Goal: Task Accomplishment & Management: Manage account settings

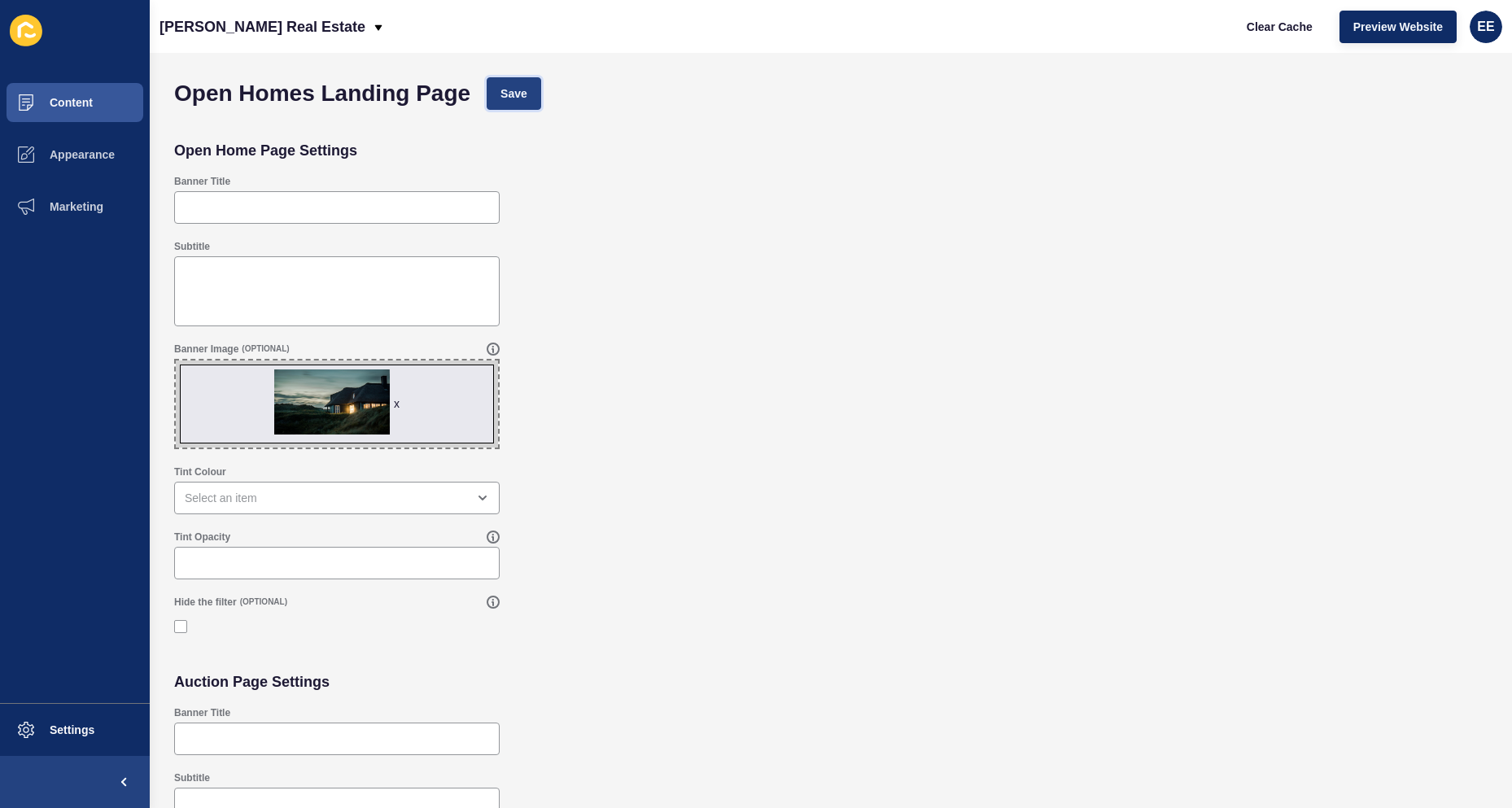
click at [515, 96] on span "Save" at bounding box center [514, 94] width 27 height 17
click at [526, 100] on span "Save" at bounding box center [514, 94] width 27 height 17
click at [96, 114] on button "Content" at bounding box center [75, 102] width 149 height 52
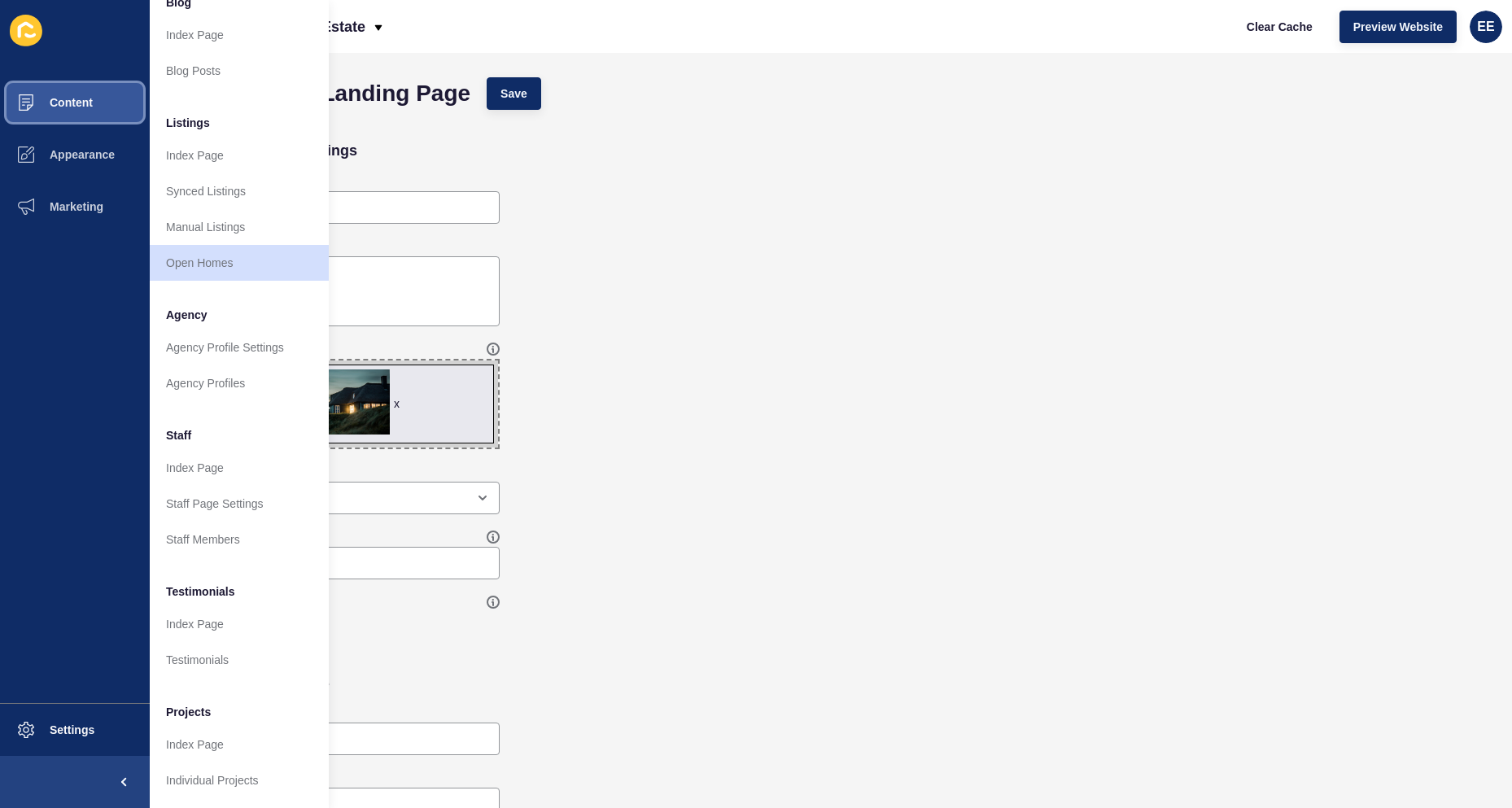
scroll to position [158, 0]
click at [242, 365] on link "Agency Profiles" at bounding box center [239, 383] width 179 height 36
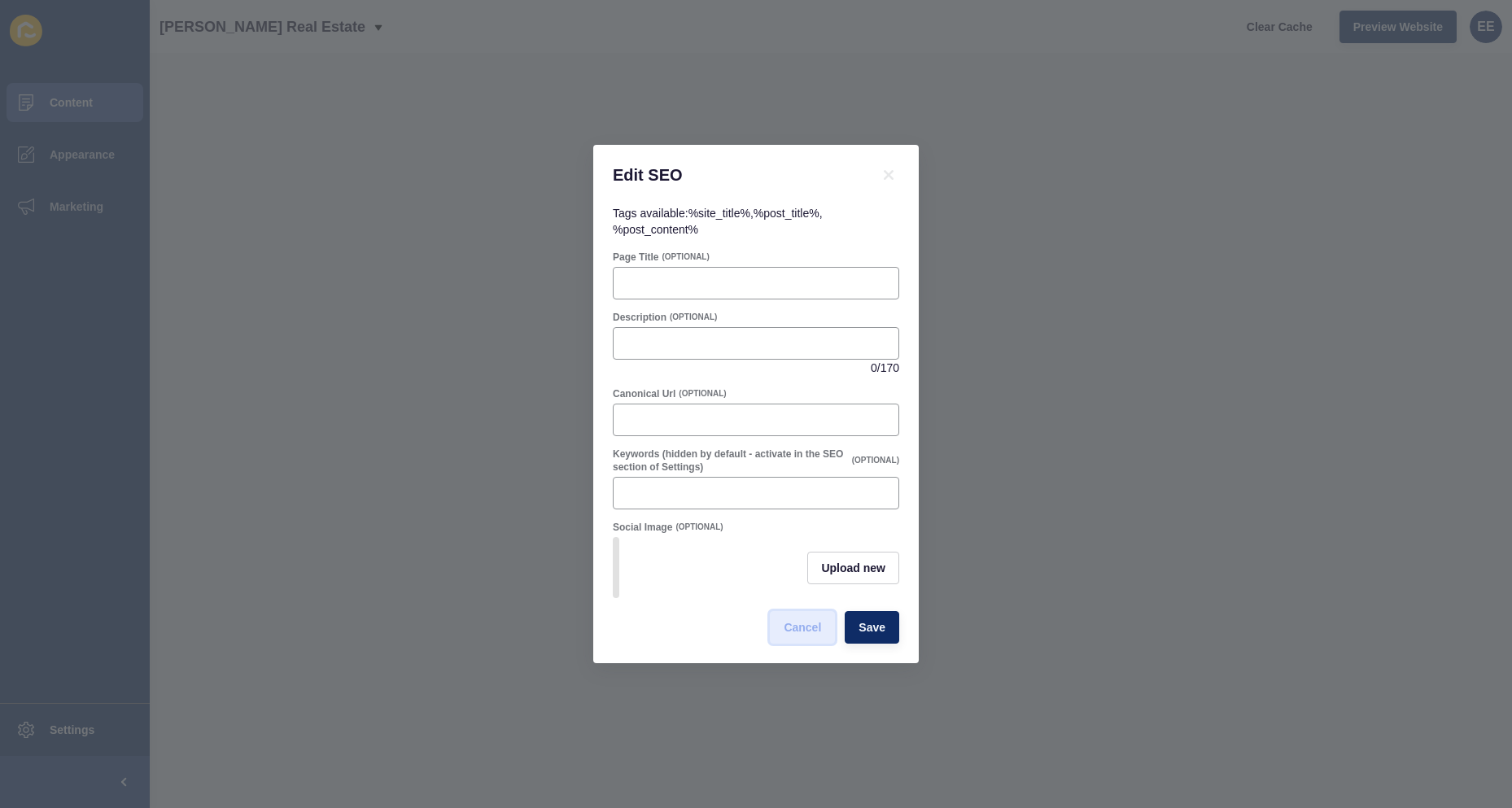
click at [802, 636] on span "Cancel" at bounding box center [802, 628] width 37 height 17
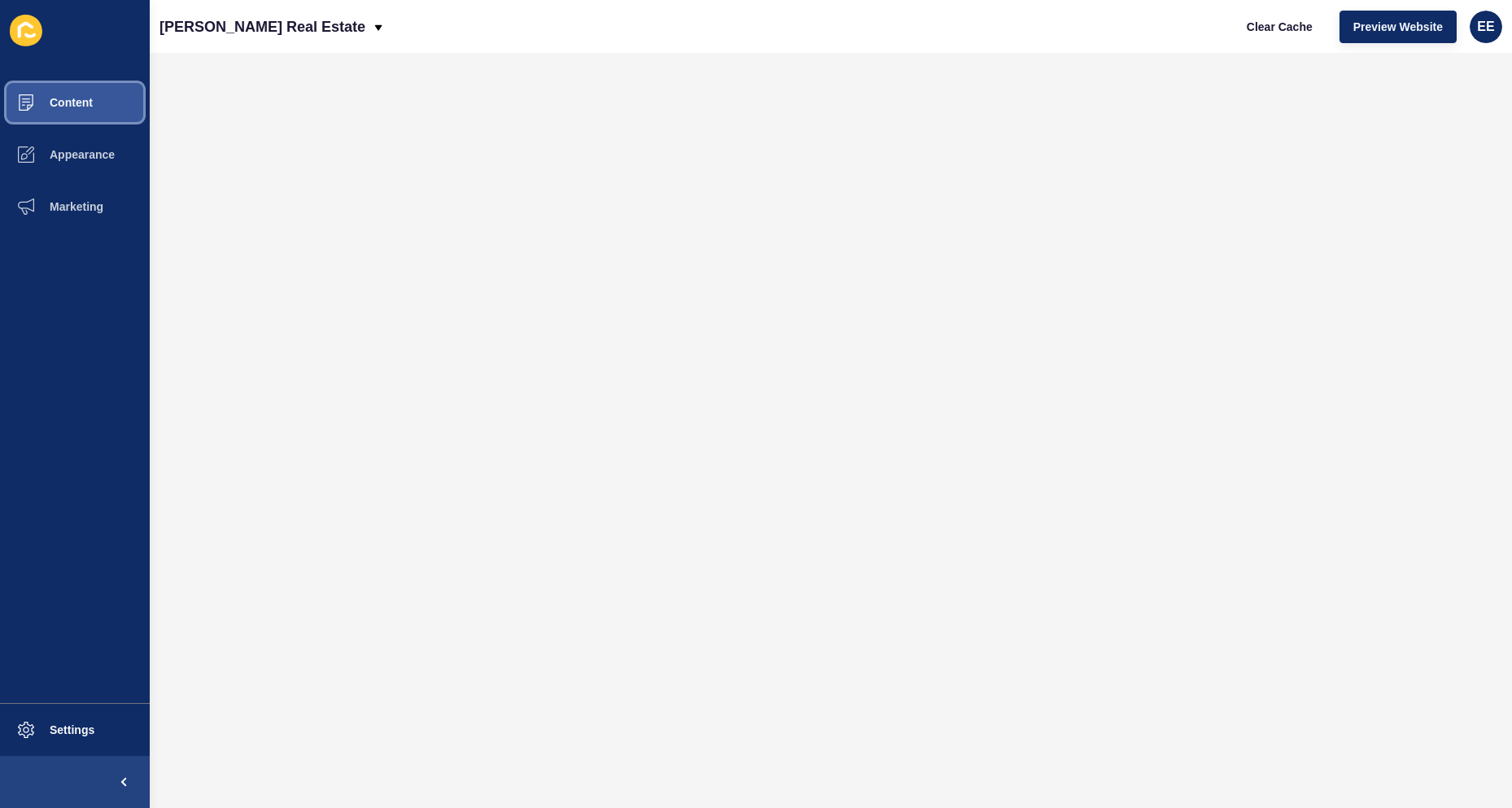
click at [59, 90] on button "Content" at bounding box center [75, 102] width 149 height 52
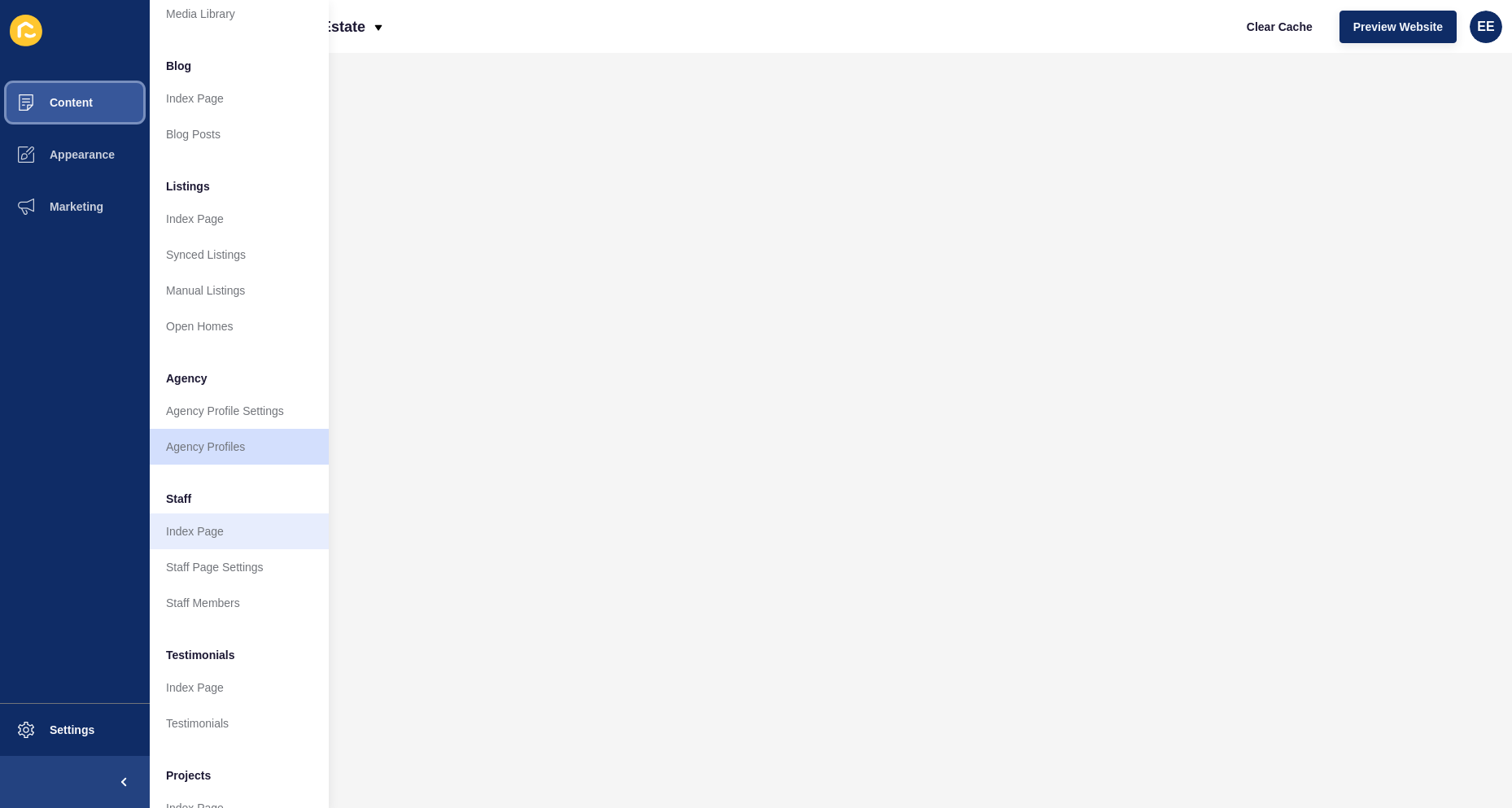
scroll to position [158, 0]
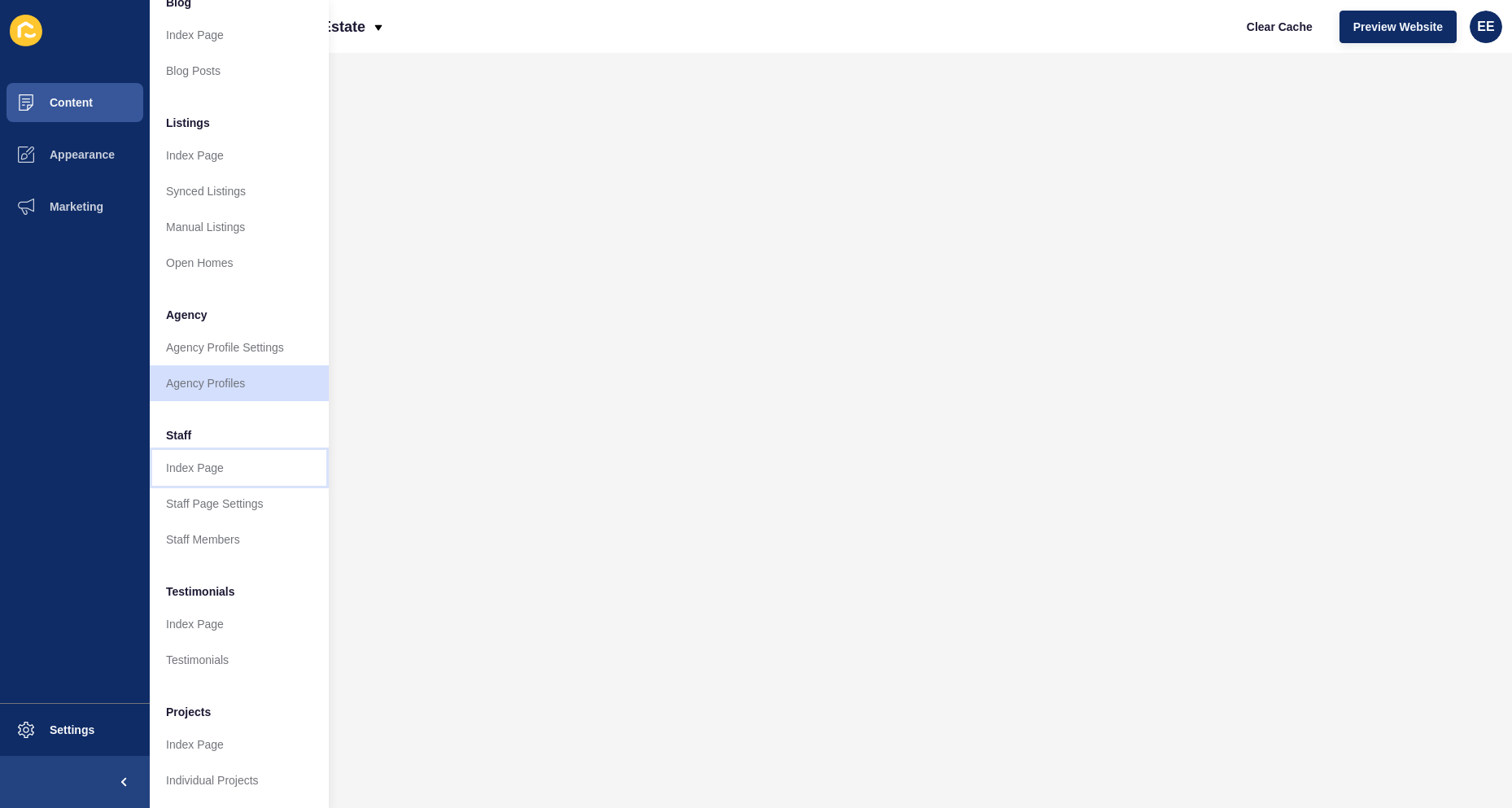
click at [201, 450] on link "Index Page" at bounding box center [239, 468] width 179 height 36
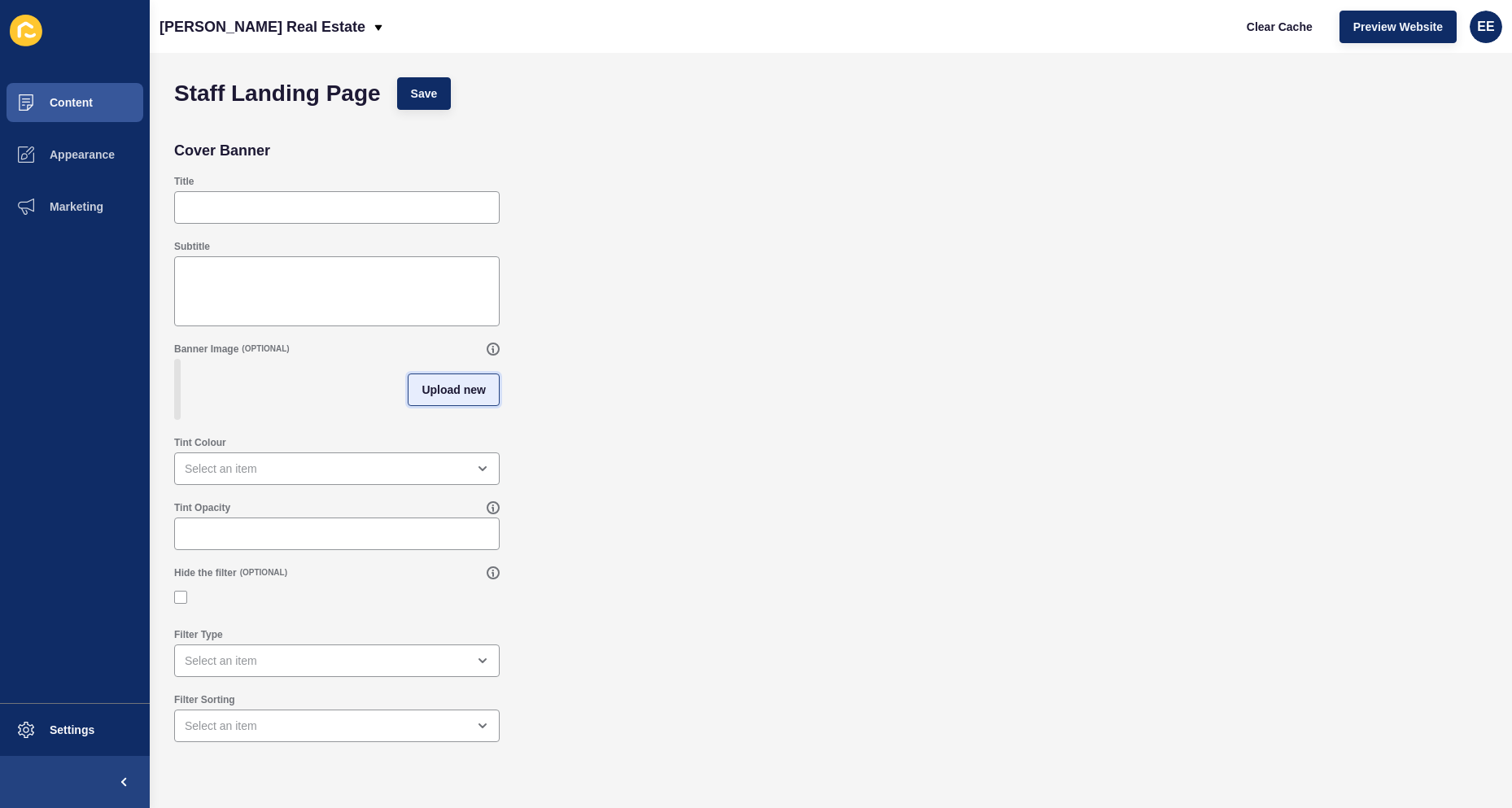
click at [430, 393] on span "Upload new" at bounding box center [453, 390] width 64 height 17
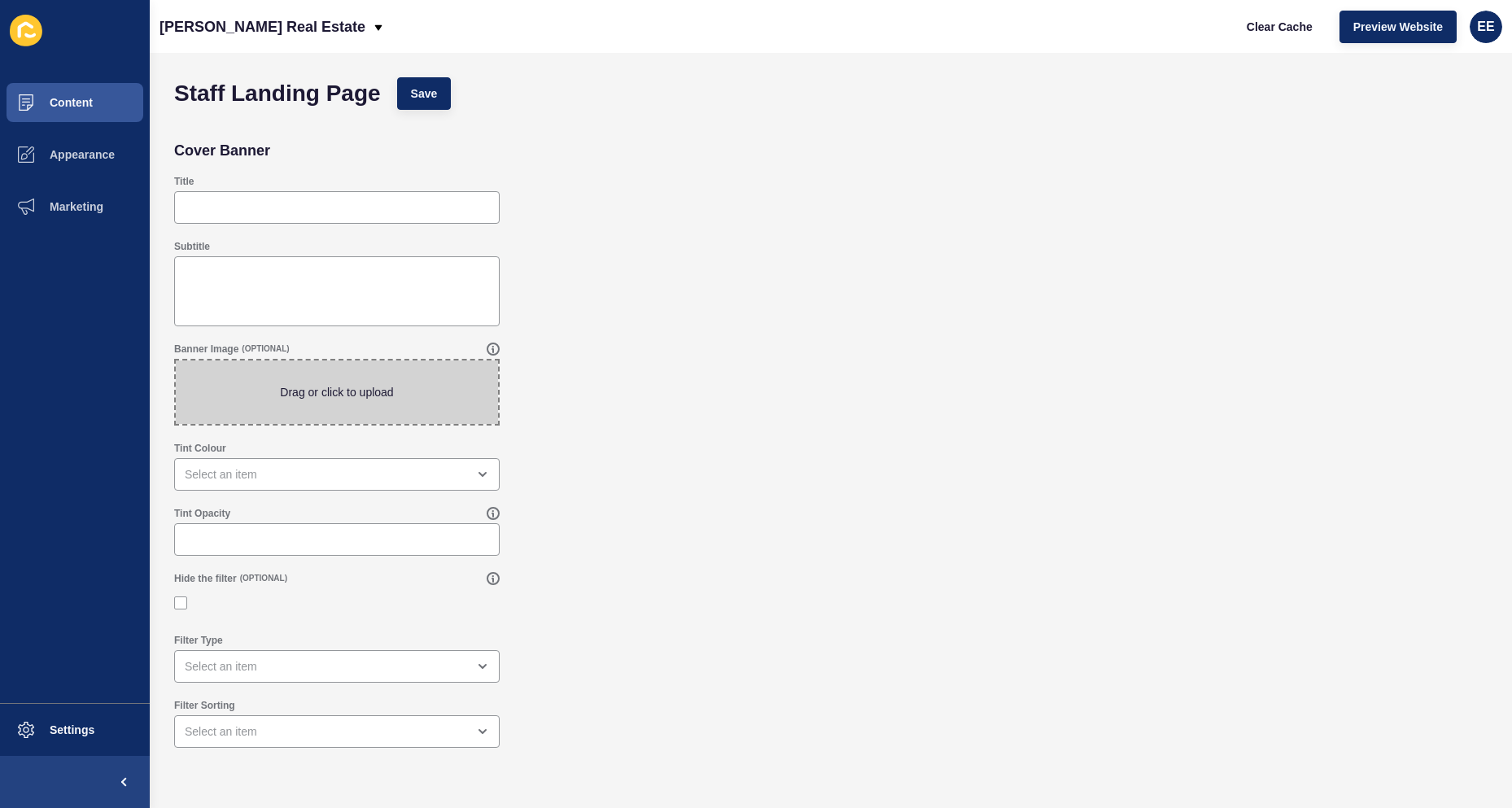
click at [360, 389] on span at bounding box center [337, 392] width 322 height 63
click at [176, 360] on input "Drag or click to upload" at bounding box center [176, 360] width 0 height 0
type input "C:\fakepath\pexelsbrickkitchen.jpg"
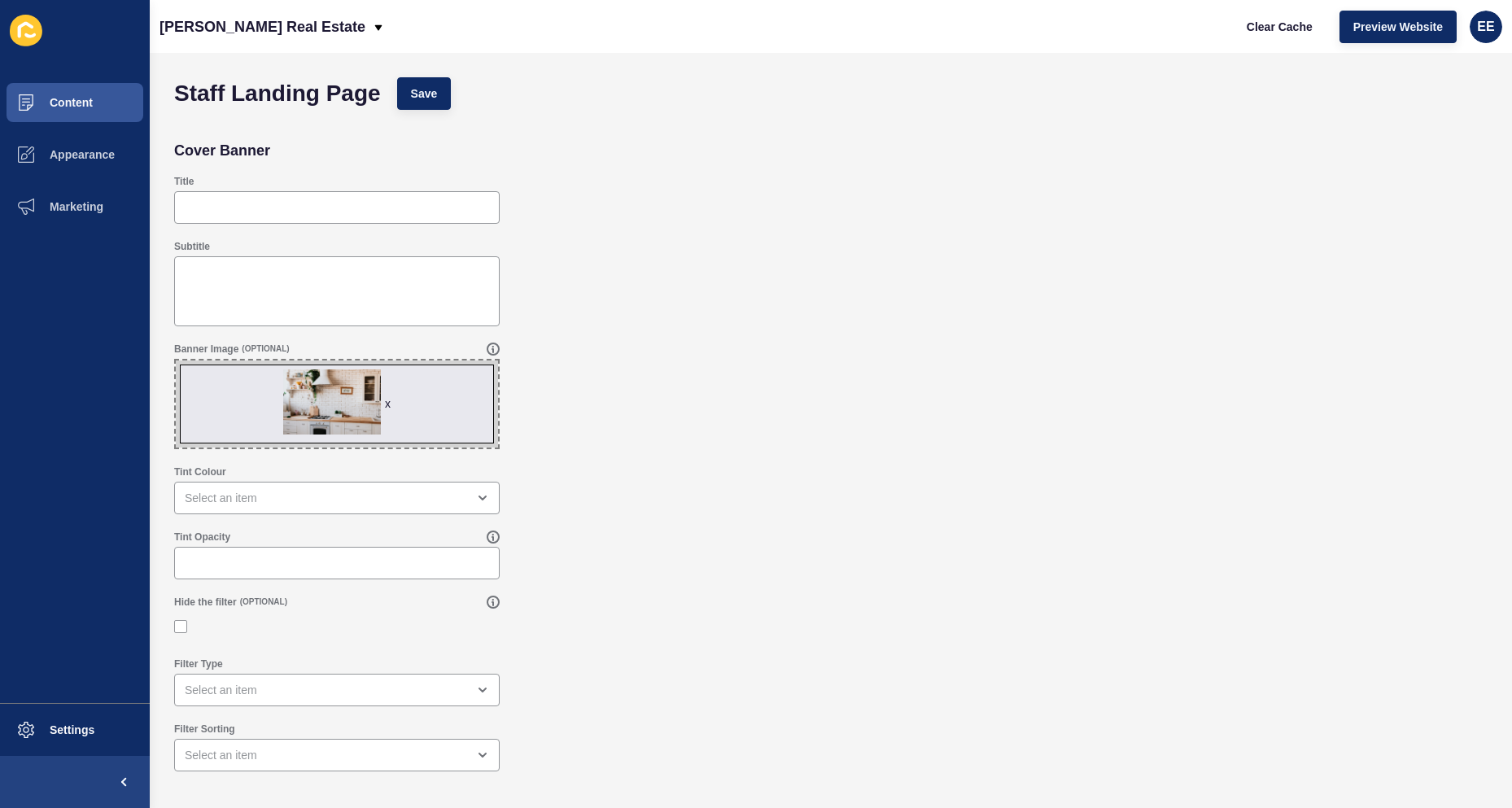
click at [395, 523] on div "Tint Opacity" at bounding box center [831, 555] width 1330 height 65
click at [386, 497] on div "open menu" at bounding box center [325, 498] width 281 height 17
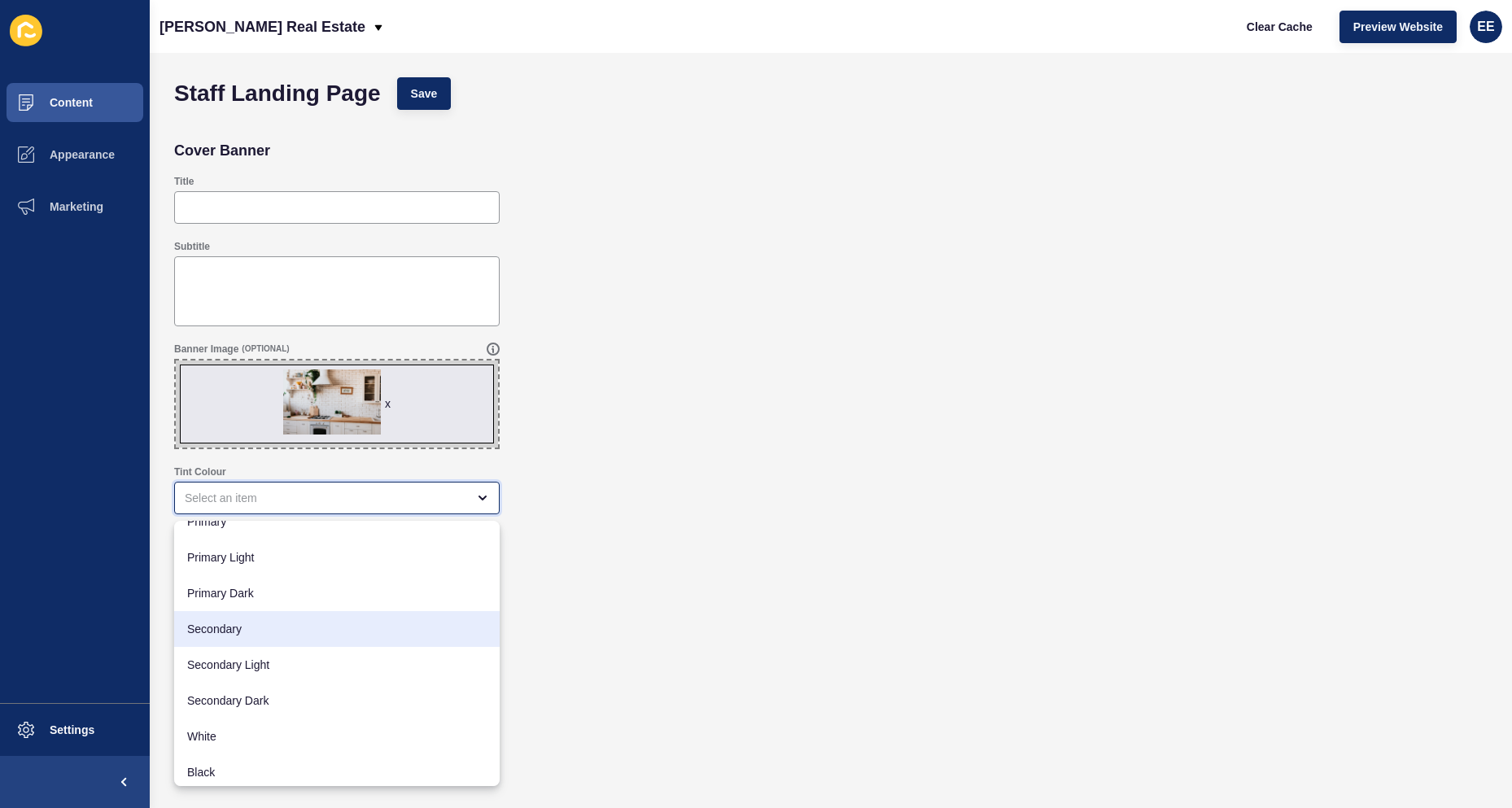
scroll to position [21, 0]
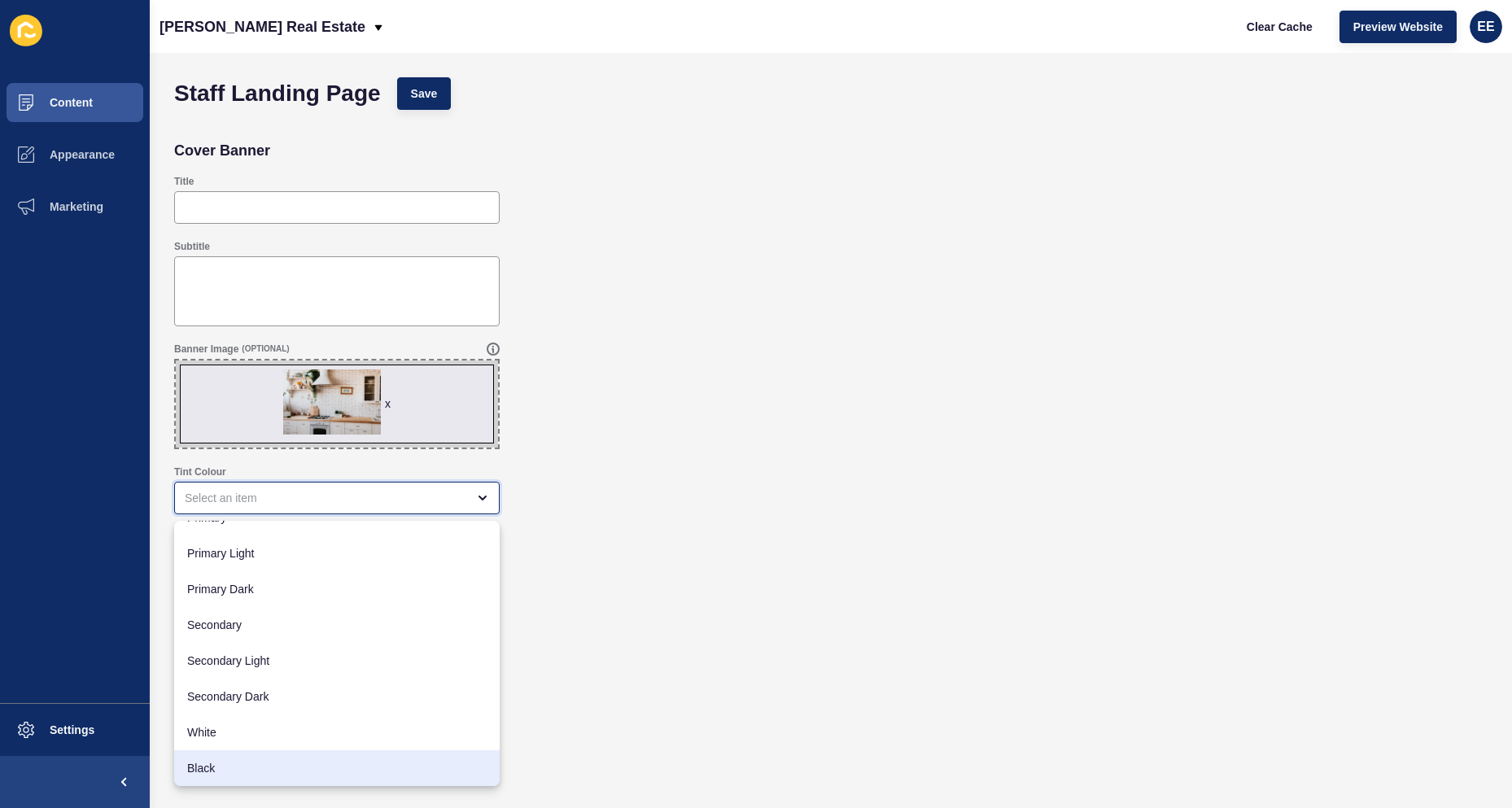
drag, startPoint x: 272, startPoint y: 763, endPoint x: 350, endPoint y: 676, distance: 116.8
click at [272, 763] on span "Black" at bounding box center [336, 769] width 300 height 17
type input "Black"
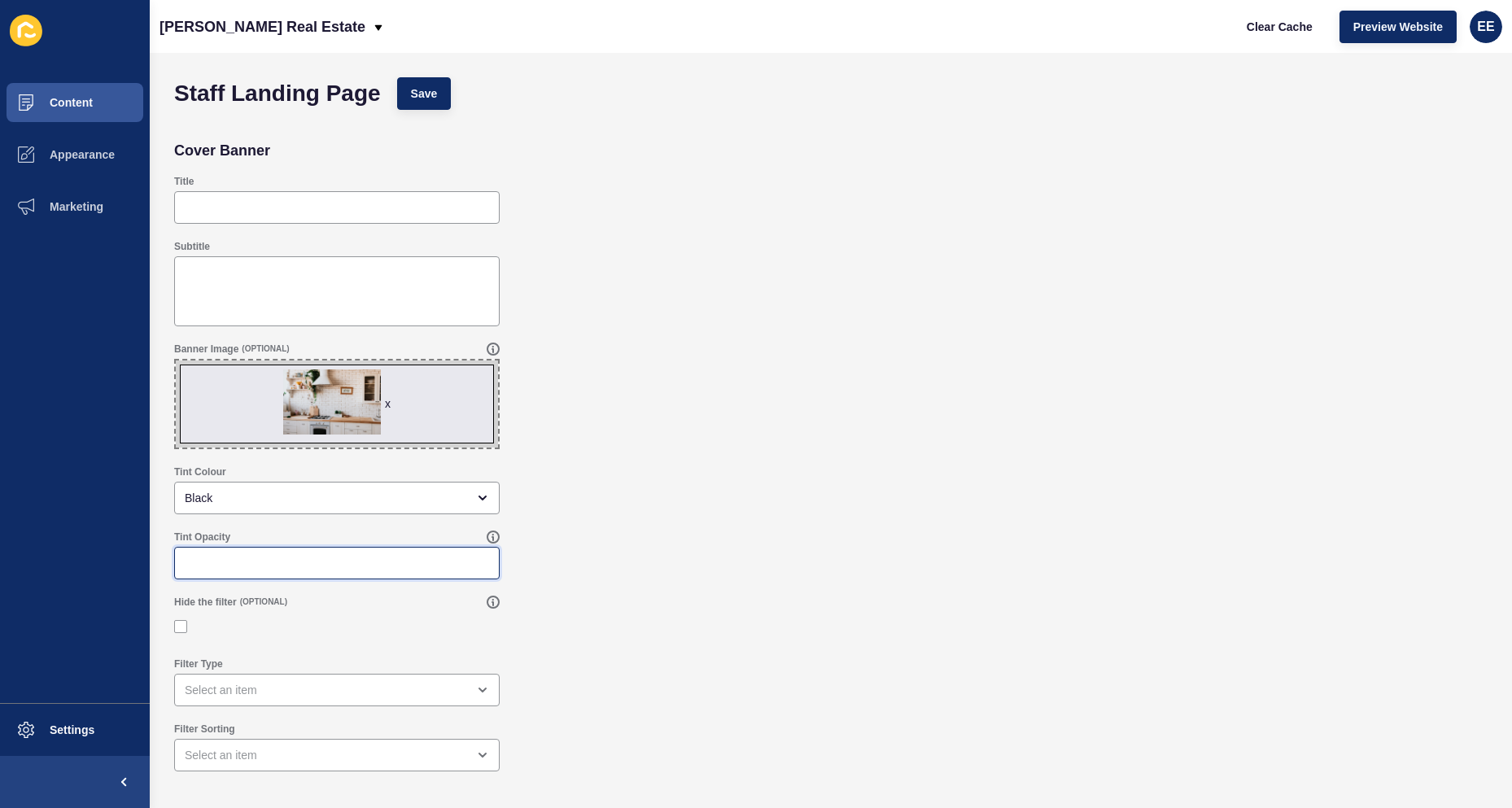
click at [319, 566] on input "Tint Opacity" at bounding box center [337, 563] width 305 height 17
type input ".30"
drag, startPoint x: 732, startPoint y: 484, endPoint x: 695, endPoint y: 444, distance: 54.5
click at [732, 482] on div "Tint Colour Black" at bounding box center [831, 490] width 1330 height 65
click at [180, 632] on label at bounding box center [181, 627] width 13 height 13
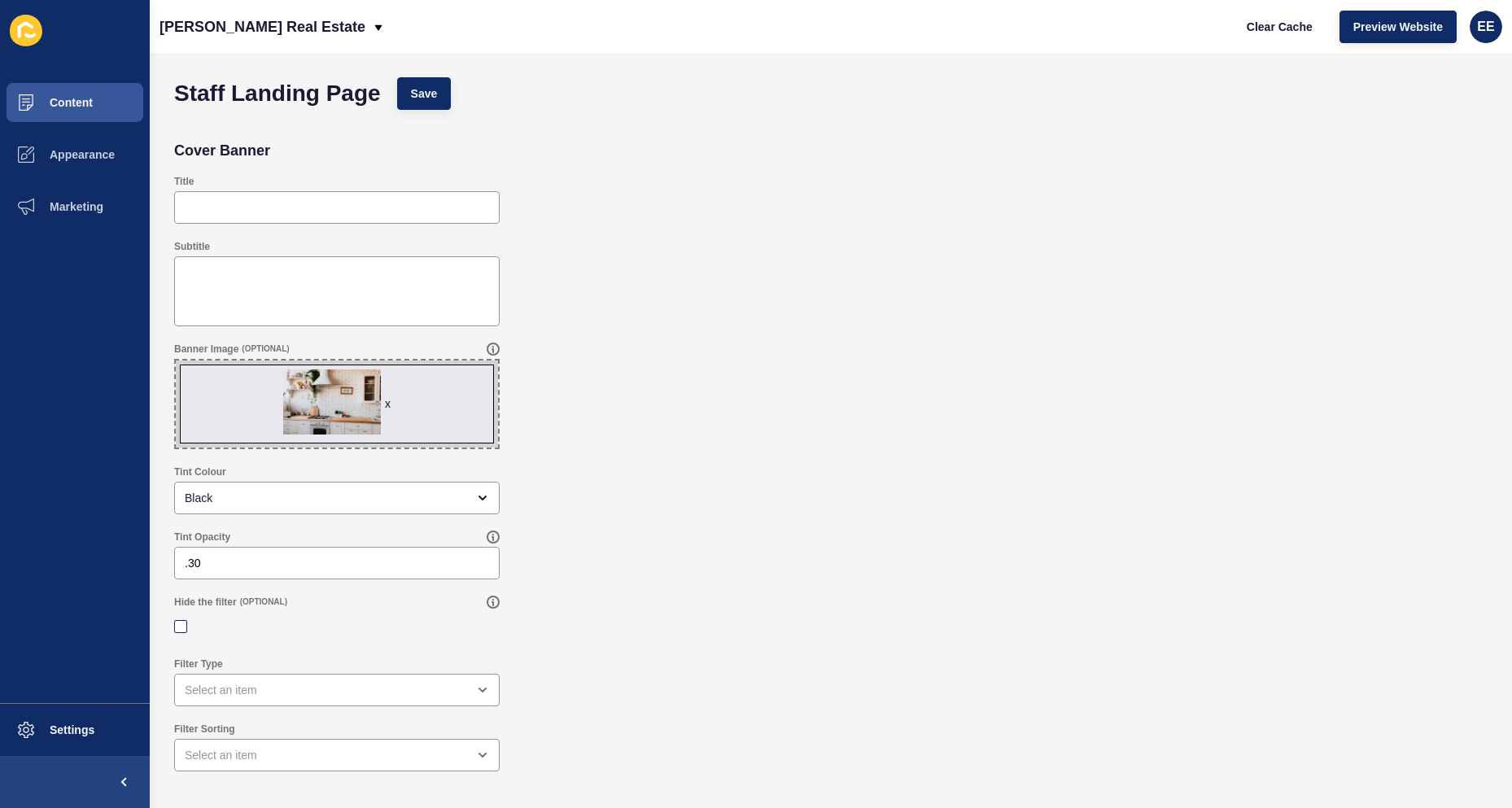
click at [180, 632] on input "Hide the filter" at bounding box center [183, 626] width 11 height 11
checkbox input "true"
click at [423, 97] on span "Save" at bounding box center [424, 94] width 27 height 17
click at [81, 101] on span "Content" at bounding box center [45, 103] width 95 height 13
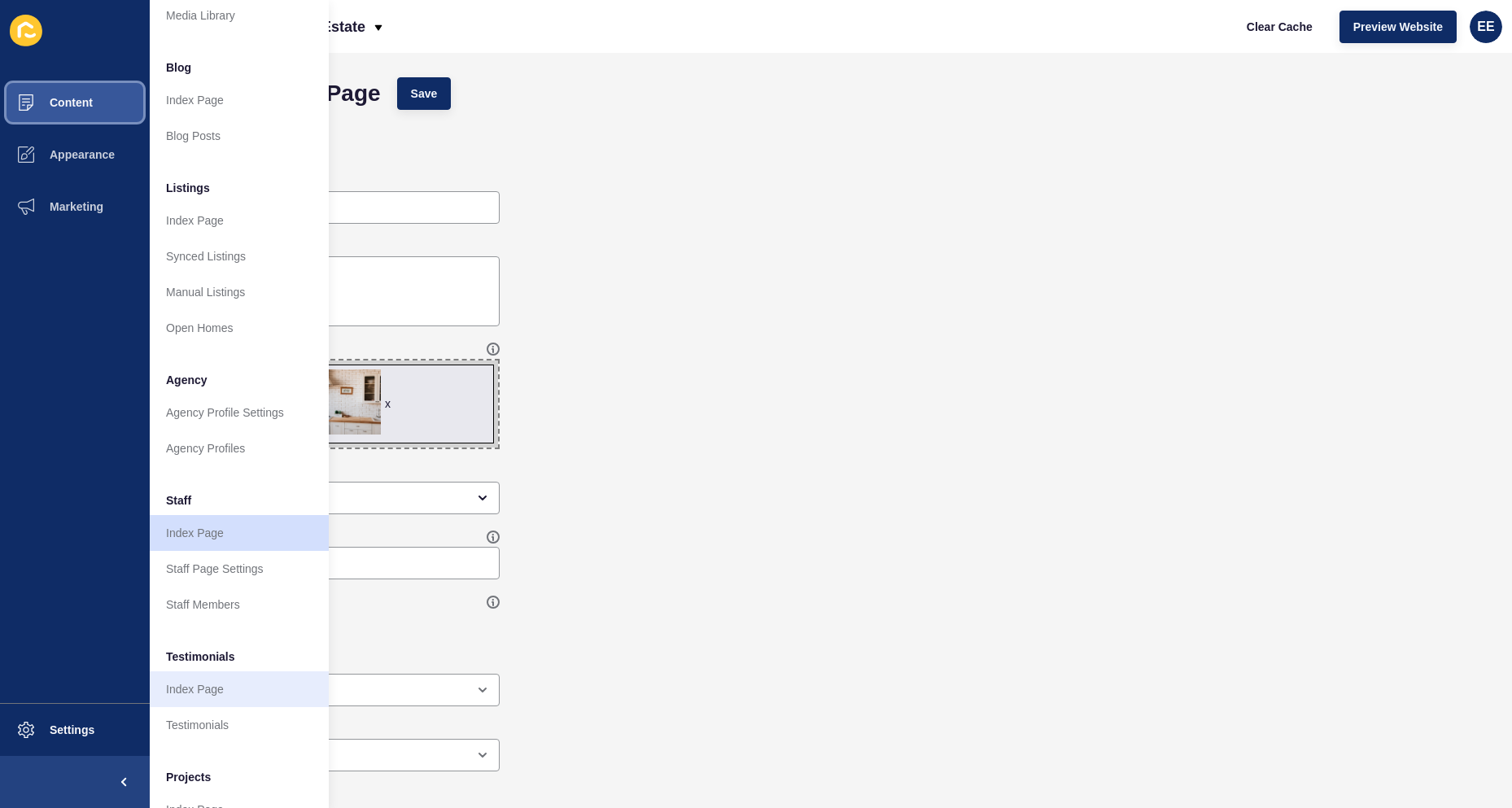
scroll to position [158, 0]
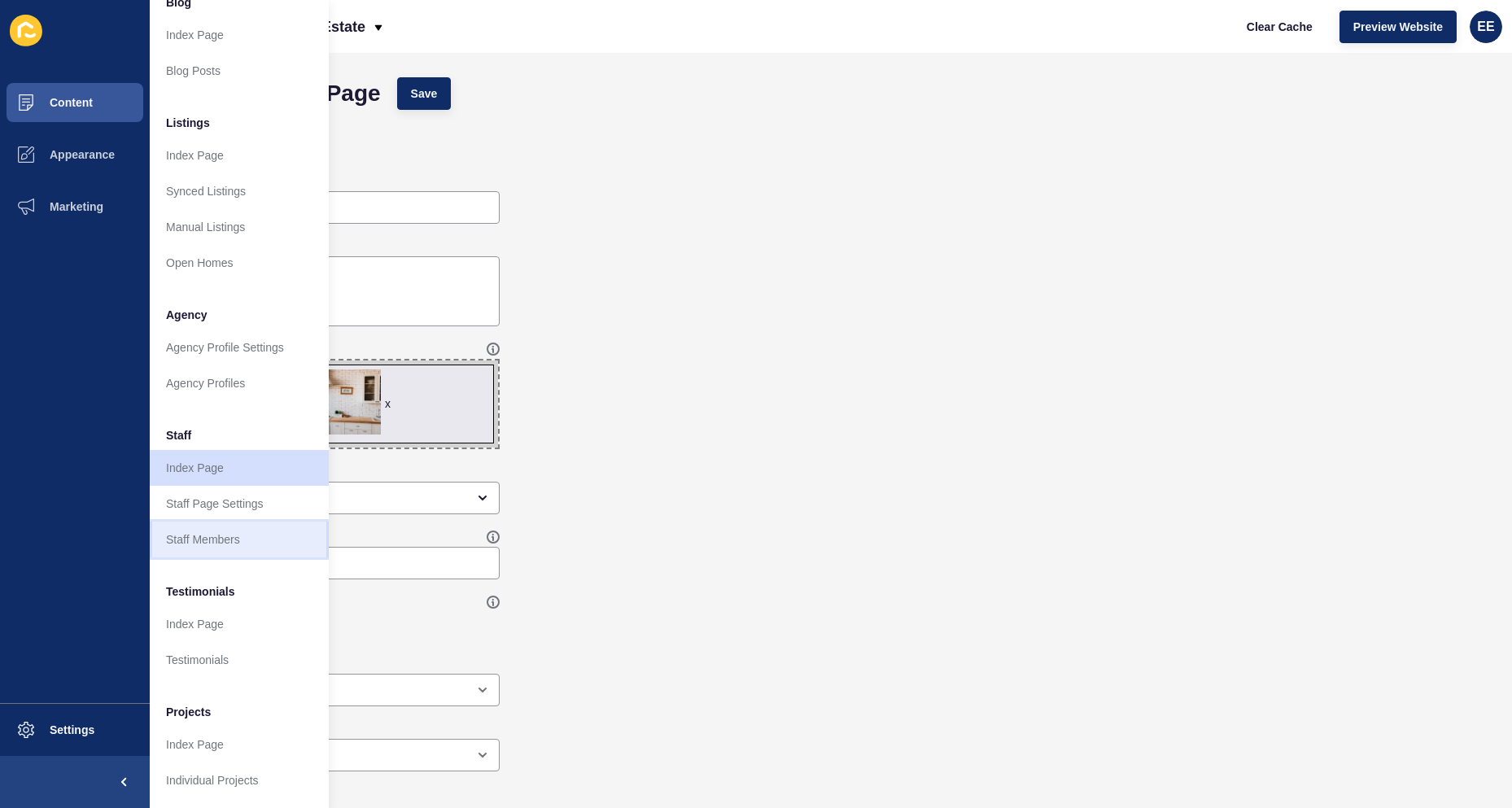
click at [221, 536] on link "Staff Members" at bounding box center [239, 539] width 179 height 36
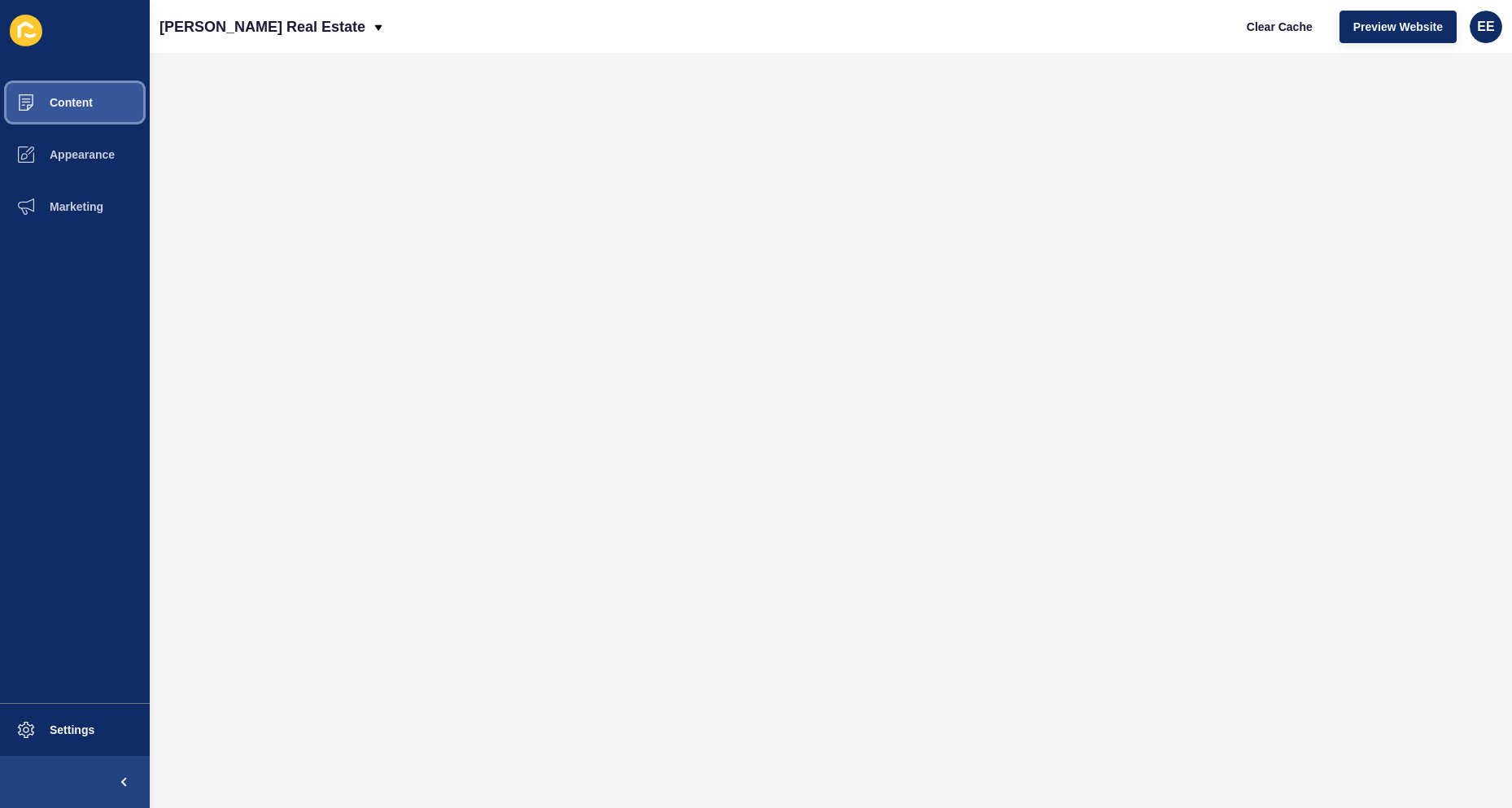
click at [66, 92] on button "Content" at bounding box center [75, 102] width 149 height 52
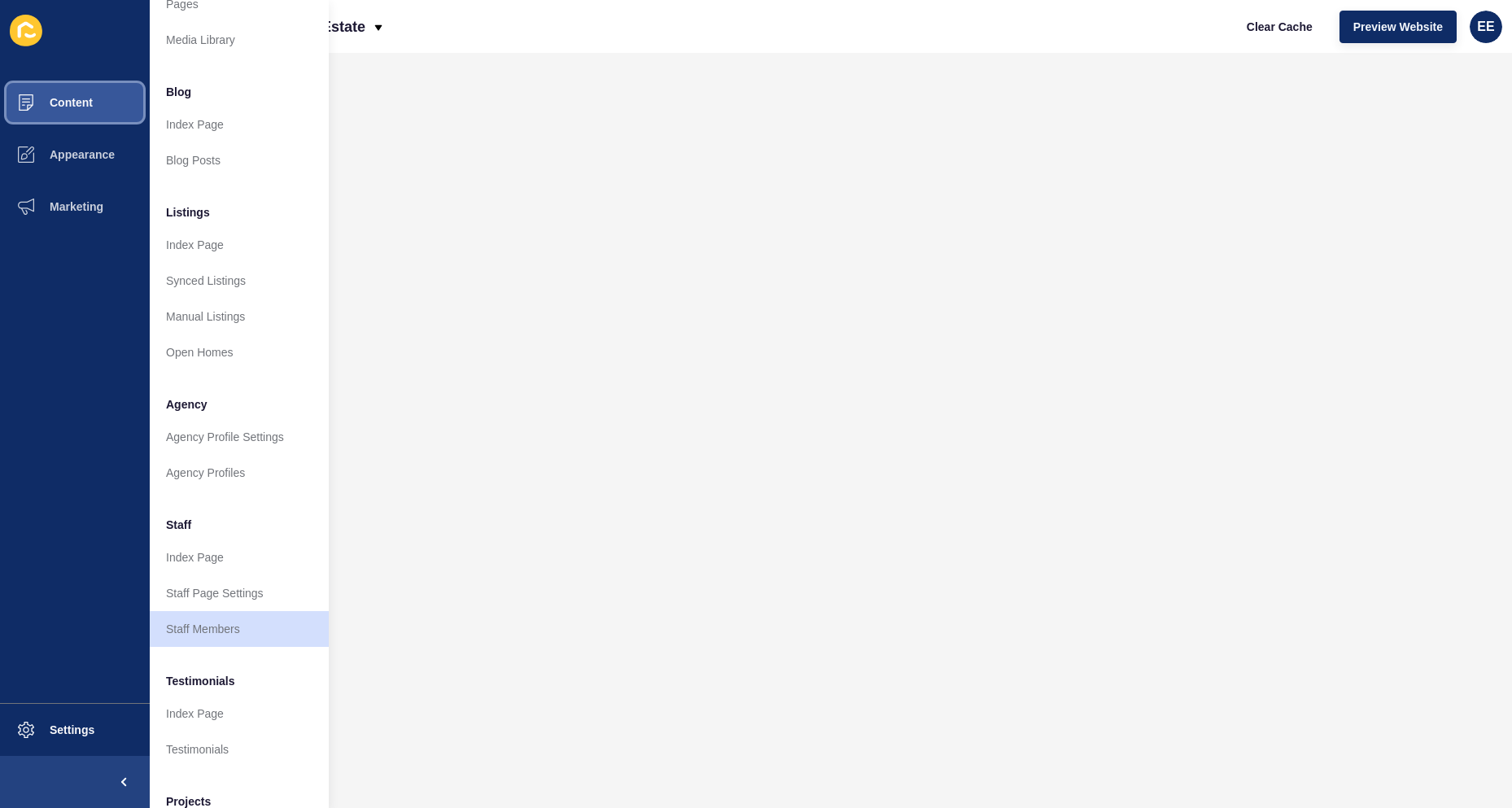
scroll to position [81, 0]
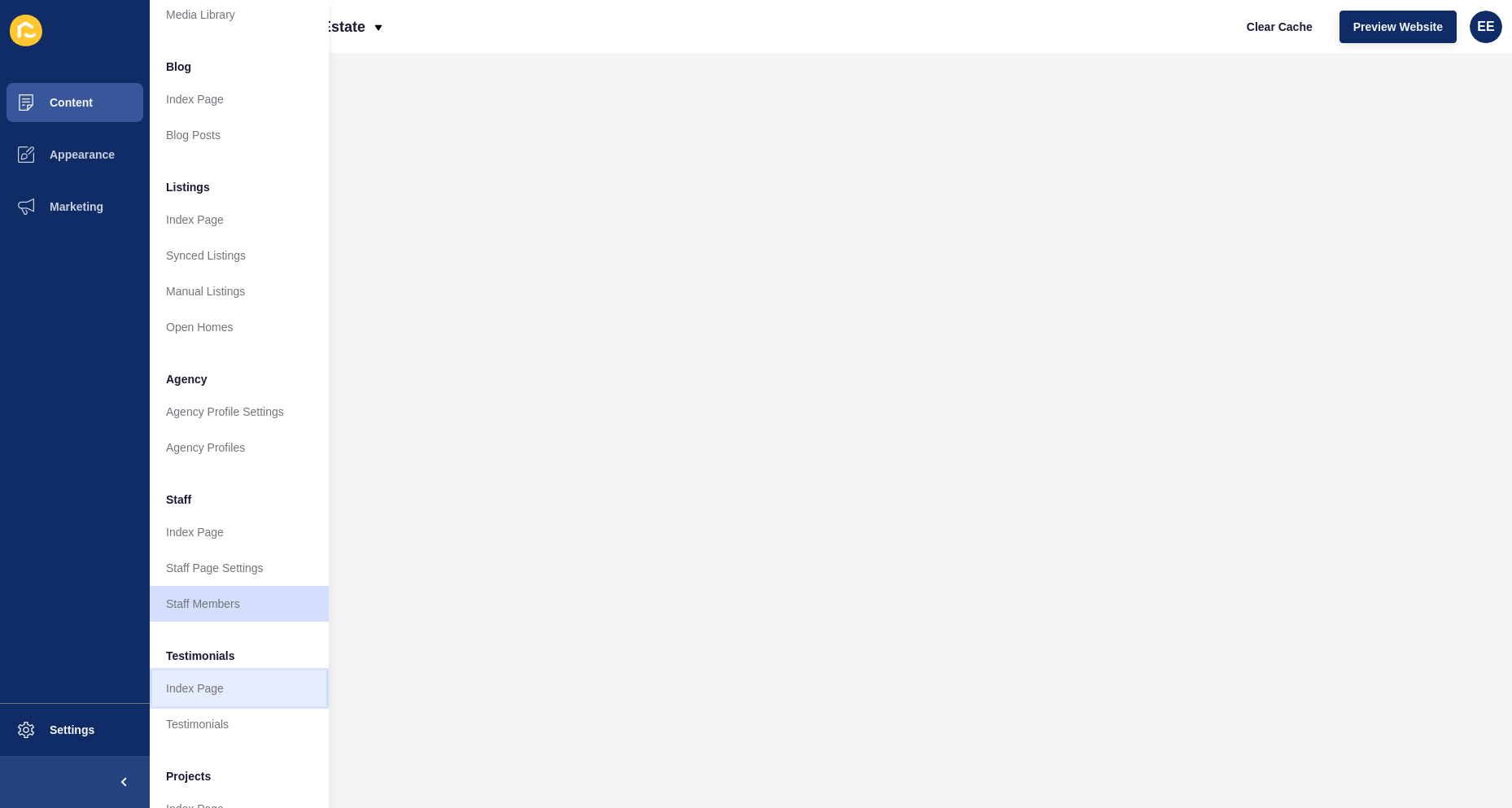
click at [213, 693] on link "Index Page" at bounding box center [239, 688] width 179 height 36
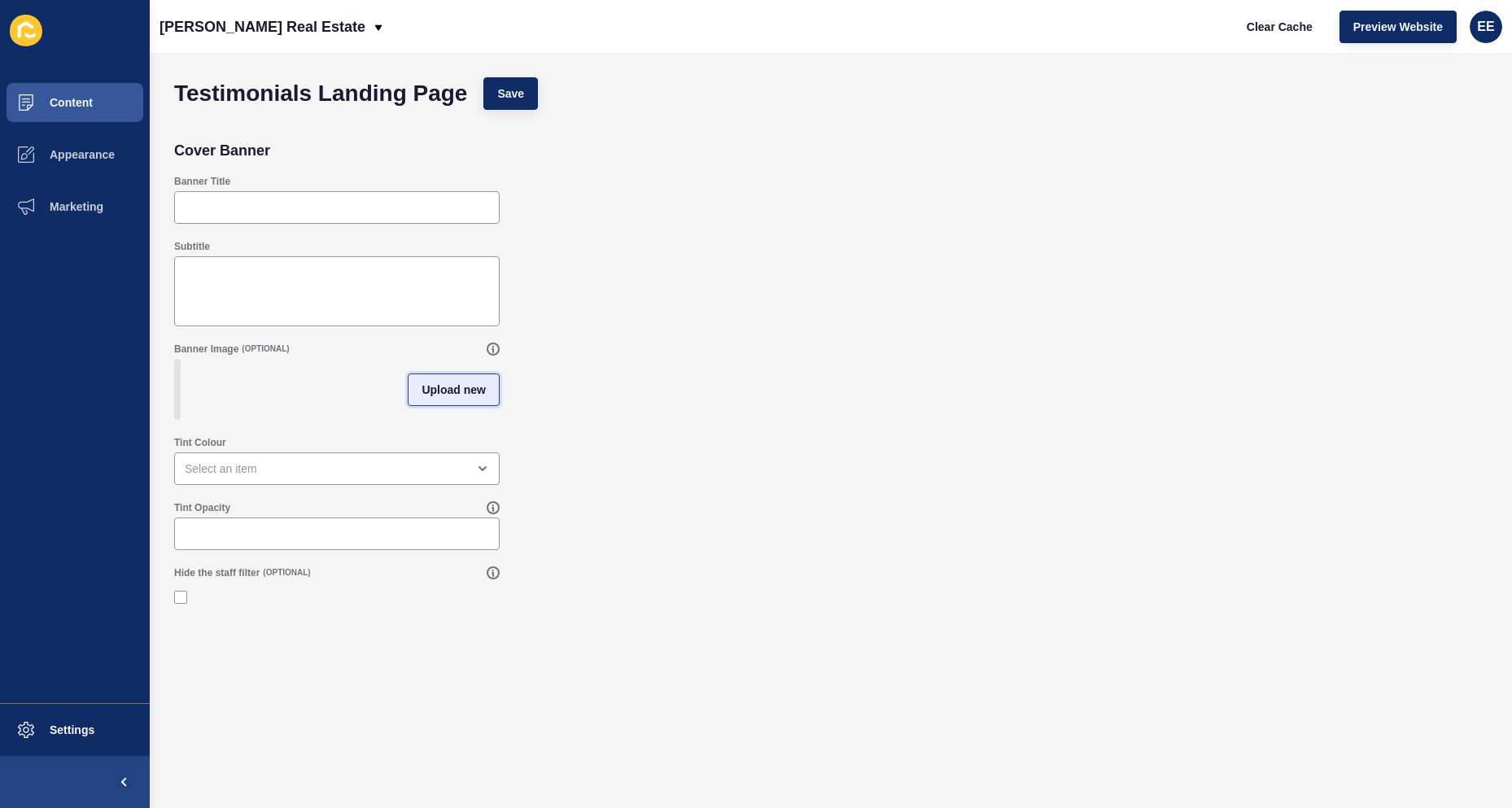
click at [462, 394] on span "Upload new" at bounding box center [453, 390] width 64 height 17
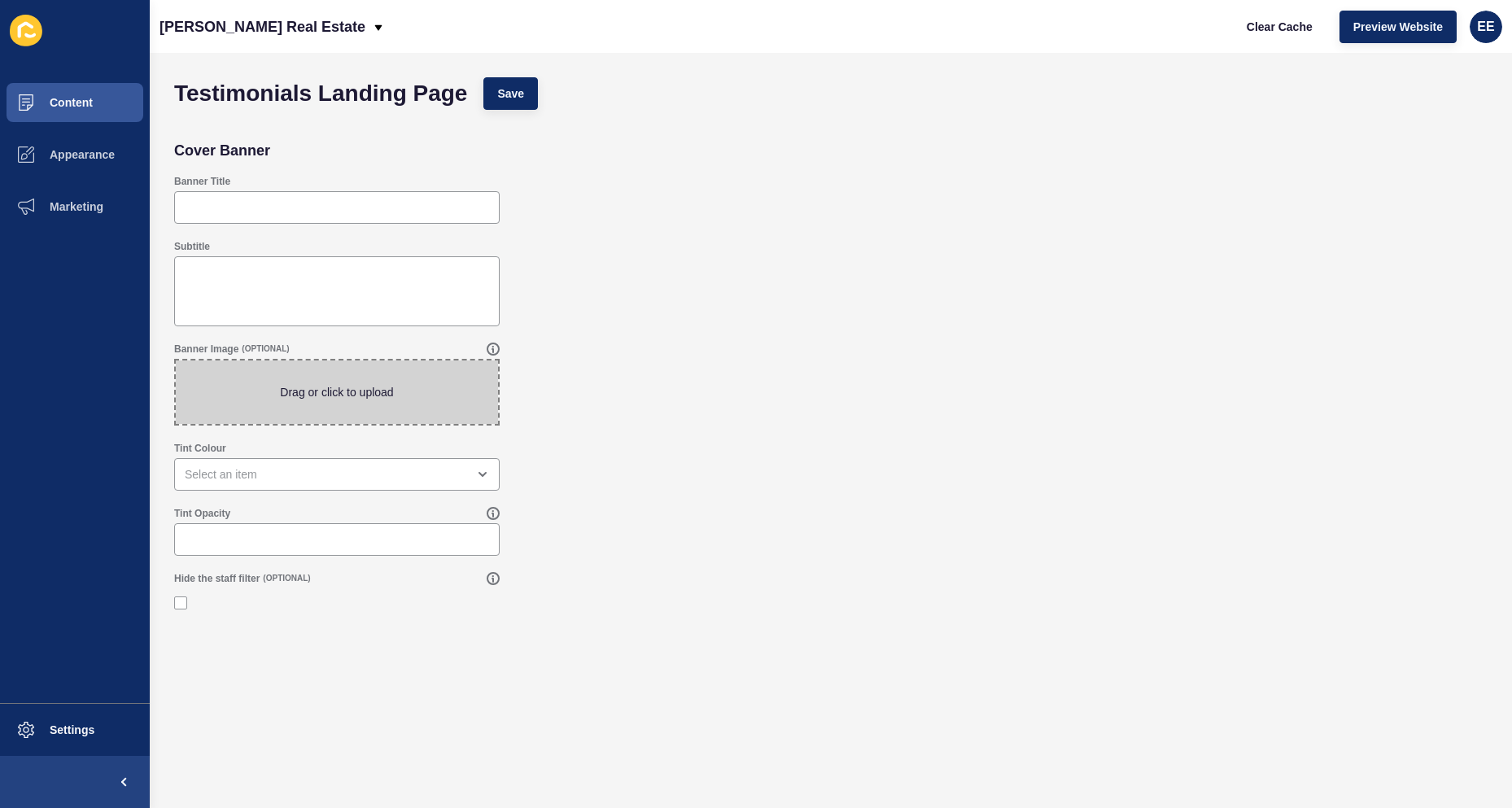
click at [421, 396] on span at bounding box center [337, 392] width 322 height 63
click at [176, 360] on input "Drag or click to upload" at bounding box center [176, 360] width 0 height 0
type input "C:\fakepath\kitchenimage.jpg"
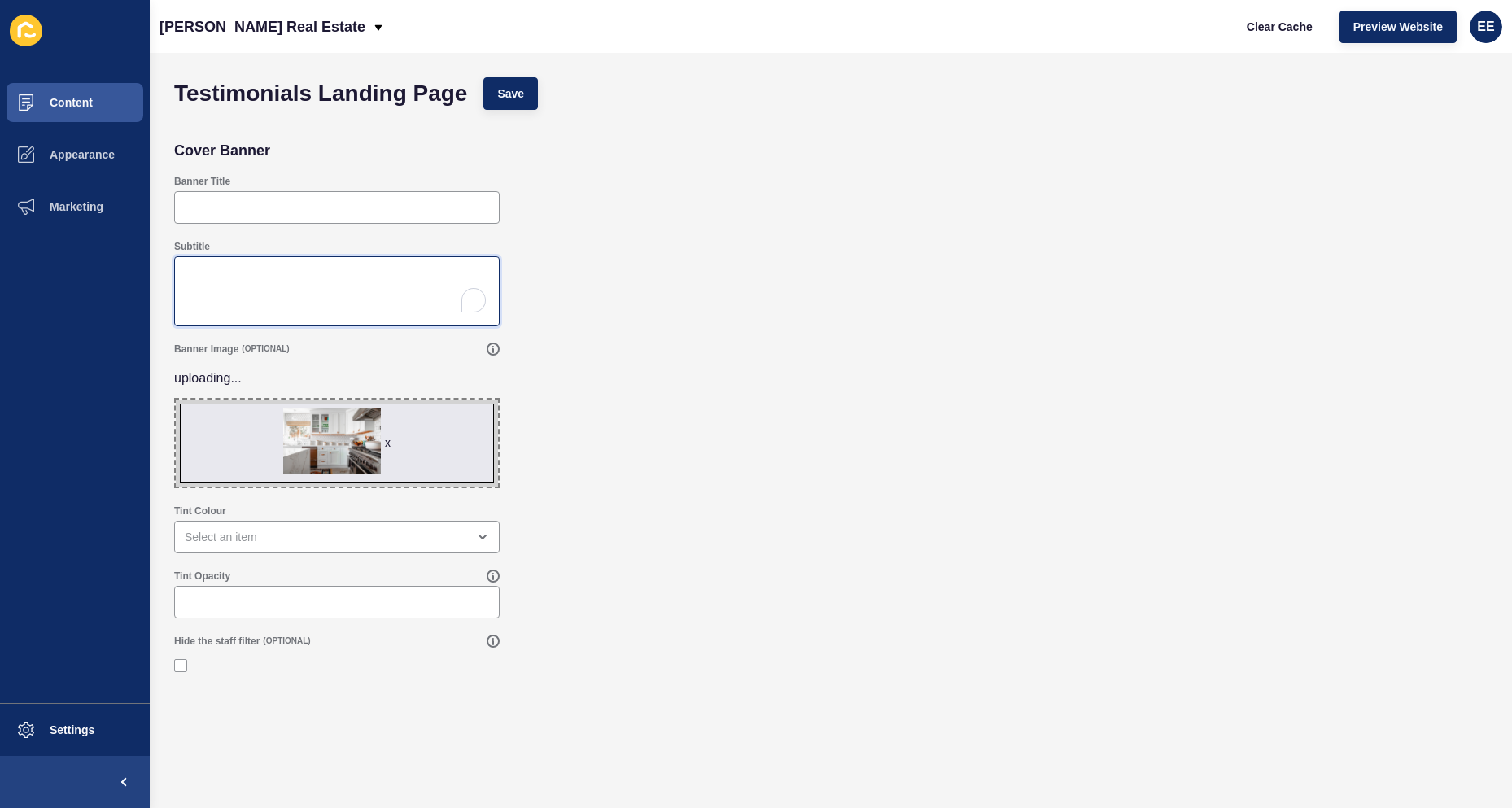
click at [323, 276] on textarea "Subtitle" at bounding box center [337, 291] width 321 height 65
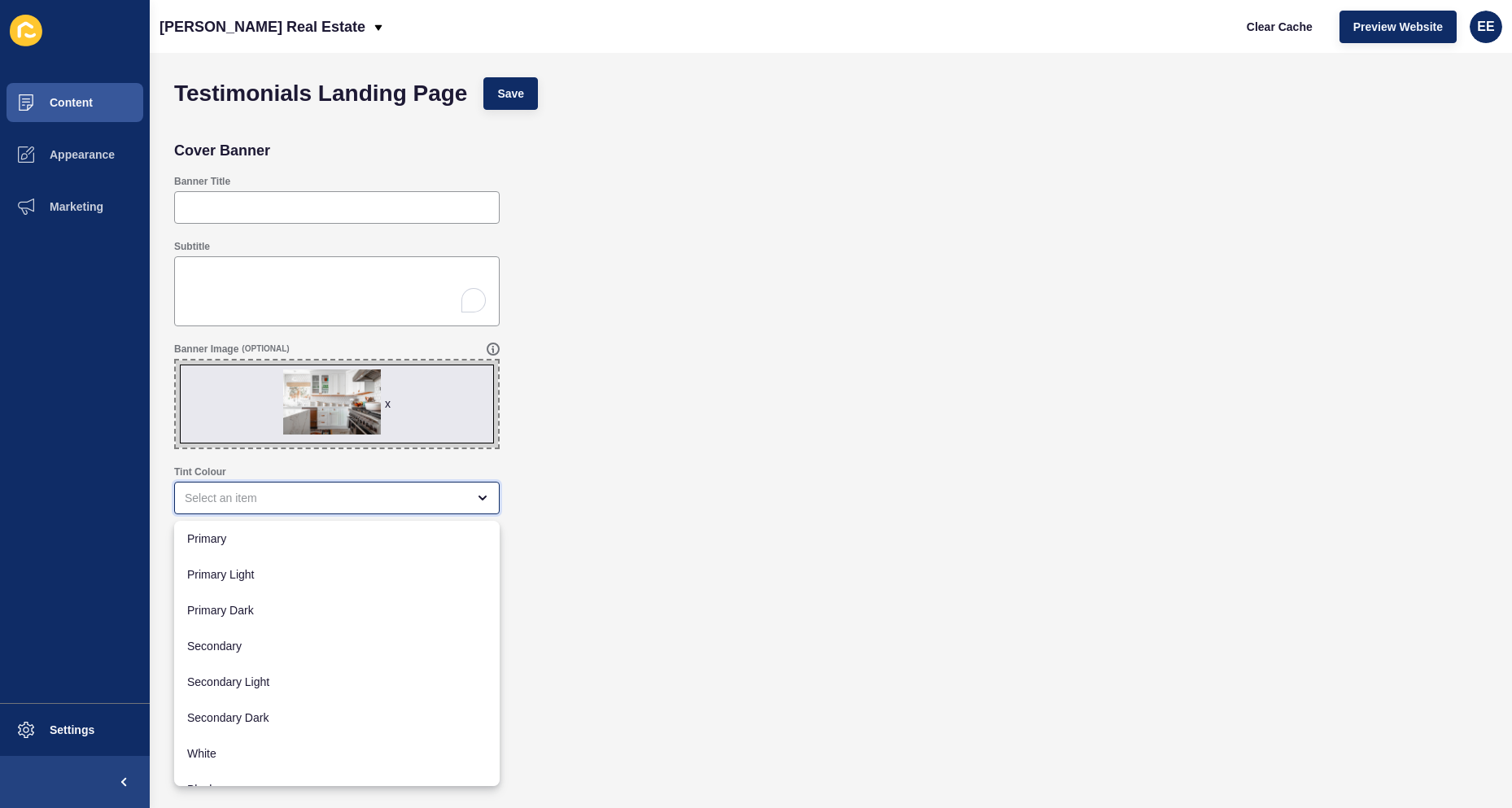
click at [350, 498] on div "close menu" at bounding box center [325, 498] width 281 height 17
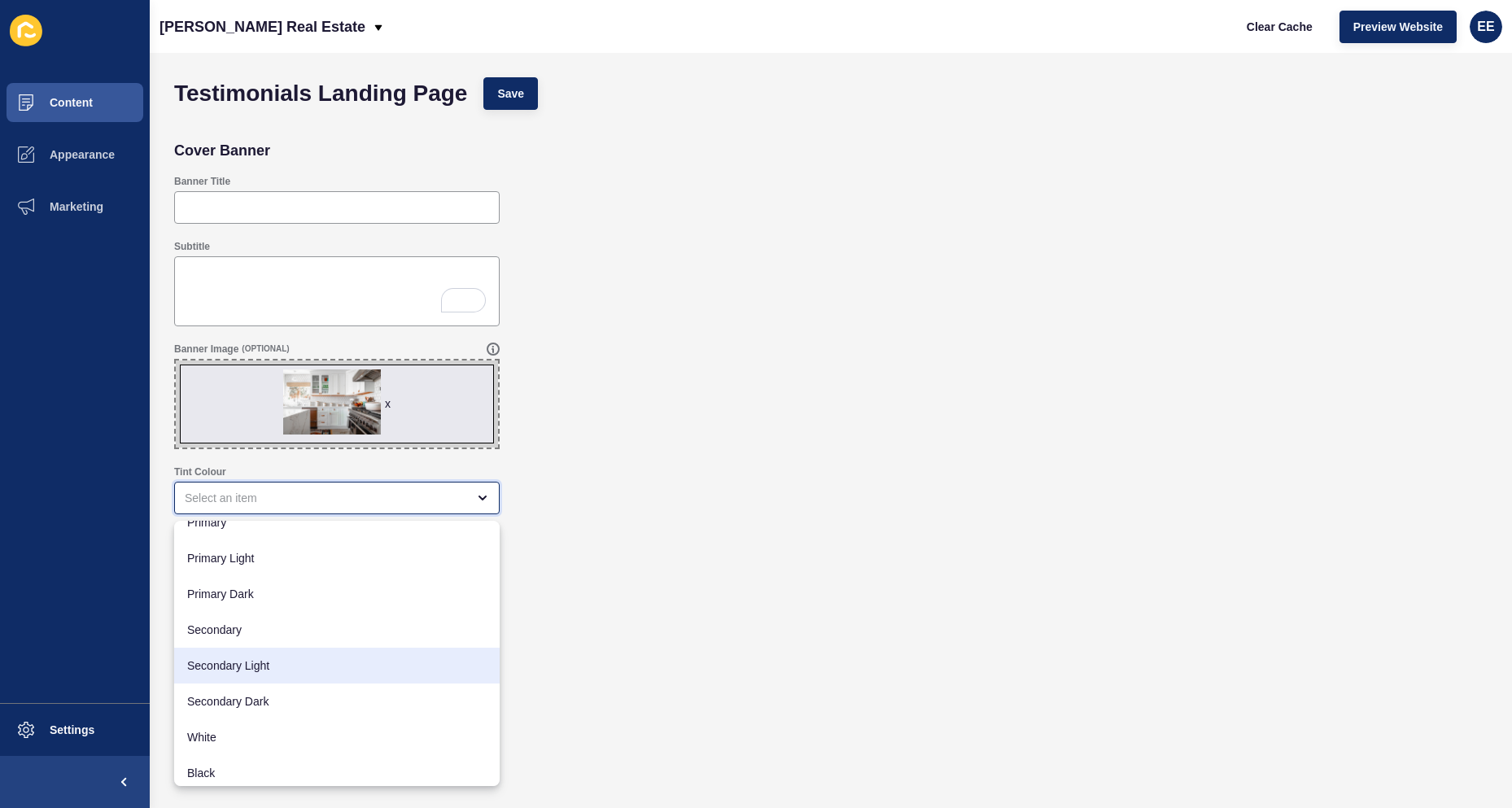
scroll to position [21, 0]
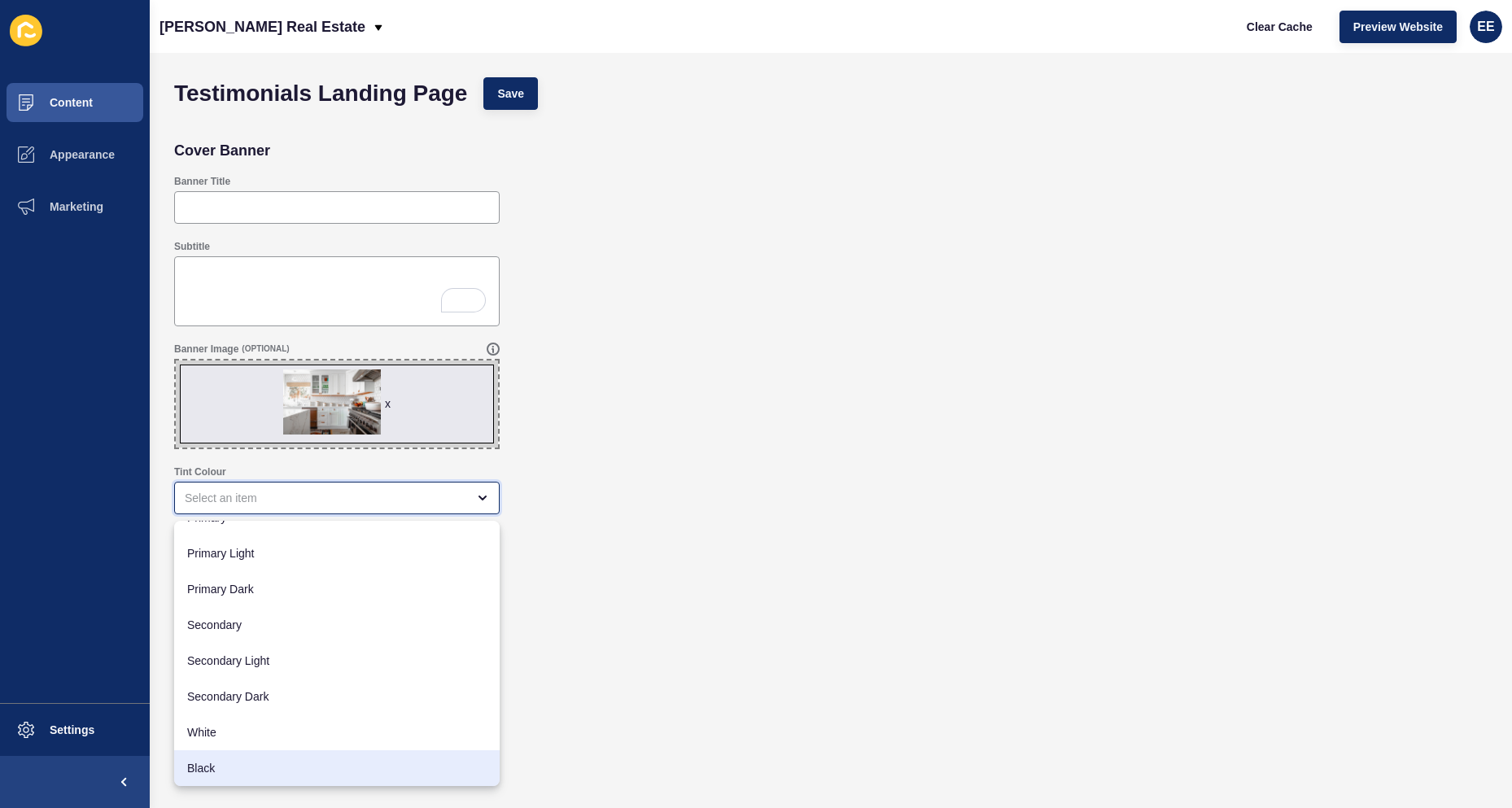
drag, startPoint x: 221, startPoint y: 761, endPoint x: 291, endPoint y: 645, distance: 135.5
click at [222, 761] on span "Black" at bounding box center [336, 769] width 300 height 17
type input "Black"
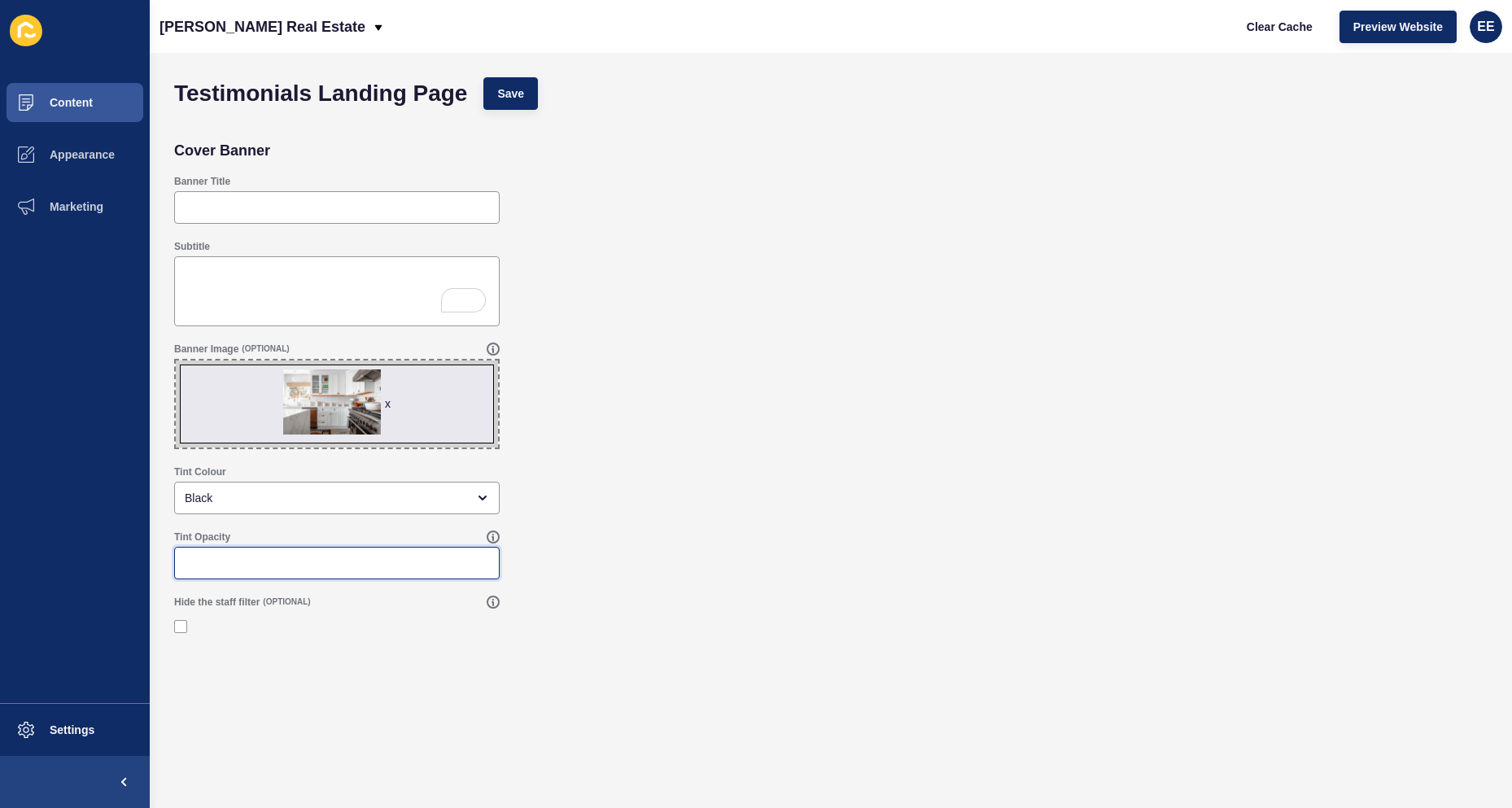
click at [286, 560] on input "Tint Opacity" at bounding box center [337, 563] width 305 height 17
type input ".30"
click at [178, 627] on label at bounding box center [181, 627] width 13 height 13
click at [178, 627] on input "Hide the staff filter" at bounding box center [183, 626] width 11 height 11
checkbox input "true"
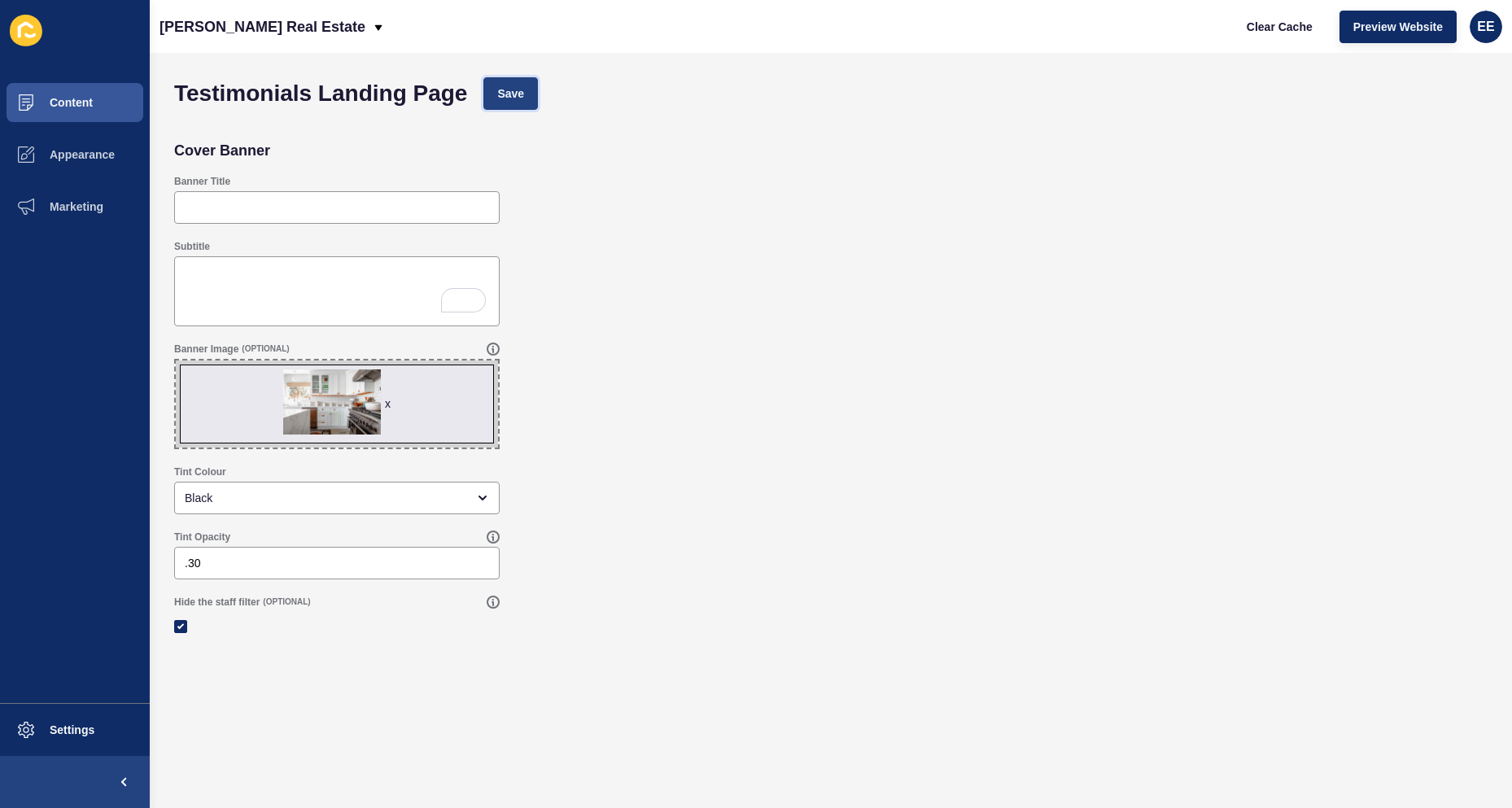
click at [536, 87] on button "Save" at bounding box center [511, 93] width 55 height 32
click at [498, 75] on div "Testimonials Landing Page Save" at bounding box center [831, 93] width 1330 height 49
click at [510, 93] on span "Save" at bounding box center [511, 94] width 27 height 17
drag, startPoint x: 76, startPoint y: 95, endPoint x: 141, endPoint y: 87, distance: 65.5
click at [80, 92] on button "Content" at bounding box center [75, 102] width 149 height 52
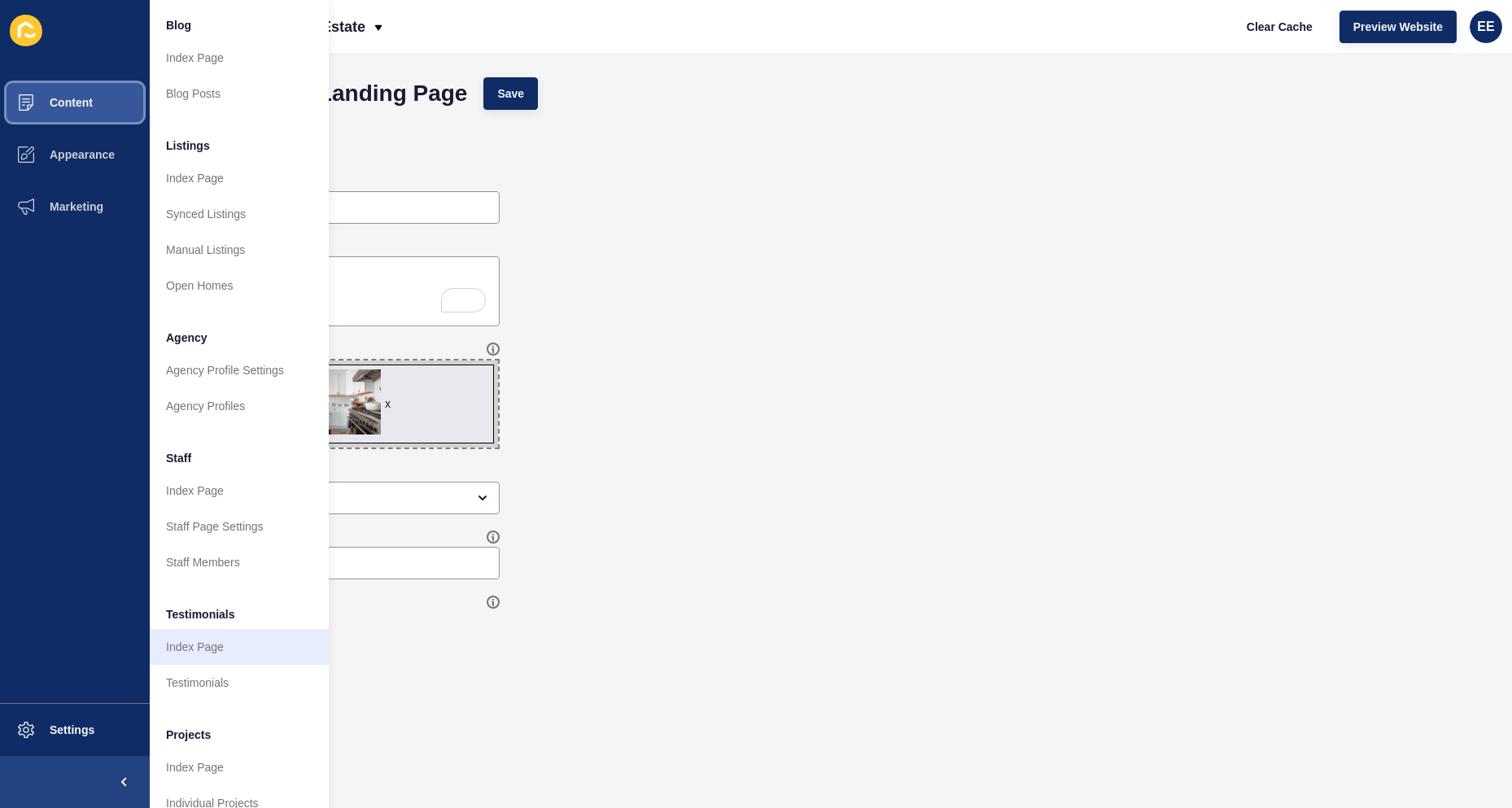
scroll to position [158, 0]
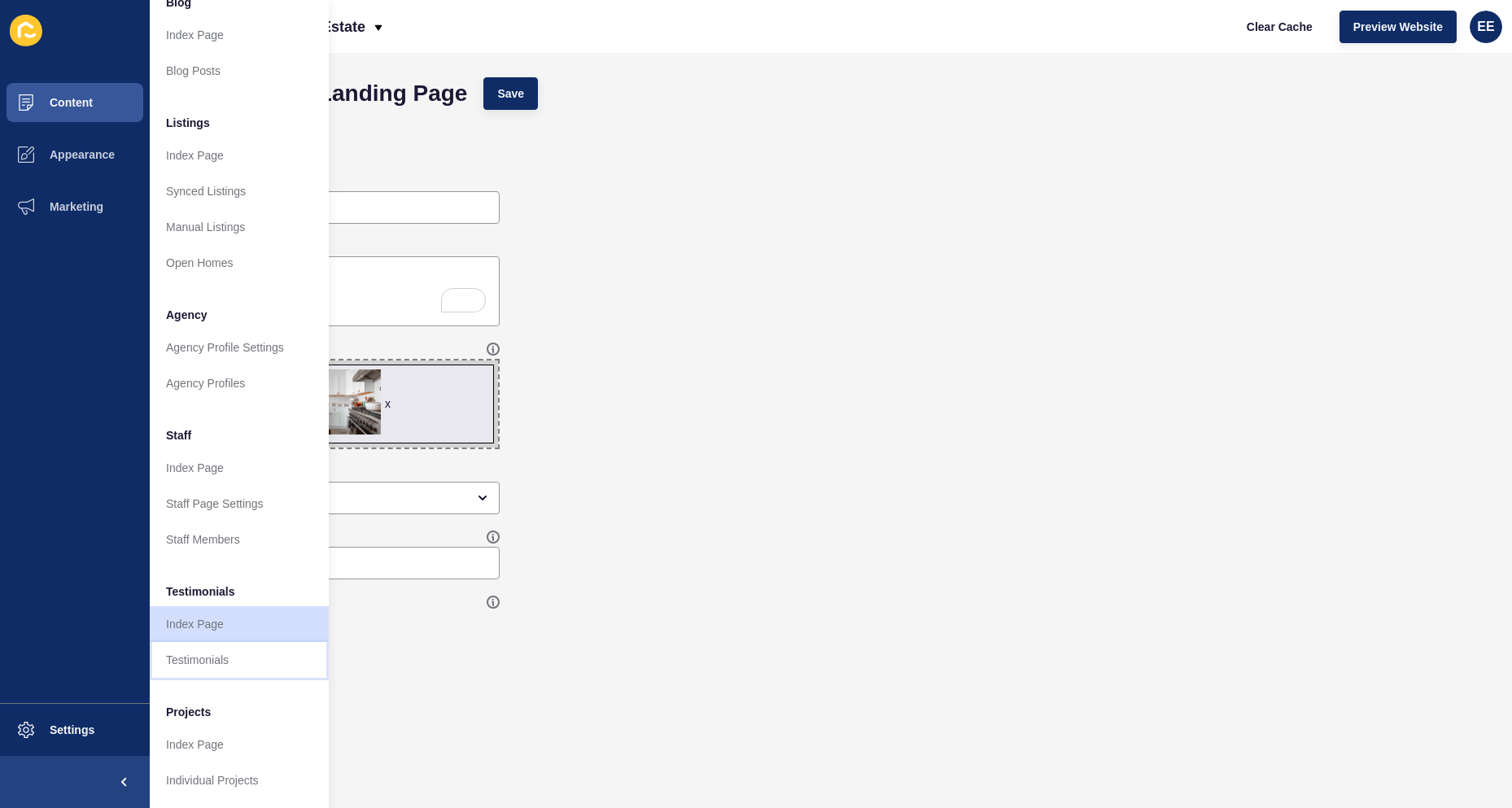
drag, startPoint x: 222, startPoint y: 646, endPoint x: 208, endPoint y: 680, distance: 36.8
click at [222, 647] on link "Testimonials" at bounding box center [239, 659] width 179 height 36
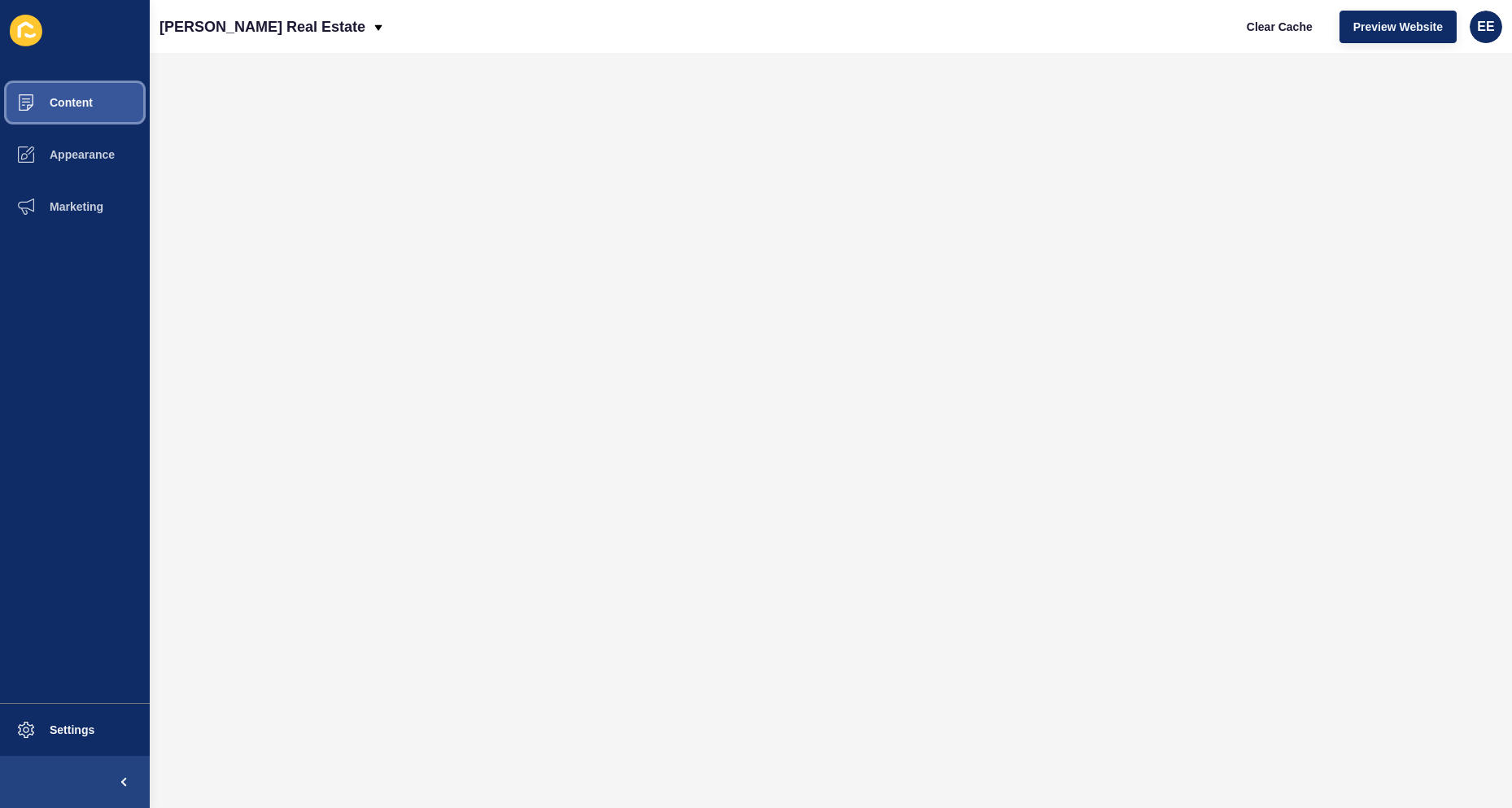
click at [61, 119] on button "Content" at bounding box center [75, 102] width 149 height 52
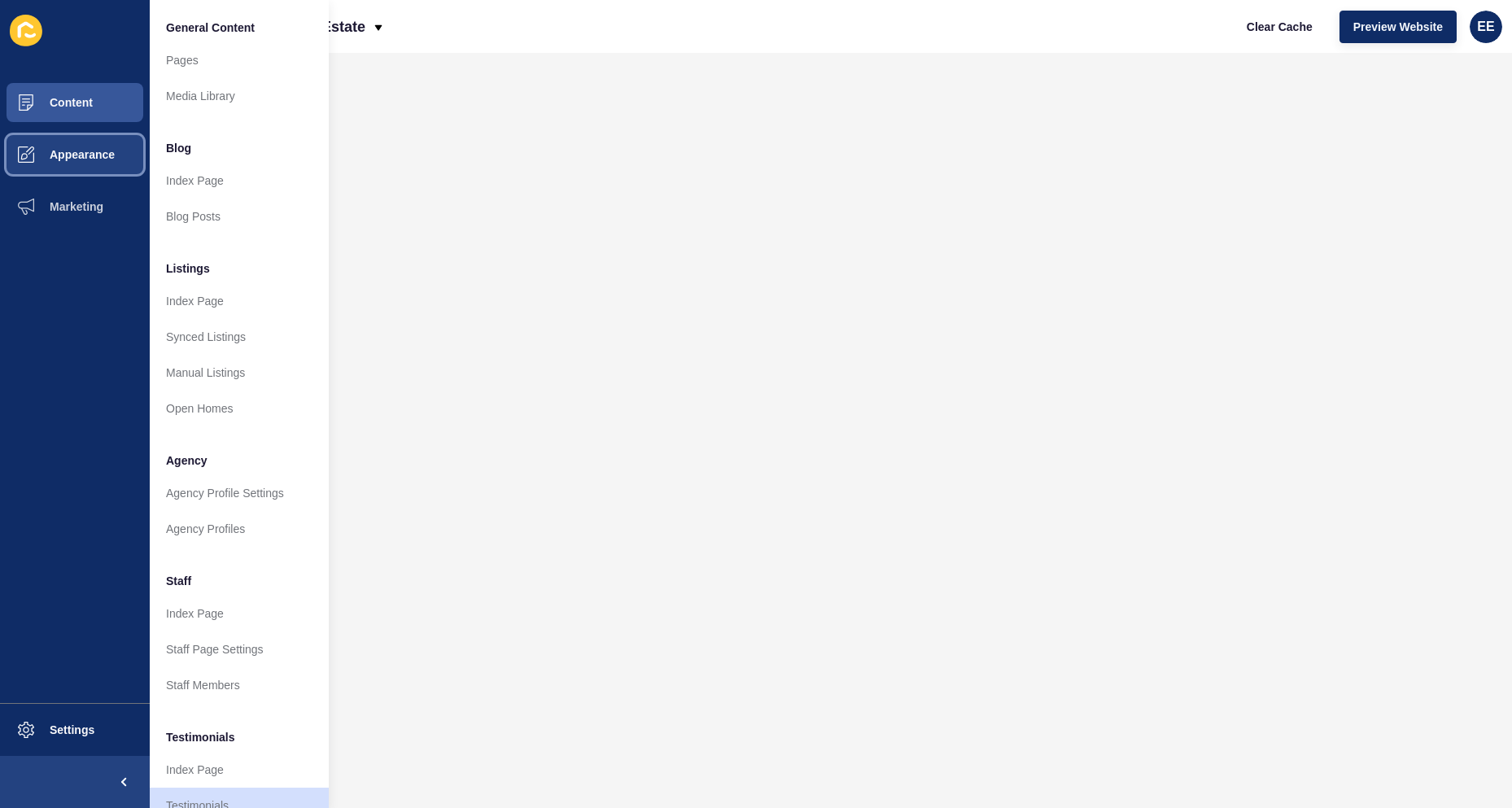
click at [62, 155] on span "Appearance" at bounding box center [56, 154] width 117 height 13
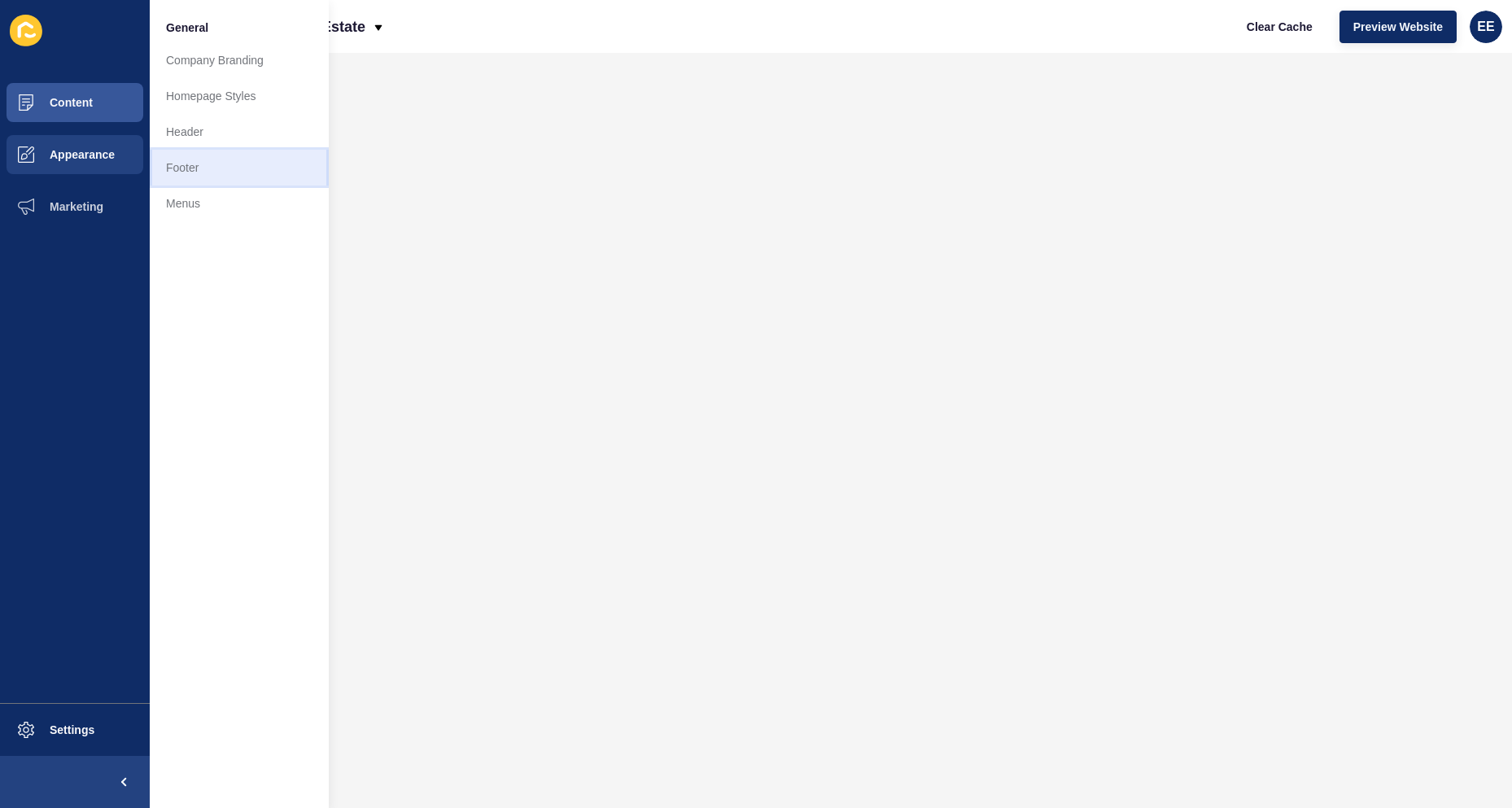
click at [187, 170] on link "Footer" at bounding box center [239, 167] width 179 height 36
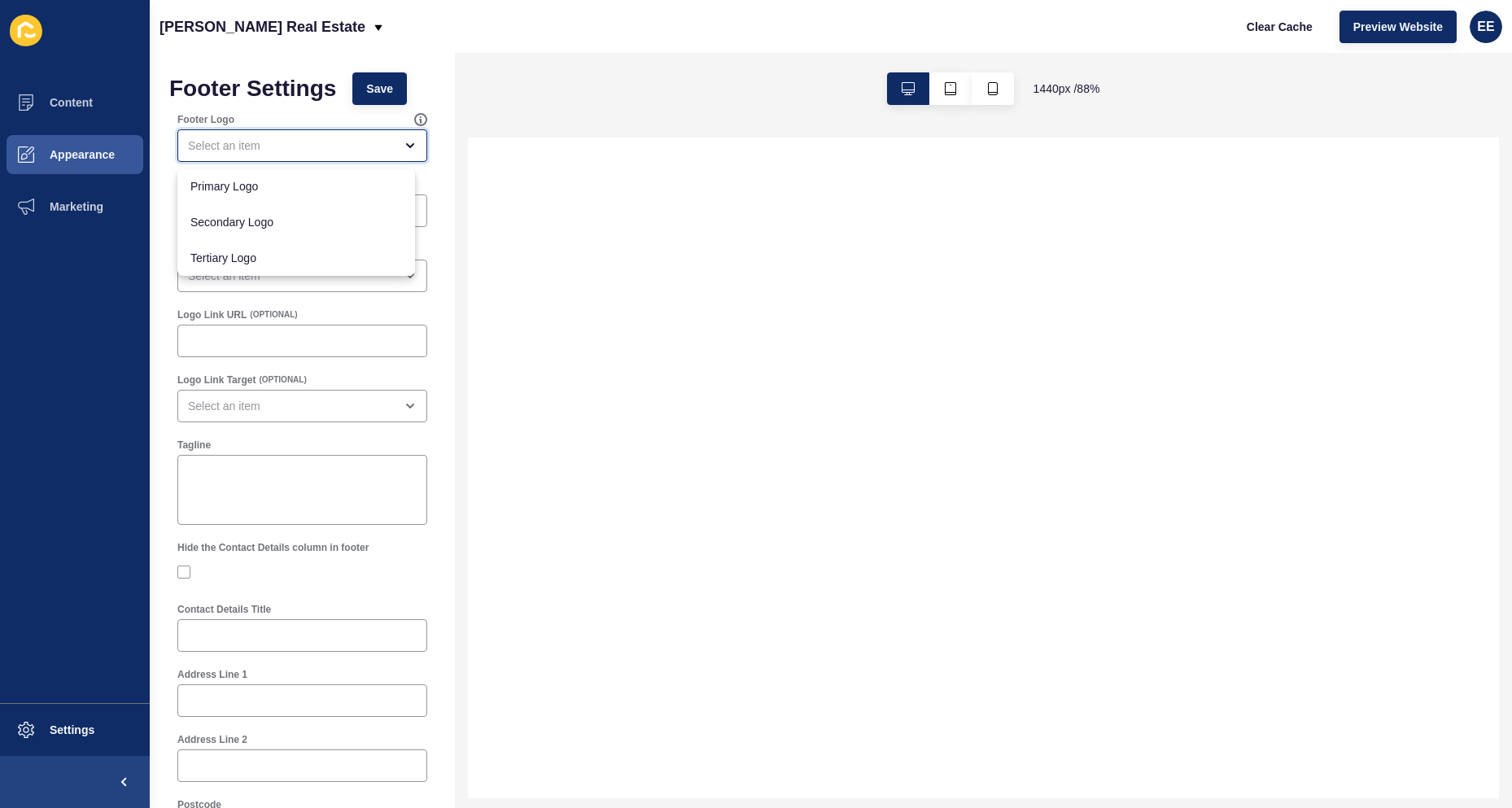
click at [384, 133] on div "close menu" at bounding box center [302, 145] width 250 height 32
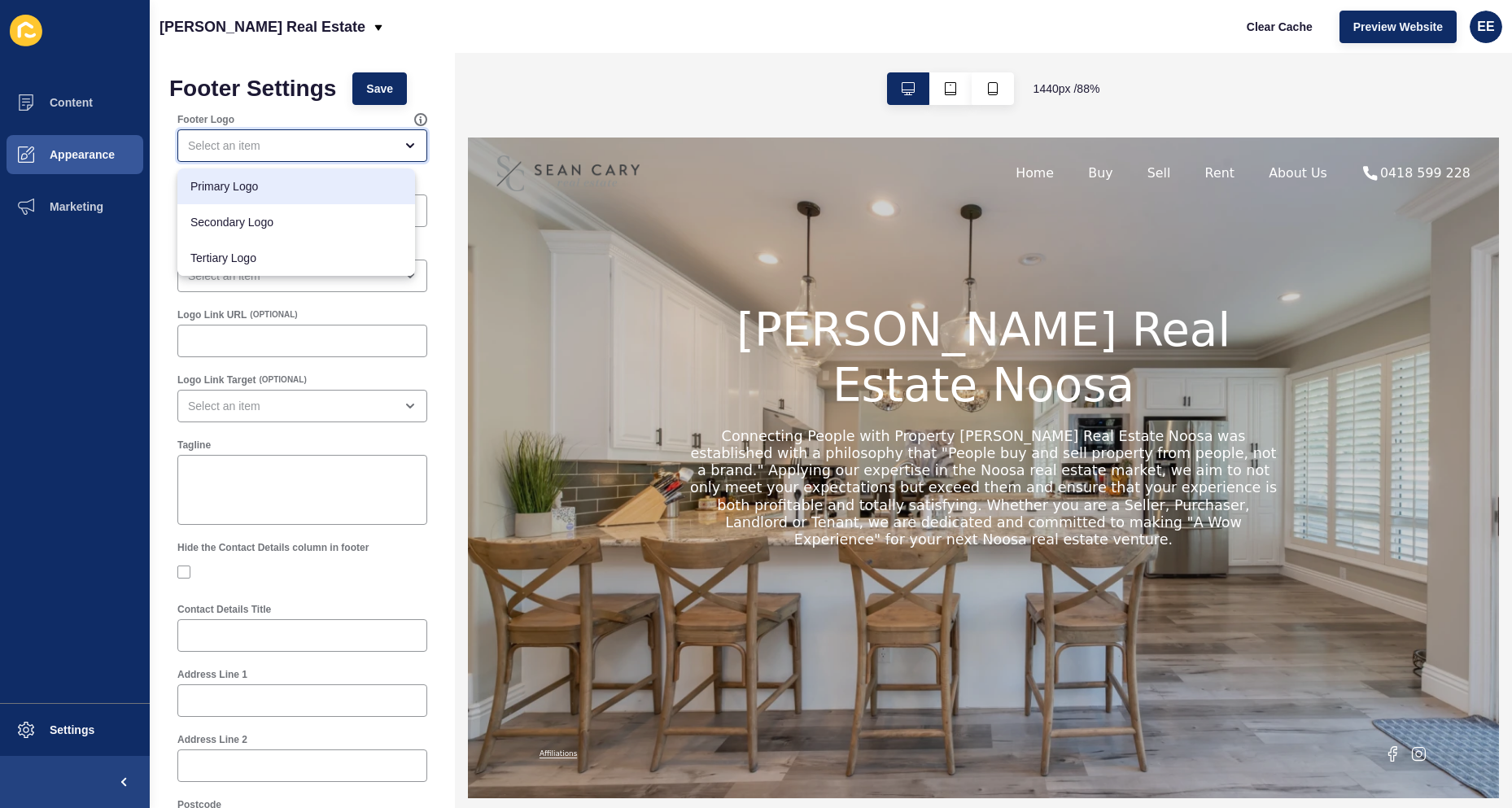
click at [356, 186] on span "Primary Logo" at bounding box center [296, 187] width 212 height 17
type input "Primary Logo"
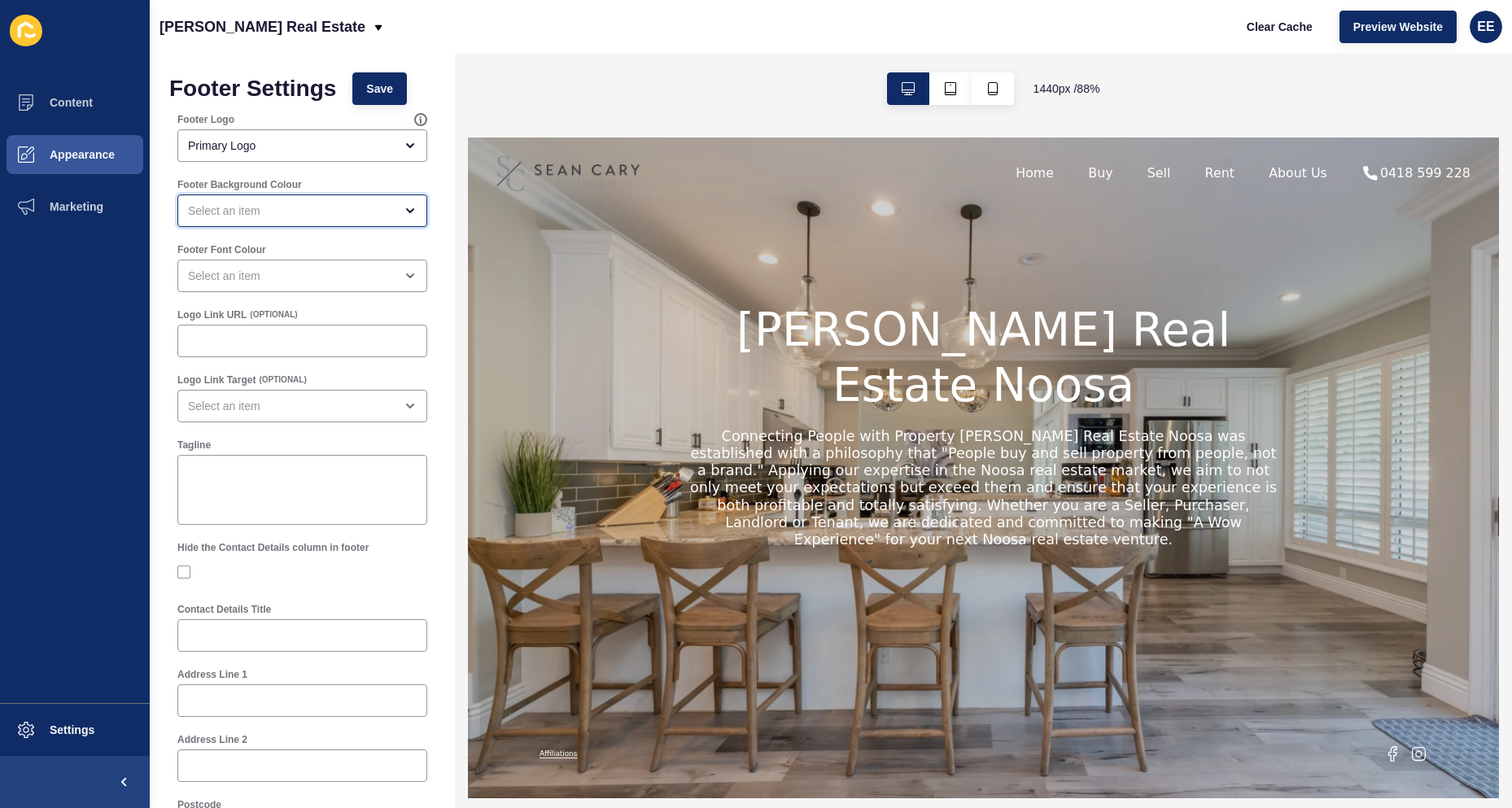
click at [376, 207] on div "open menu" at bounding box center [291, 211] width 206 height 17
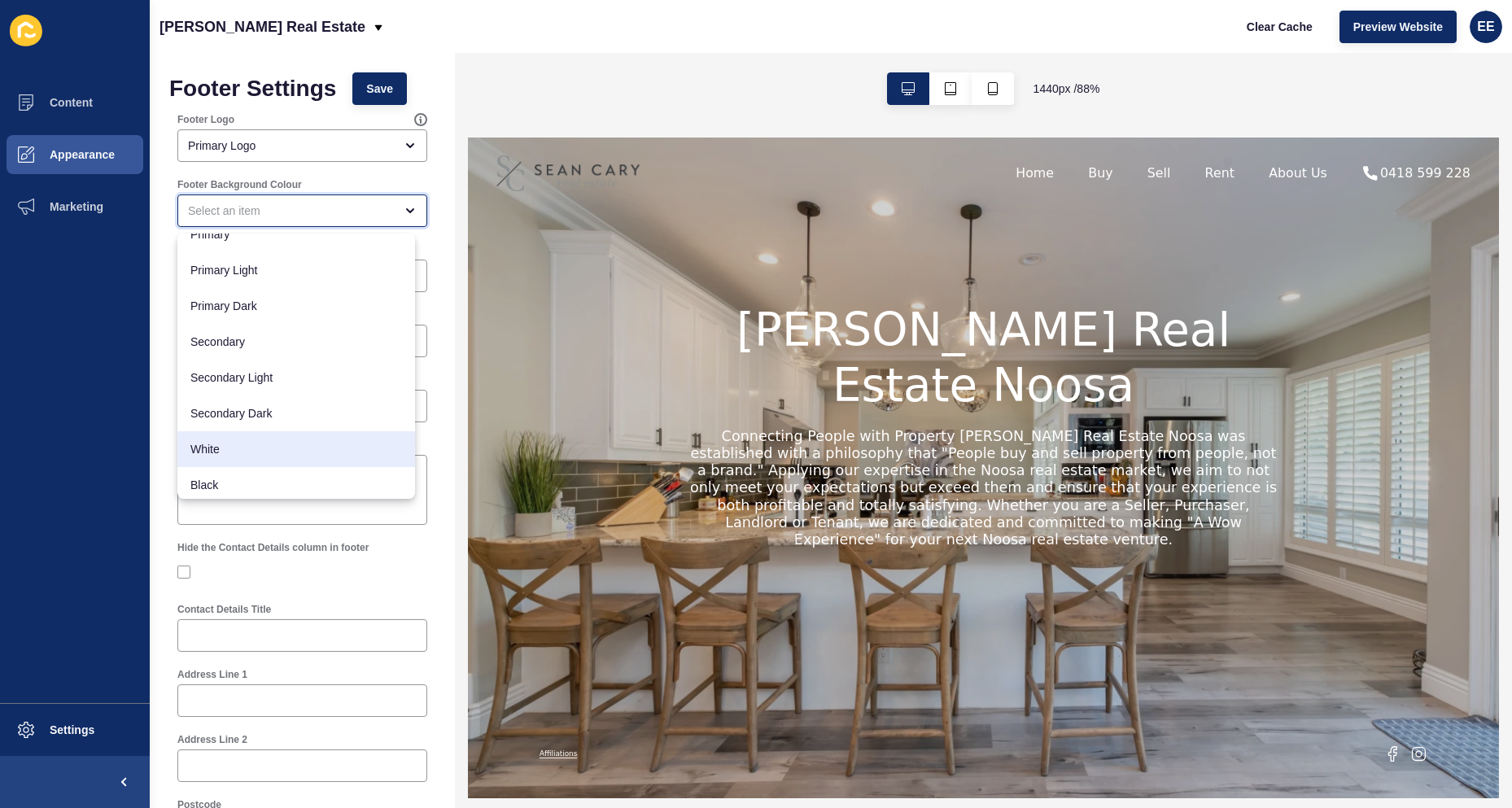
scroll to position [21, 0]
click at [350, 453] on span "White" at bounding box center [296, 445] width 212 height 17
type input "White"
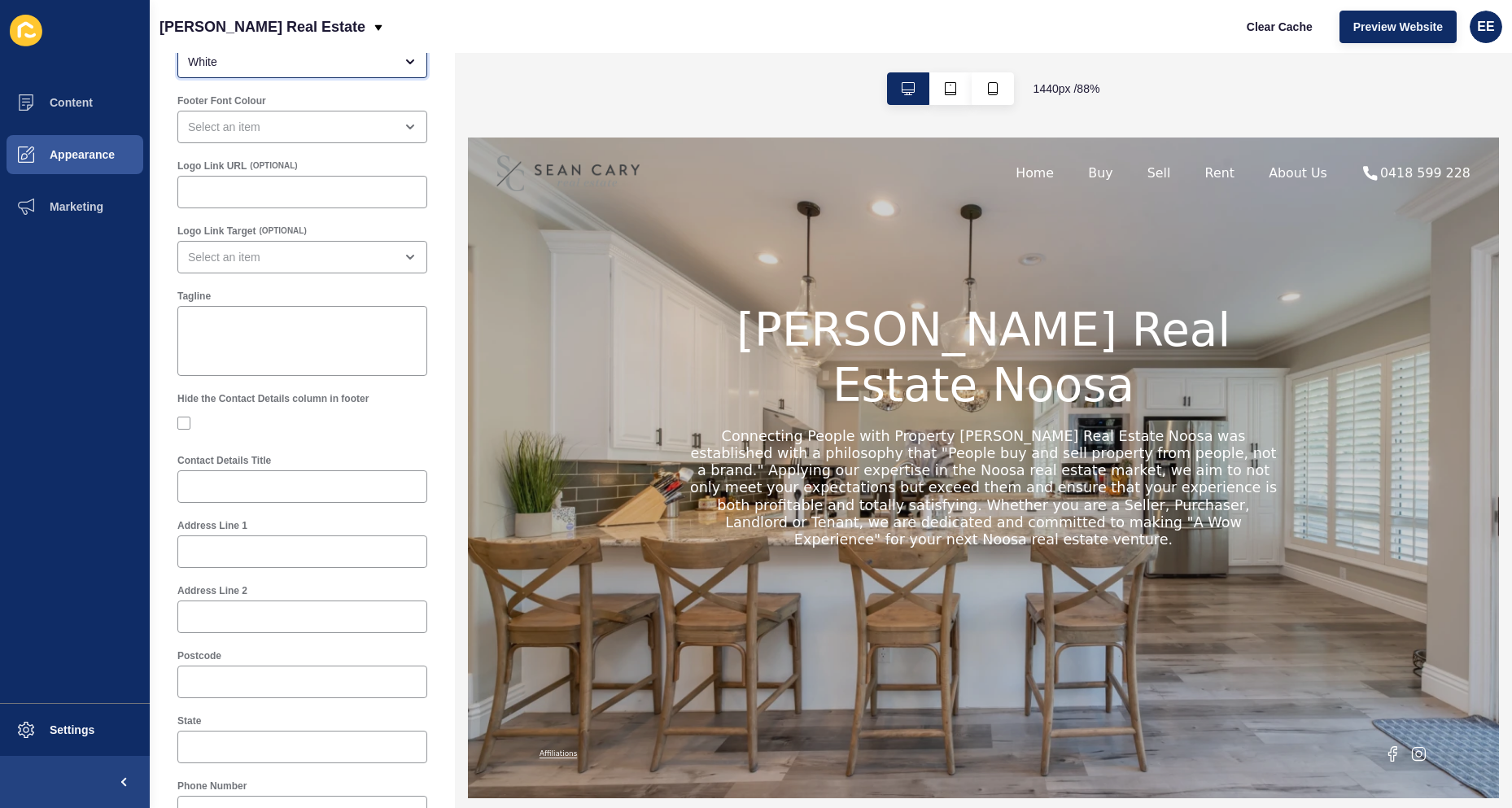
scroll to position [0, 0]
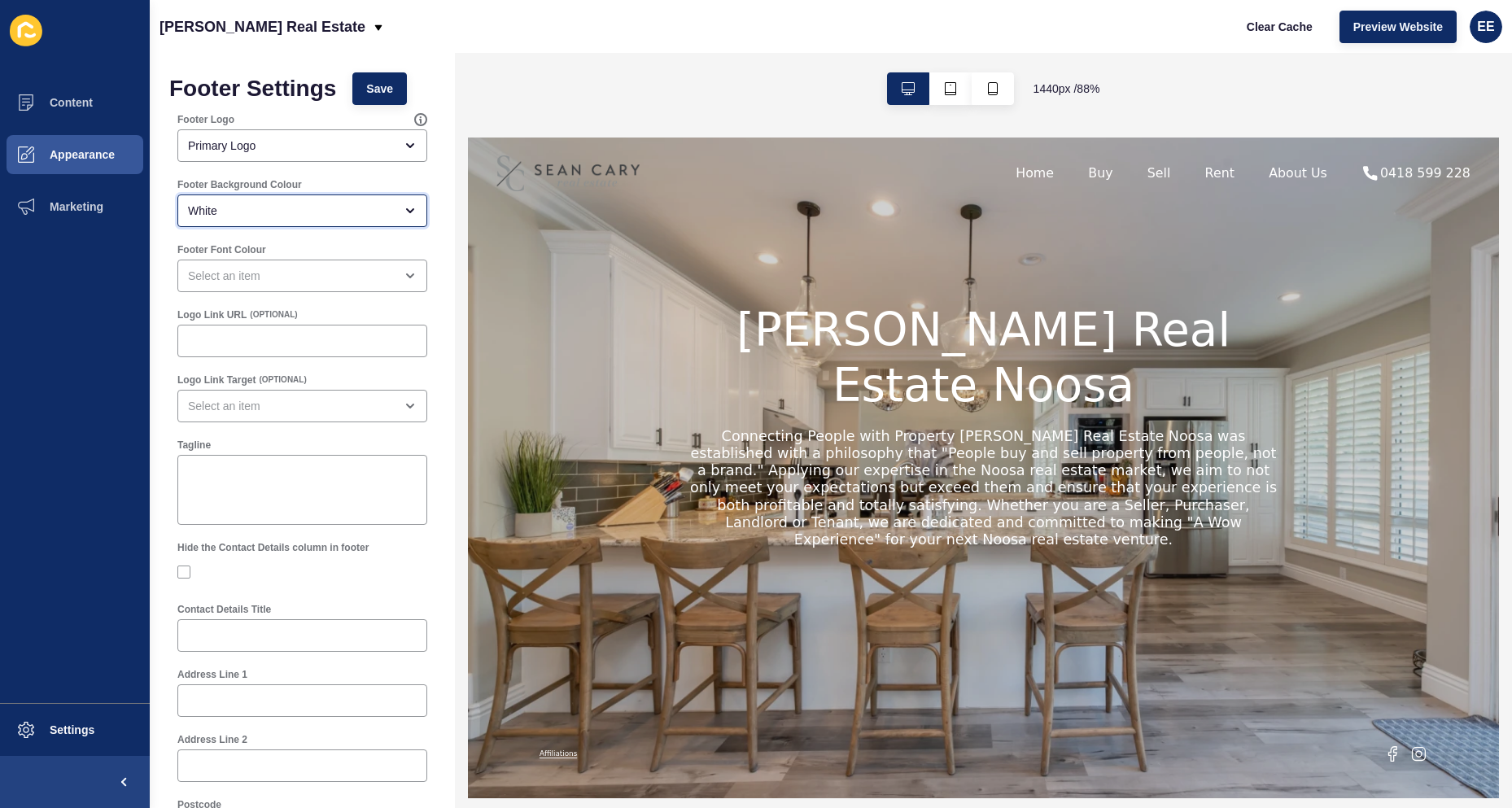
click at [354, 213] on div "White" at bounding box center [291, 211] width 206 height 17
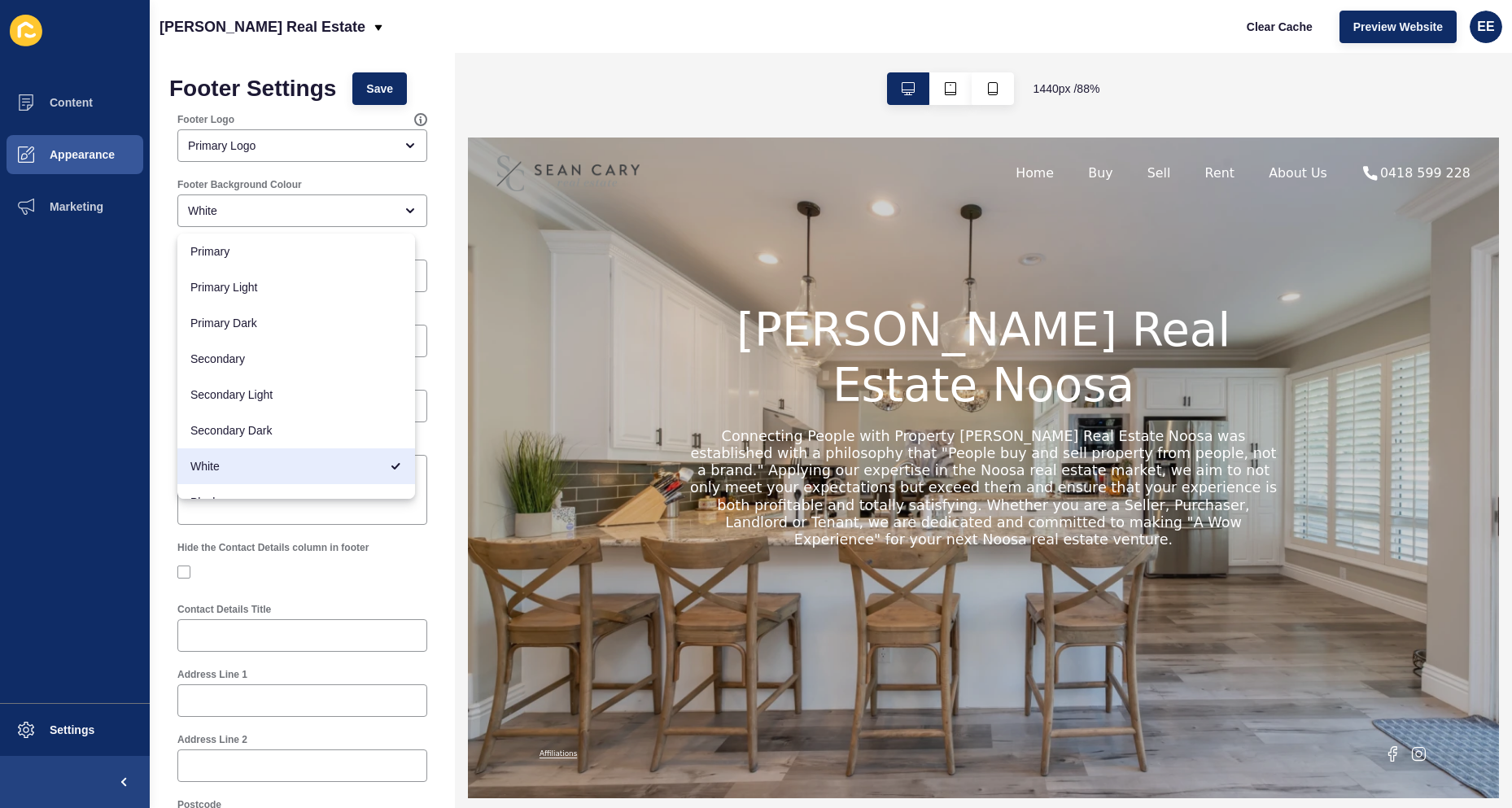
click at [434, 223] on div "Footer Settings Save Footer Logo Primary Logo Footer Background Colour White Fo…" at bounding box center [302, 776] width 306 height 1446
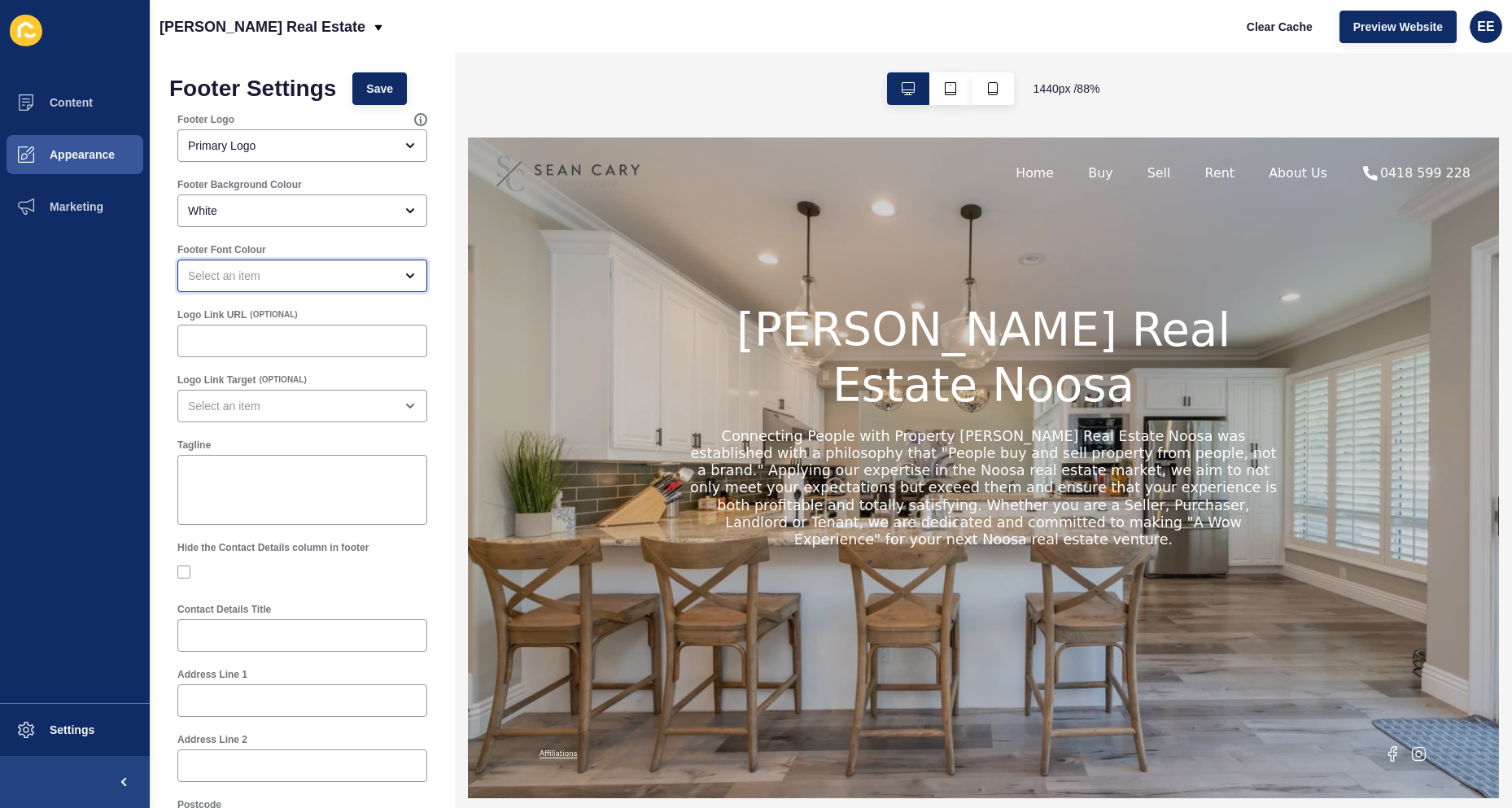
click at [369, 277] on div "open menu" at bounding box center [291, 276] width 206 height 17
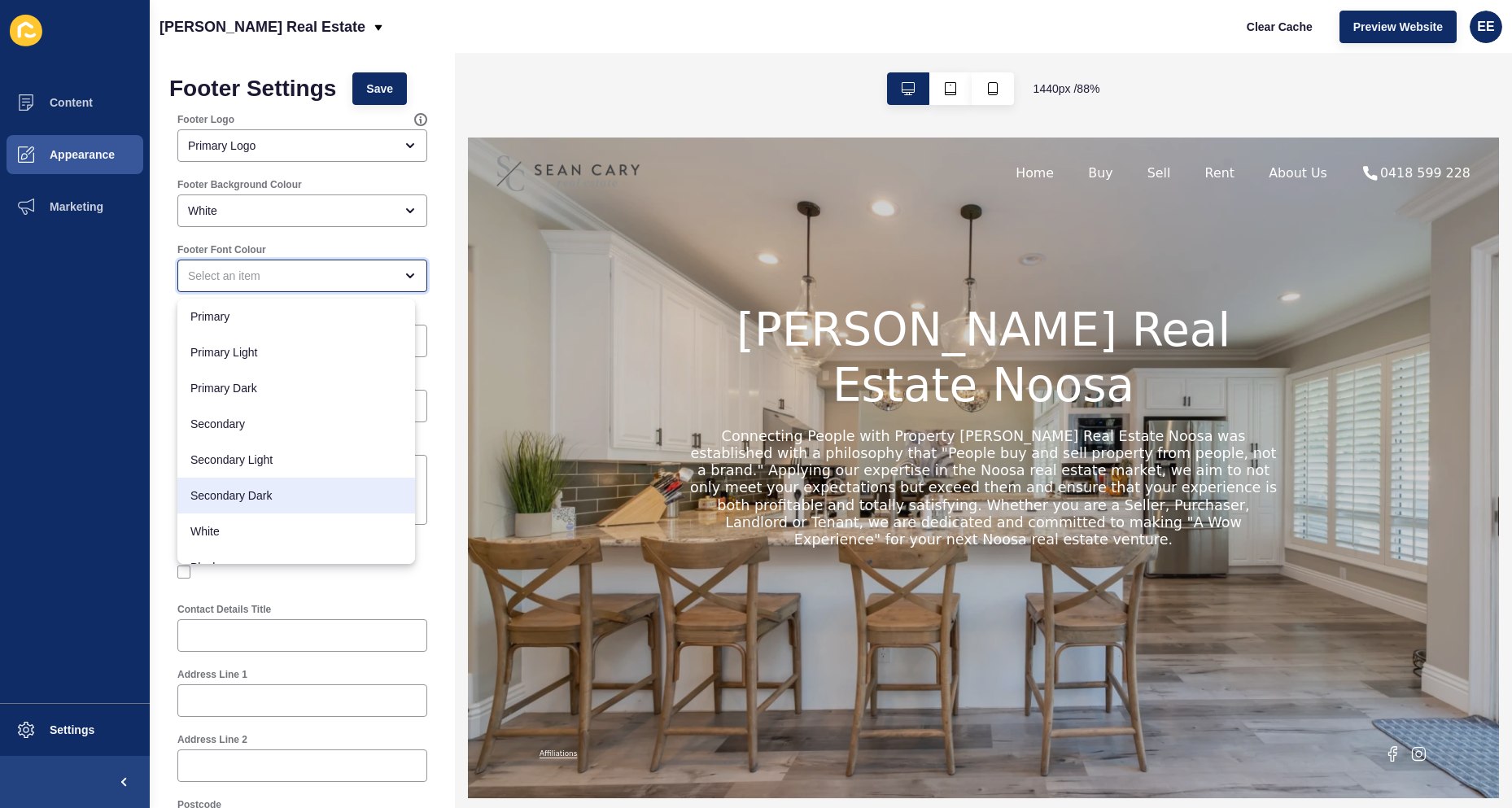
scroll to position [21, 0]
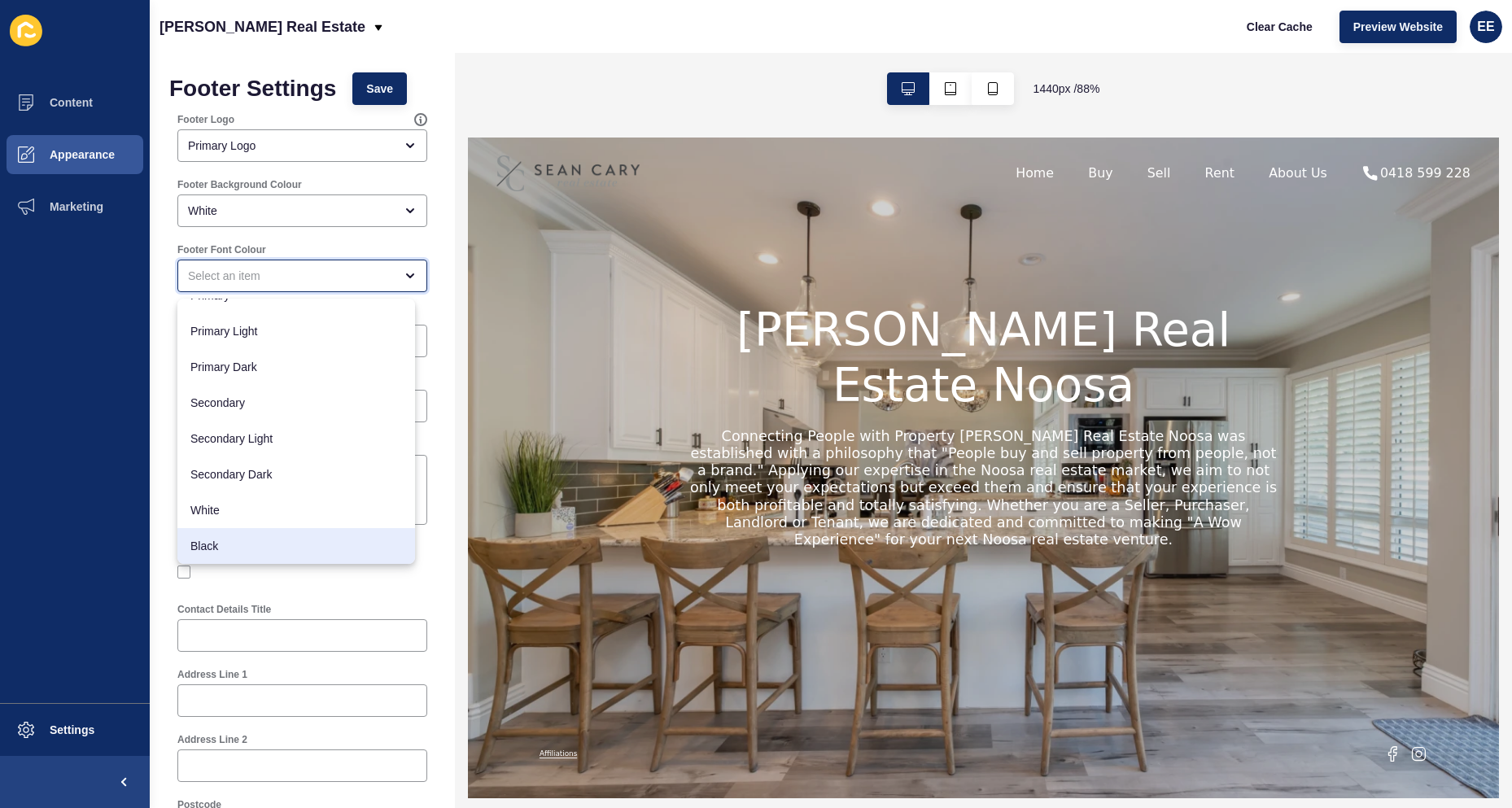
click at [283, 554] on span "Black" at bounding box center [296, 546] width 212 height 17
type input "Black"
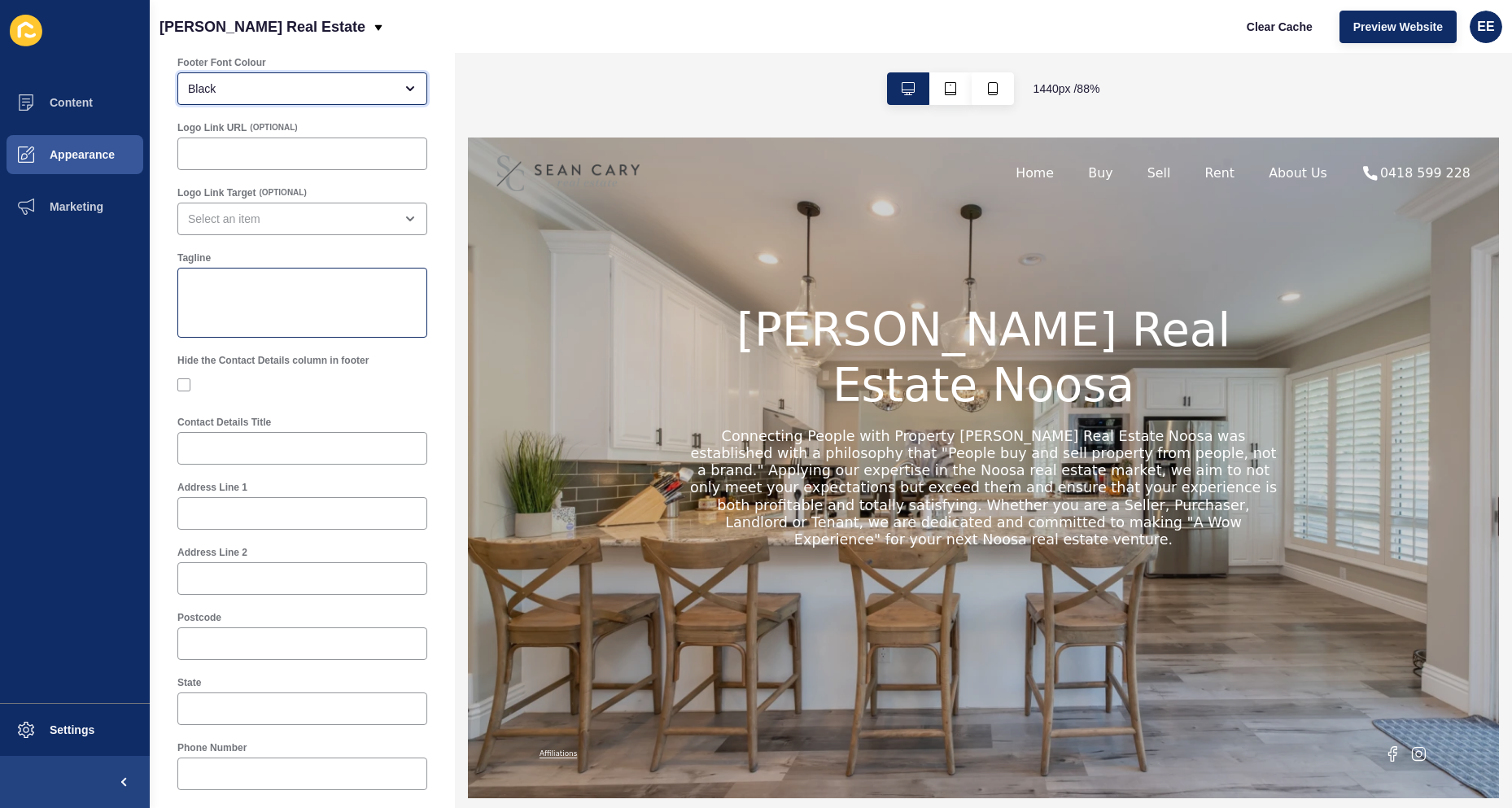
scroll to position [163, 0]
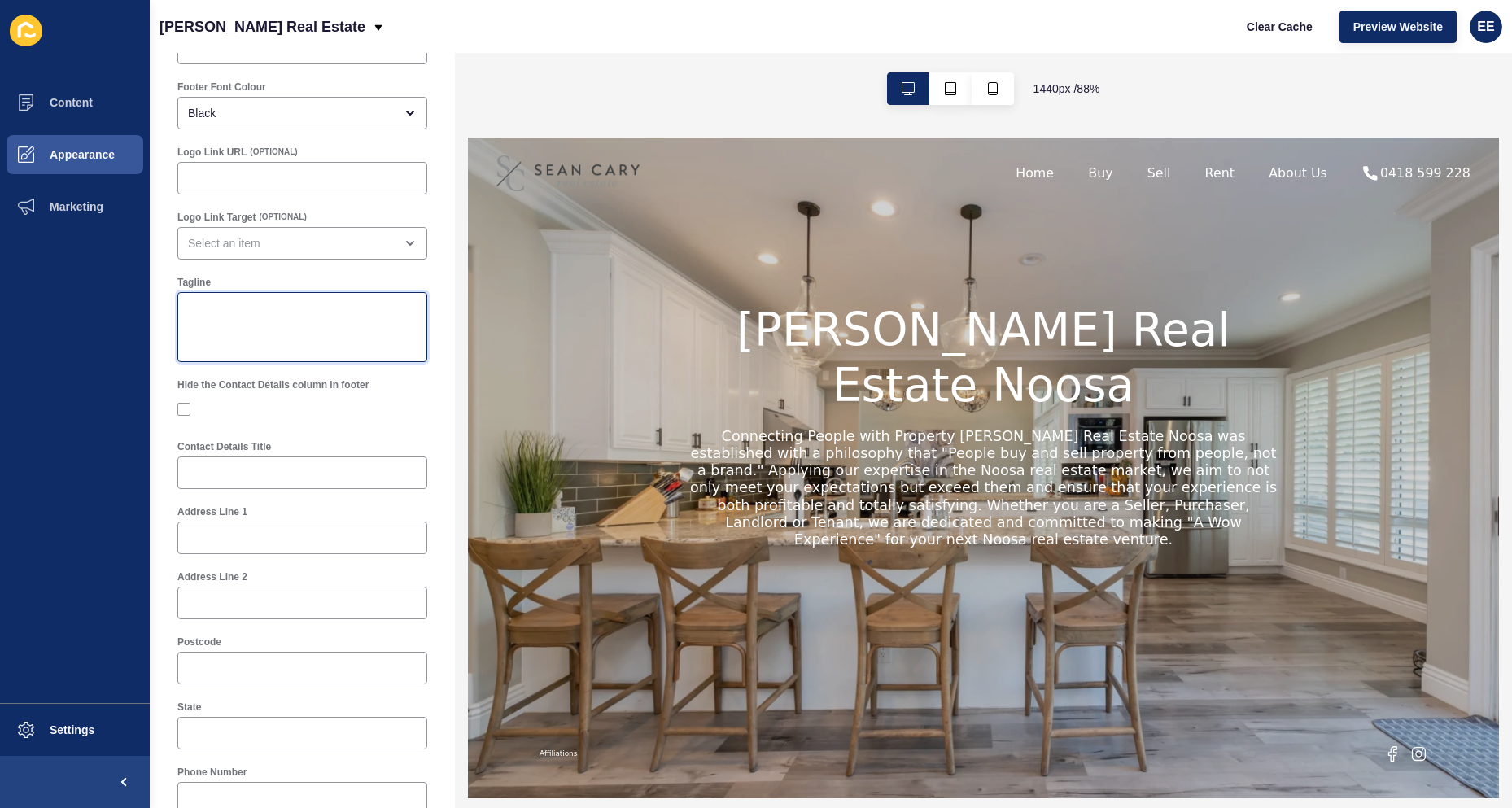
click at [283, 302] on textarea "Tagline" at bounding box center [302, 327] width 245 height 65
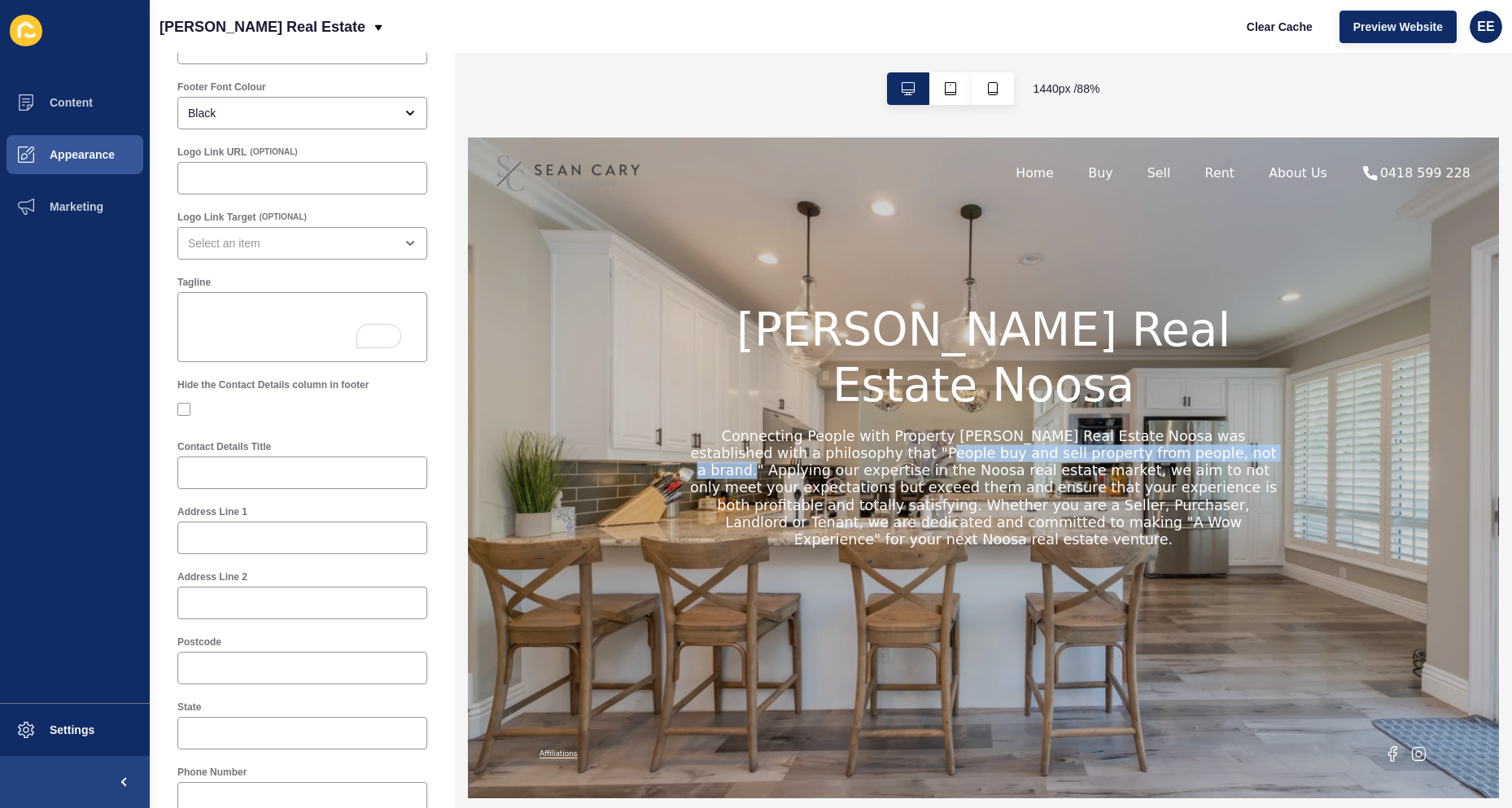
drag, startPoint x: 854, startPoint y: 502, endPoint x: 1270, endPoint y: 506, distance: 416.0
click at [1270, 506] on h2 "Connecting People with Property [PERSON_NAME] Real Estate Noosa was established…" at bounding box center [1054, 536] width 679 height 137
click at [823, 563] on h2 "Connecting People with Property [PERSON_NAME] Real Estate Noosa was established…" at bounding box center [1054, 536] width 679 height 137
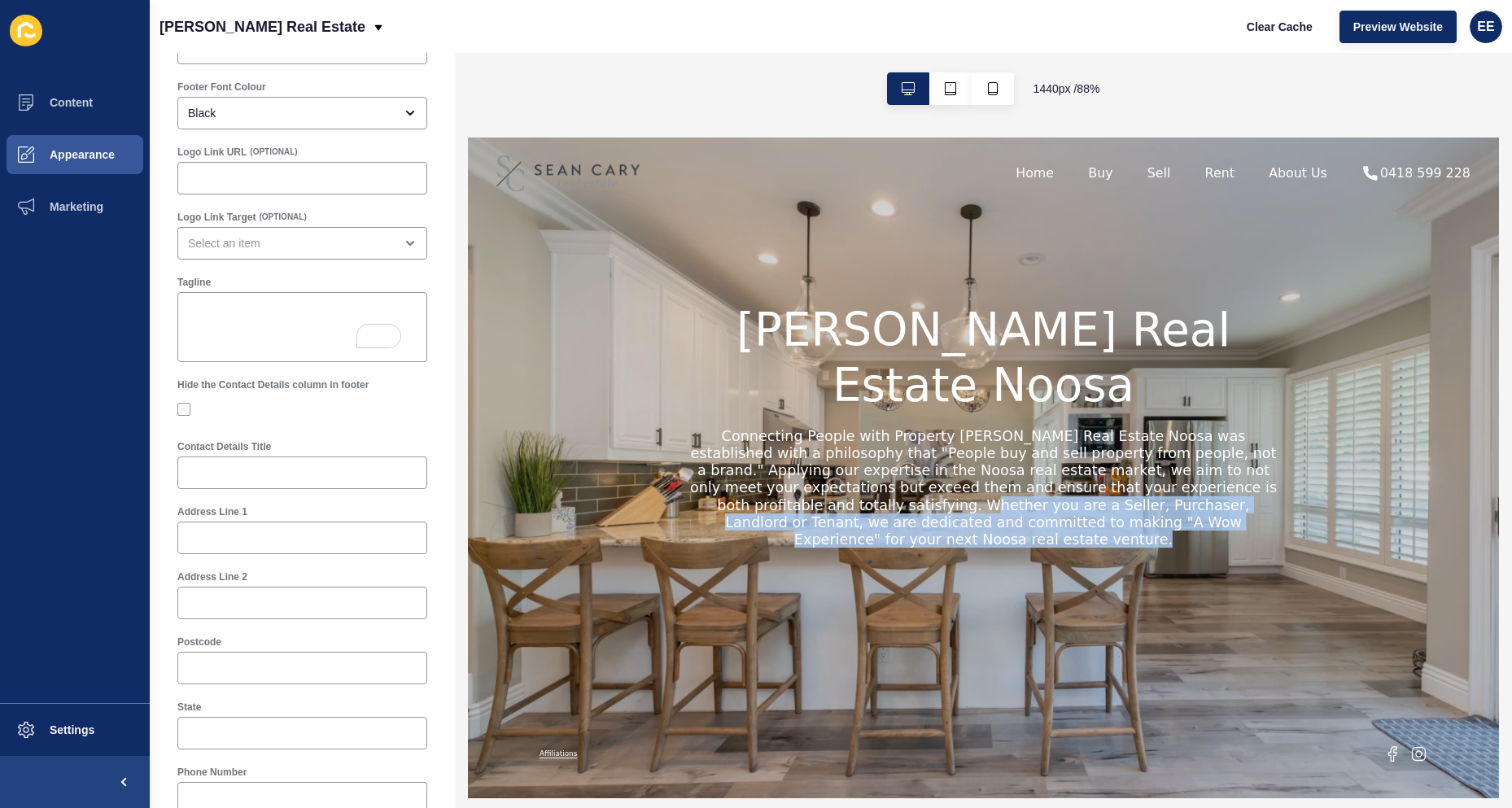
drag, startPoint x: 810, startPoint y: 561, endPoint x: 1380, endPoint y: 585, distance: 570.5
click at [1380, 585] on h2 "Connecting People with Property [PERSON_NAME] Real Estate Noosa was established…" at bounding box center [1054, 536] width 679 height 137
copy h2 "Whether you are a Seller, Purchaser, Landlord or Tenant, we are dedicated and c…"
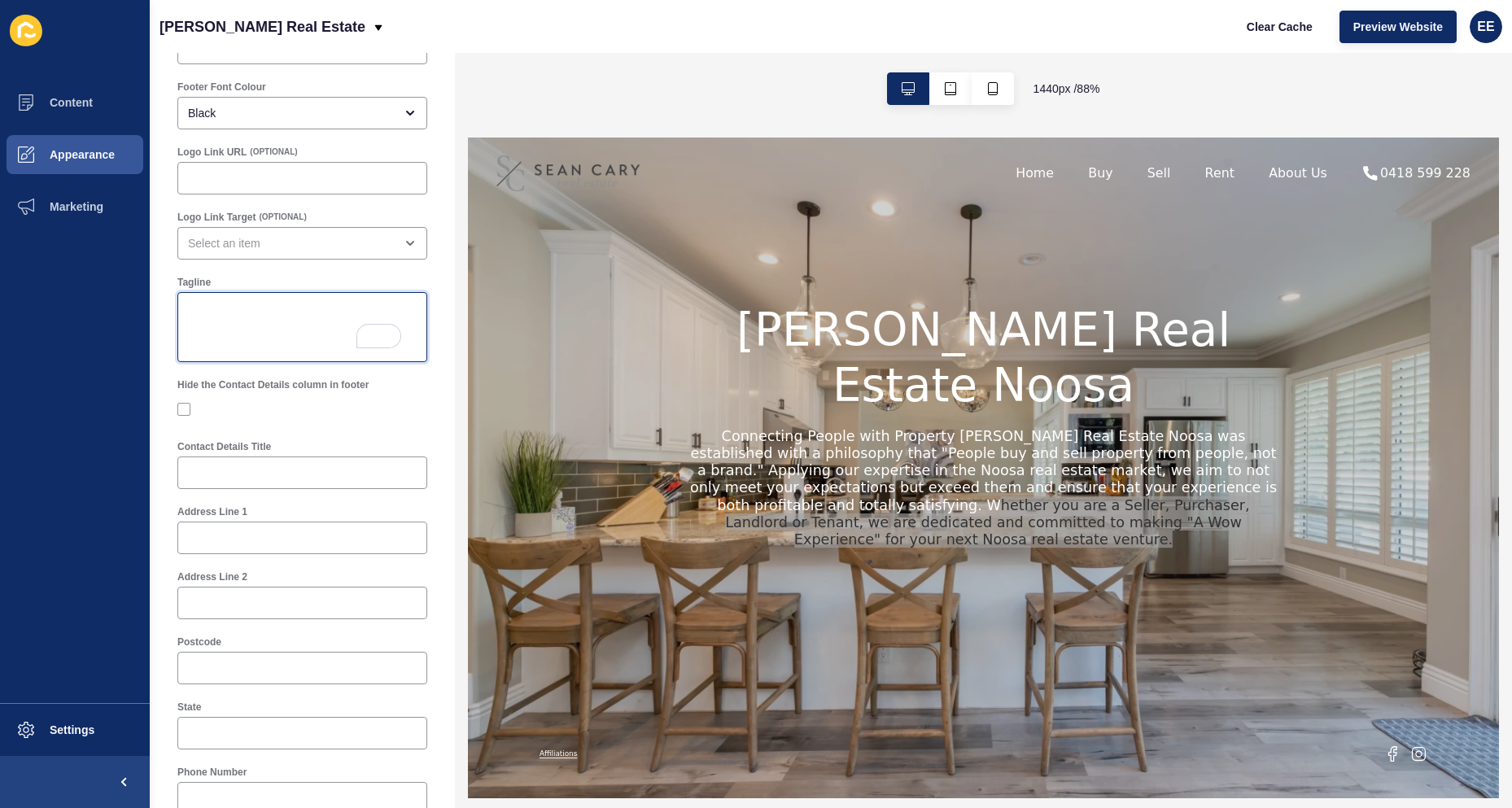
click at [248, 331] on textarea "Tagline" at bounding box center [302, 327] width 245 height 65
paste textarea "Whether you are a Seller, Purchaser, Landlord or Tenant, we are dedicated and c…"
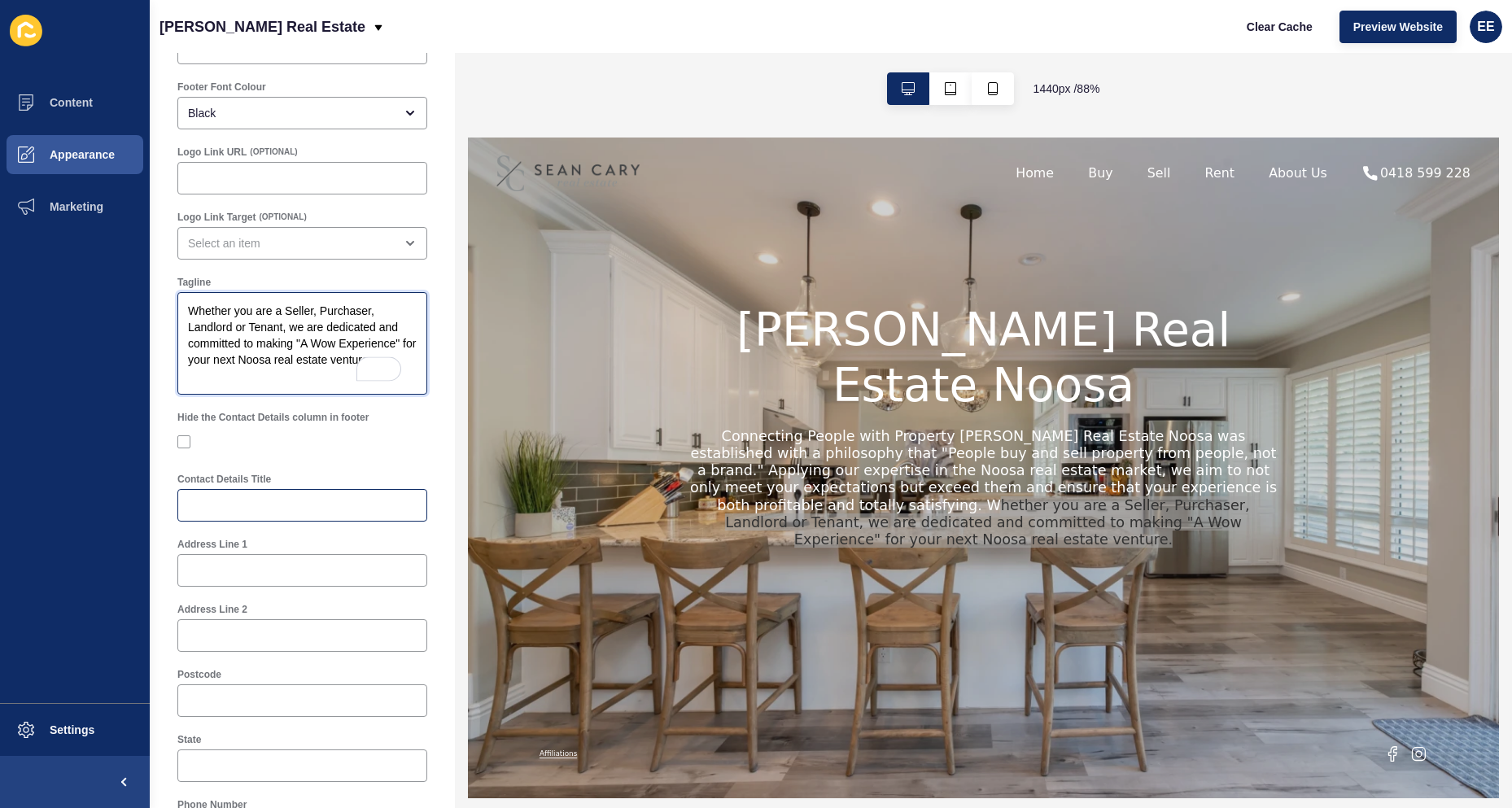
type textarea "Whether you are a Seller, Purchaser, Landlord or Tenant, we are dedicated and c…"
click at [254, 503] on input "Contact Details Title" at bounding box center [301, 506] width 228 height 17
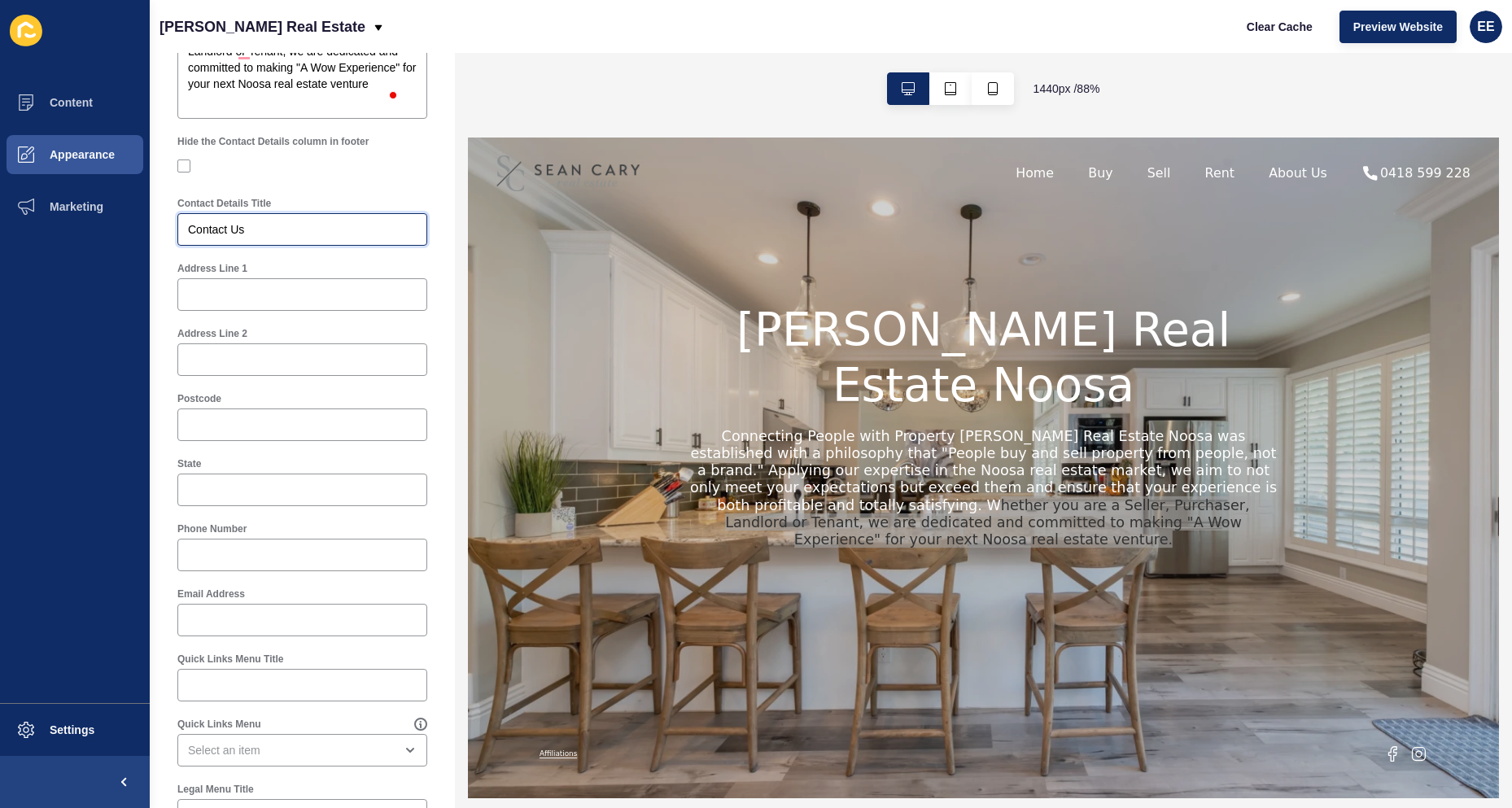
scroll to position [407, 0]
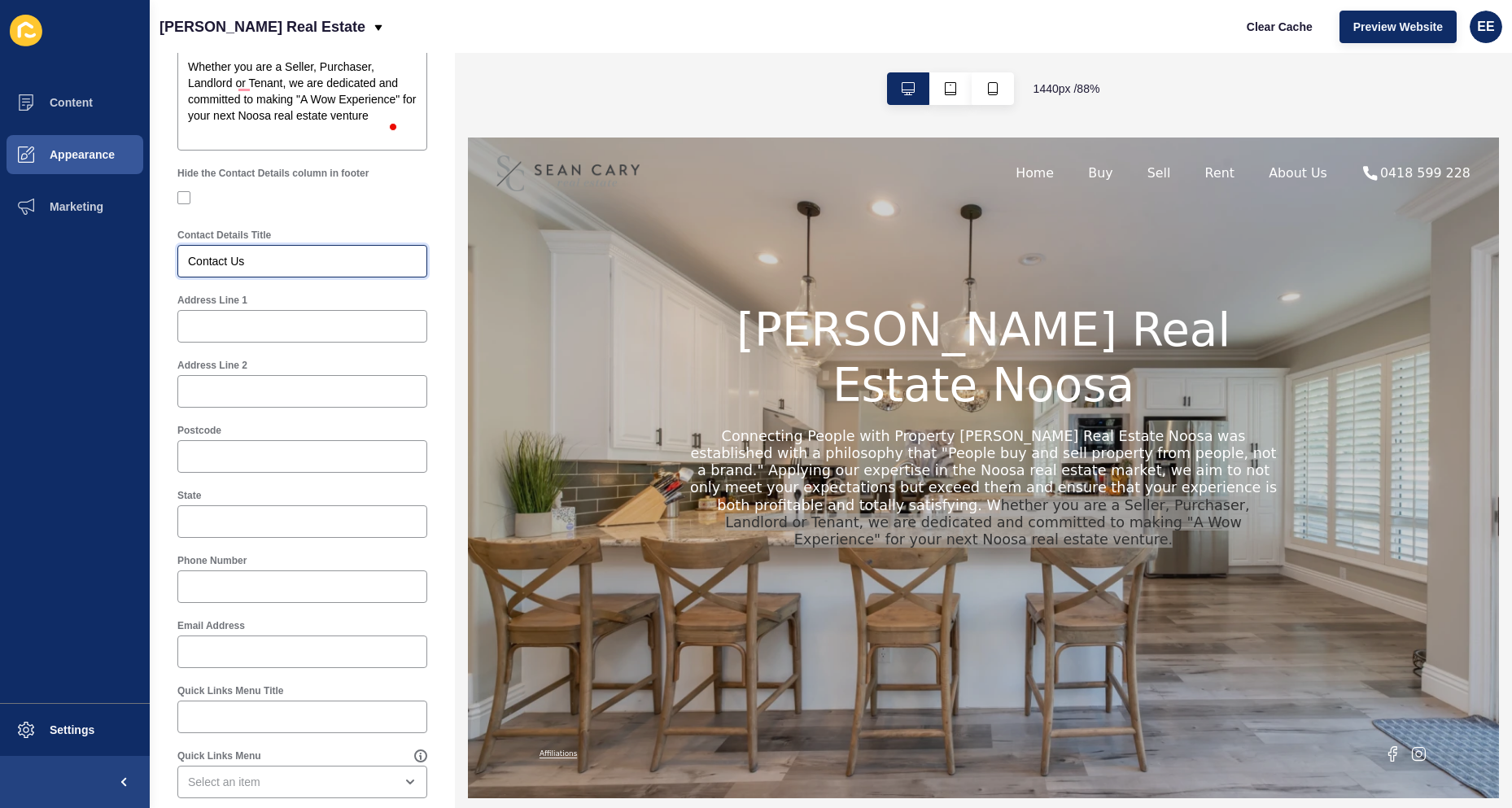
drag, startPoint x: 258, startPoint y: 263, endPoint x: 295, endPoint y: 262, distance: 37.0
click at [264, 262] on input "Contact Us" at bounding box center [301, 262] width 228 height 17
drag, startPoint x: 297, startPoint y: 261, endPoint x: 85, endPoint y: 261, distance: 212.0
click at [85, 261] on div "Content Appearance Marketing Settings [PERSON_NAME] Real Estate Clear Cache Pre…" at bounding box center [756, 404] width 1512 height 808
type input "S"
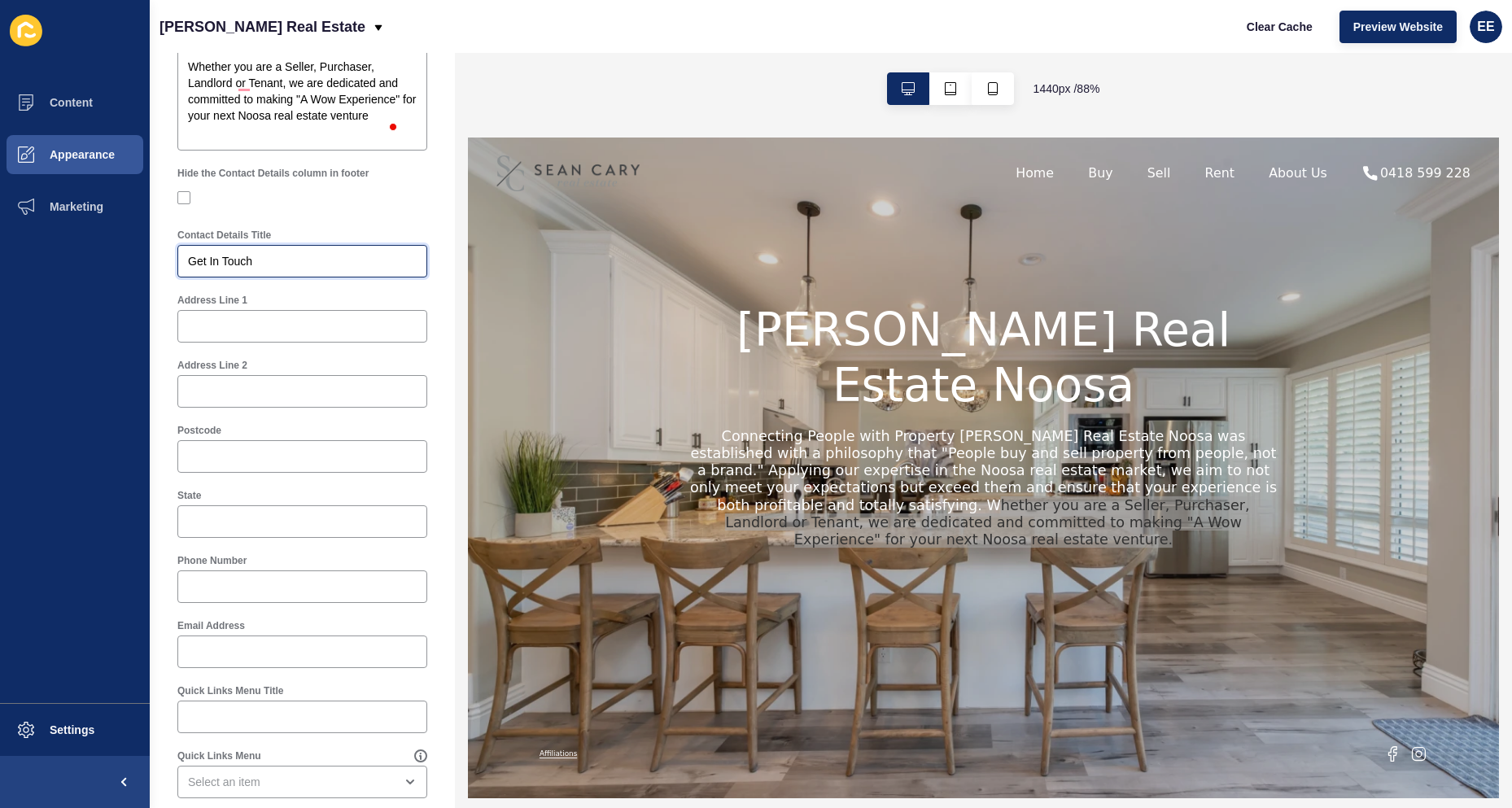
type input "Get In Touch"
click at [231, 335] on div at bounding box center [302, 326] width 250 height 32
paste input "[STREET_ADDRESS]"
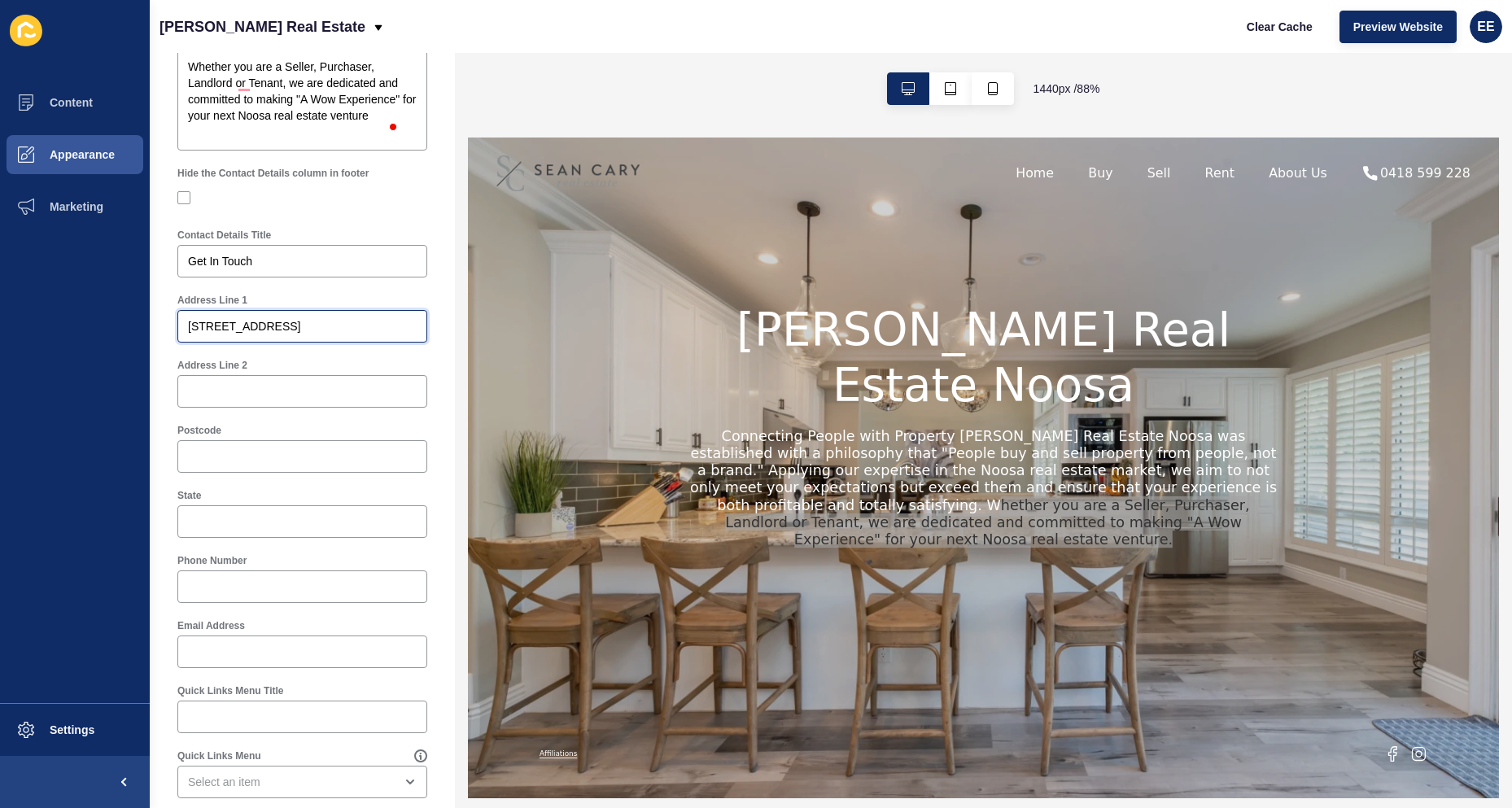
type input "[STREET_ADDRESS]"
click at [240, 514] on input "State" at bounding box center [301, 522] width 228 height 17
type input "QLD"
click at [316, 318] on input "[STREET_ADDRESS]" at bounding box center [301, 326] width 228 height 17
paste input "Noosa Heads,"
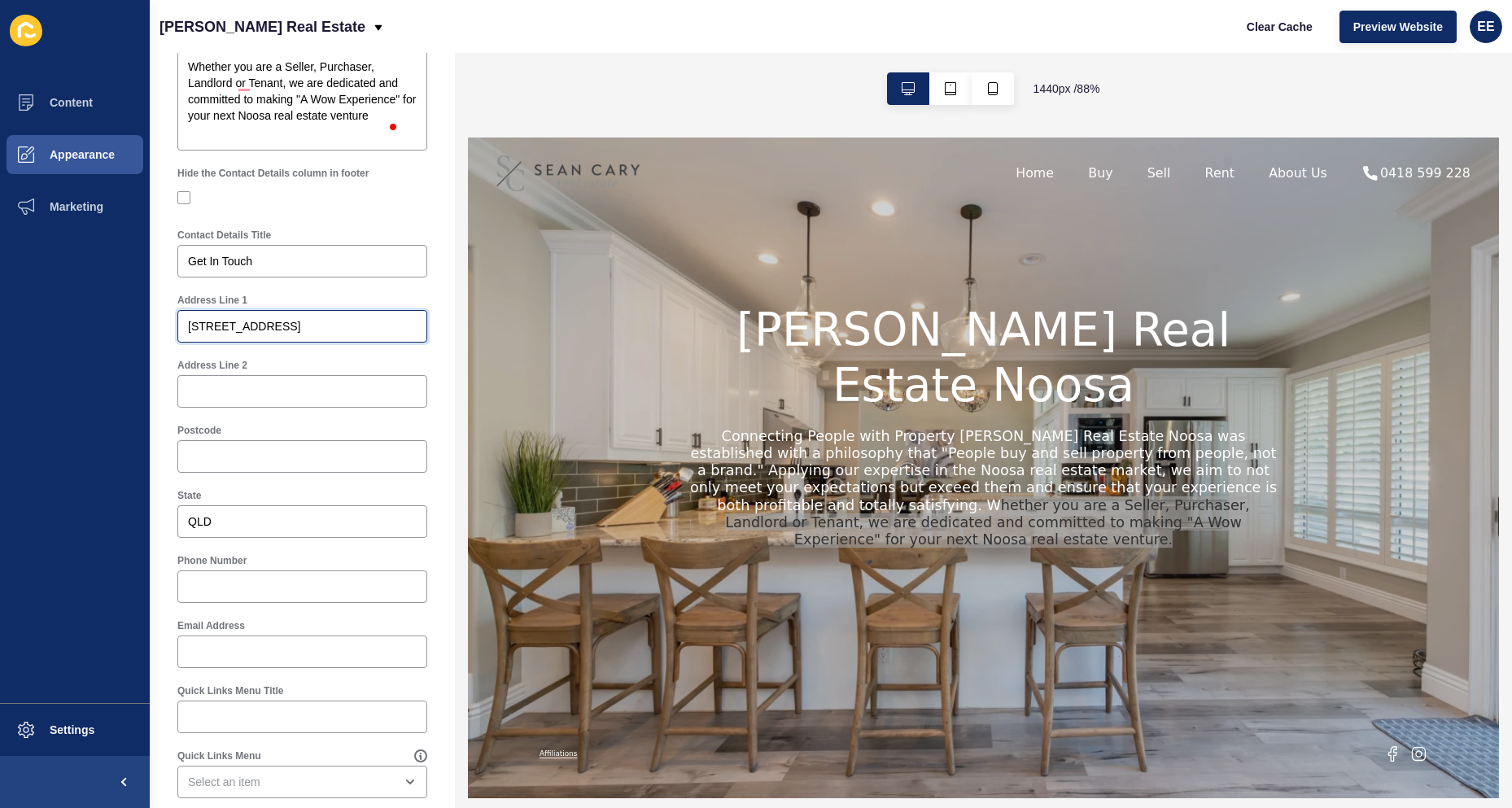
type input "[STREET_ADDRESS]"
click at [316, 450] on input "Postcode" at bounding box center [301, 457] width 228 height 17
paste input "4567"
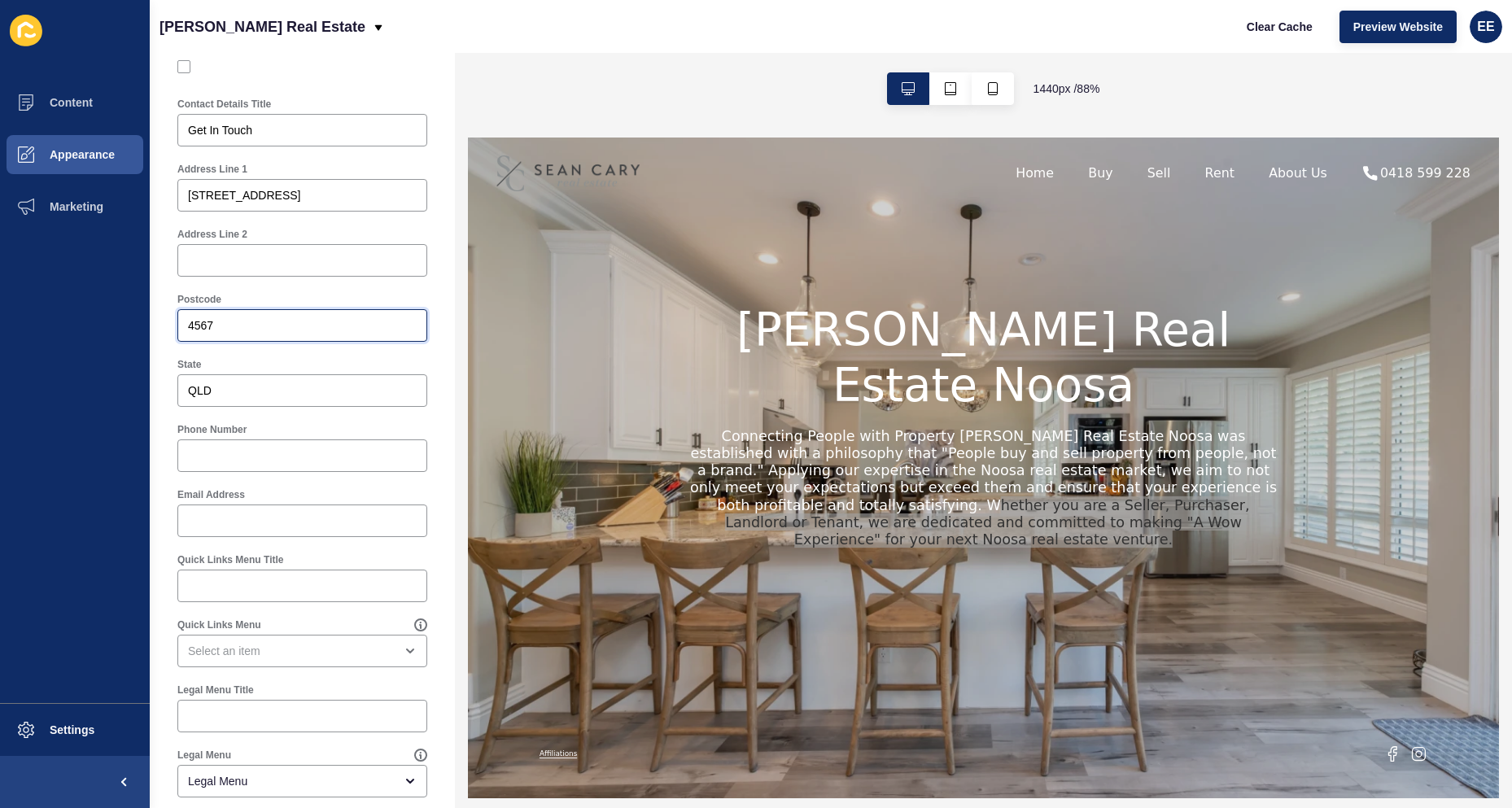
scroll to position [570, 0]
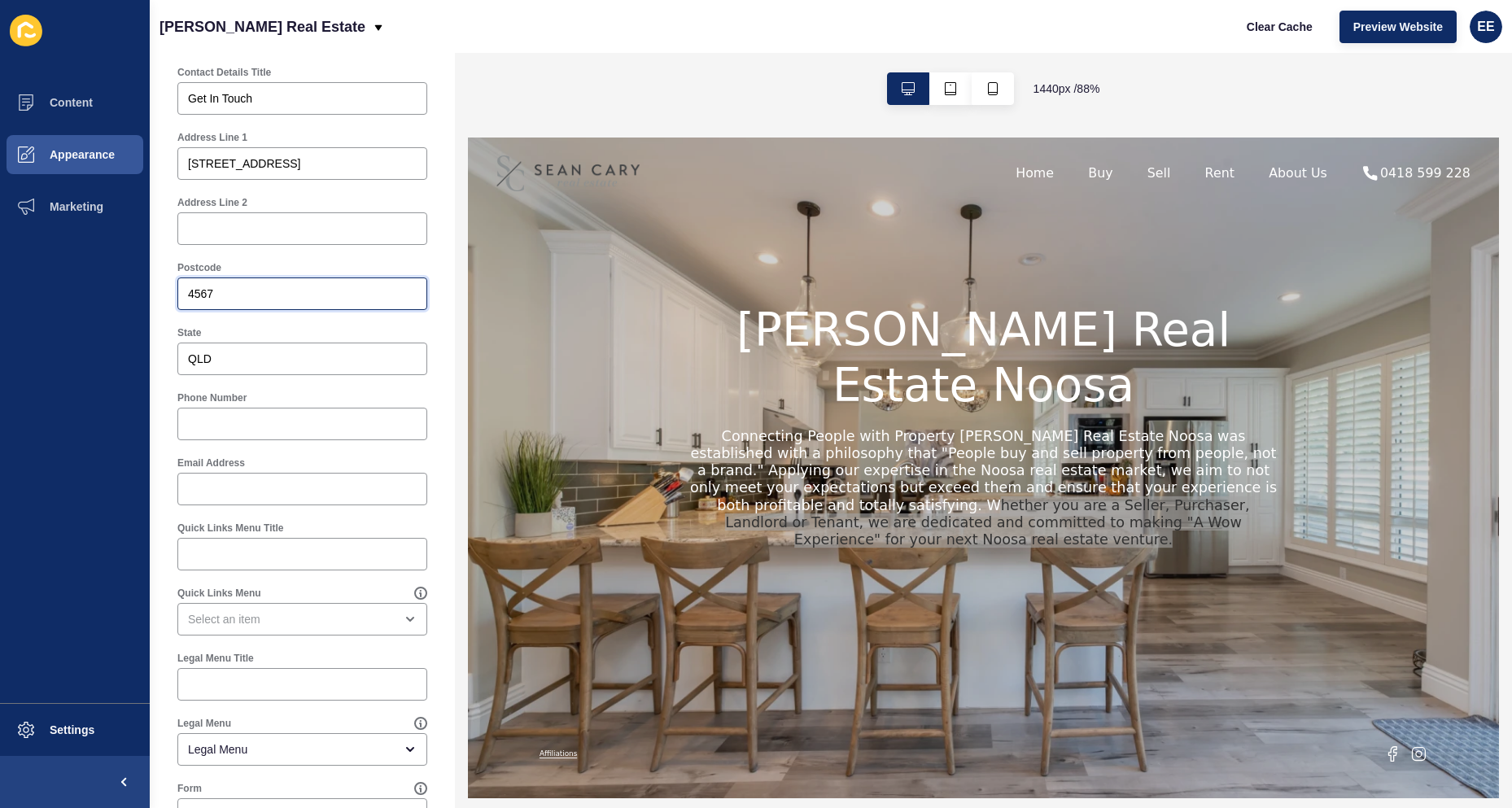
type input "4567"
click at [261, 424] on input "Phone Number" at bounding box center [301, 424] width 228 height 17
paste input "0418 599 228"
type input "0418 599 228"
drag, startPoint x: 279, startPoint y: 482, endPoint x: 294, endPoint y: 487, distance: 15.8
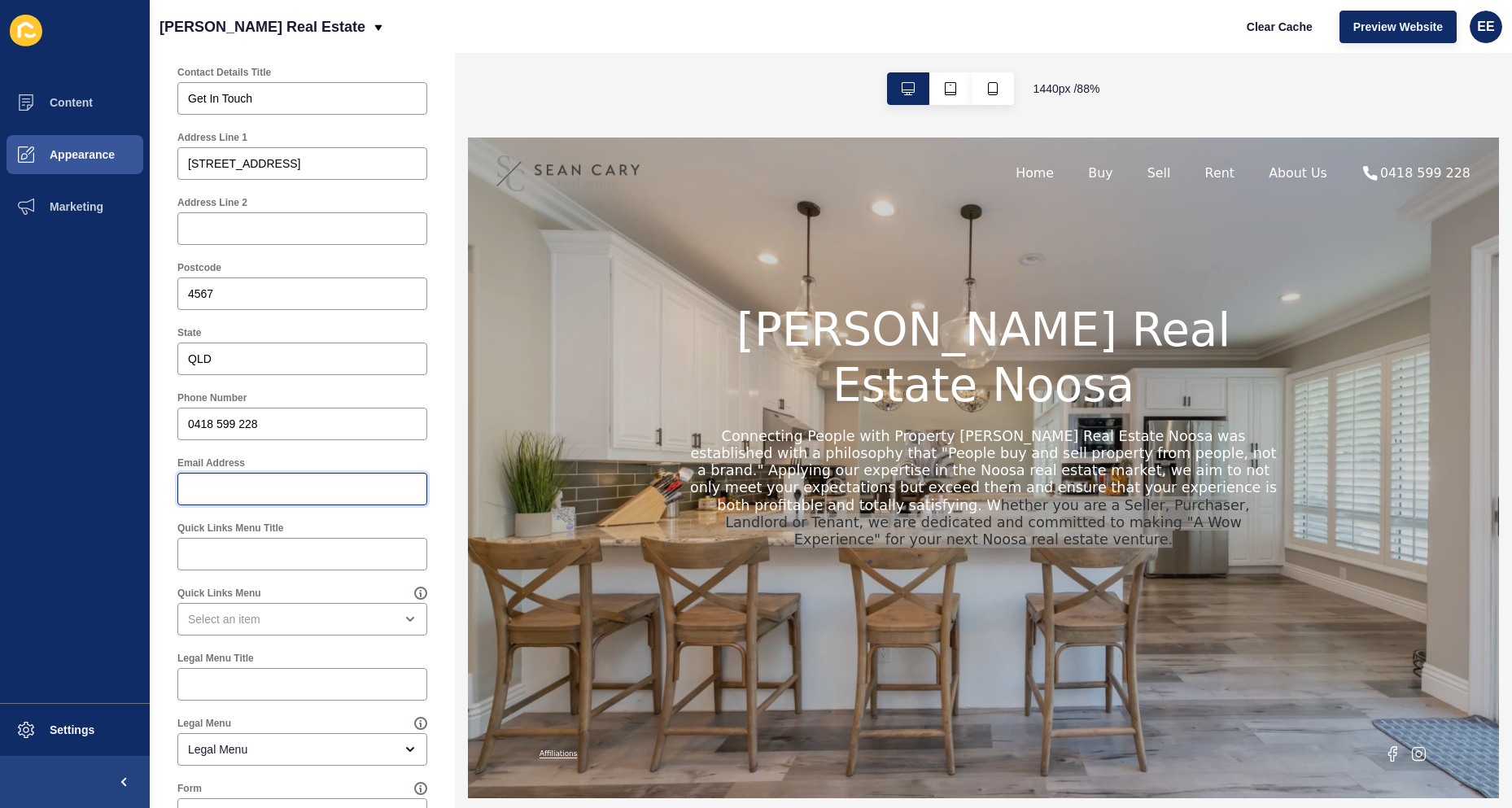
click at [279, 482] on input "Email Address" at bounding box center [301, 489] width 228 height 17
paste input "[PERSON_NAME][EMAIL_ADDRESS][DOMAIN_NAME]"
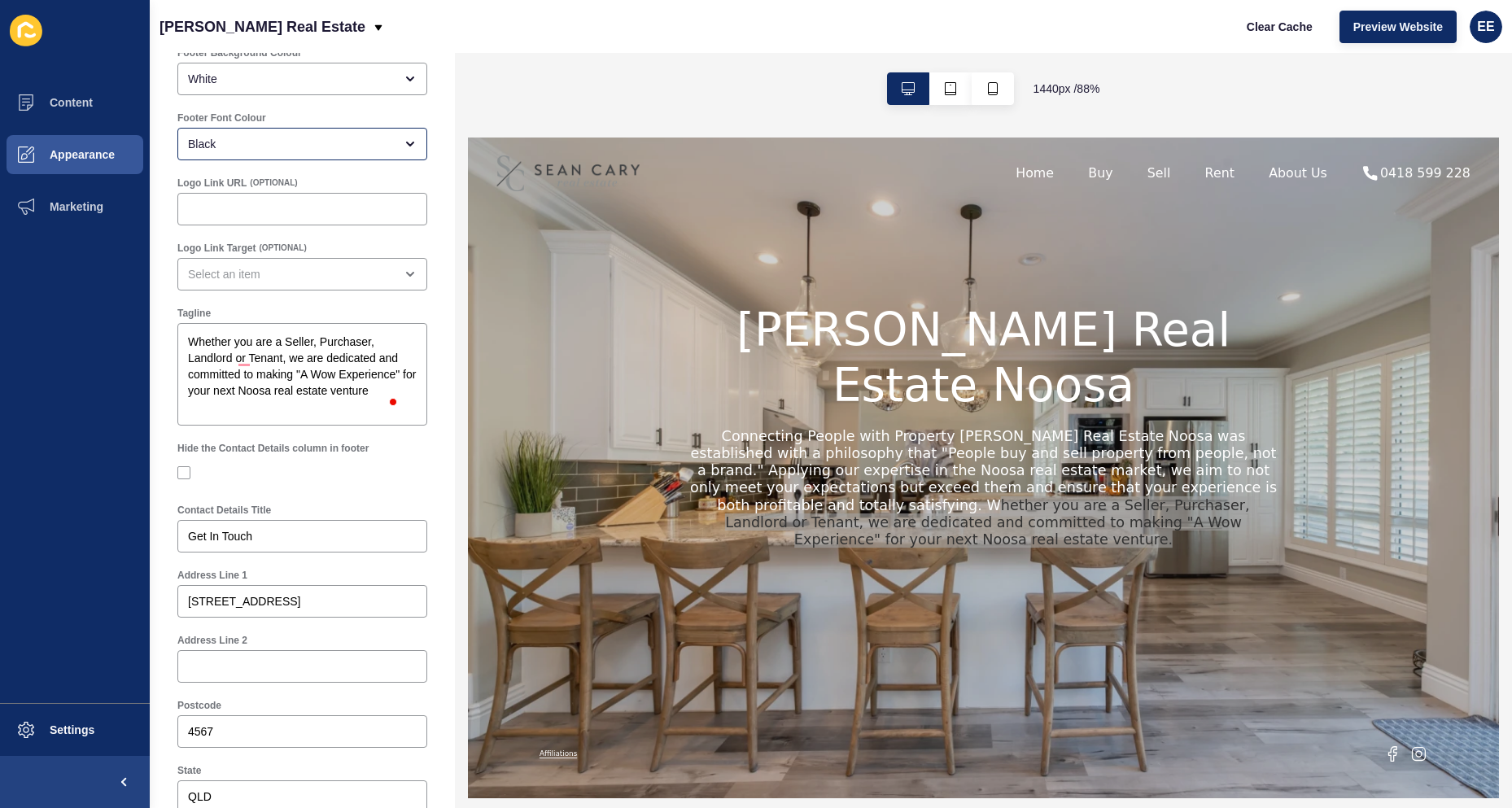
scroll to position [0, 0]
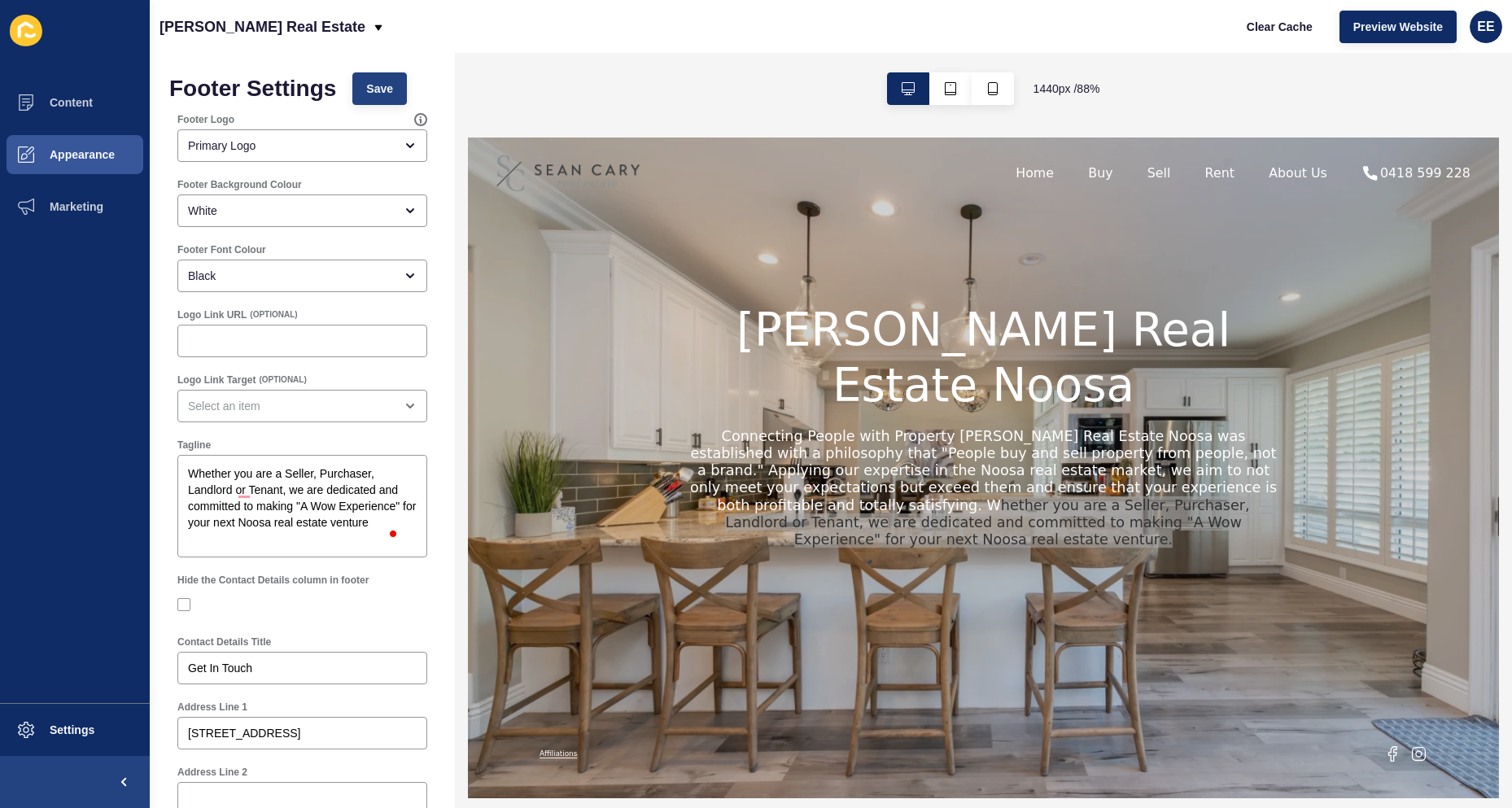
type input "[PERSON_NAME][EMAIL_ADDRESS][DOMAIN_NAME]"
click at [393, 81] on span "Save" at bounding box center [379, 89] width 27 height 17
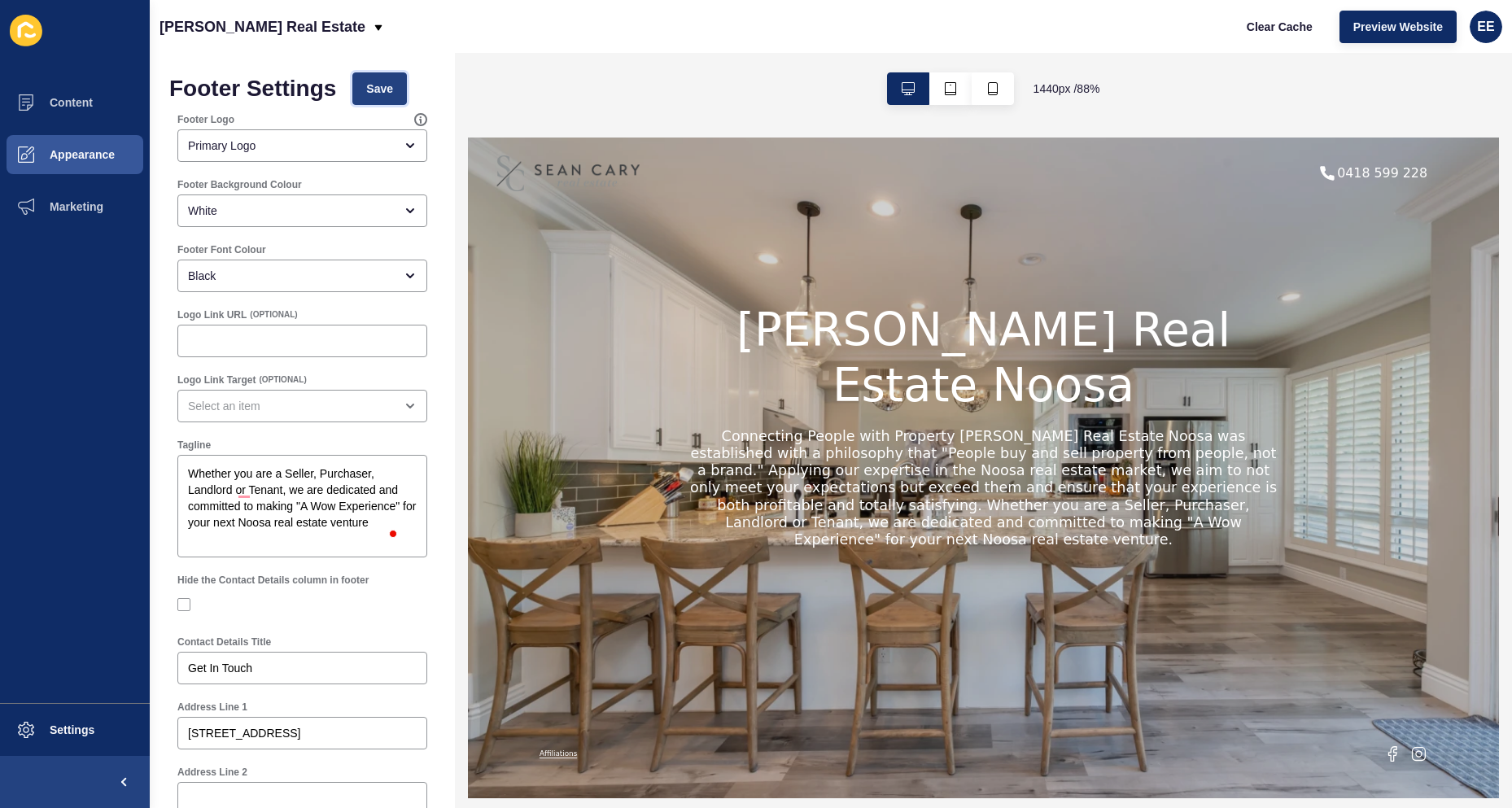
click at [373, 84] on span "Save" at bounding box center [379, 89] width 27 height 17
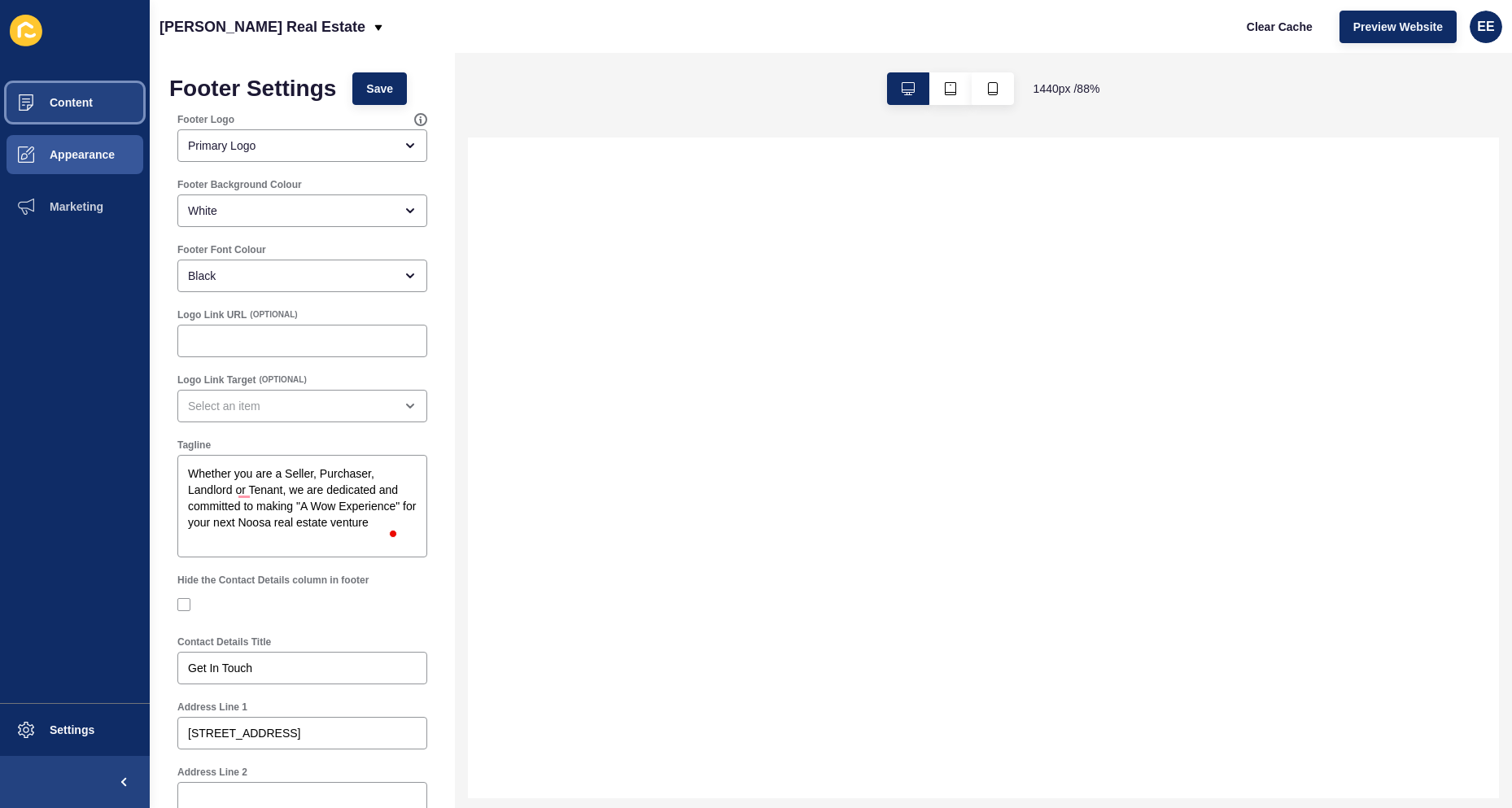
click at [93, 108] on span "Content" at bounding box center [45, 103] width 95 height 13
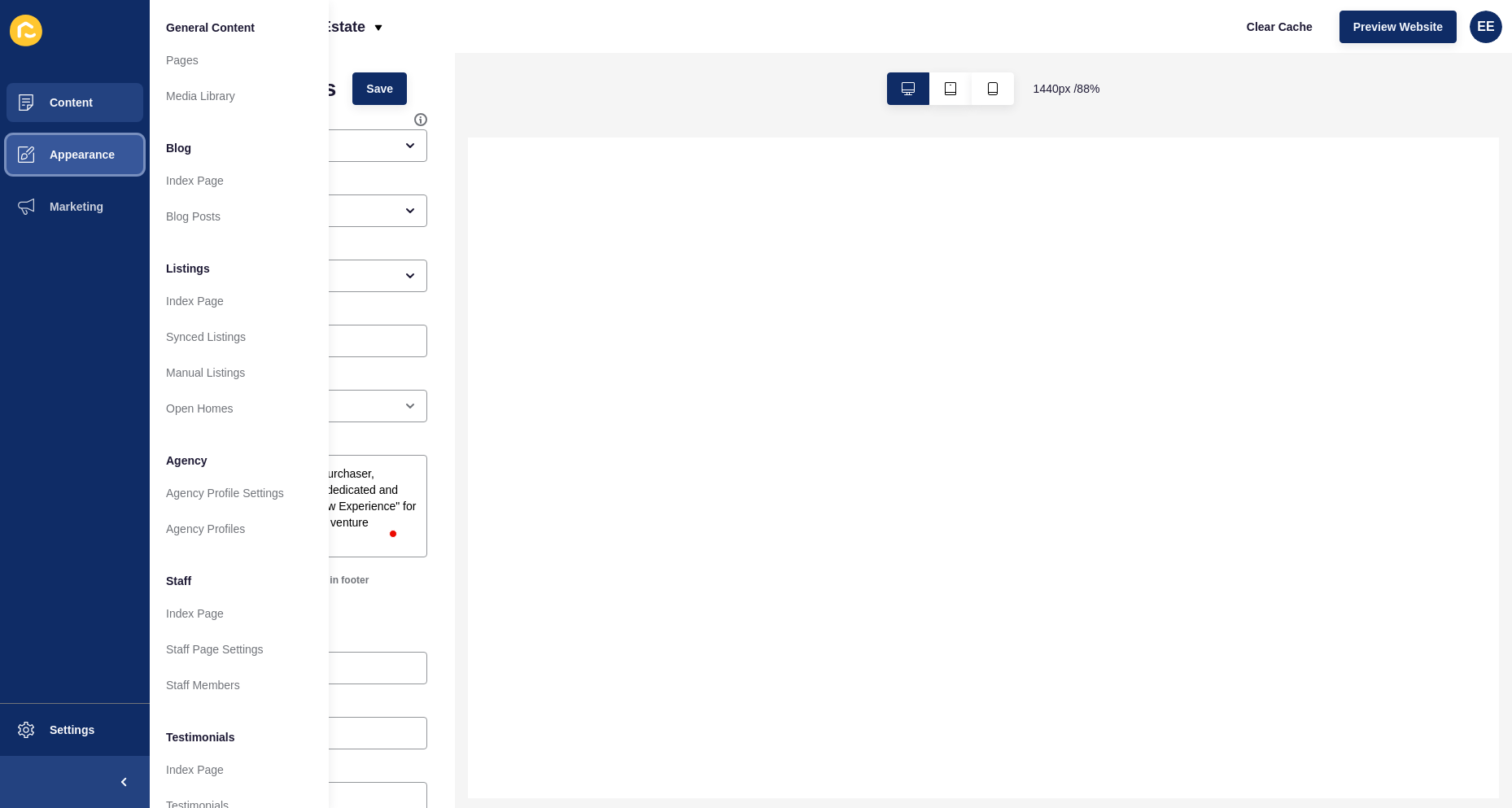
click at [93, 143] on button "Appearance" at bounding box center [75, 154] width 149 height 52
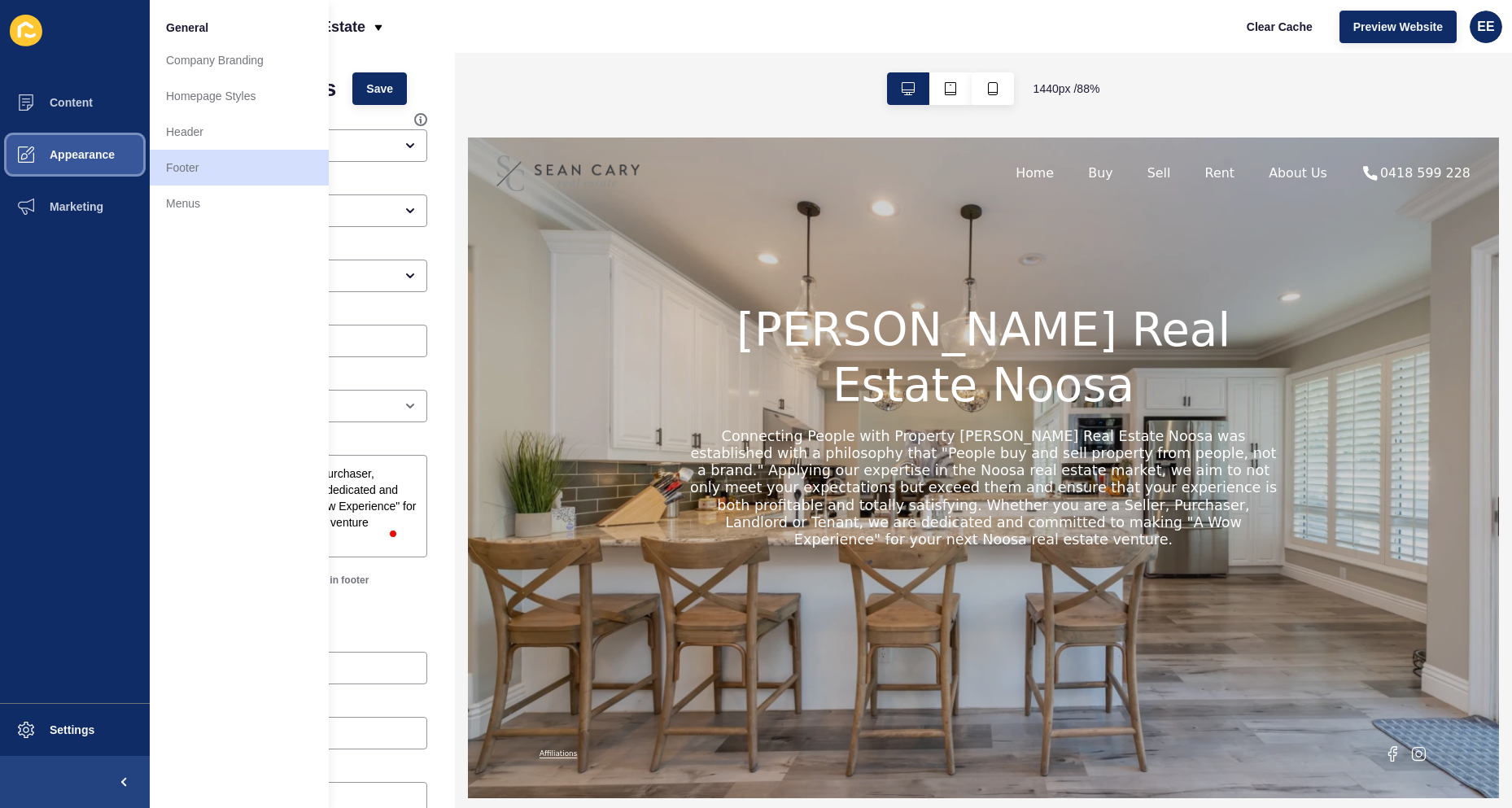
click at [92, 155] on span "Appearance" at bounding box center [56, 154] width 117 height 13
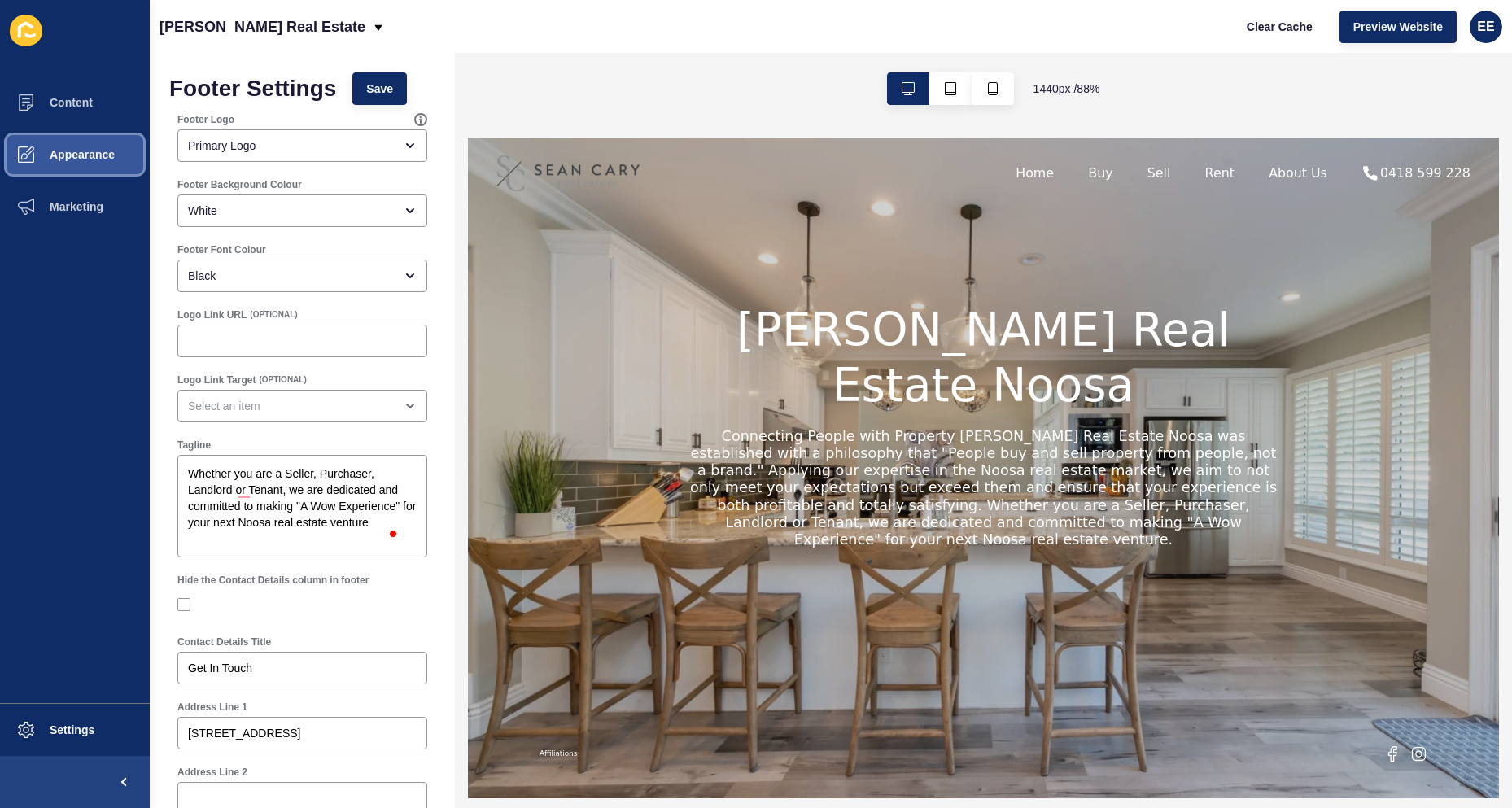
click at [106, 157] on span "Appearance" at bounding box center [56, 154] width 117 height 13
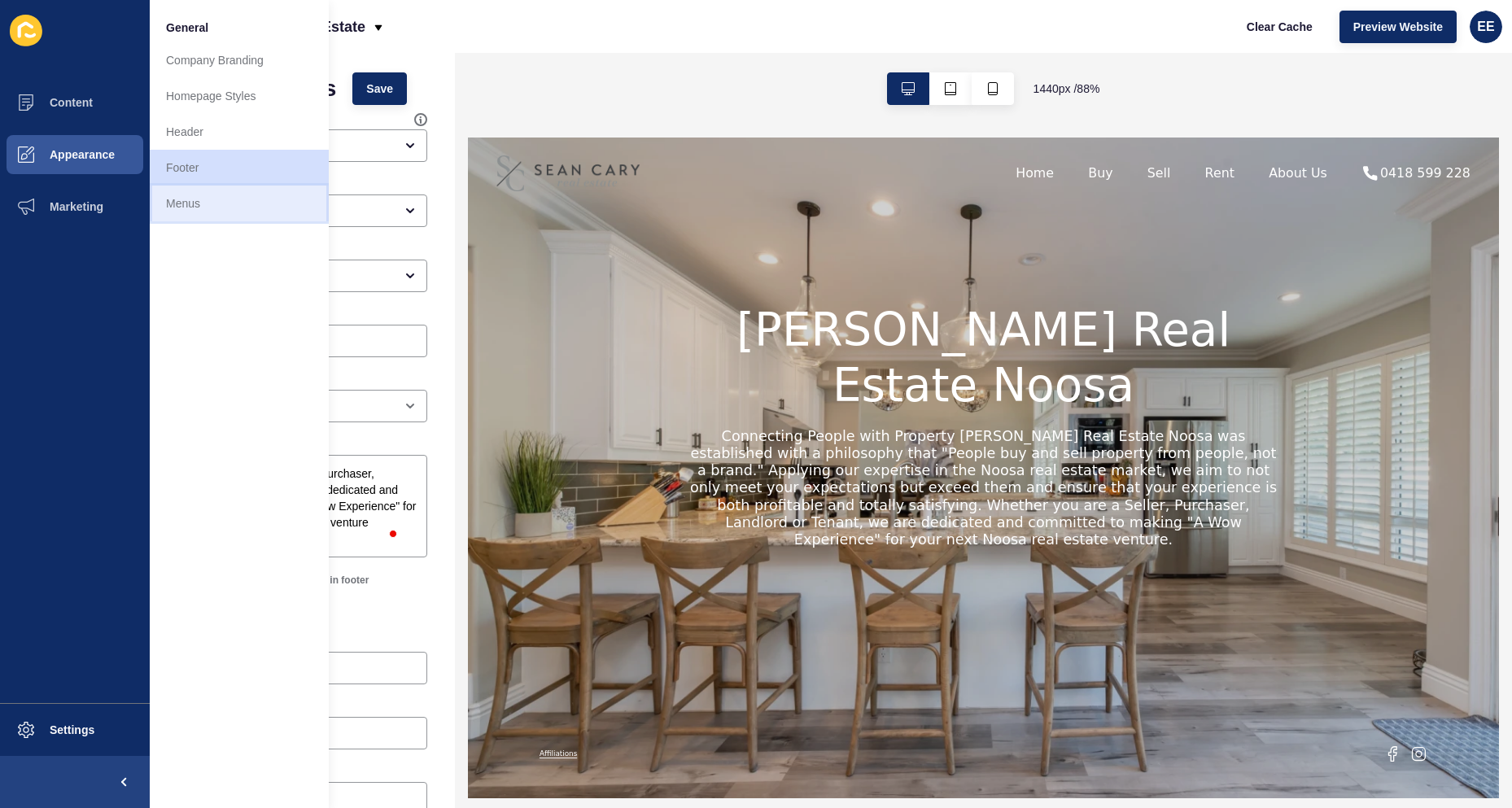
click at [211, 203] on link "Menus" at bounding box center [239, 203] width 179 height 36
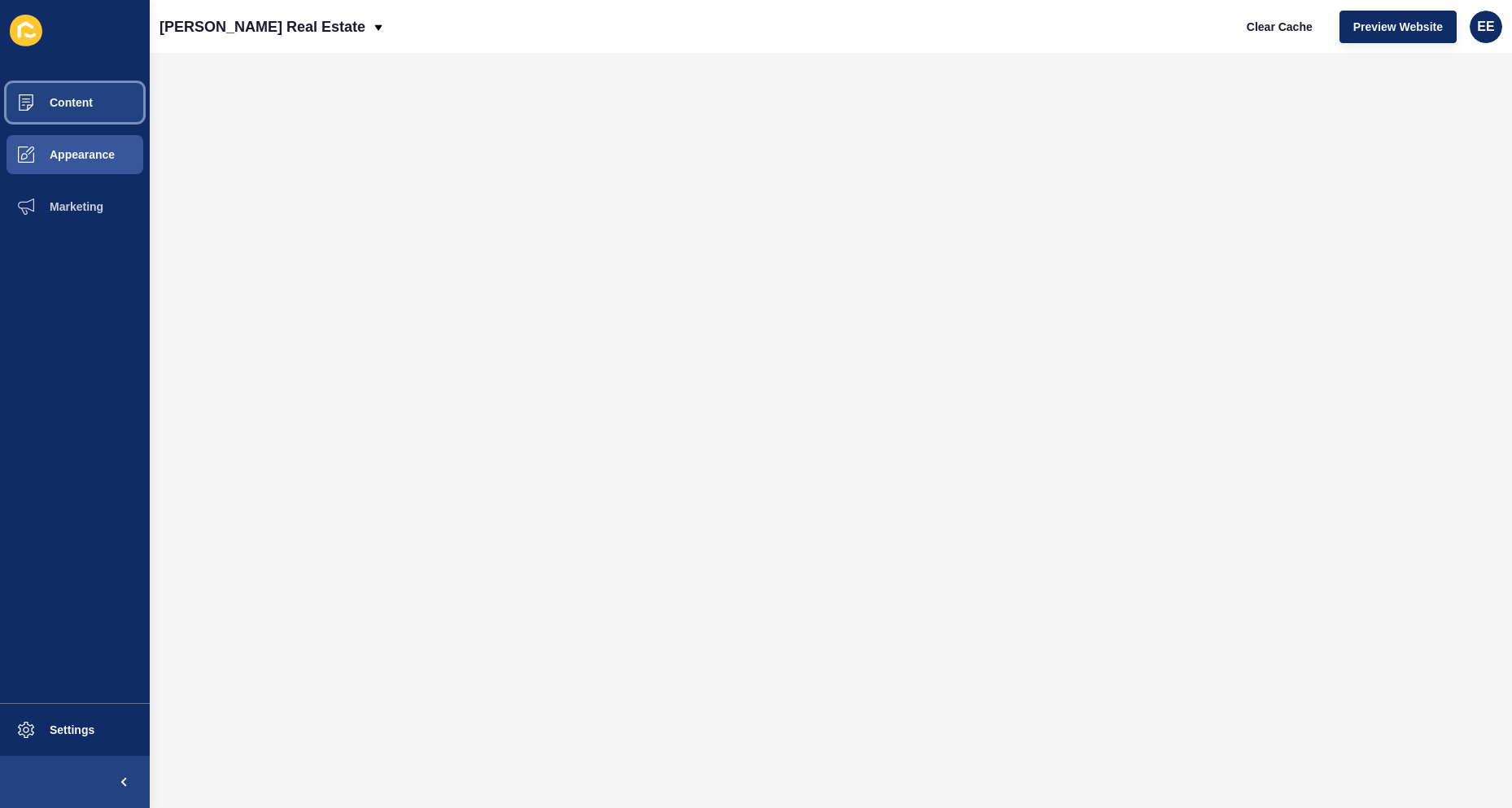
click at [82, 101] on span "Content" at bounding box center [45, 103] width 95 height 13
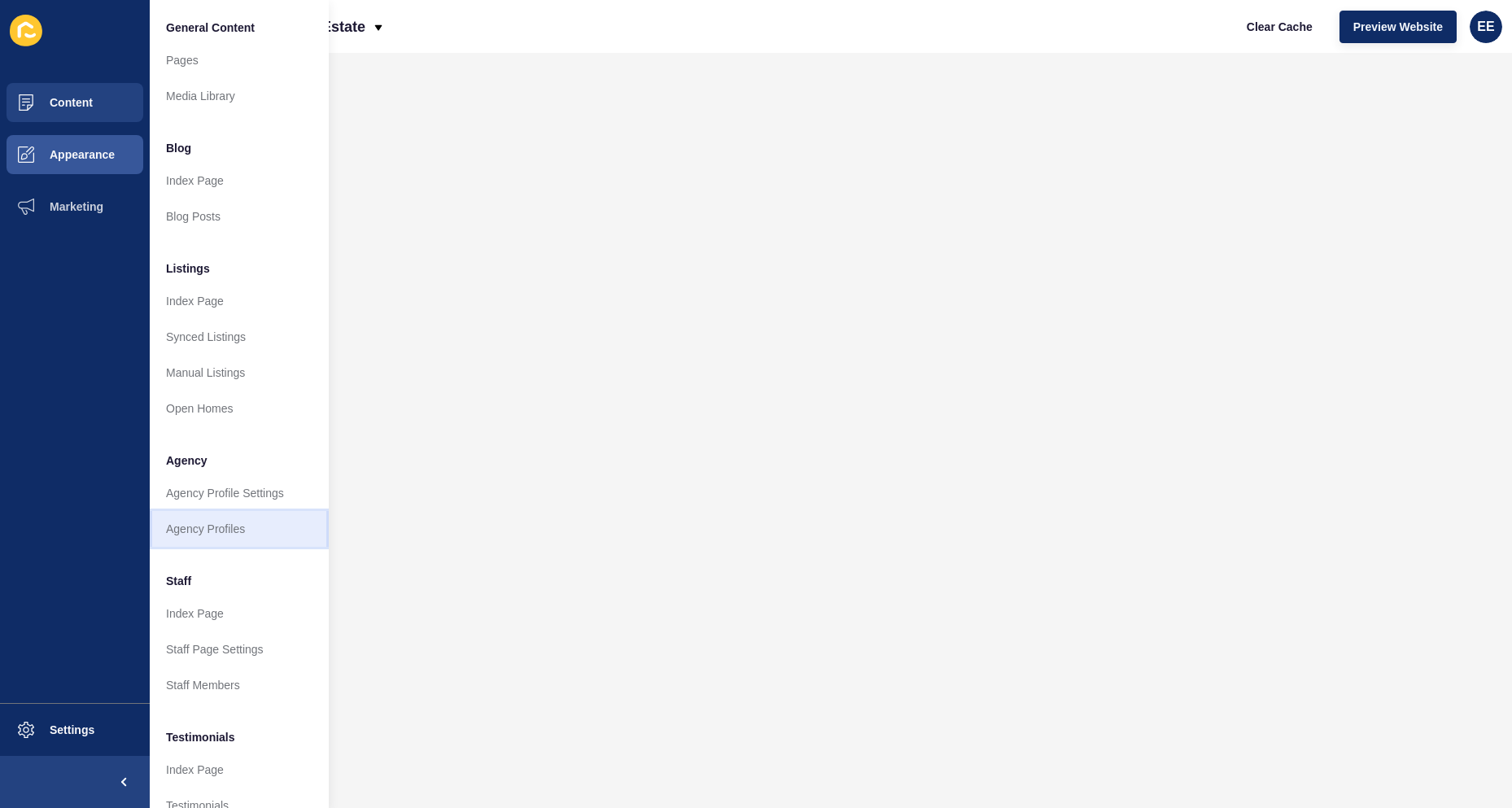
click at [233, 535] on link "Agency Profiles" at bounding box center [239, 529] width 179 height 36
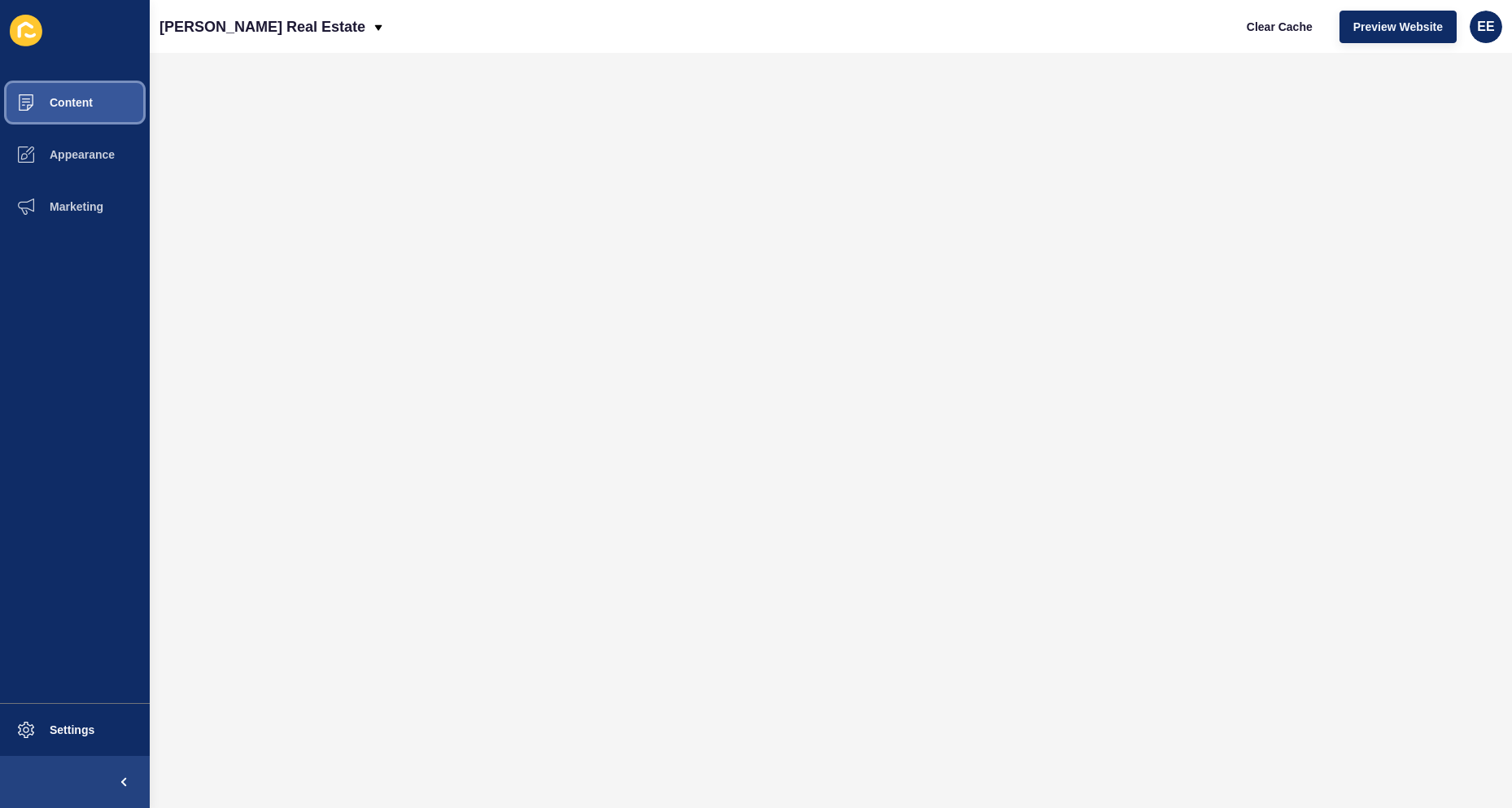
click at [39, 110] on button "Content" at bounding box center [75, 102] width 149 height 52
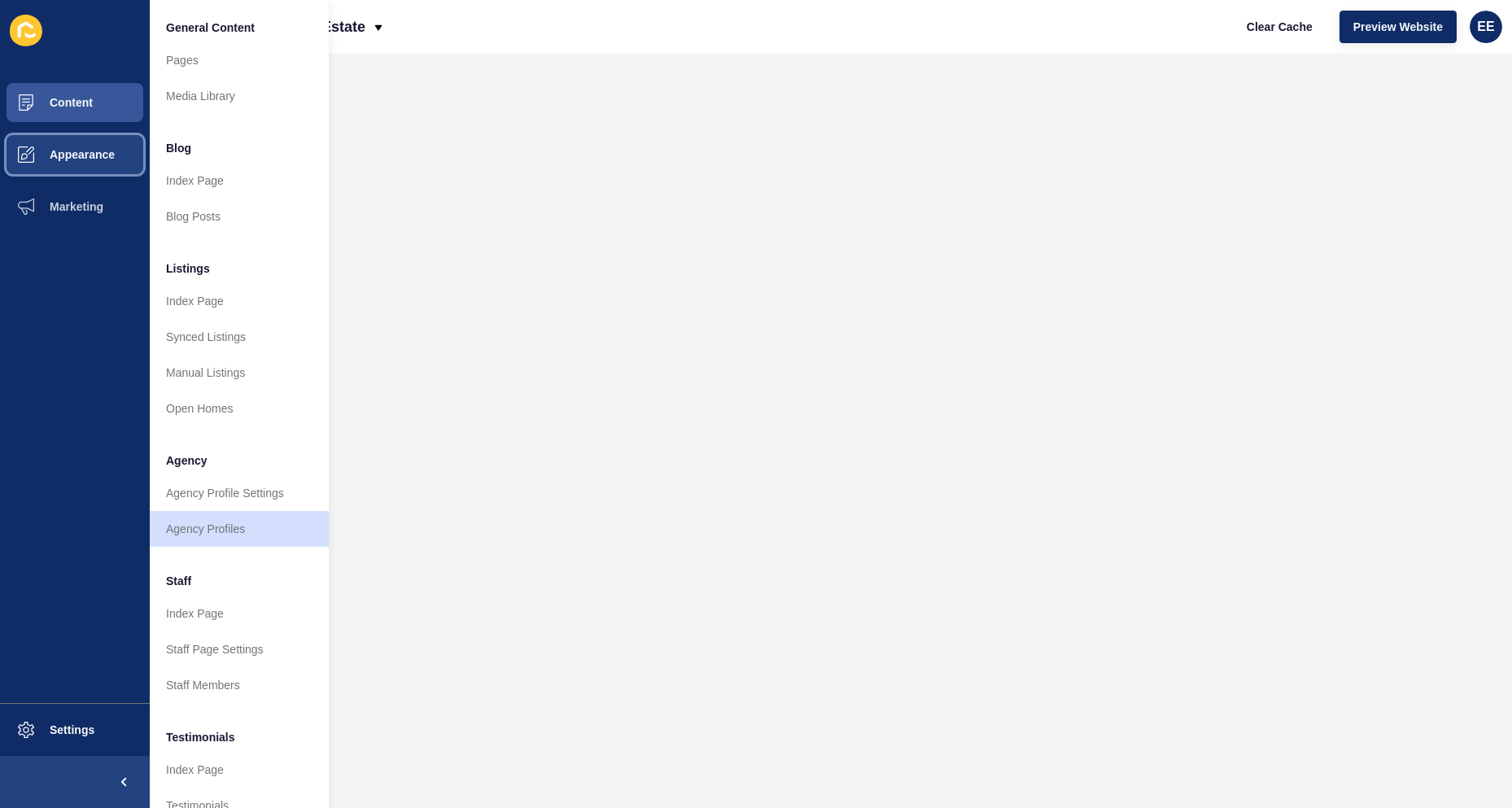
drag, startPoint x: 93, startPoint y: 157, endPoint x: 107, endPoint y: 154, distance: 14.3
click at [96, 154] on span "Appearance" at bounding box center [56, 154] width 117 height 13
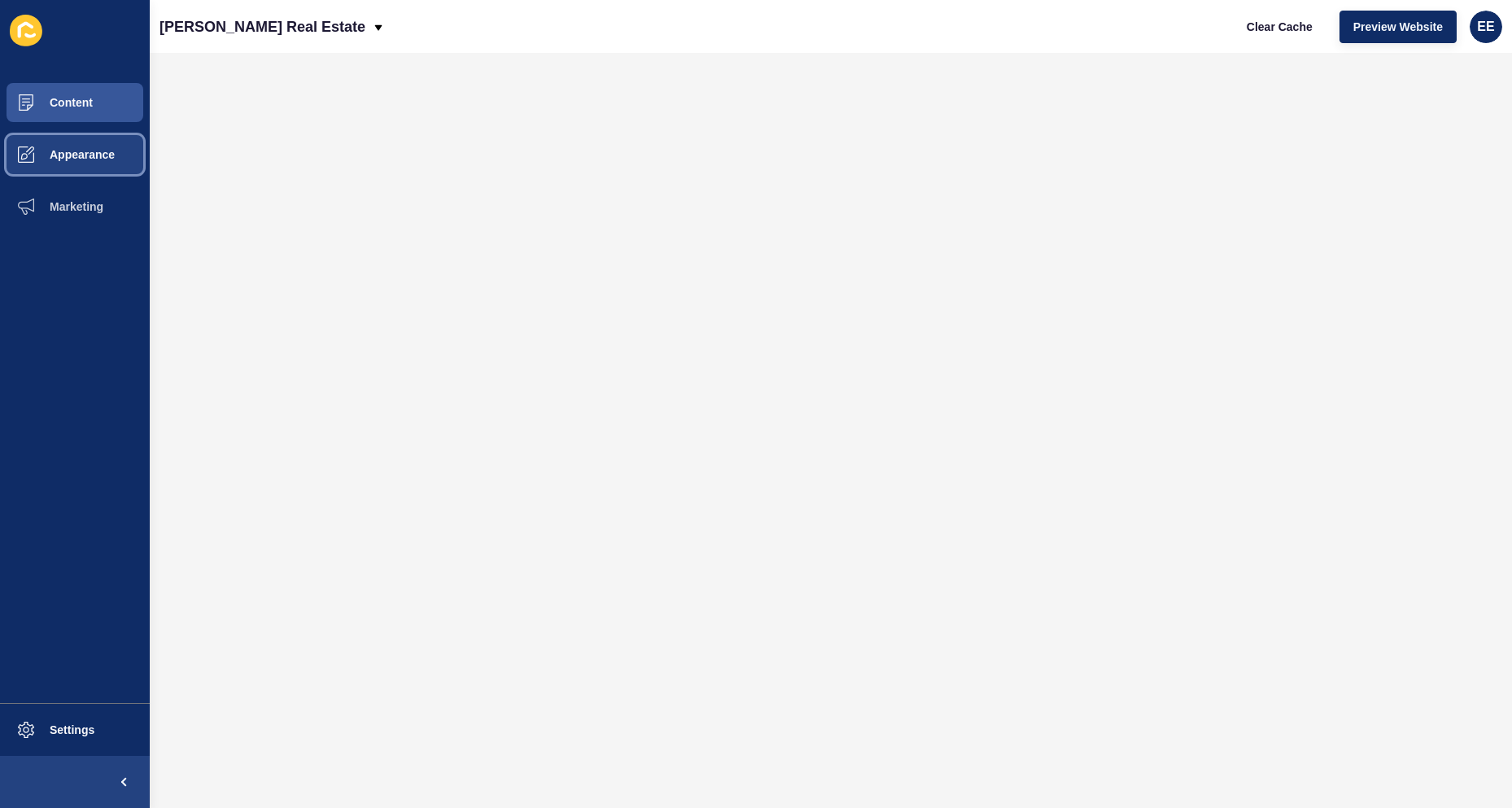
click at [95, 155] on span "Appearance" at bounding box center [56, 154] width 117 height 13
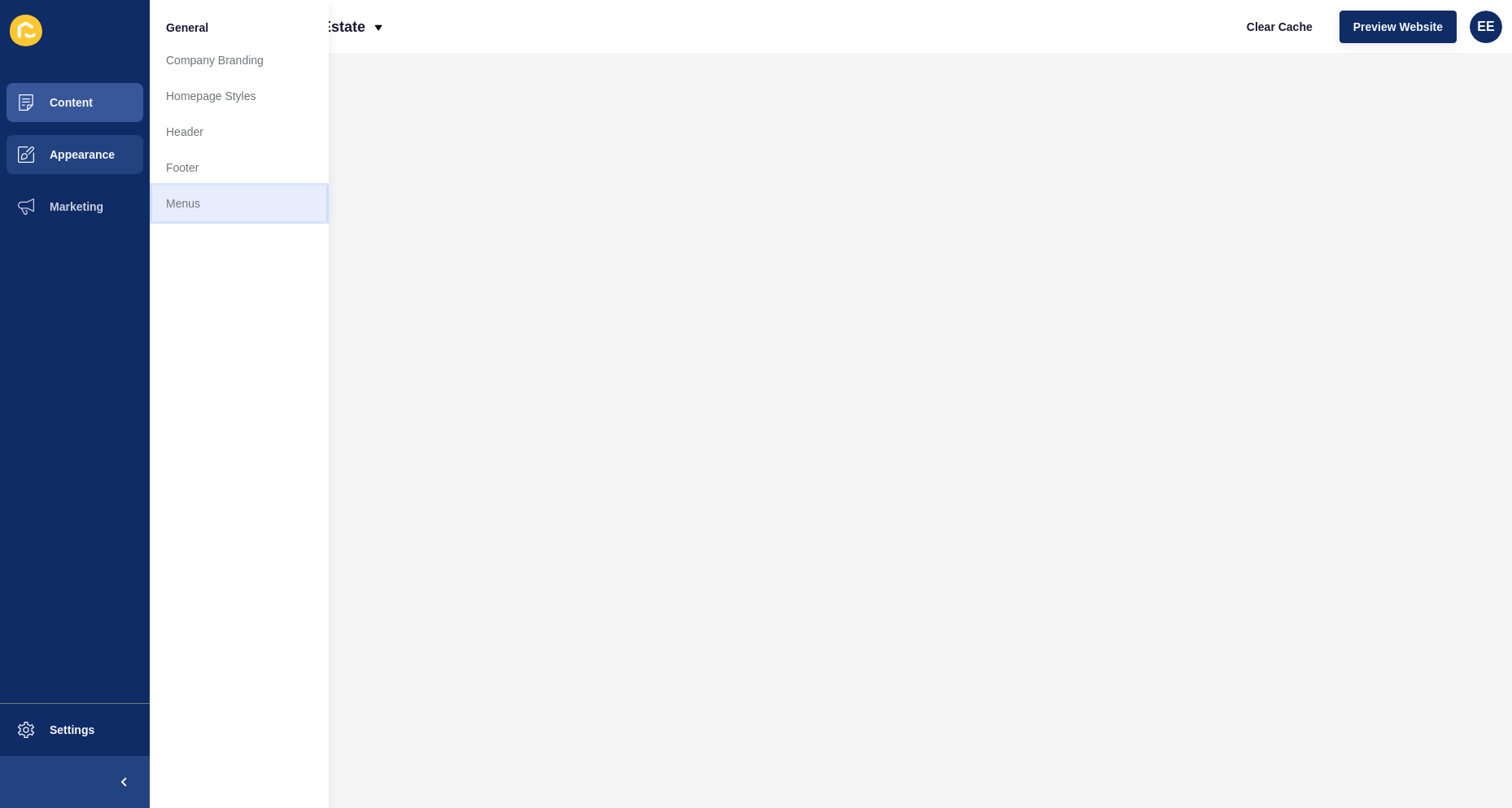
click at [203, 212] on link "Menus" at bounding box center [239, 203] width 179 height 36
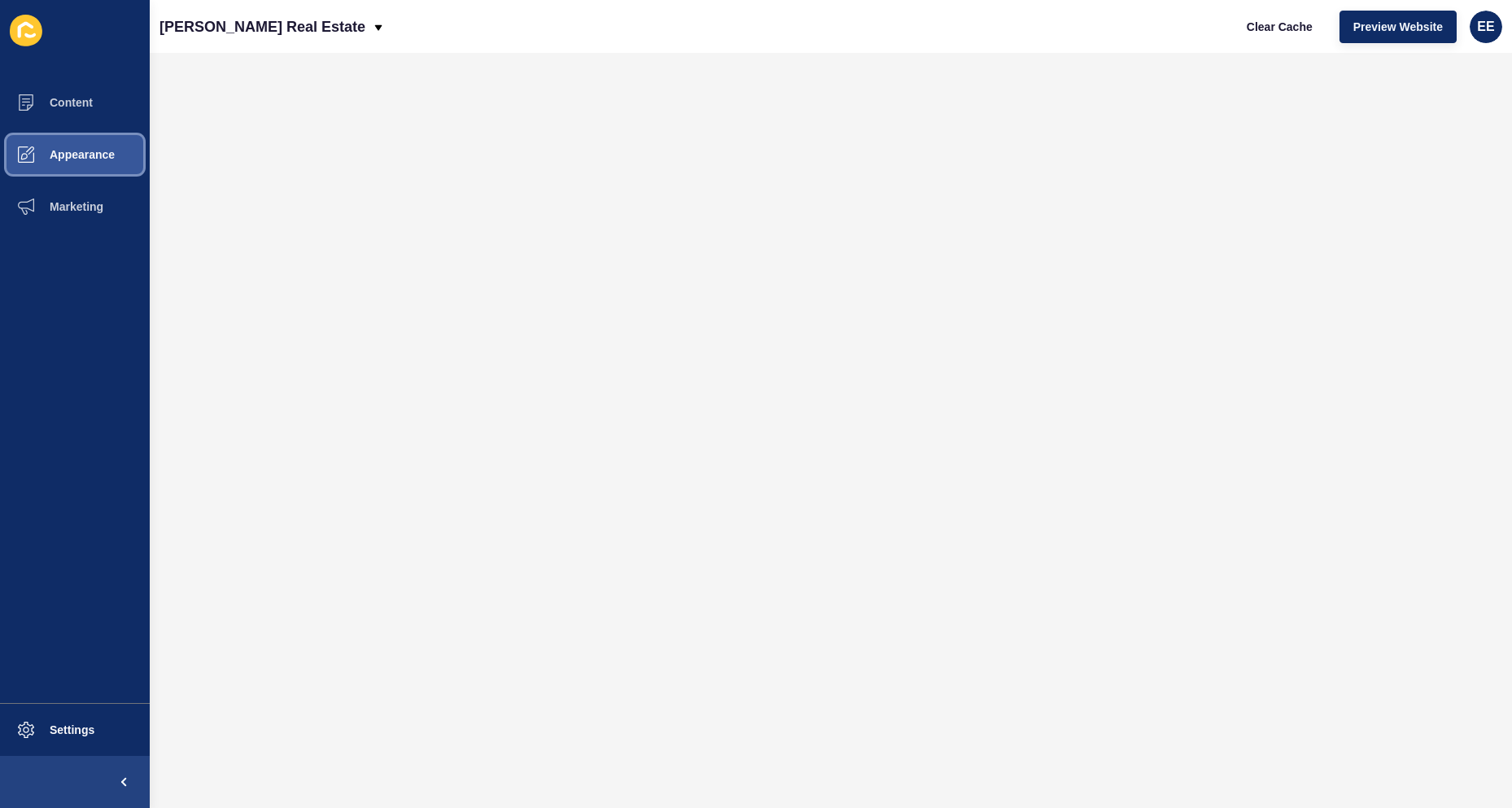
click at [94, 144] on button "Appearance" at bounding box center [75, 154] width 149 height 52
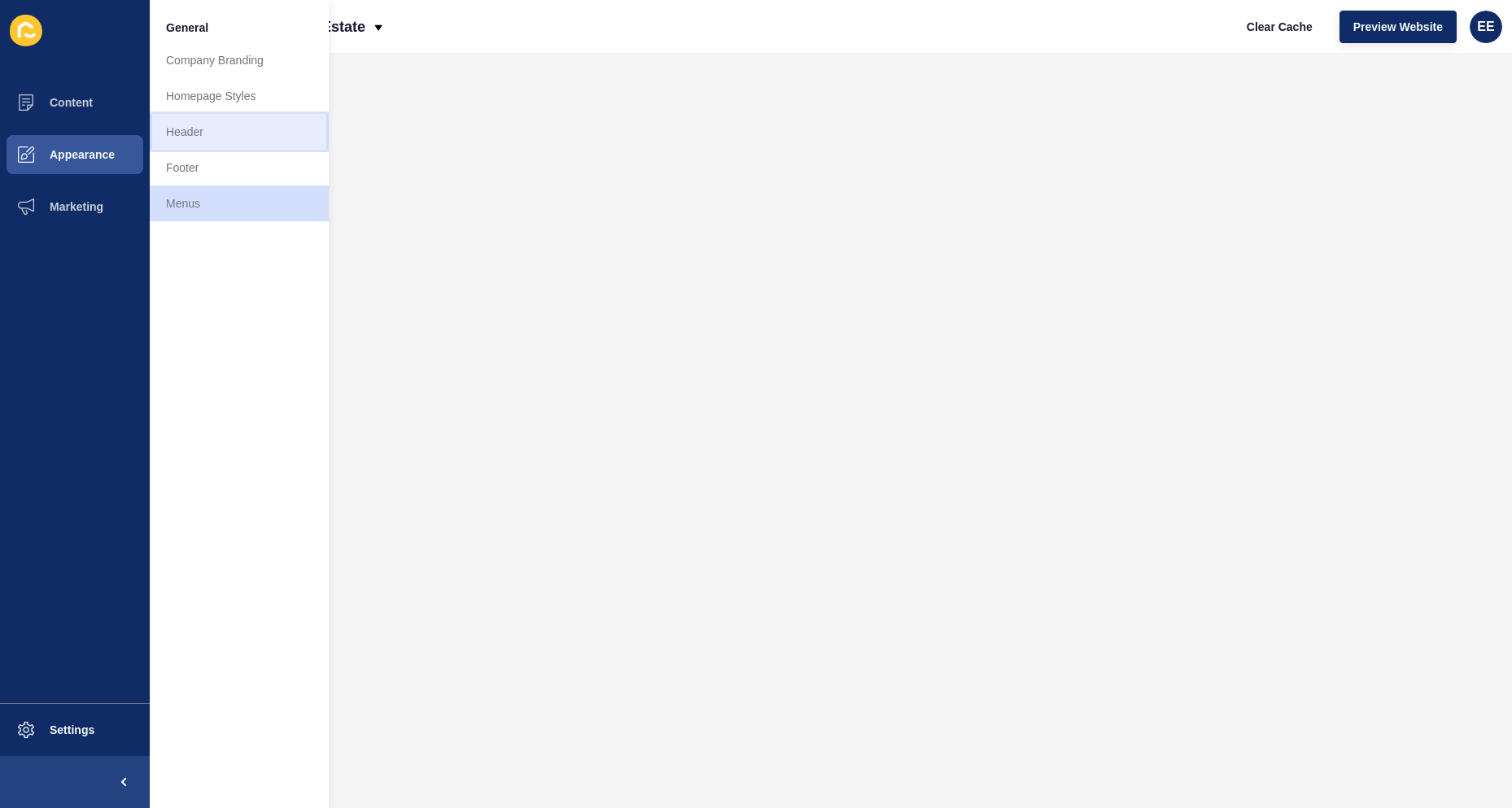
click at [193, 142] on link "Header" at bounding box center [239, 131] width 179 height 36
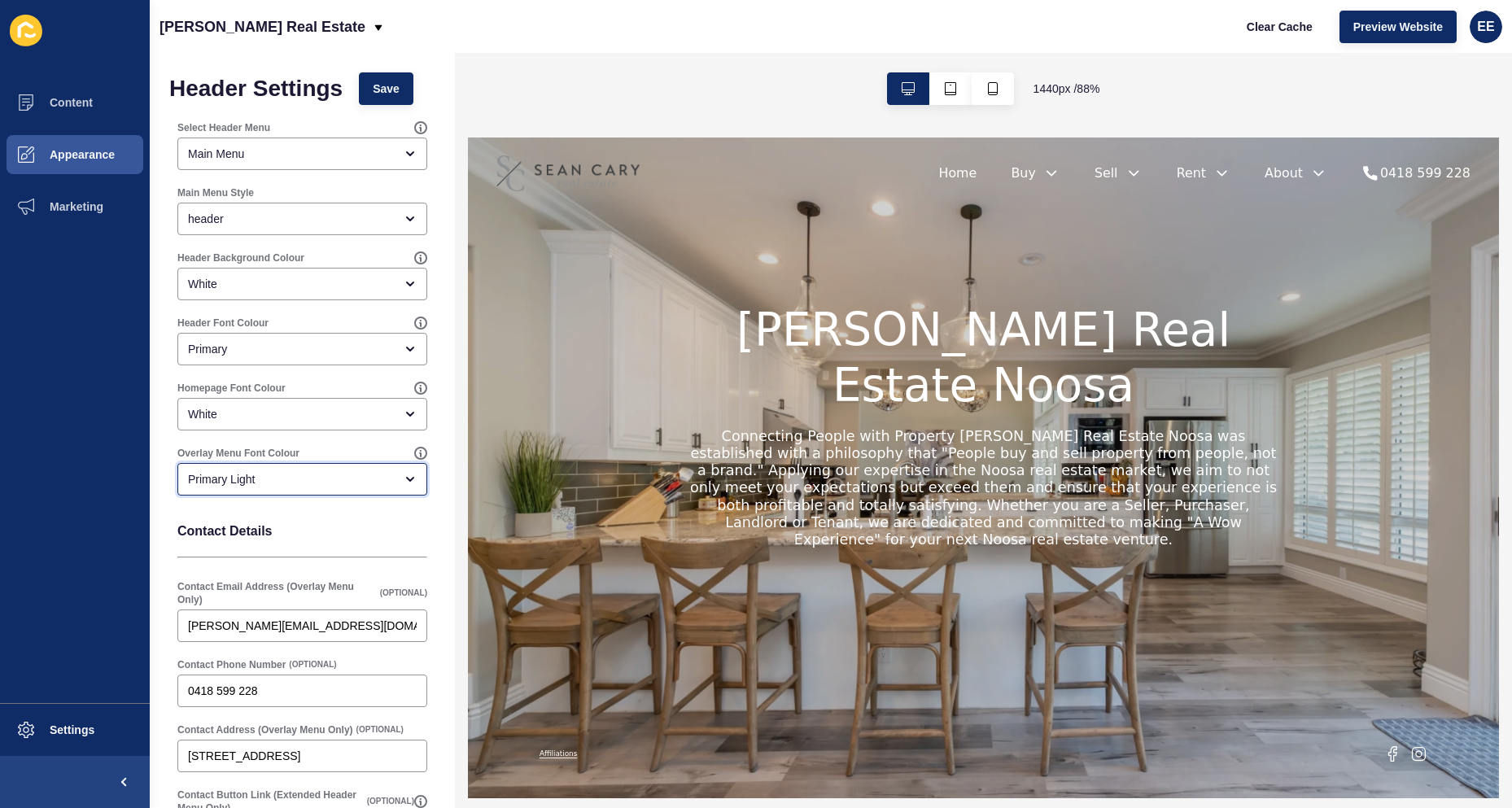
click at [340, 483] on div "Primary Light" at bounding box center [291, 480] width 206 height 17
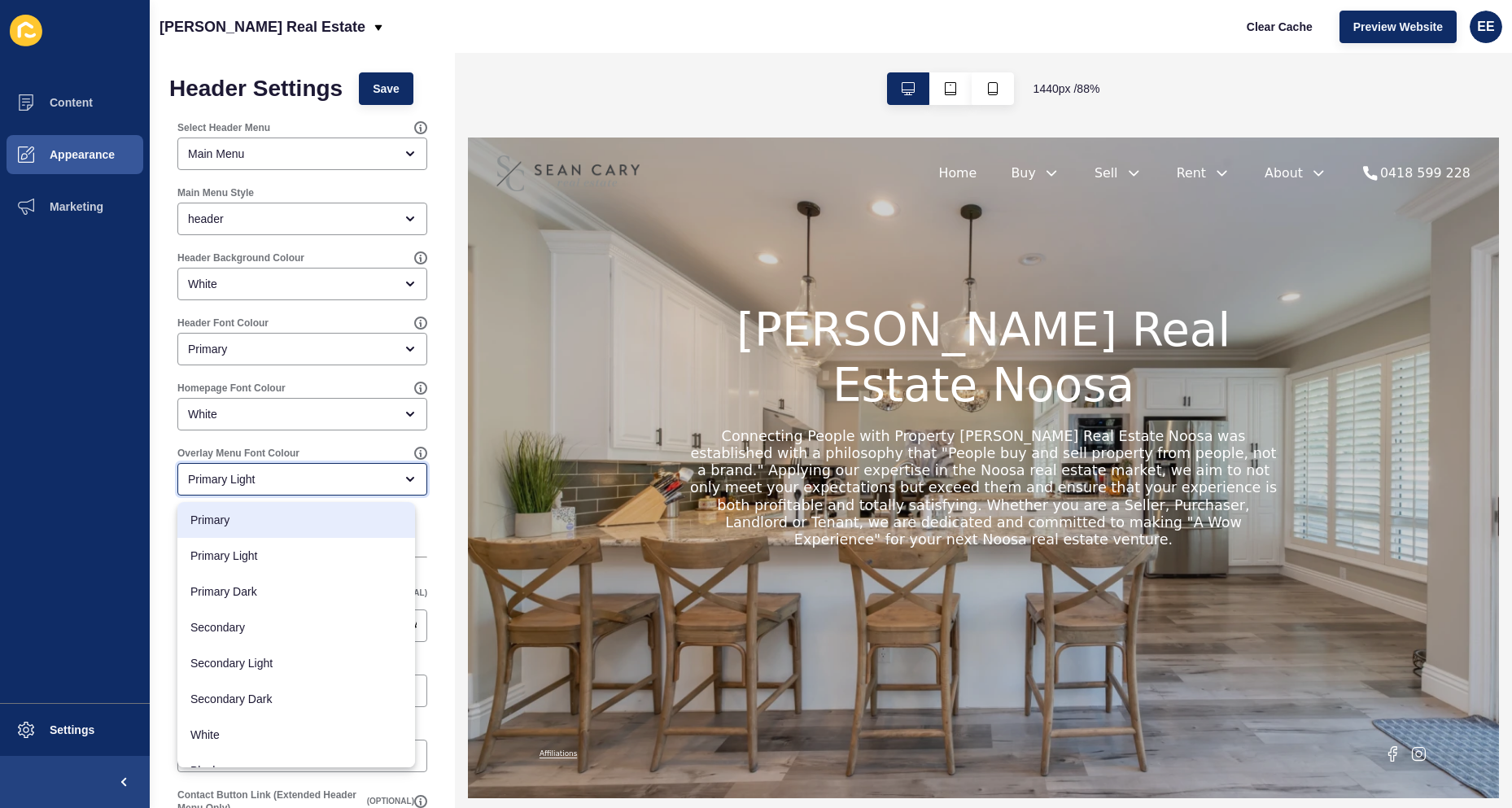
click at [242, 522] on span "Primary" at bounding box center [296, 521] width 212 height 17
type input "Primary"
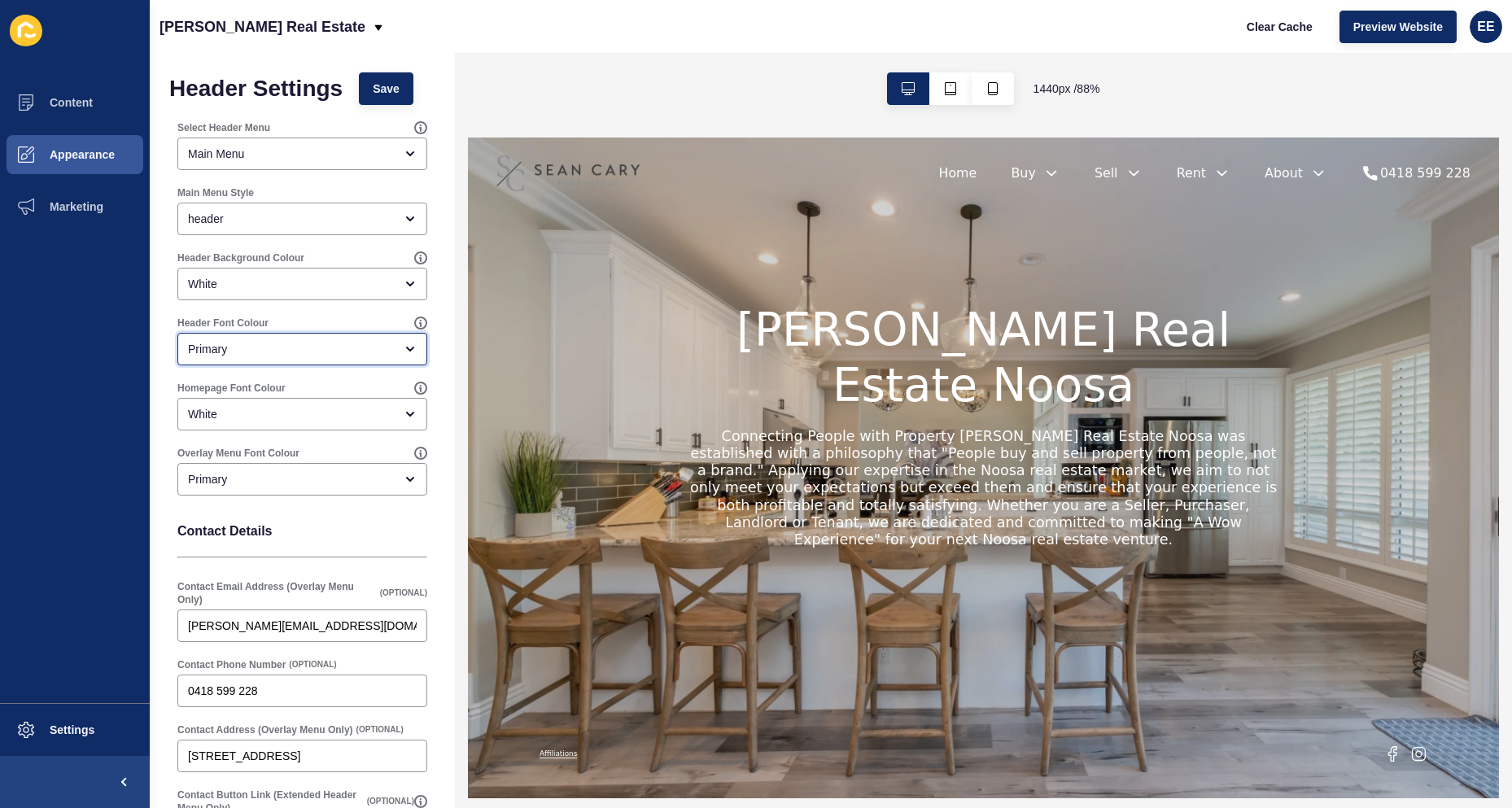
click at [365, 342] on div "Primary" at bounding box center [291, 350] width 206 height 17
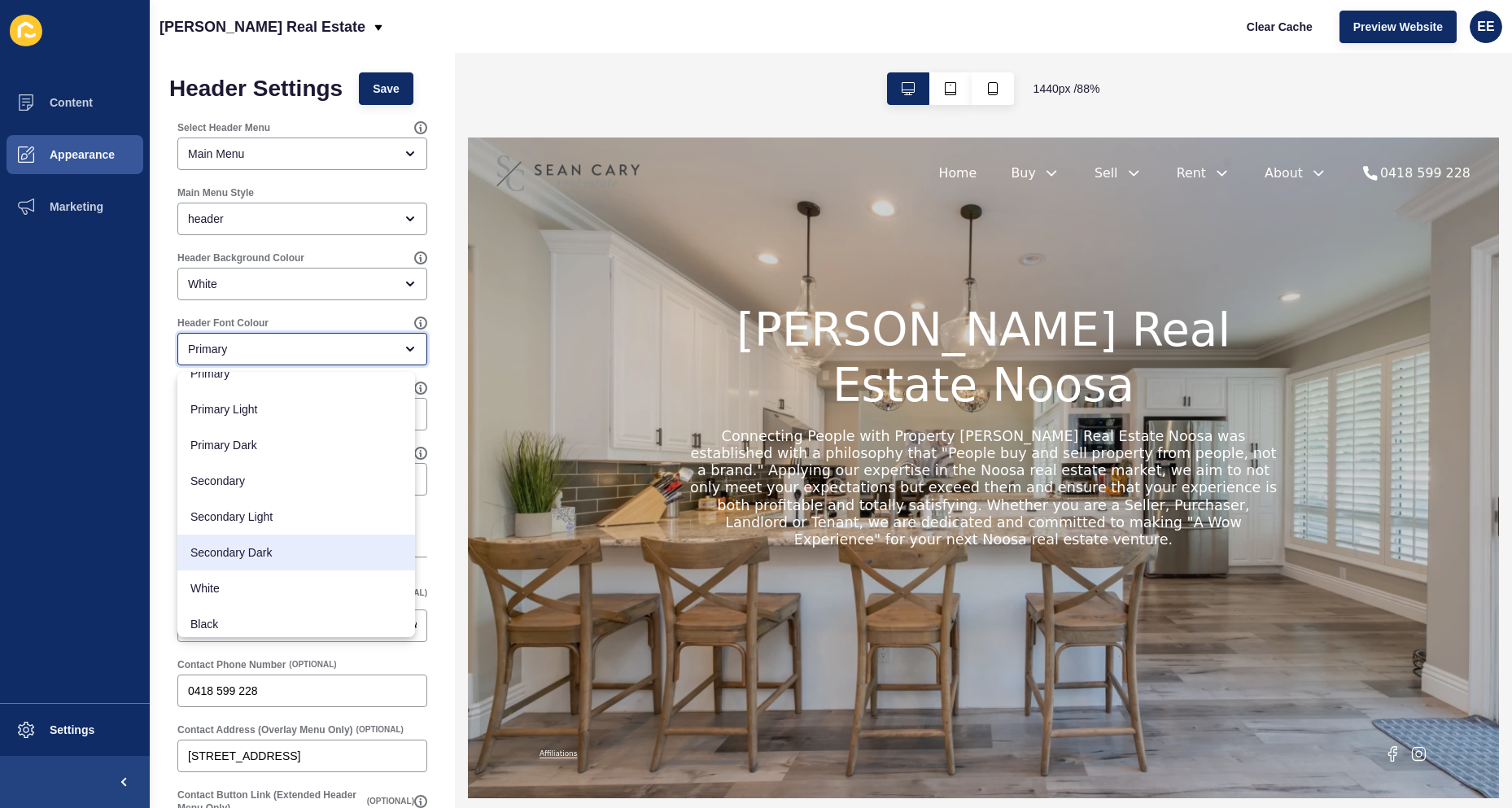
scroll to position [21, 0]
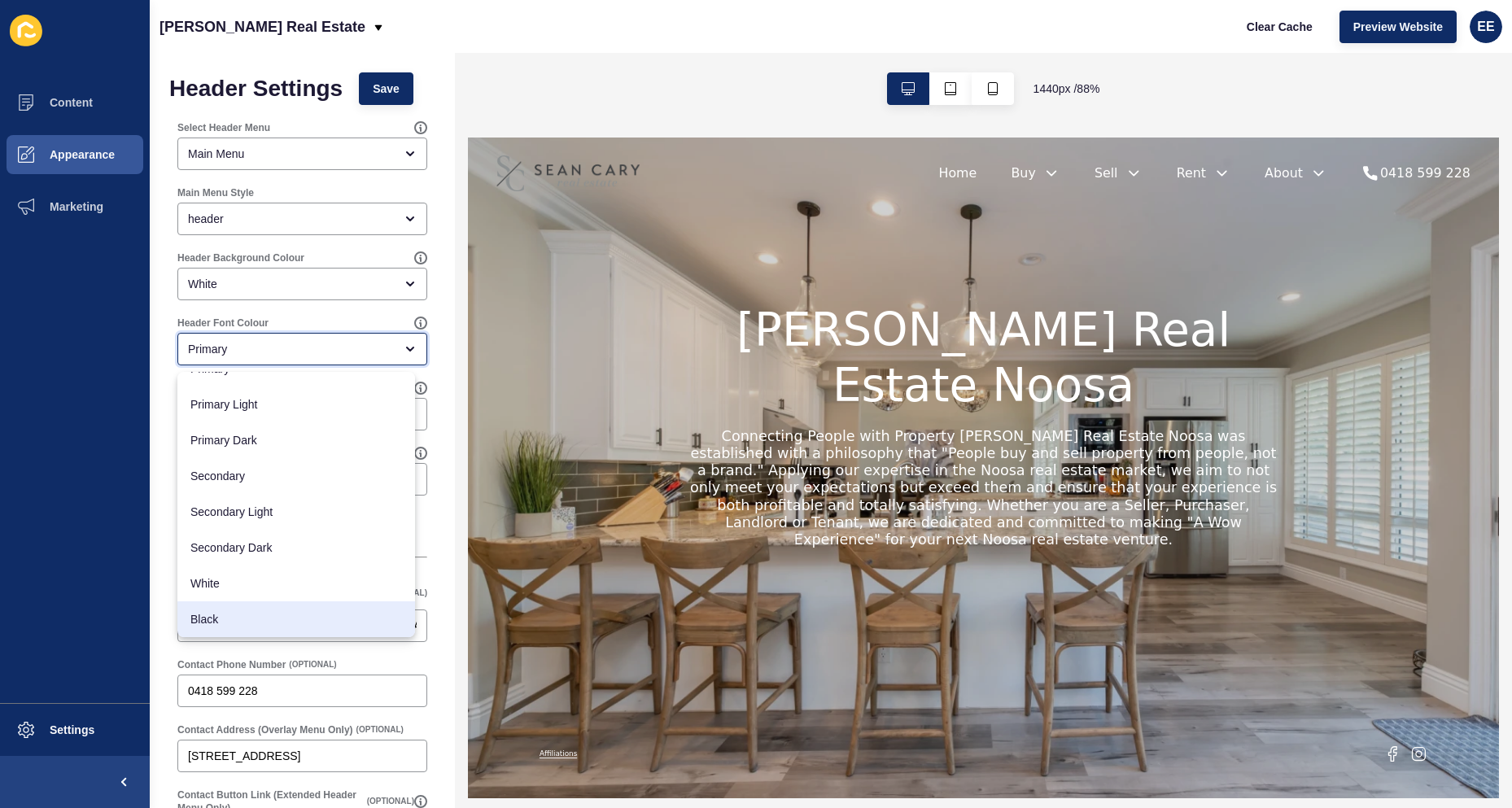
click at [232, 617] on span "Black" at bounding box center [296, 619] width 212 height 17
type input "Black"
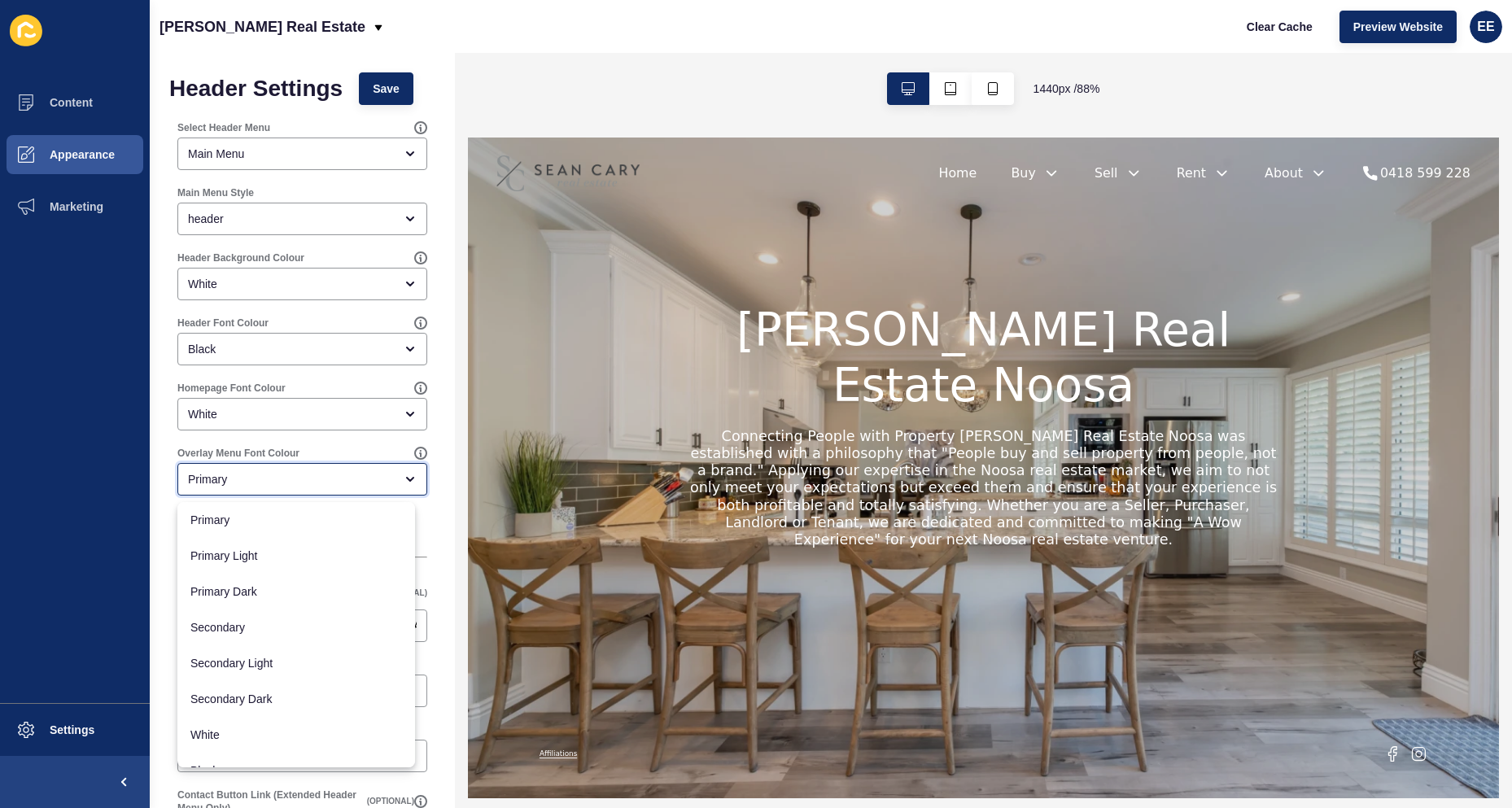
click at [320, 481] on div "Primary" at bounding box center [291, 480] width 206 height 17
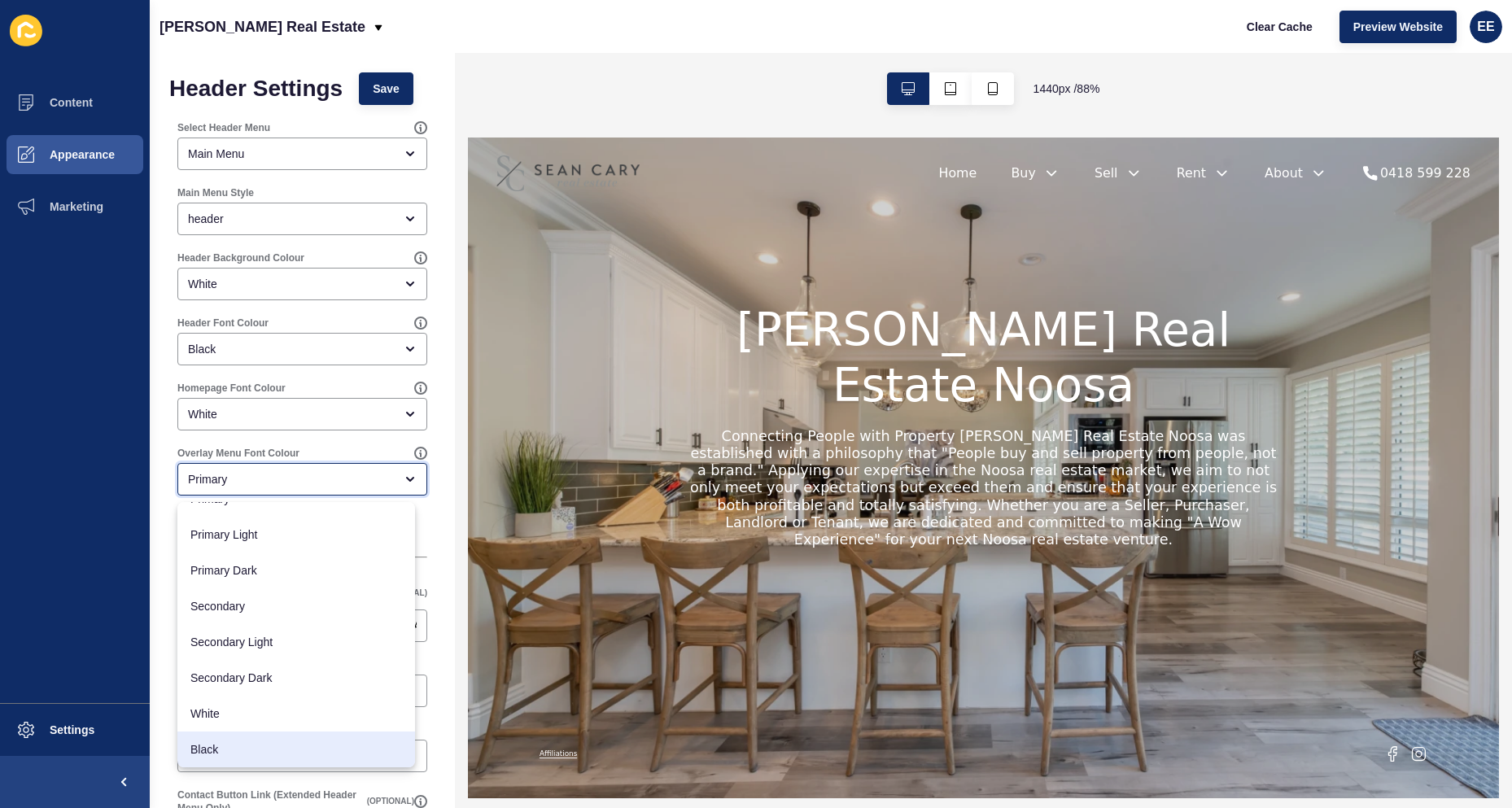
click at [248, 746] on span "Black" at bounding box center [296, 750] width 212 height 17
type input "Black"
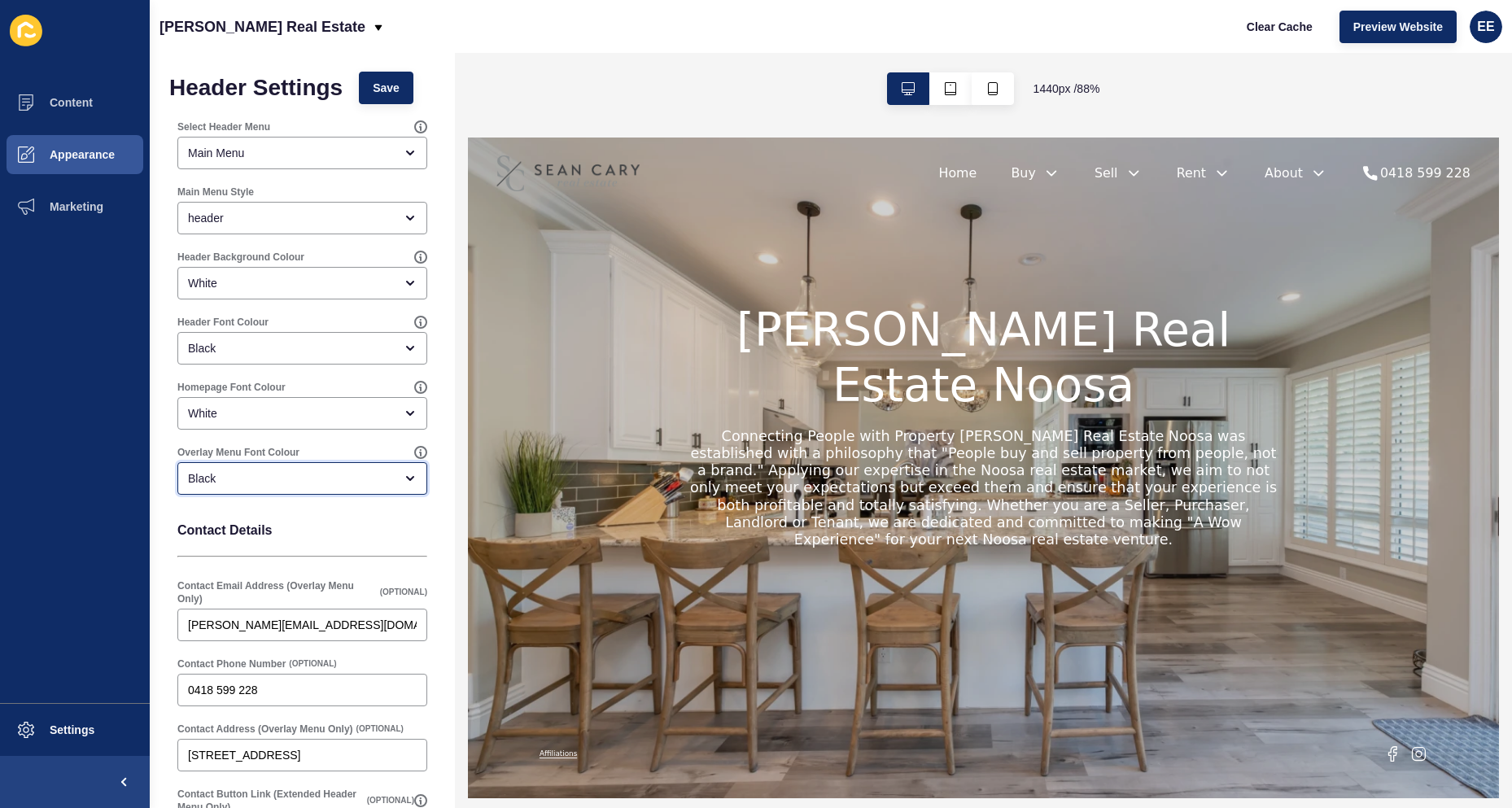
scroll to position [0, 0]
click at [399, 88] on span "Save" at bounding box center [386, 89] width 27 height 17
click at [24, 728] on span "Settings" at bounding box center [46, 730] width 97 height 13
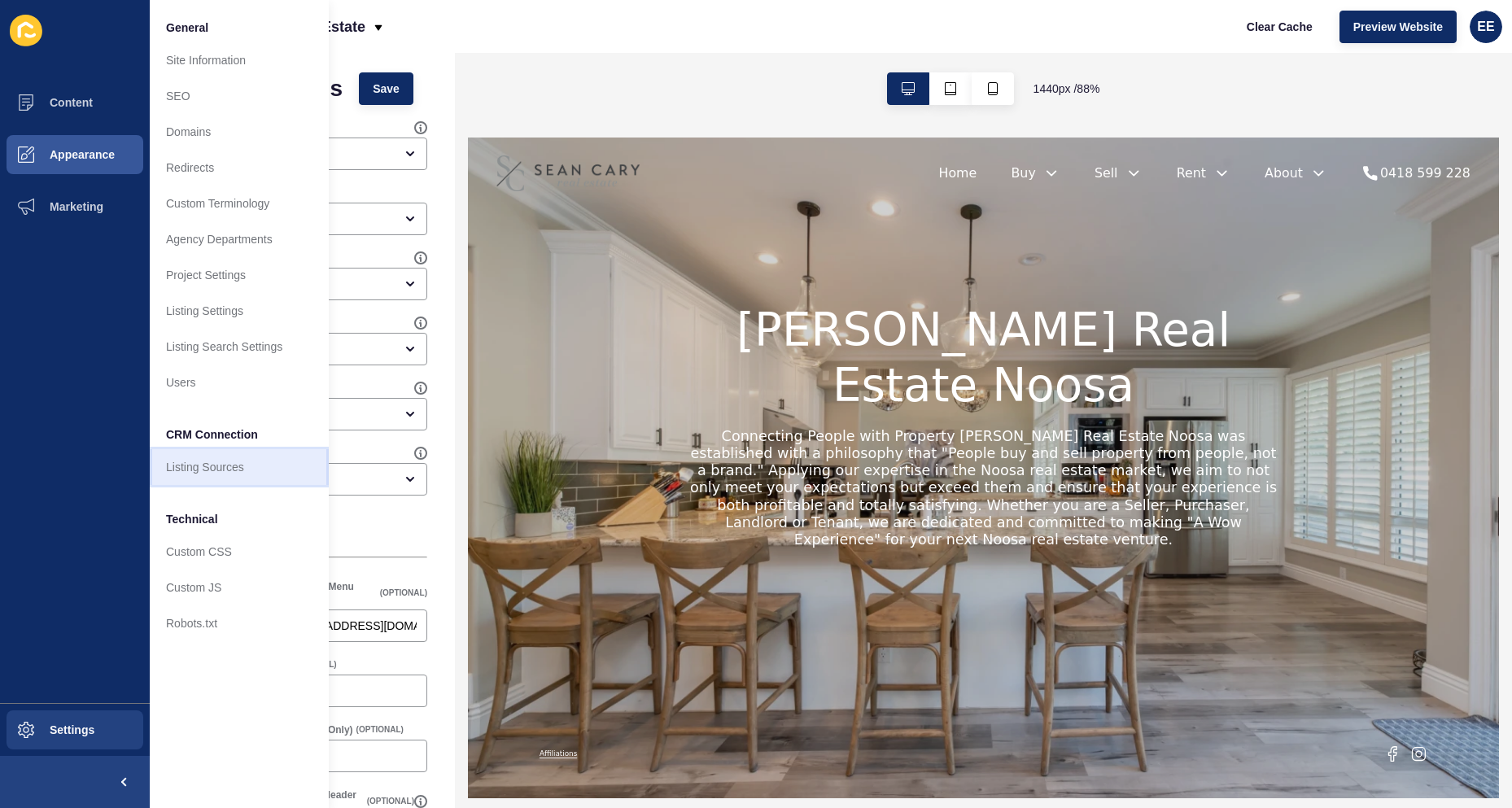
click at [231, 470] on link "Listing Sources" at bounding box center [239, 467] width 179 height 36
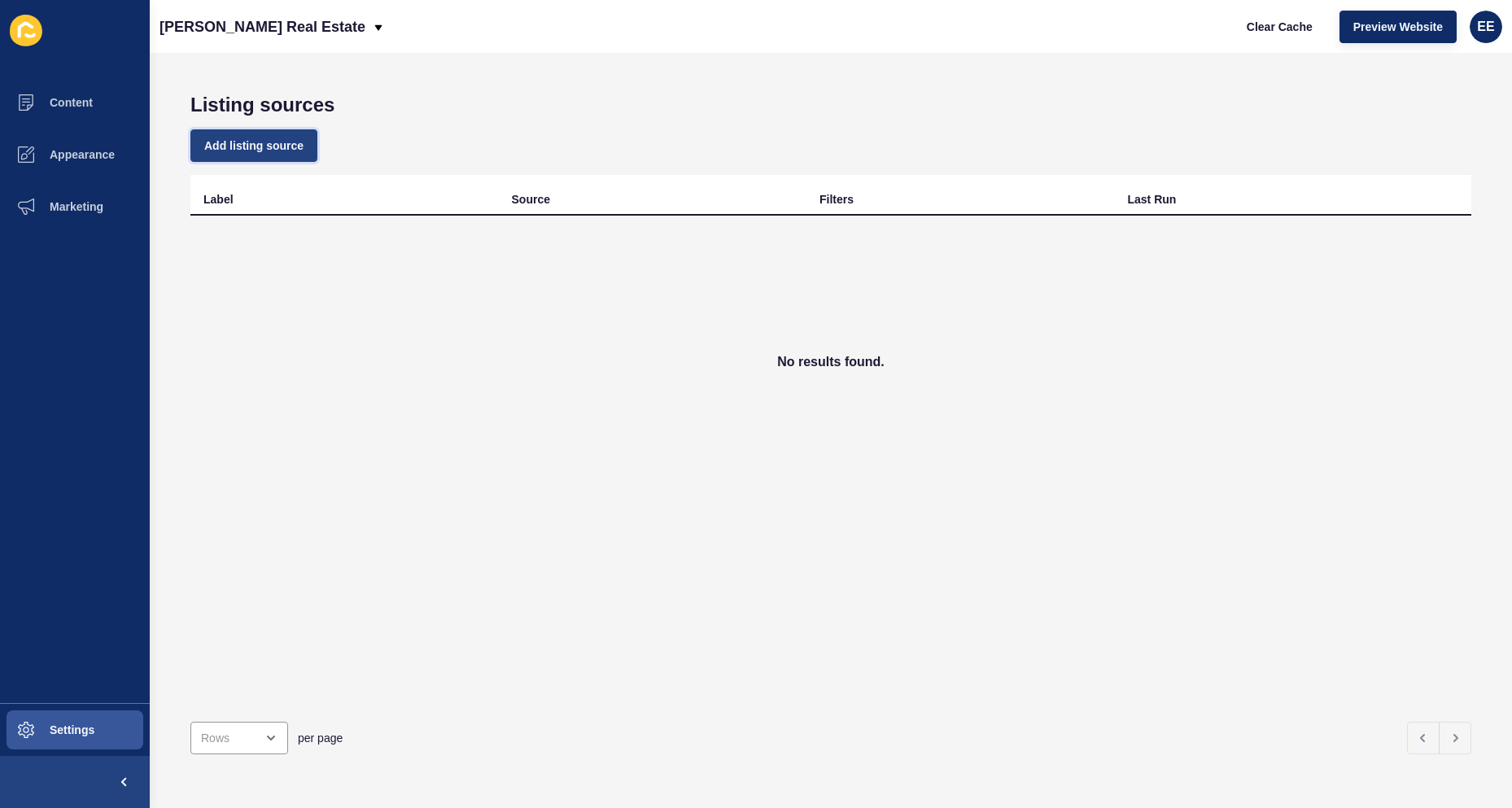
click at [263, 144] on span "Add listing source" at bounding box center [254, 146] width 100 height 17
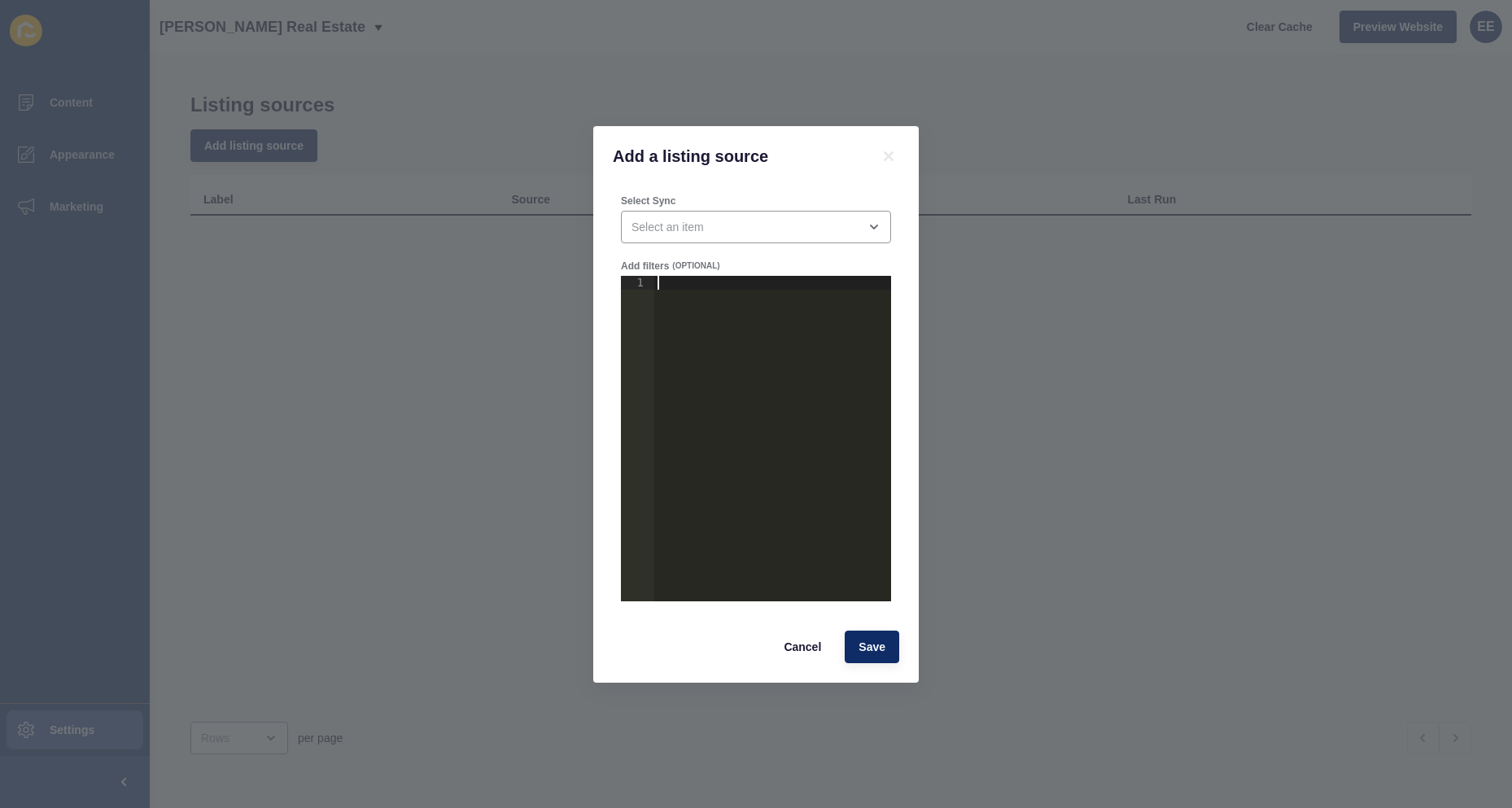
click at [727, 290] on div at bounding box center [772, 452] width 237 height 353
paste textarea "}"
click at [696, 309] on div "{ "agency_mapping" : { "_" : "agency-slug-goes-here" } }" at bounding box center [772, 452] width 237 height 353
drag, startPoint x: 696, startPoint y: 309, endPoint x: 824, endPoint y: 312, distance: 128.0
click at [824, 312] on div "{ "agency_mapping" : { "_" : "agency-slug-goes-here" } }" at bounding box center [772, 452] width 237 height 353
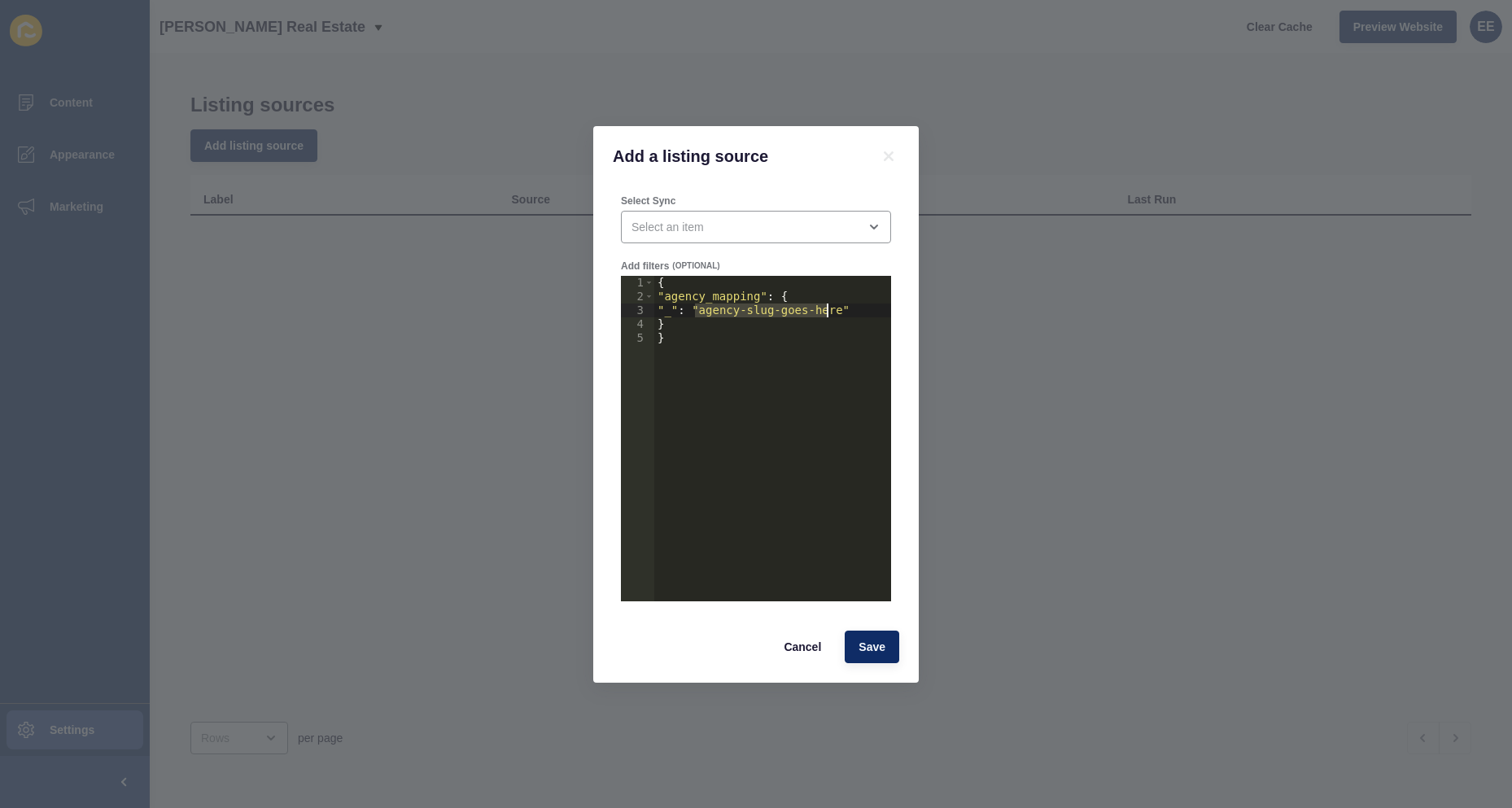
paste textarea "[PERSON_NAME]-real-estat"
type textarea ""_": "[PERSON_NAME]-real-estate""
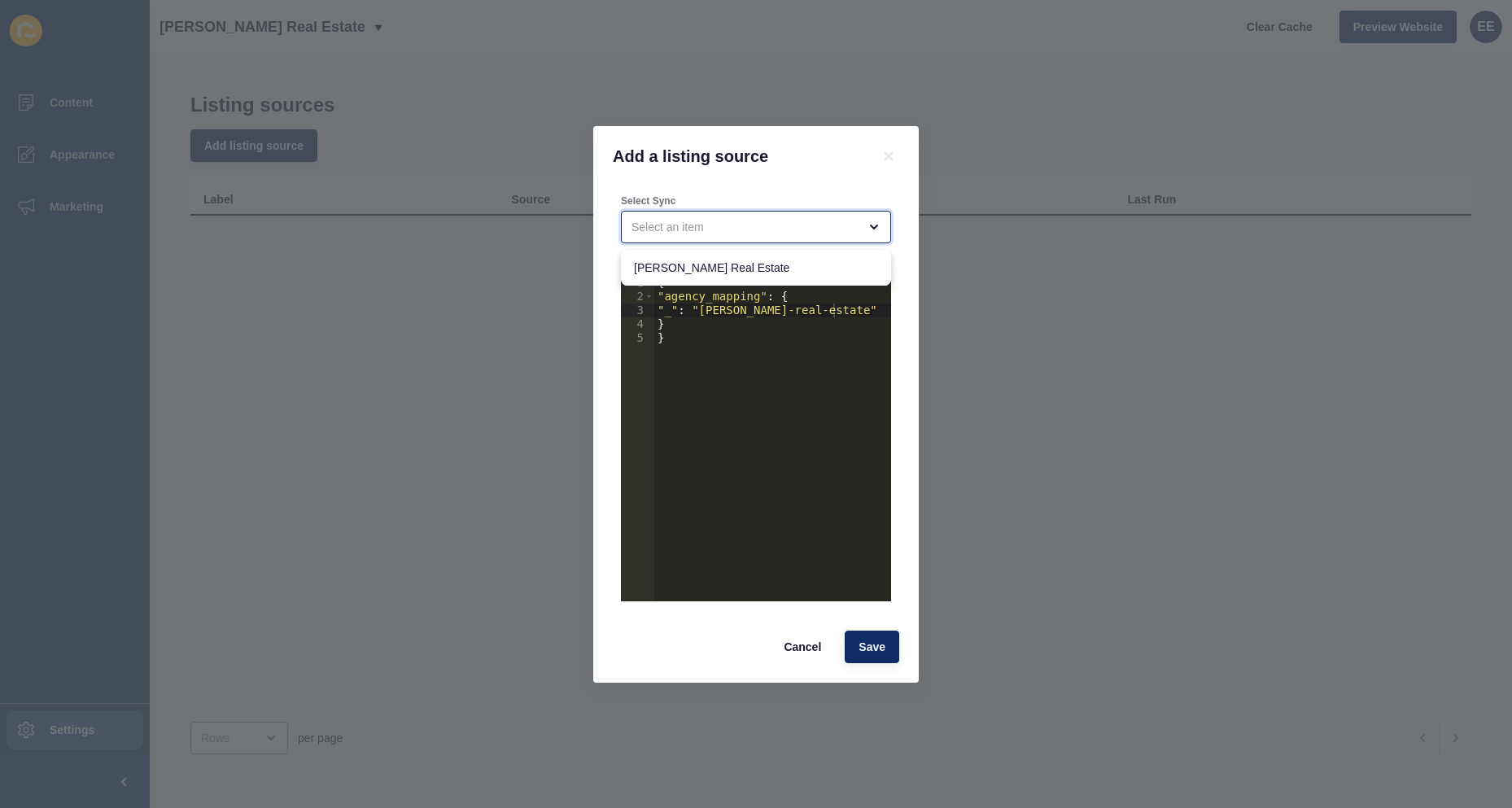
click at [722, 226] on div "close menu" at bounding box center [745, 228] width 226 height 17
click at [724, 277] on div "[PERSON_NAME] Real Estate" at bounding box center [756, 267] width 270 height 36
type input "[PERSON_NAME] Real Estate"
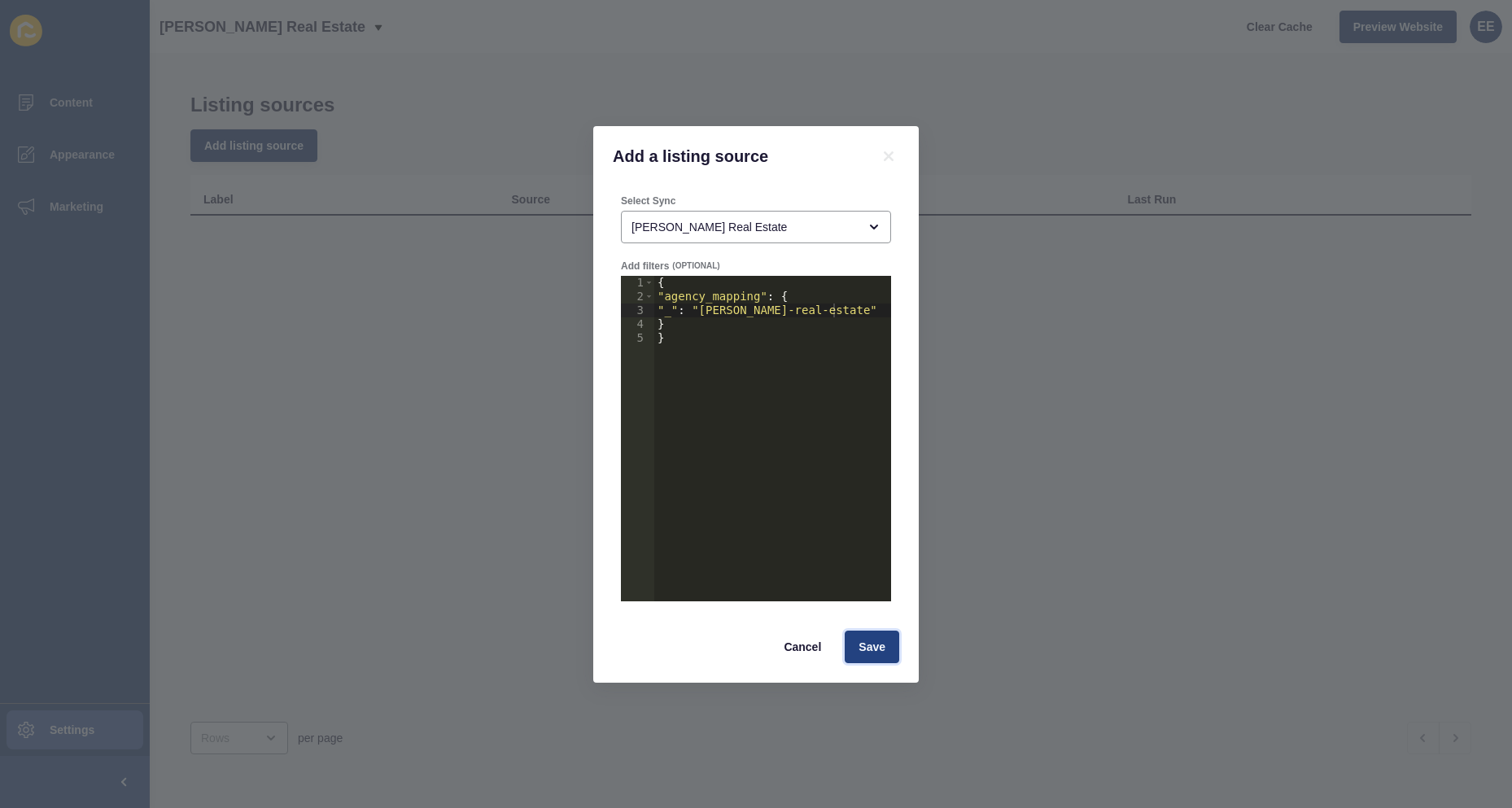
click at [879, 645] on span "Save" at bounding box center [872, 647] width 27 height 17
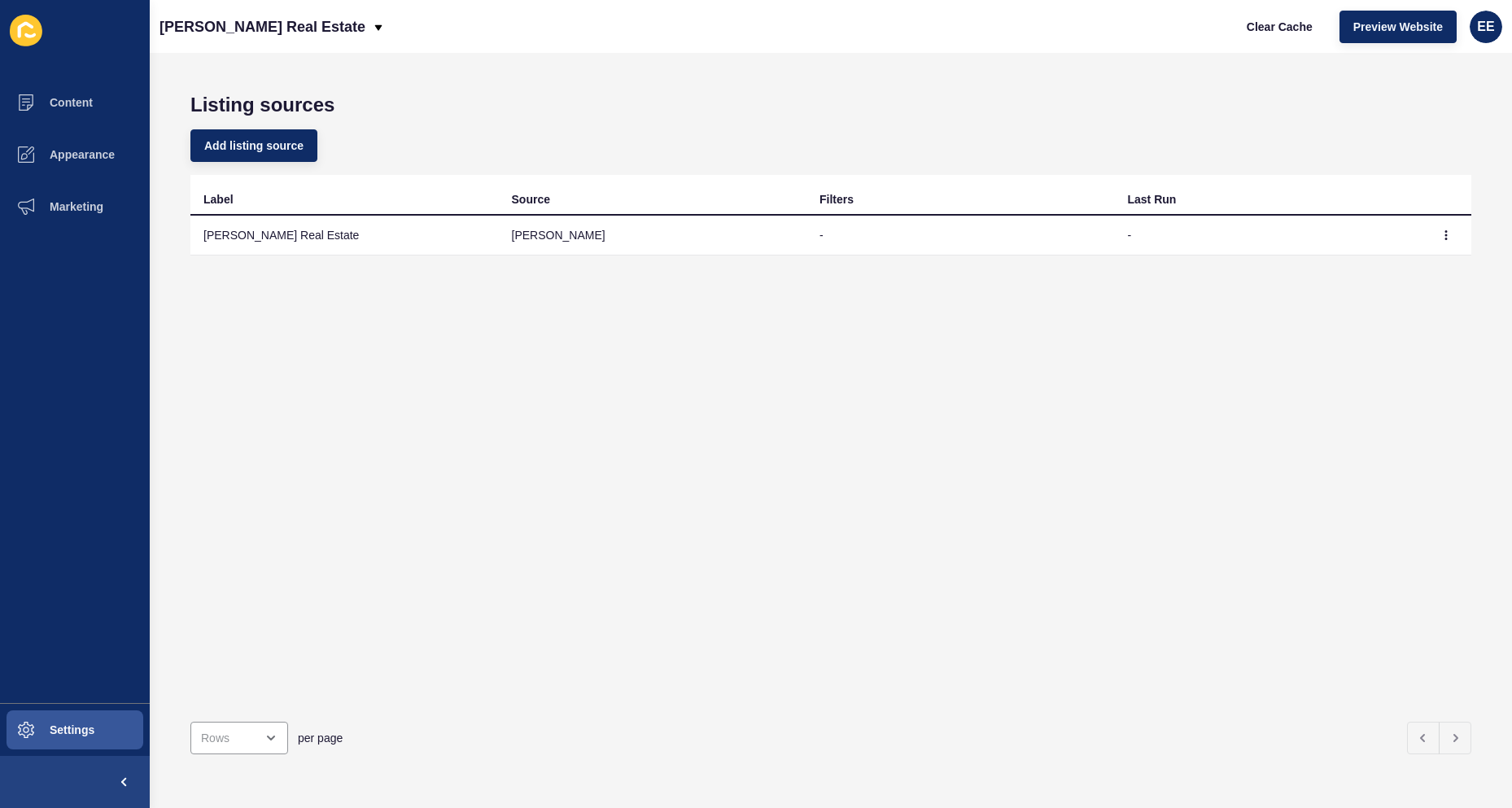
click at [884, 384] on div "Label Source Filters Last Run [PERSON_NAME] Real Estate [PERSON_NAME] - -" at bounding box center [830, 442] width 1281 height 534
click at [1441, 236] on icon "button" at bounding box center [1446, 235] width 10 height 10
click at [1398, 268] on link "Sync now" at bounding box center [1389, 267] width 114 height 36
click at [64, 151] on span "Appearance" at bounding box center [56, 154] width 117 height 13
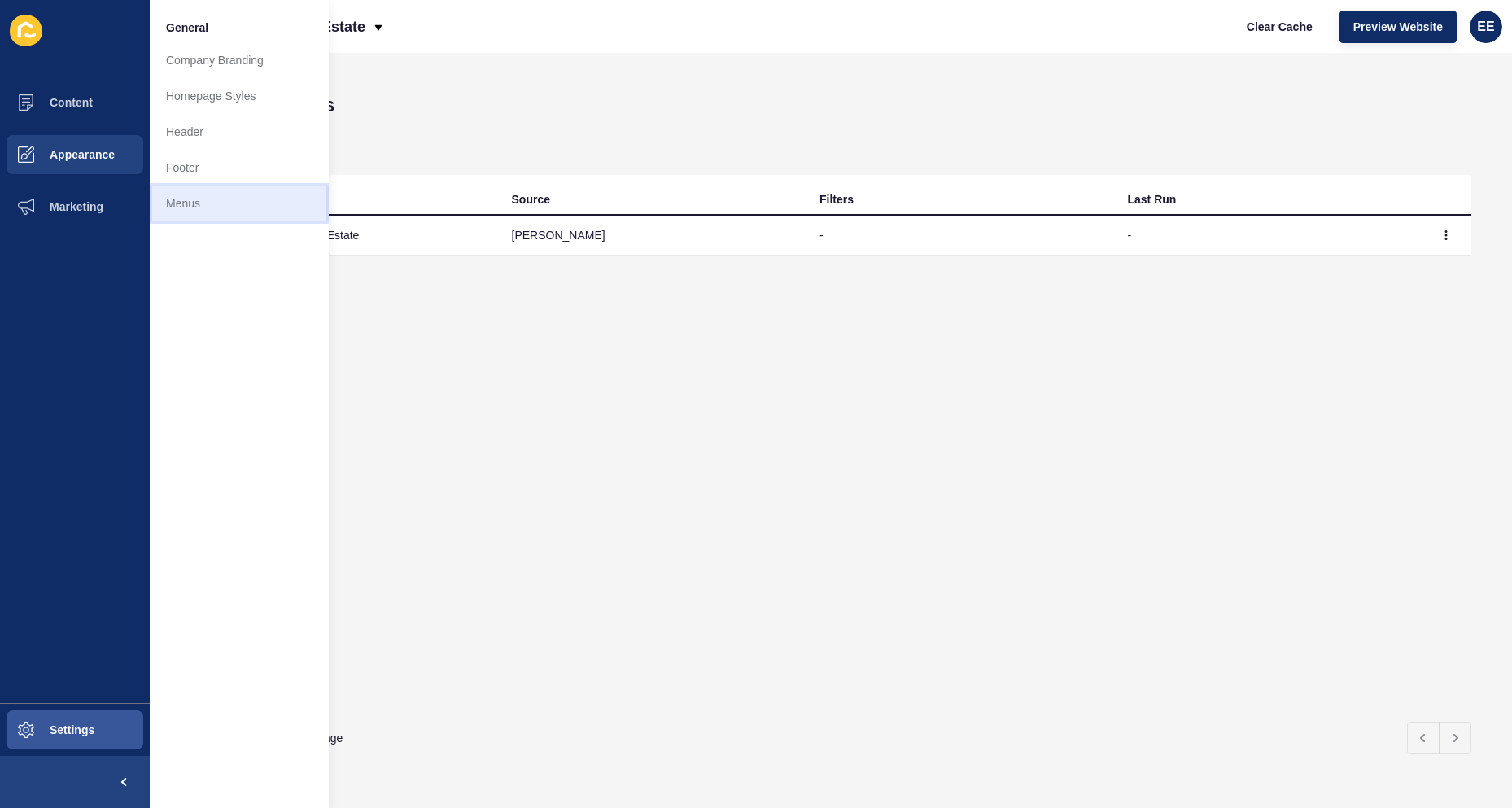
click at [202, 208] on link "Menus" at bounding box center [239, 203] width 179 height 36
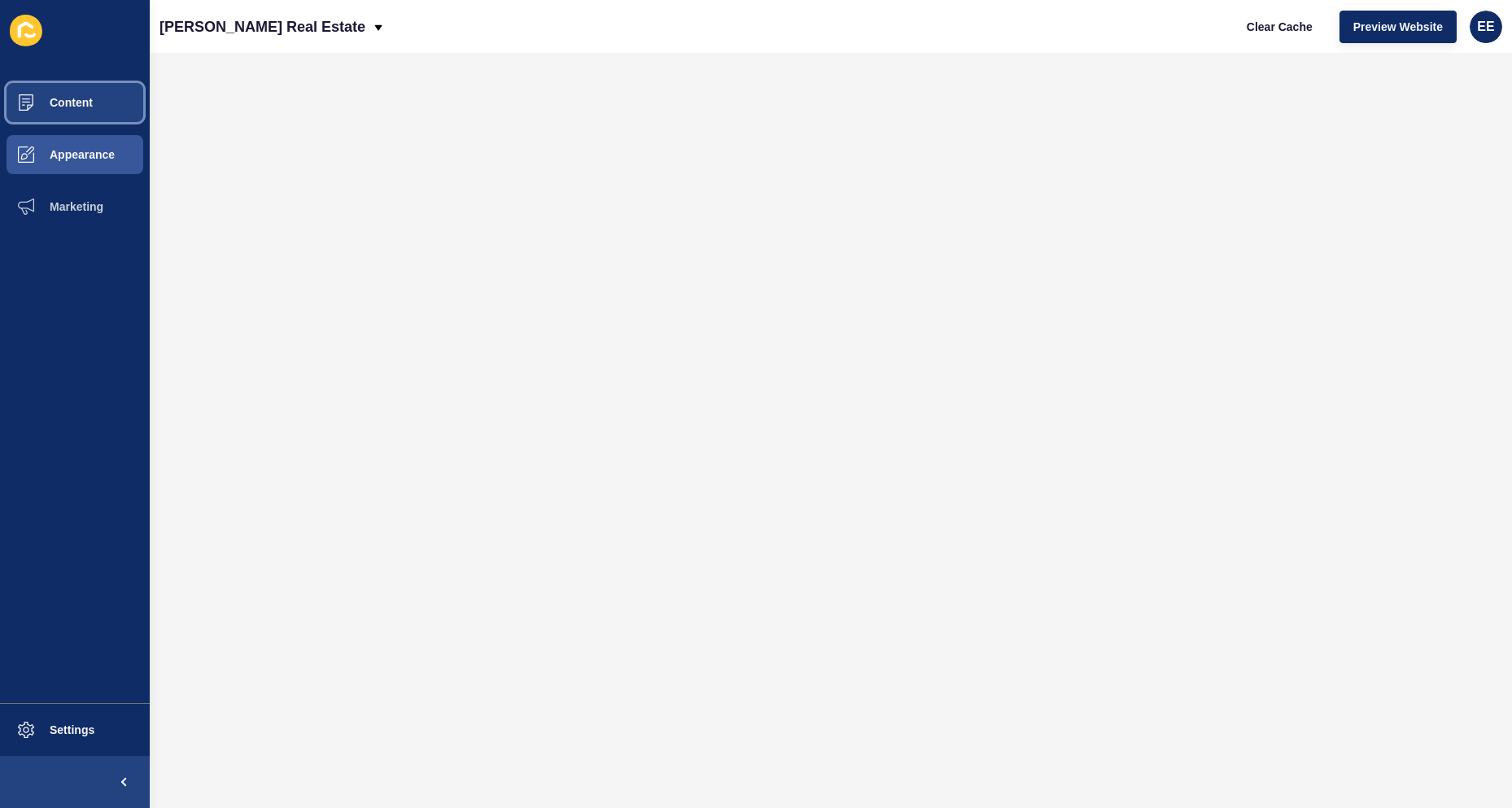
drag, startPoint x: 61, startPoint y: 107, endPoint x: 72, endPoint y: 109, distance: 11.2
click at [61, 107] on span "Content" at bounding box center [45, 103] width 95 height 13
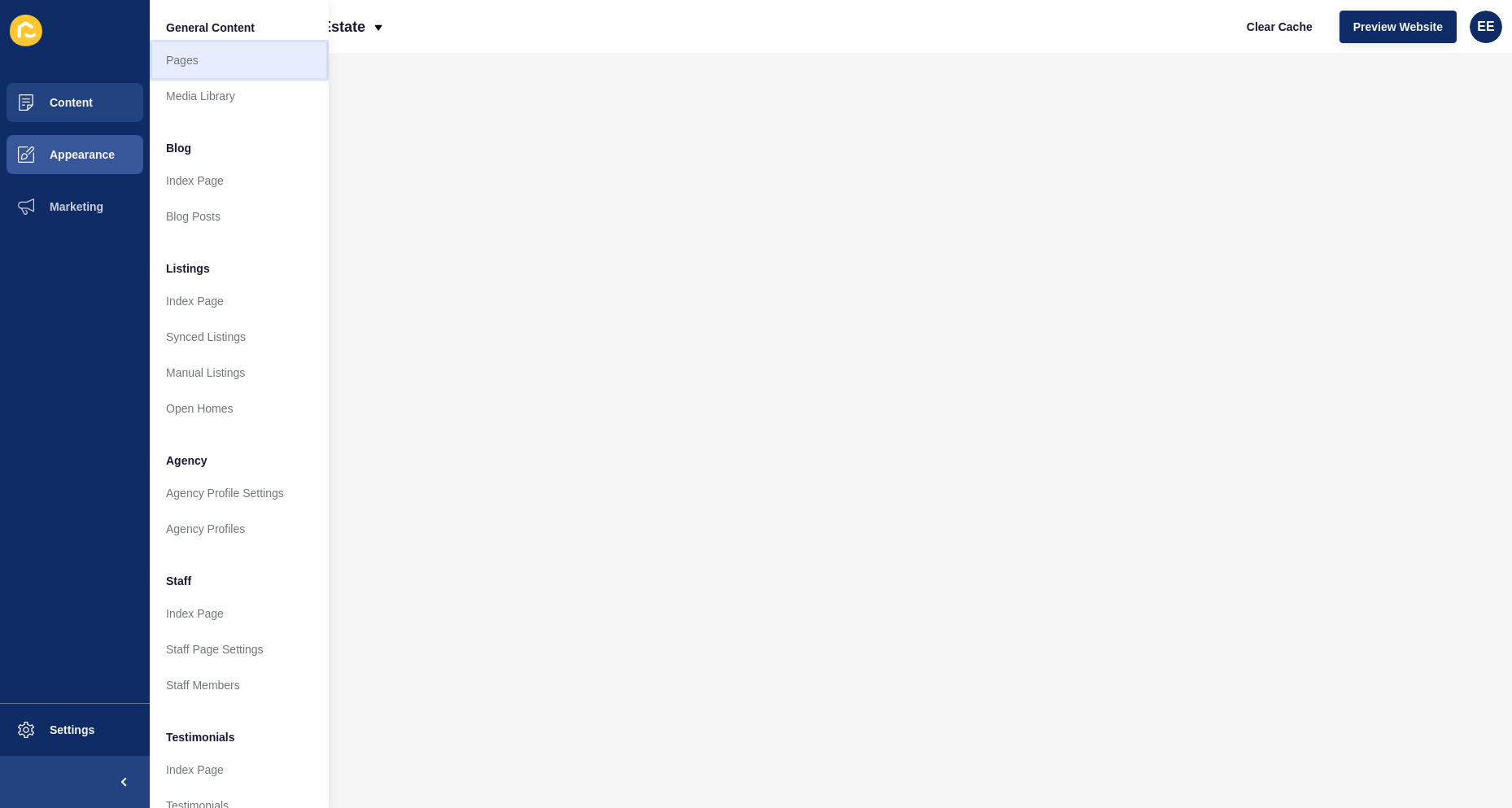
click at [215, 70] on link "Pages" at bounding box center [239, 60] width 179 height 36
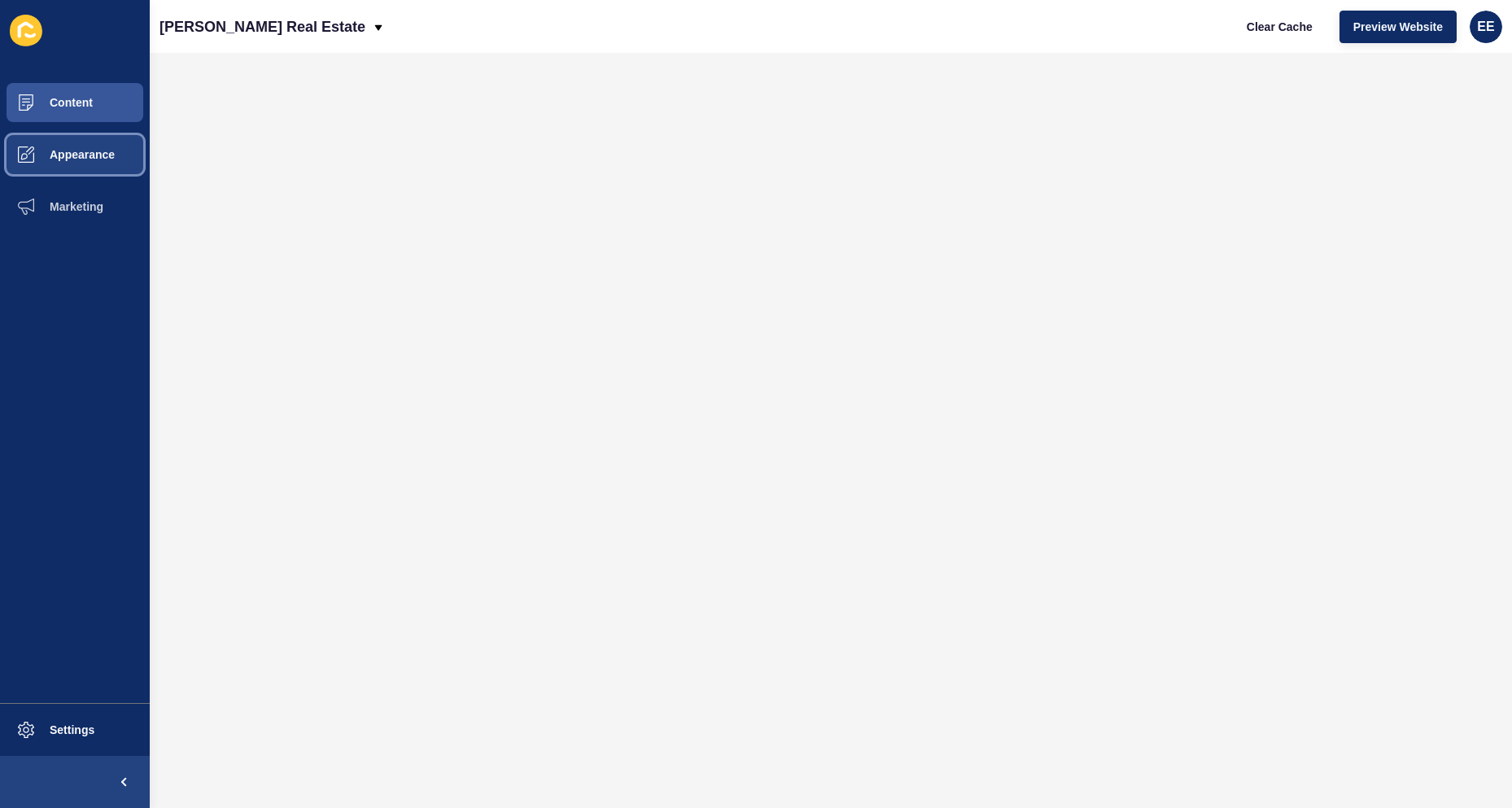
click at [79, 164] on button "Appearance" at bounding box center [75, 154] width 149 height 52
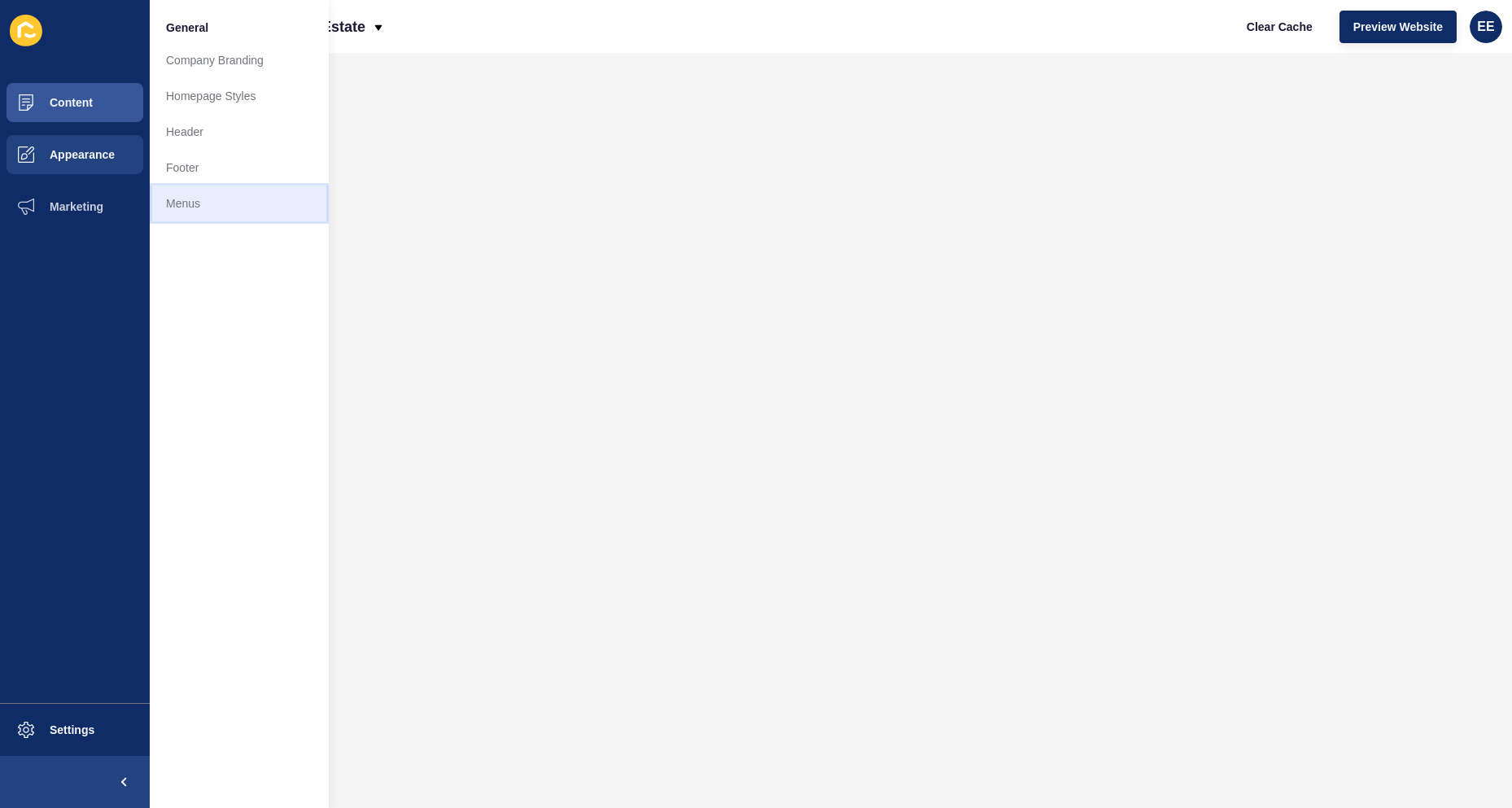
click at [199, 198] on link "Menus" at bounding box center [239, 203] width 179 height 36
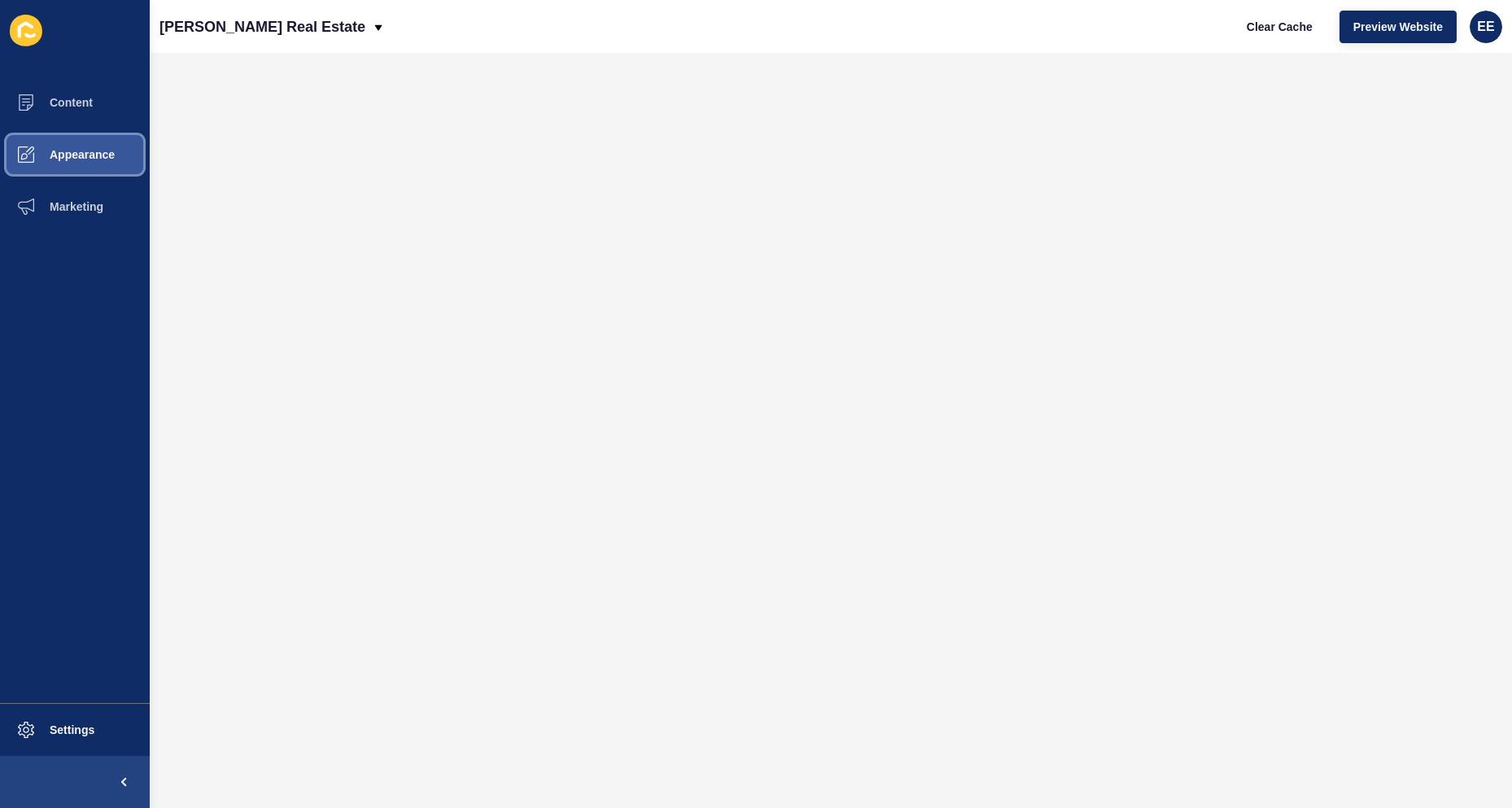
click at [89, 154] on span "Appearance" at bounding box center [56, 154] width 117 height 13
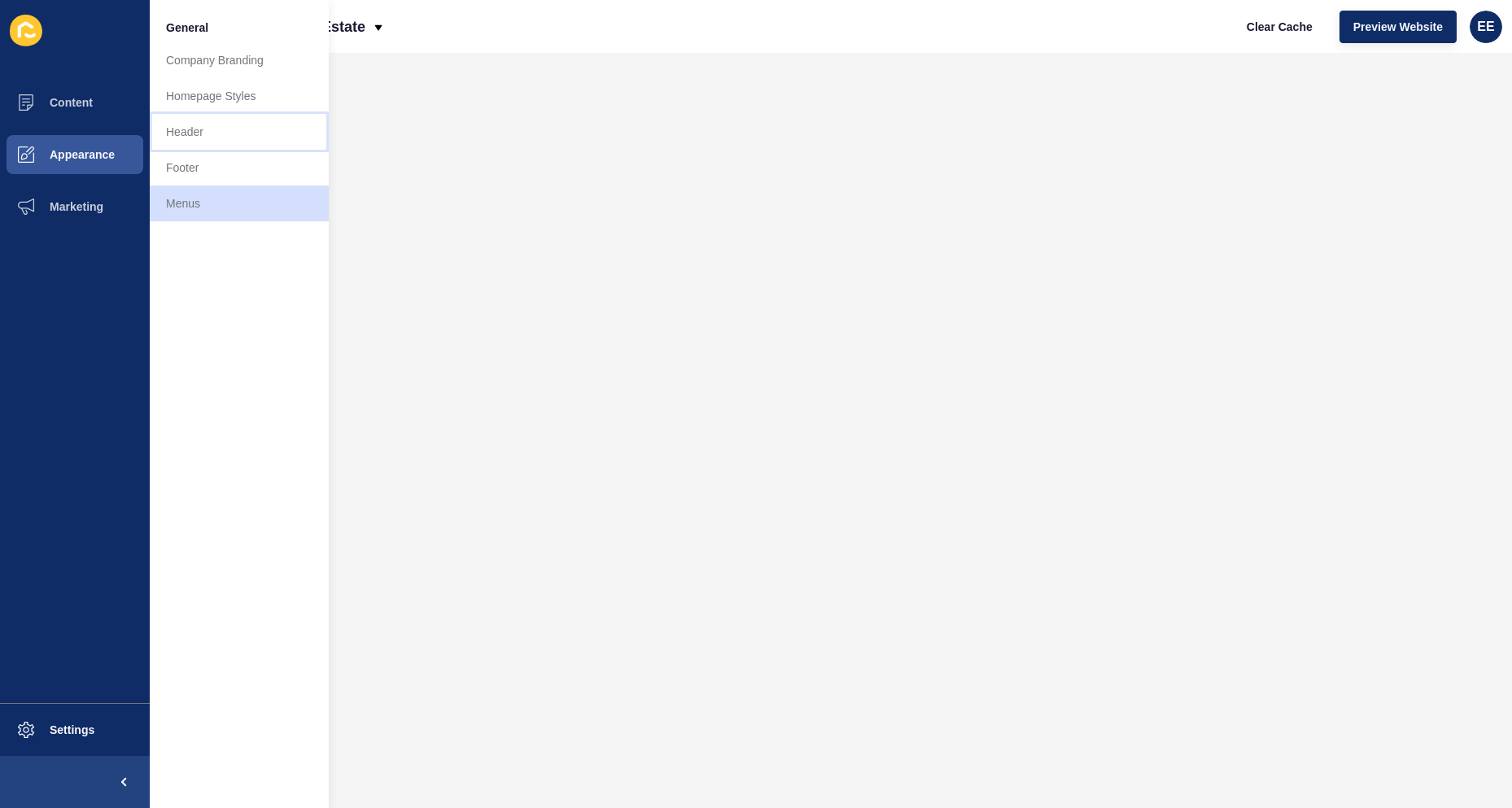
drag, startPoint x: 205, startPoint y: 125, endPoint x: 264, endPoint y: 152, distance: 64.9
click at [207, 125] on link "Header" at bounding box center [239, 131] width 179 height 36
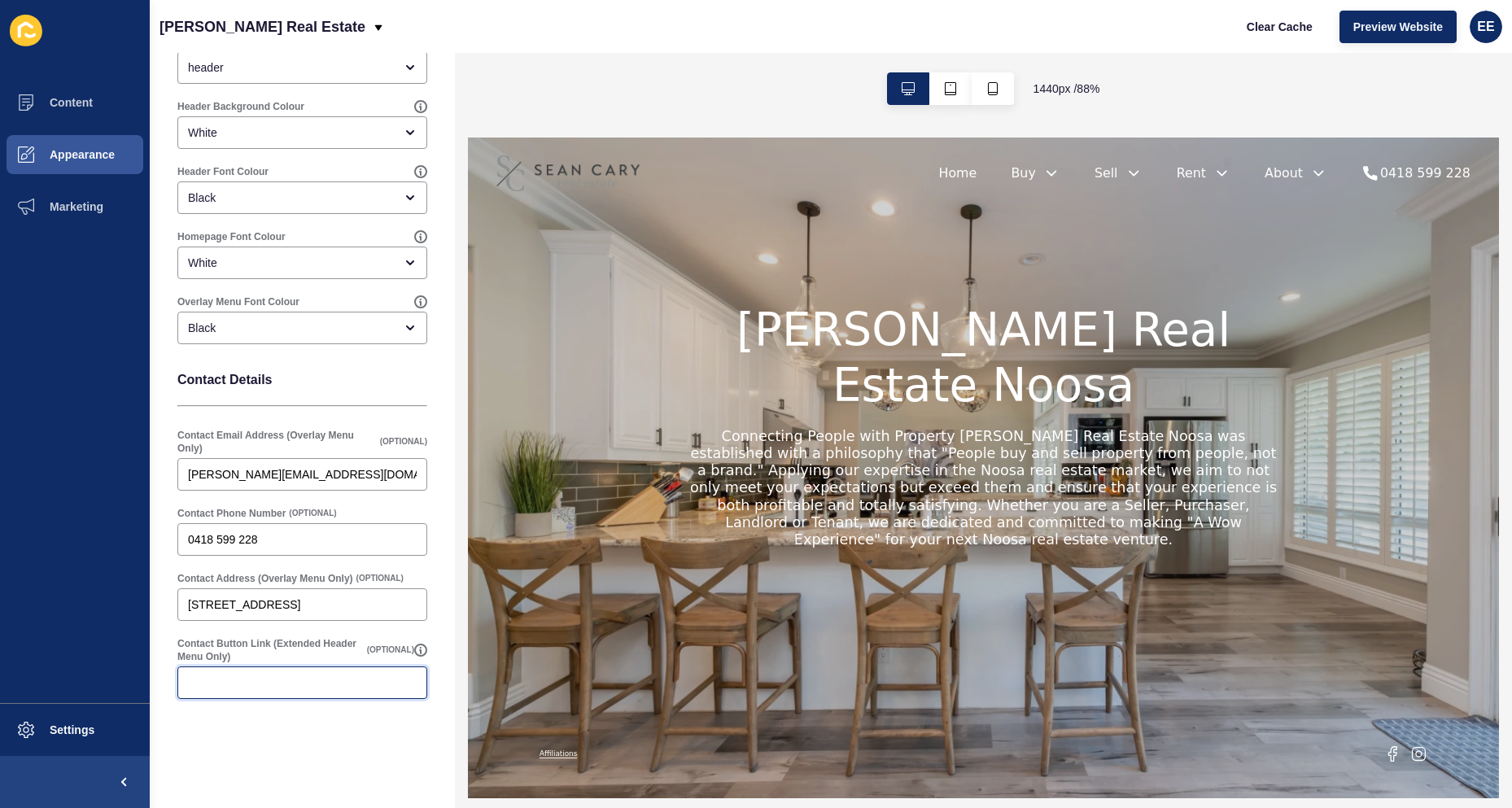
click at [267, 681] on input "Contact Button Link (Extended Header Menu Only)" at bounding box center [301, 683] width 228 height 17
paste input "/contact-us"
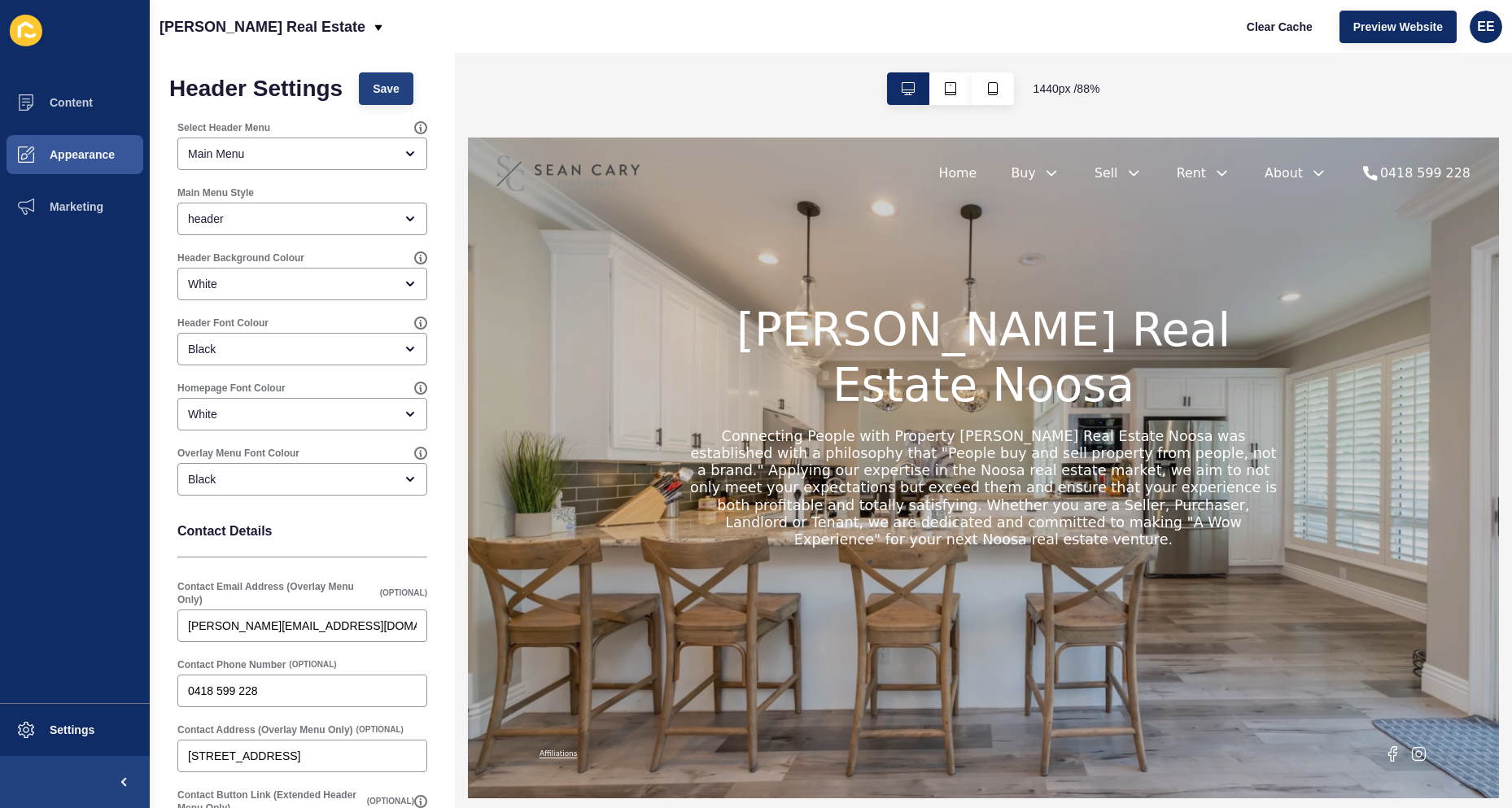
type input "/contact-us"
click at [386, 74] on button "Save" at bounding box center [386, 88] width 55 height 32
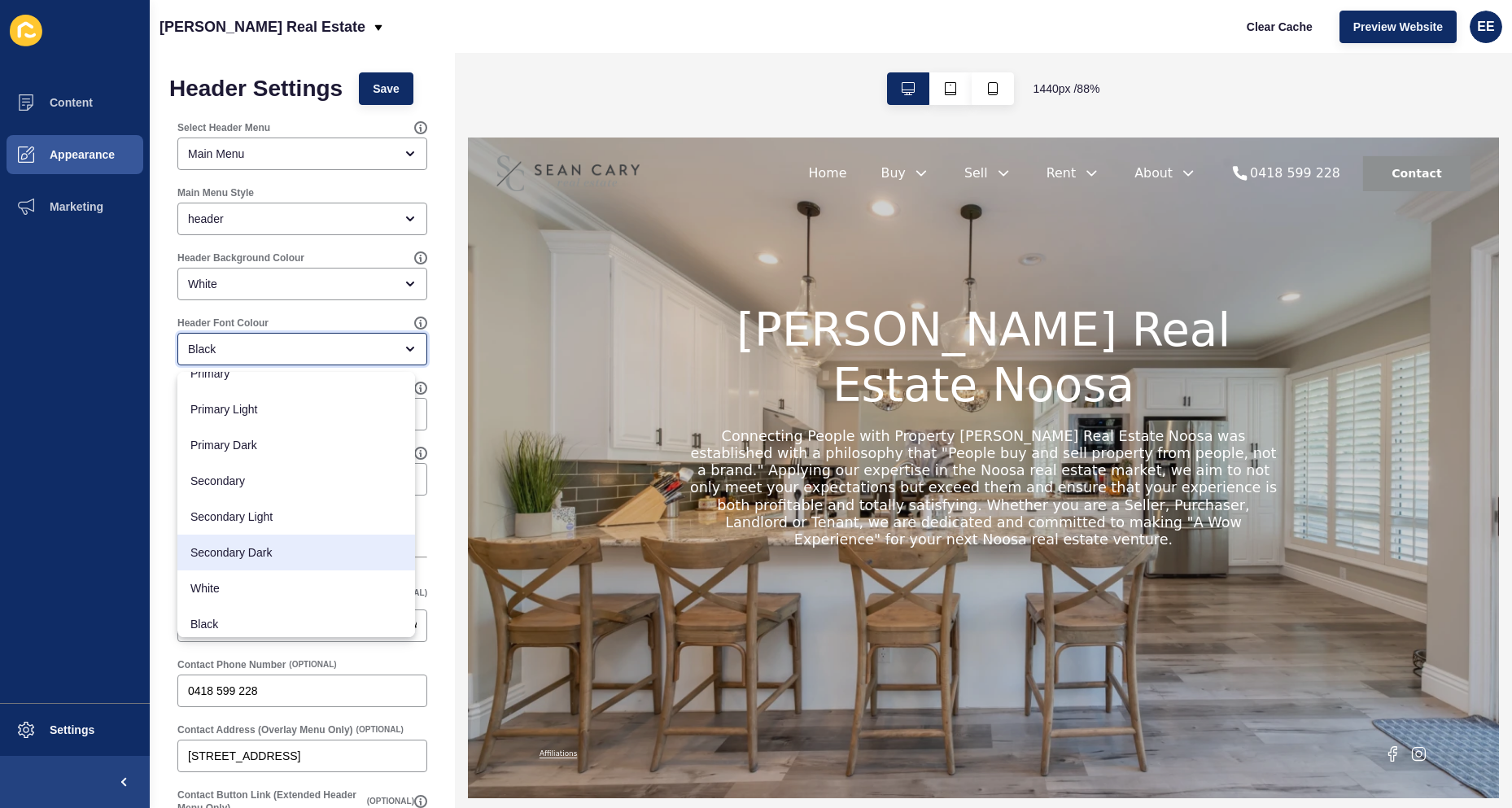
scroll to position [21, 0]
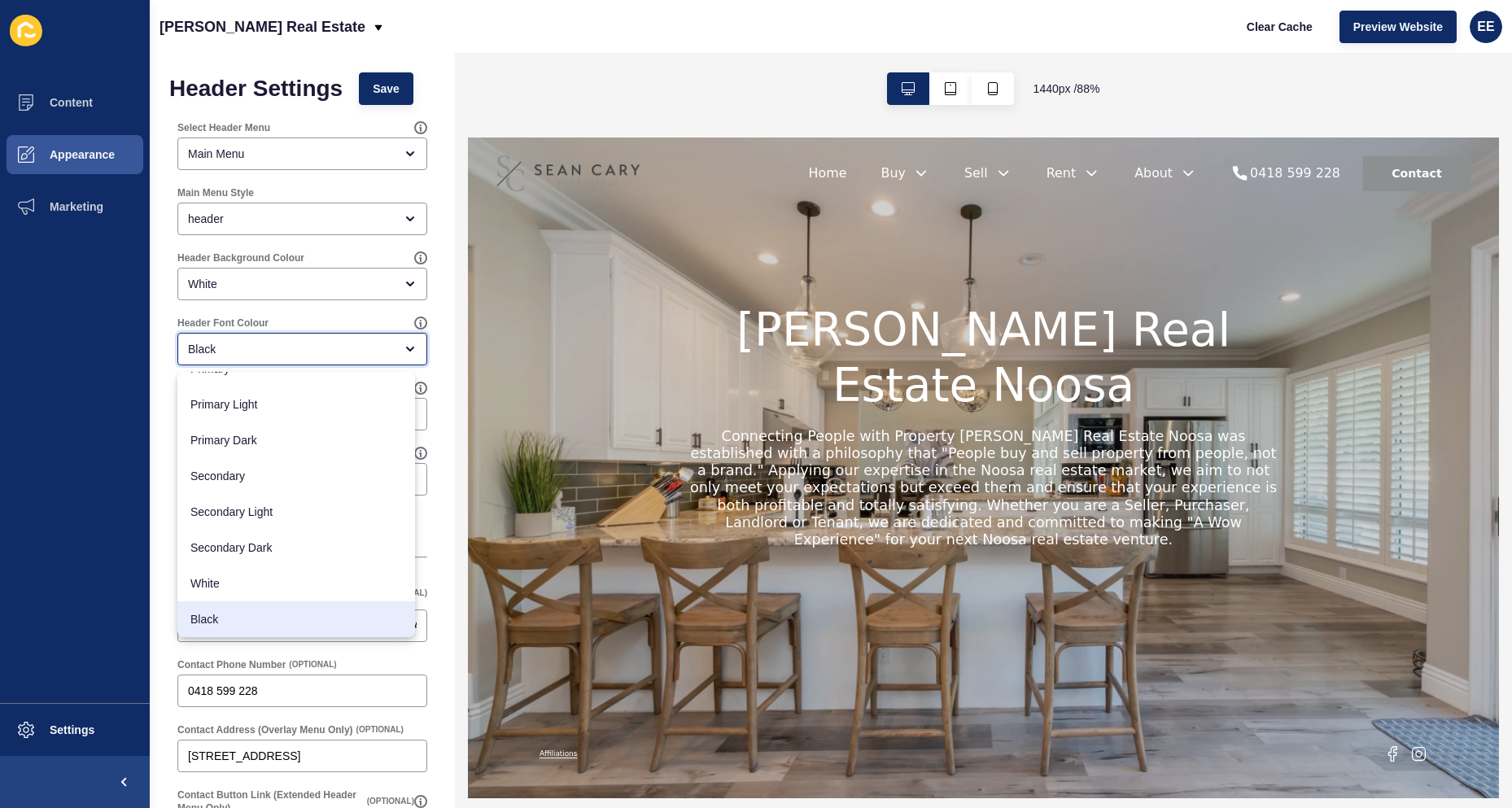
click at [237, 622] on span "Black" at bounding box center [296, 619] width 212 height 17
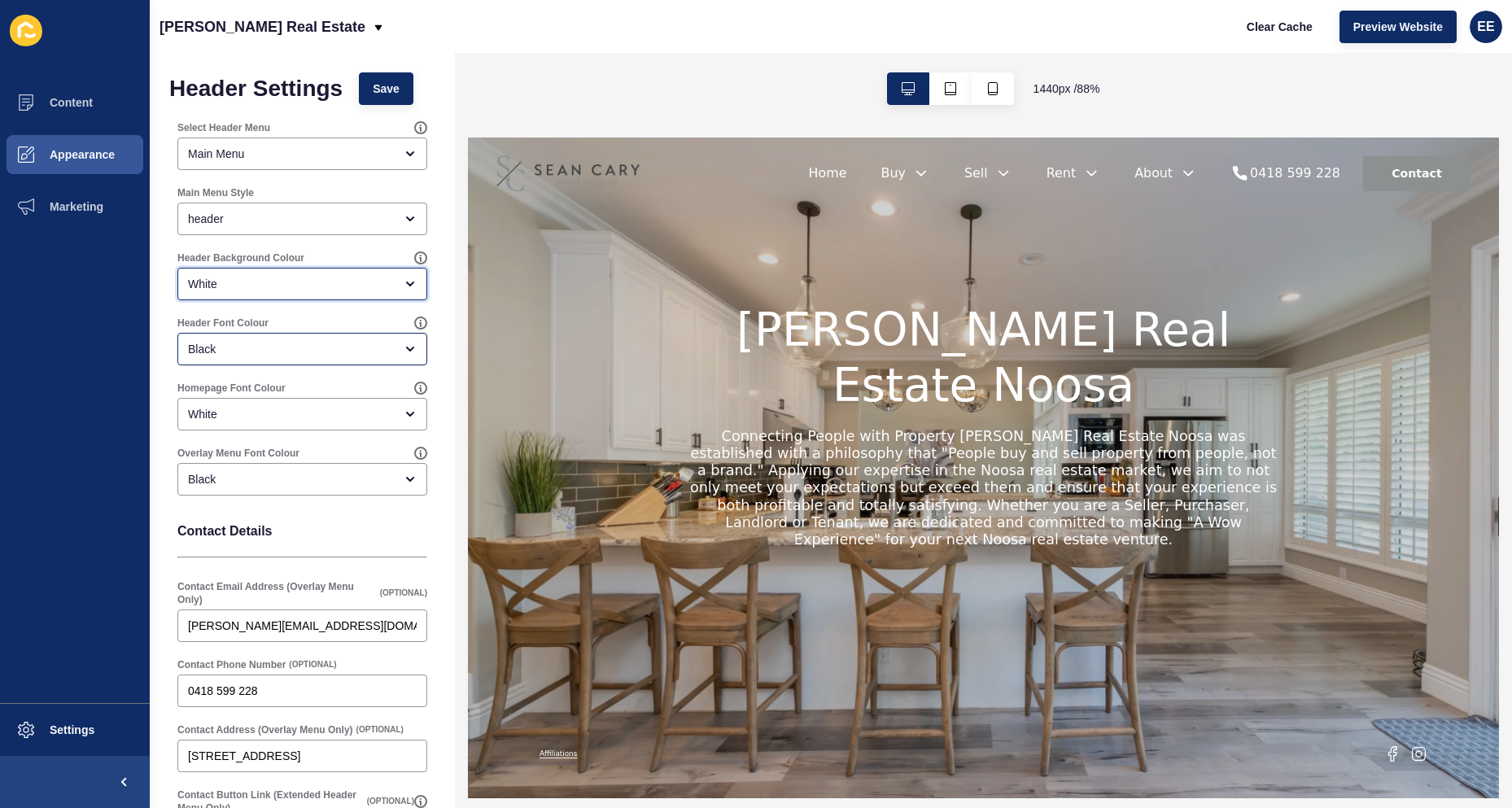
click at [391, 274] on div "White" at bounding box center [302, 283] width 250 height 32
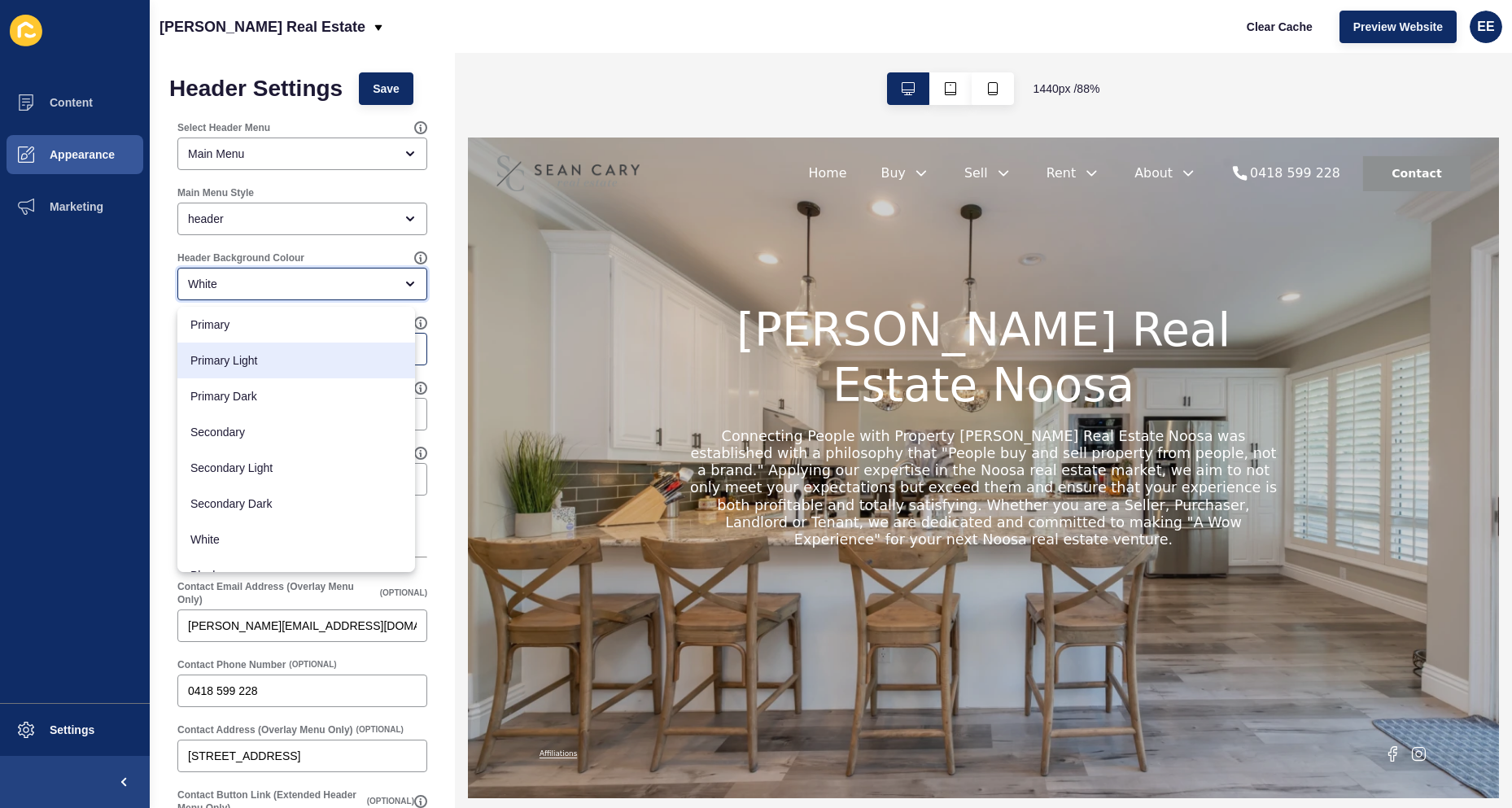
click at [357, 365] on span "Primary Light" at bounding box center [296, 360] width 212 height 17
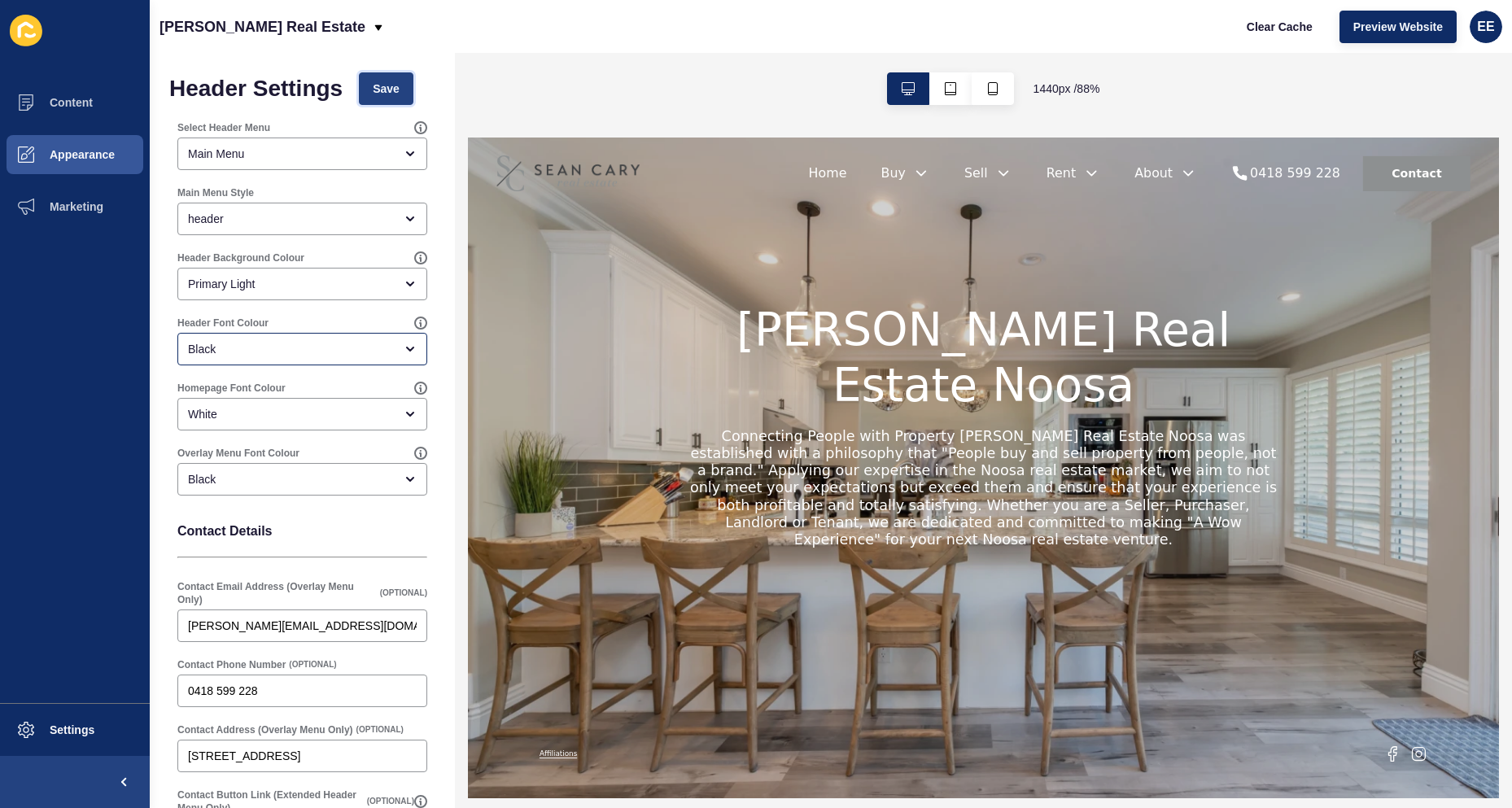
click at [408, 94] on button "Save" at bounding box center [386, 88] width 55 height 32
click at [330, 288] on div "Primary Light" at bounding box center [291, 284] width 206 height 17
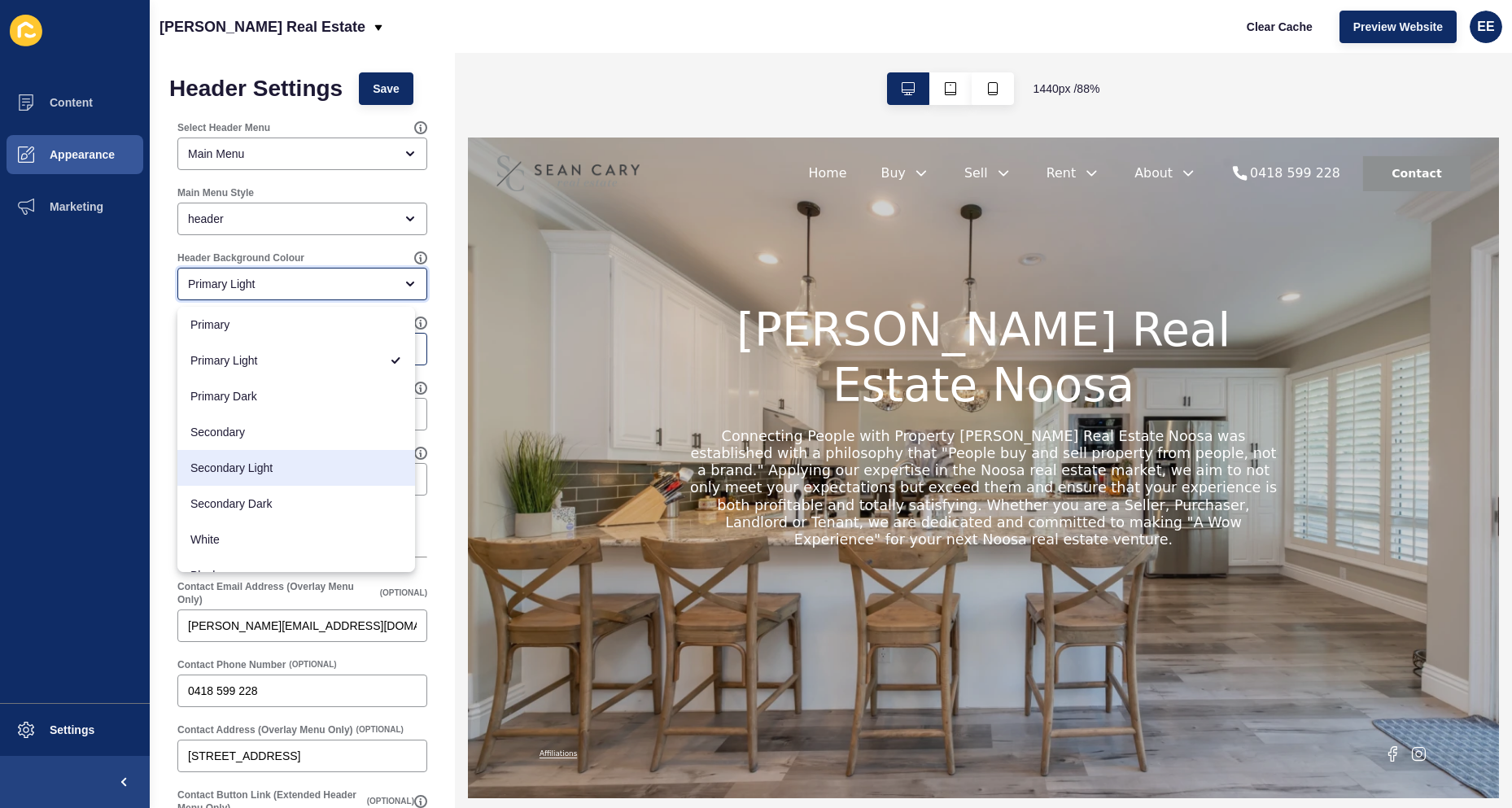
click at [276, 474] on span "Secondary Light" at bounding box center [296, 468] width 212 height 17
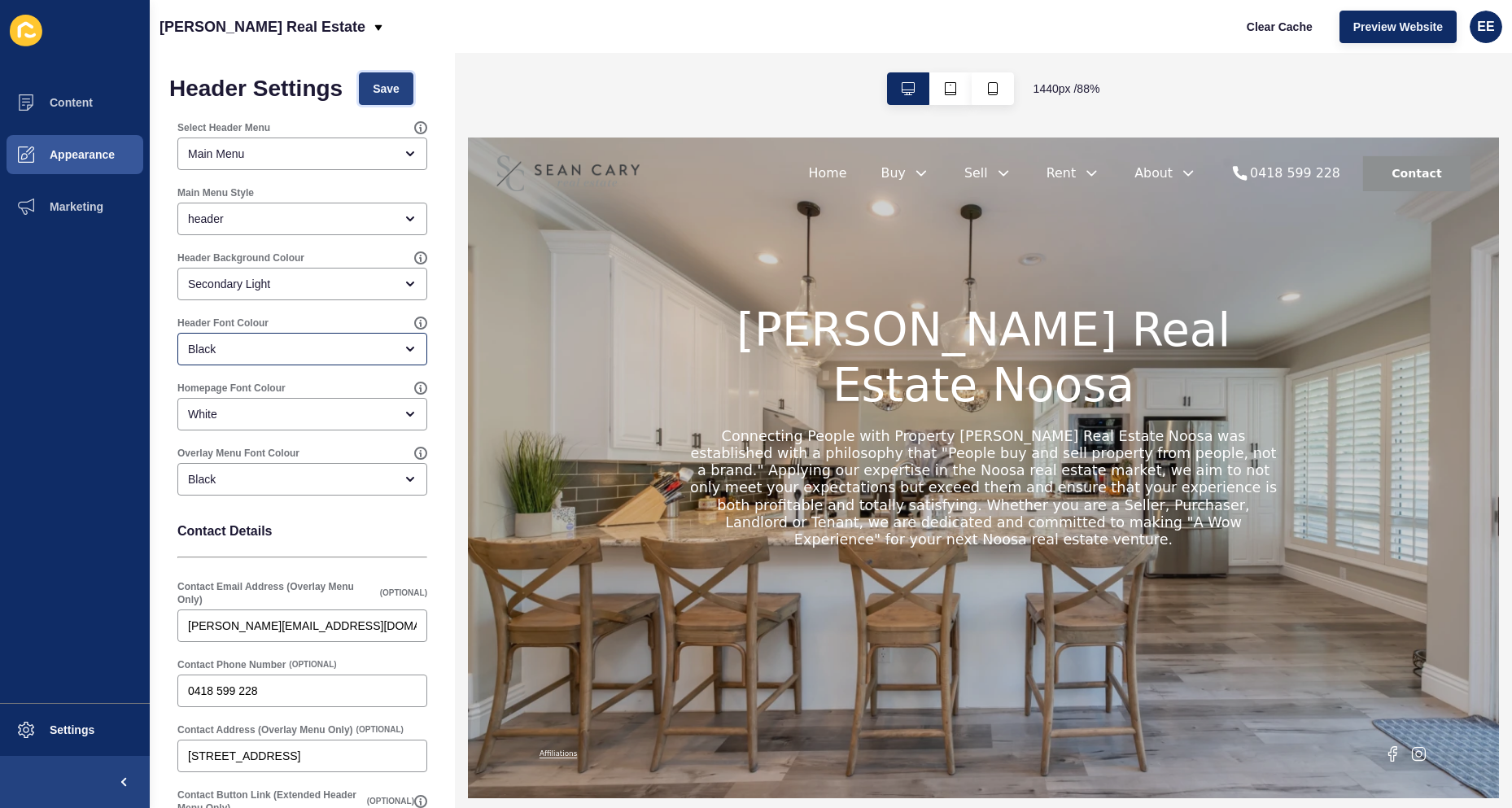
click at [389, 84] on span "Save" at bounding box center [386, 89] width 27 height 17
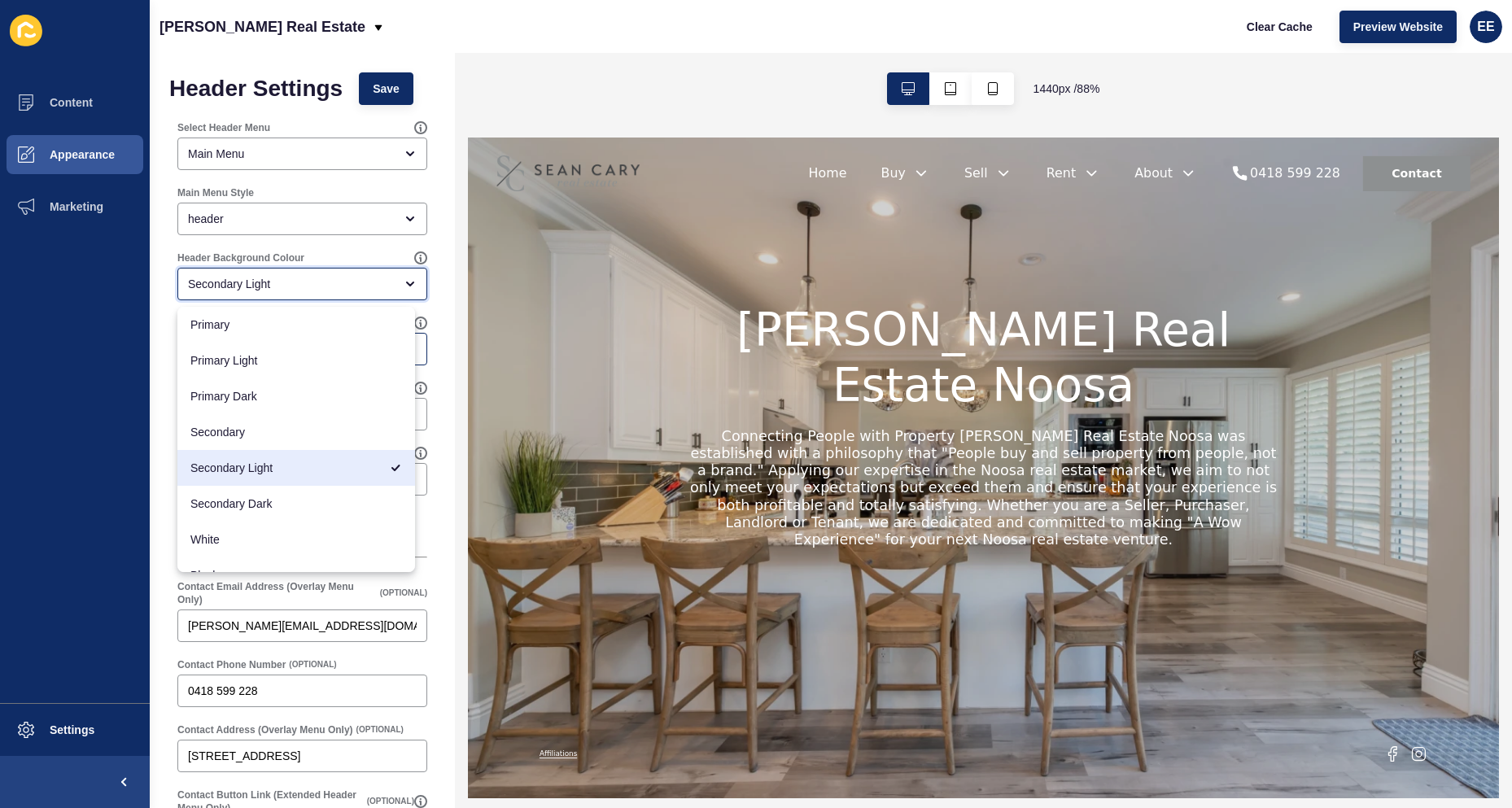
click at [342, 274] on div "Secondary Light" at bounding box center [302, 283] width 250 height 32
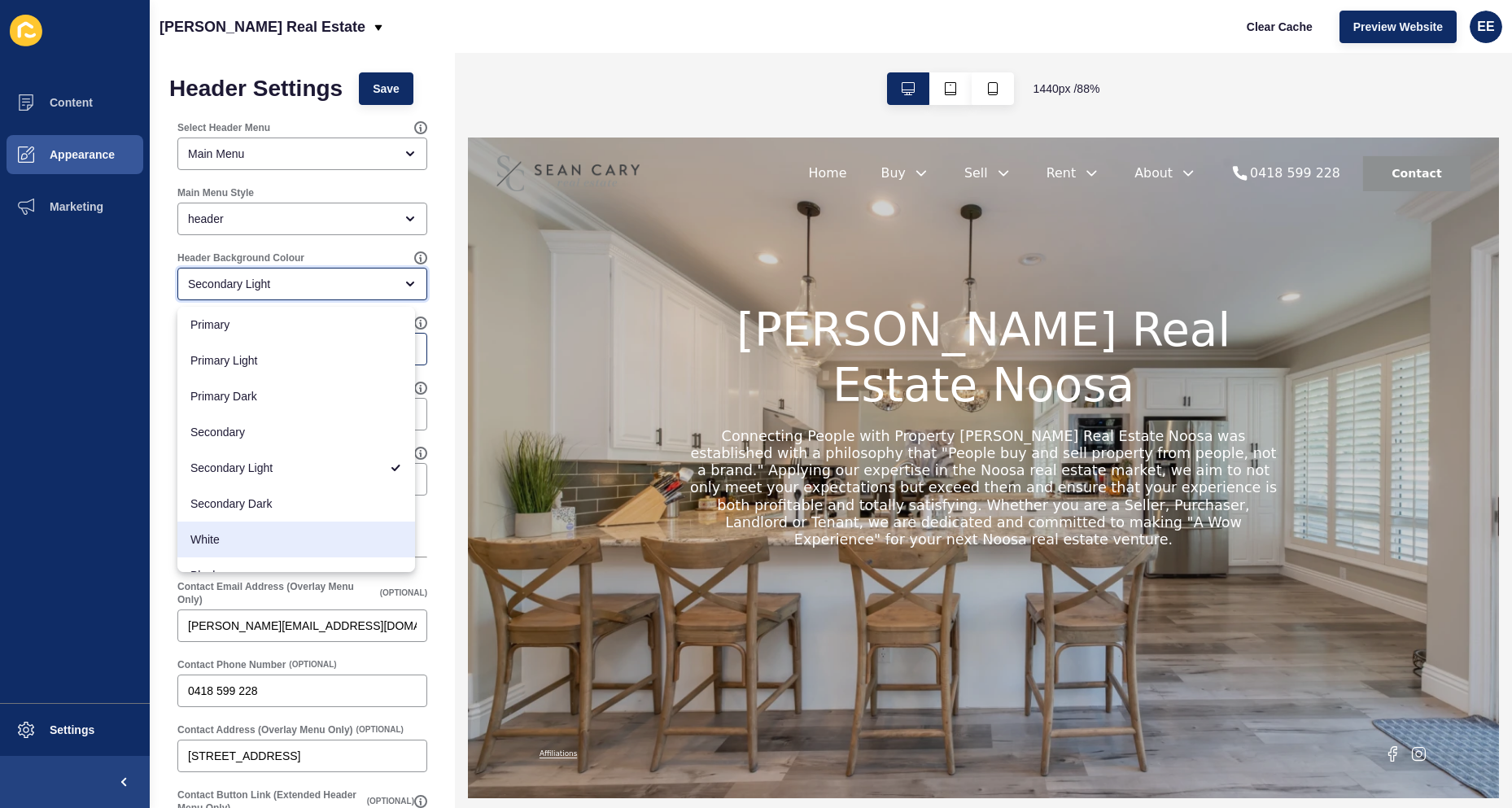
drag, startPoint x: 268, startPoint y: 527, endPoint x: 347, endPoint y: 453, distance: 108.2
click at [268, 528] on div "White" at bounding box center [296, 539] width 237 height 36
type input "White"
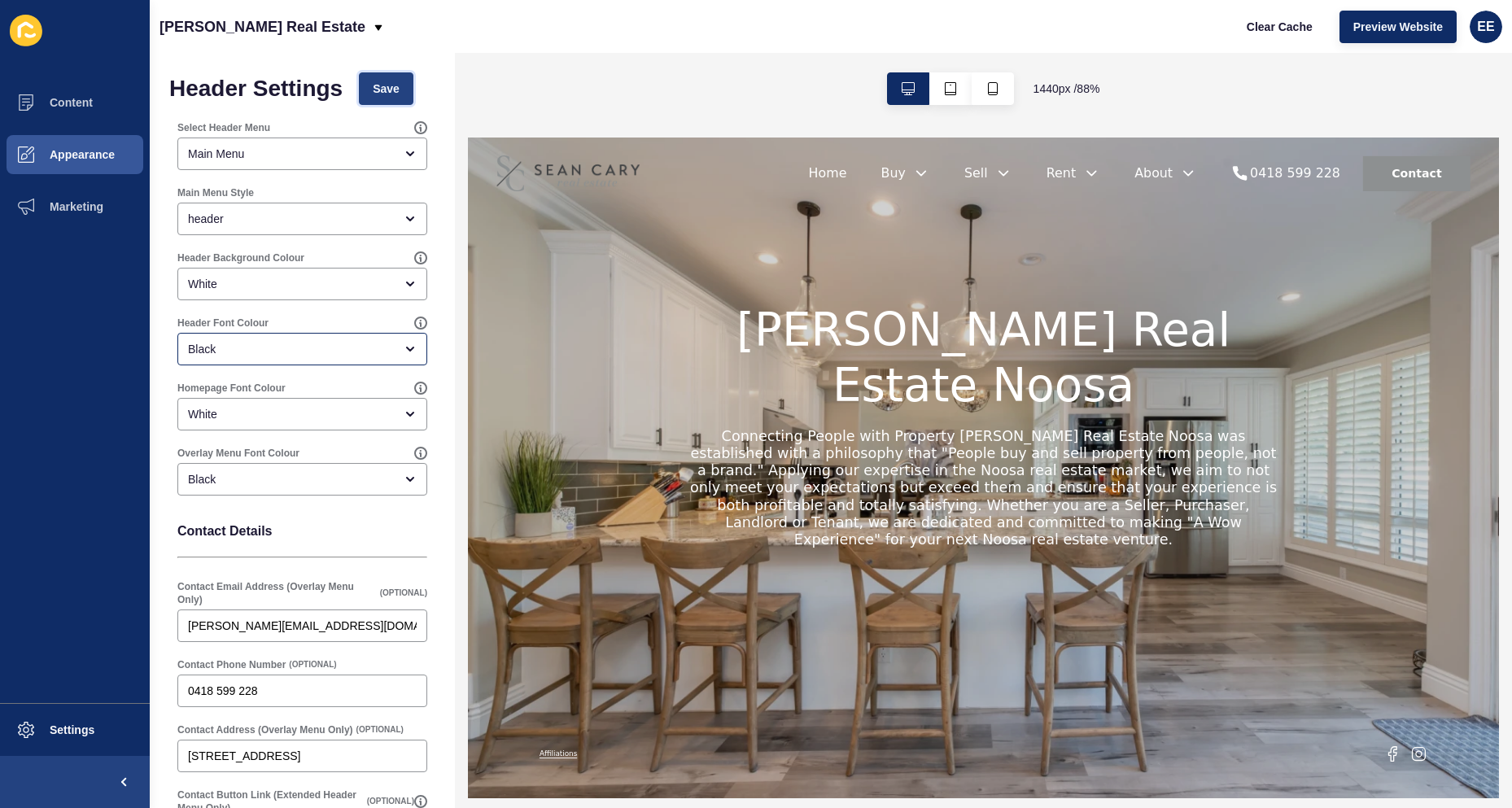
click at [410, 81] on button "Save" at bounding box center [386, 88] width 55 height 32
click at [58, 149] on span "Appearance" at bounding box center [56, 154] width 117 height 13
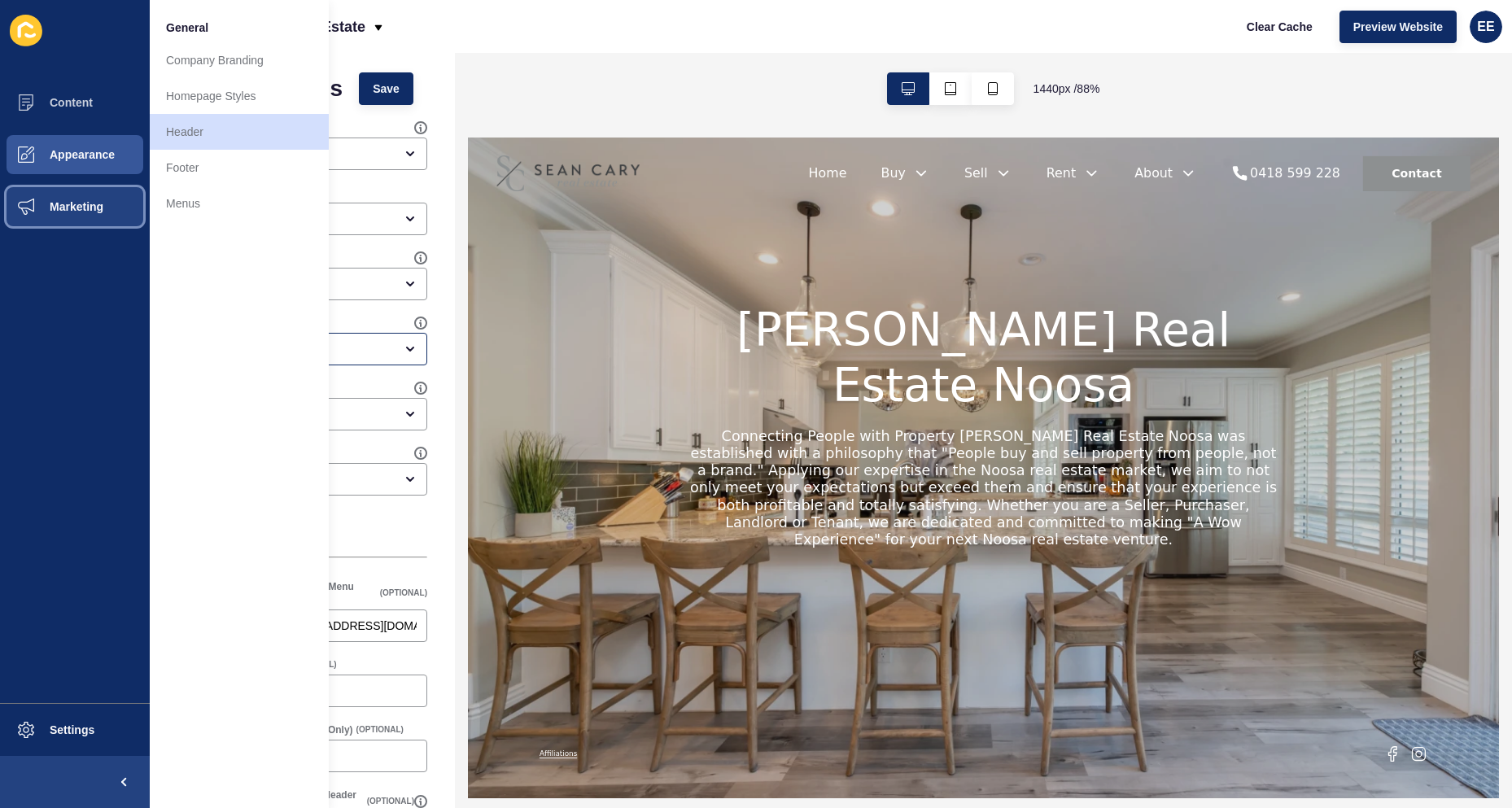
click at [57, 211] on span "Marketing" at bounding box center [50, 207] width 105 height 13
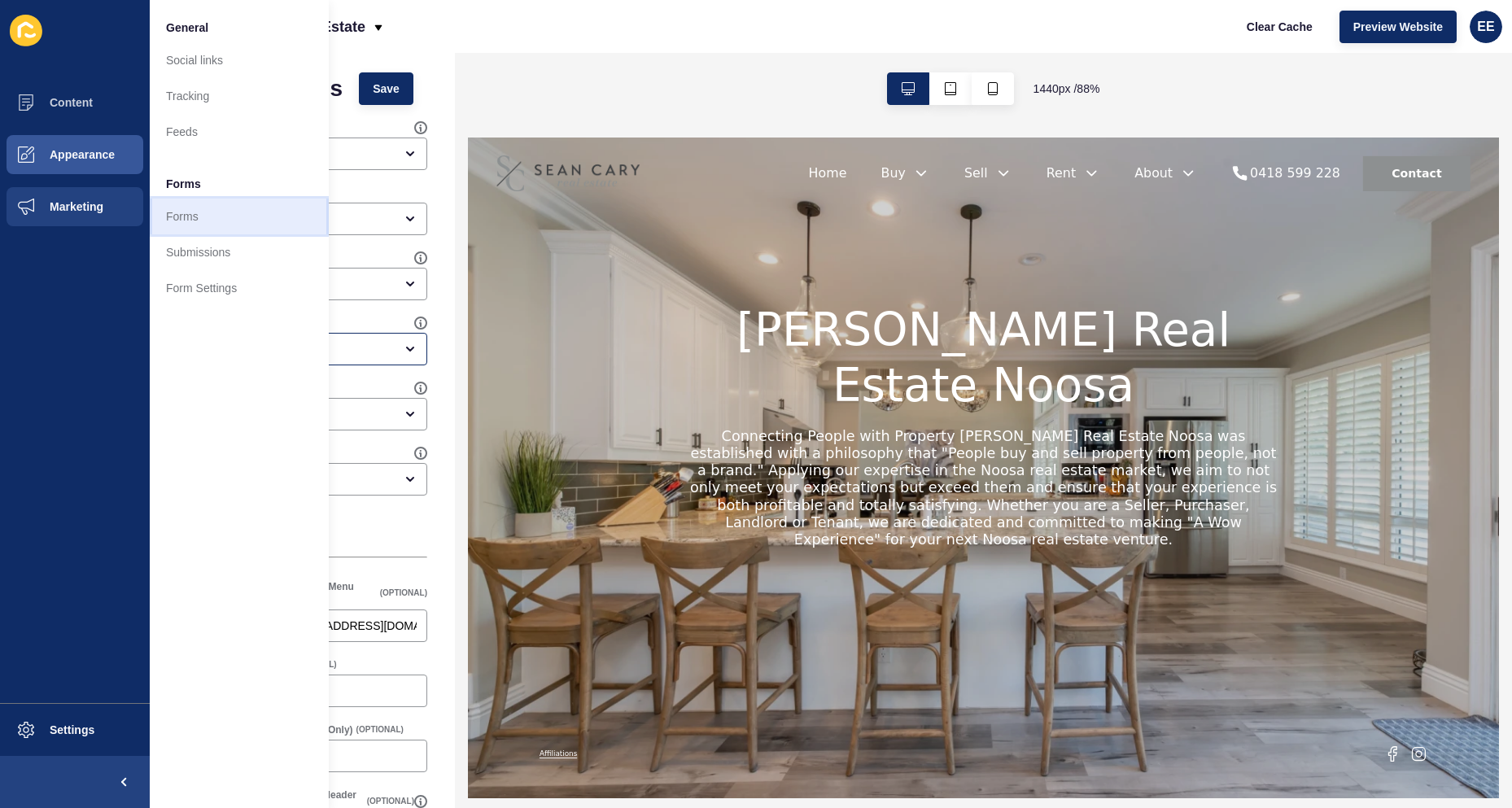
click at [194, 217] on link "Forms" at bounding box center [239, 216] width 179 height 36
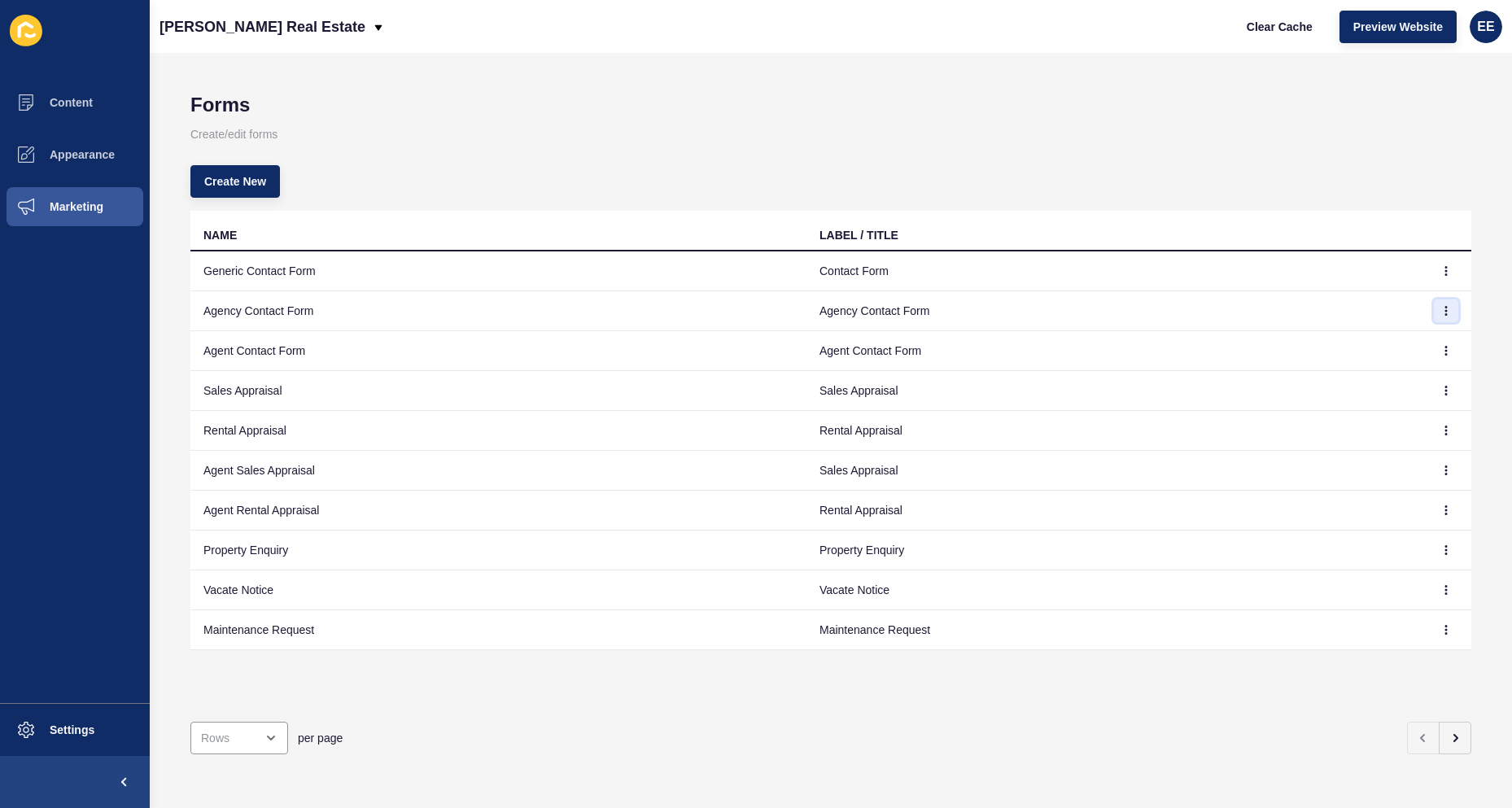
click at [1441, 309] on icon "button" at bounding box center [1446, 311] width 10 height 10
click at [1398, 336] on link "Edit" at bounding box center [1389, 343] width 114 height 36
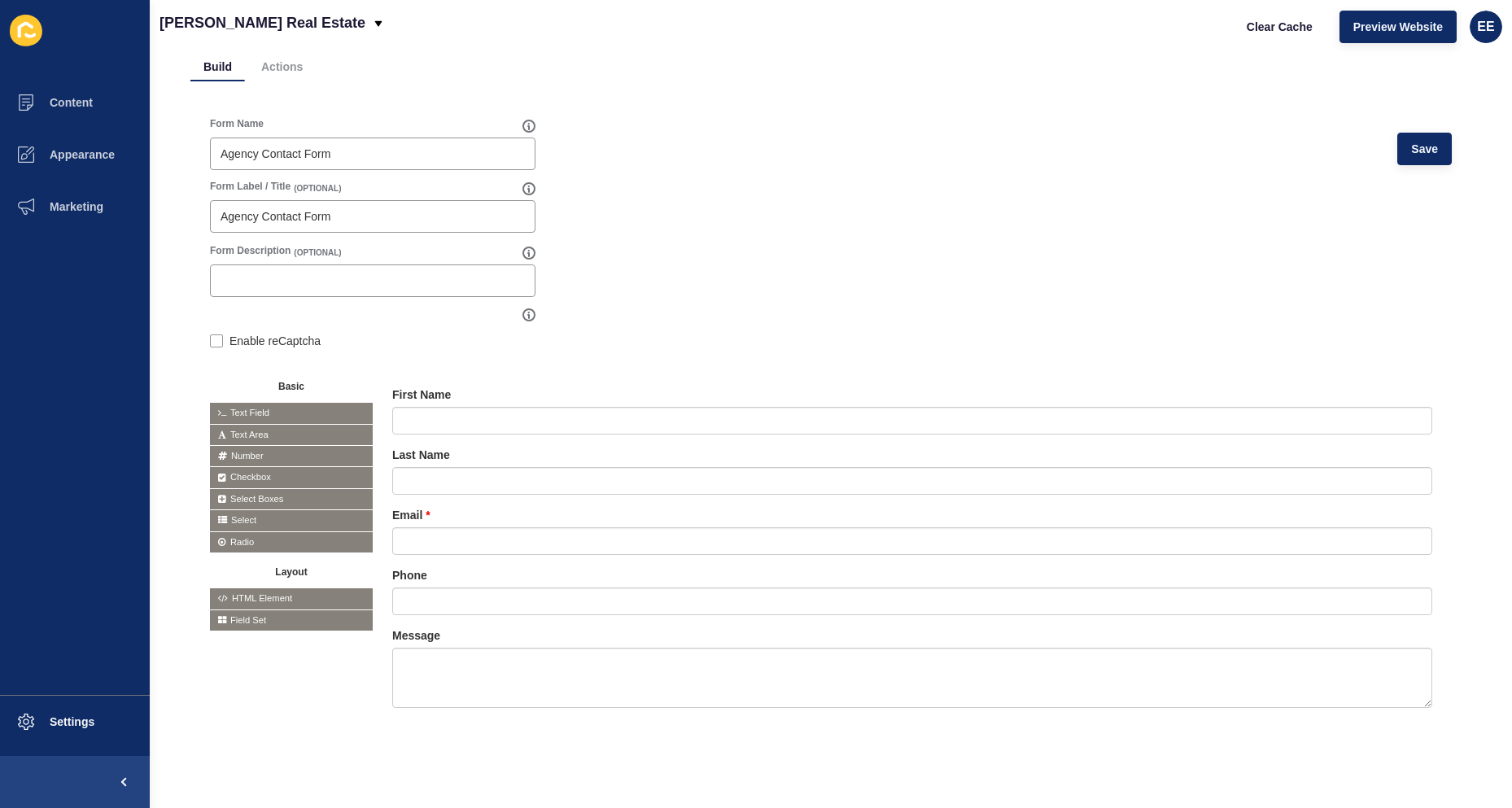
scroll to position [96, 0]
click at [1327, 390] on icon at bounding box center [1330, 394] width 7 height 8
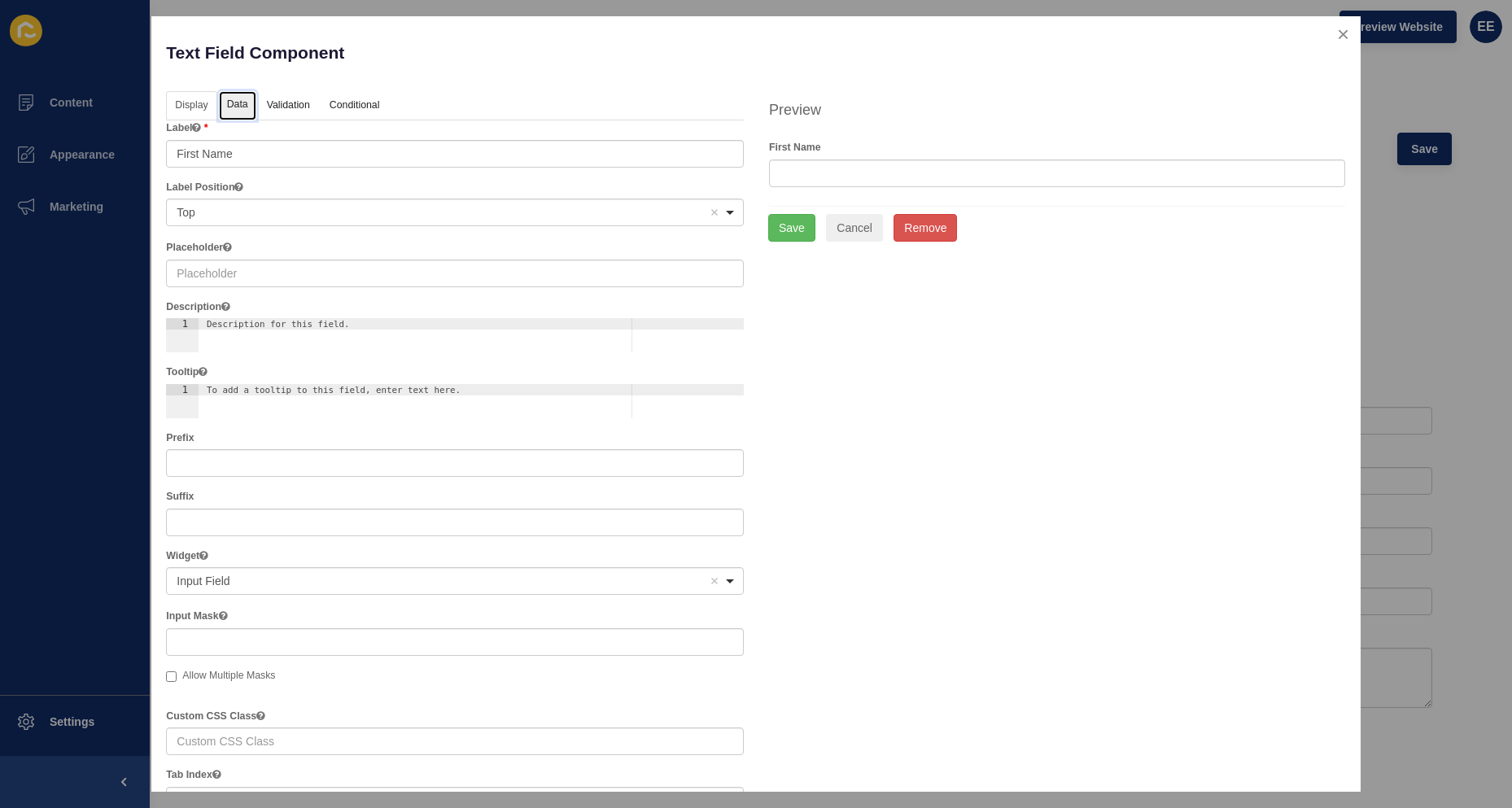
click at [245, 110] on link "Data" at bounding box center [237, 106] width 37 height 30
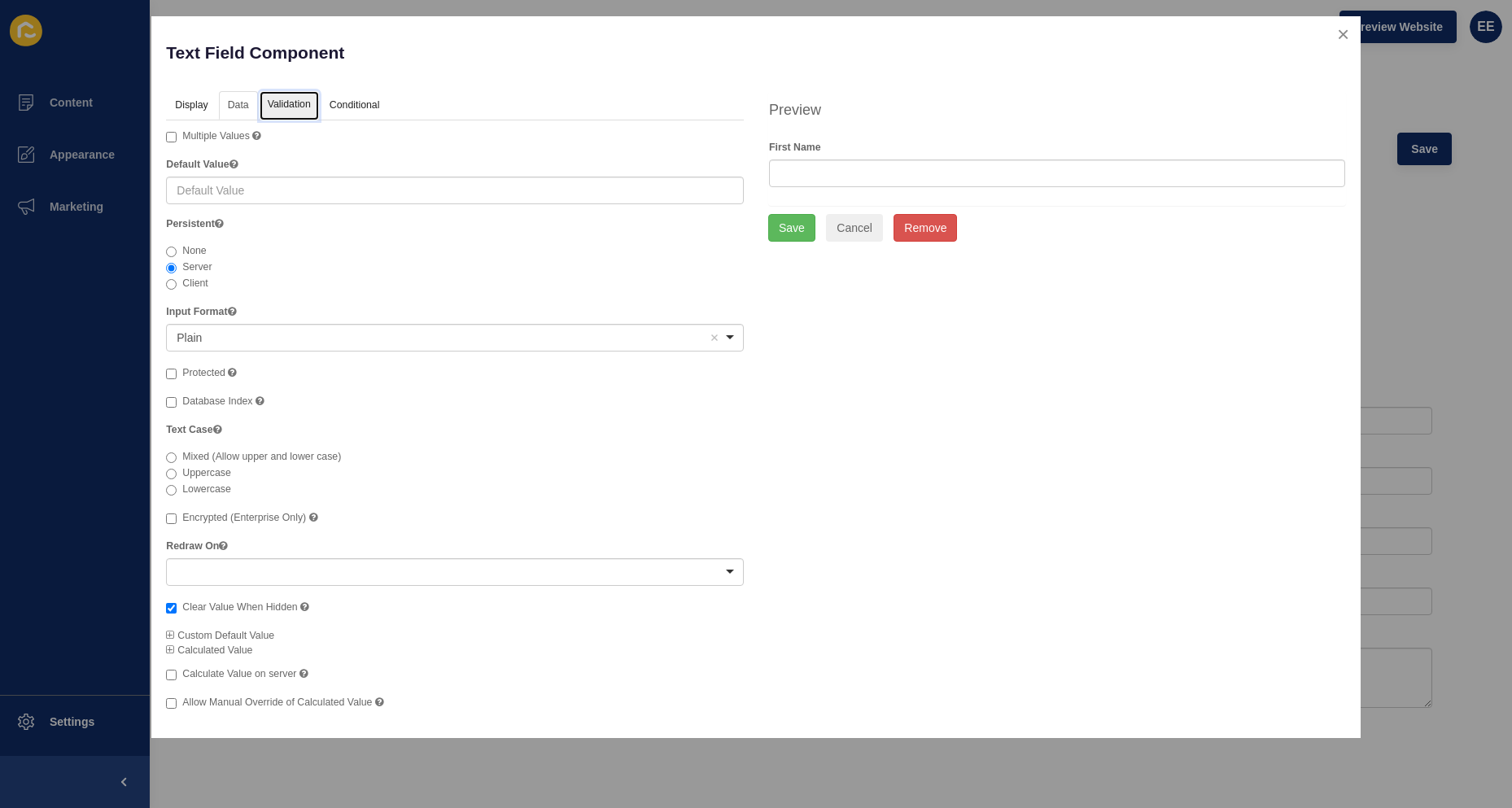
click at [278, 108] on link "Validation" at bounding box center [290, 106] width 60 height 30
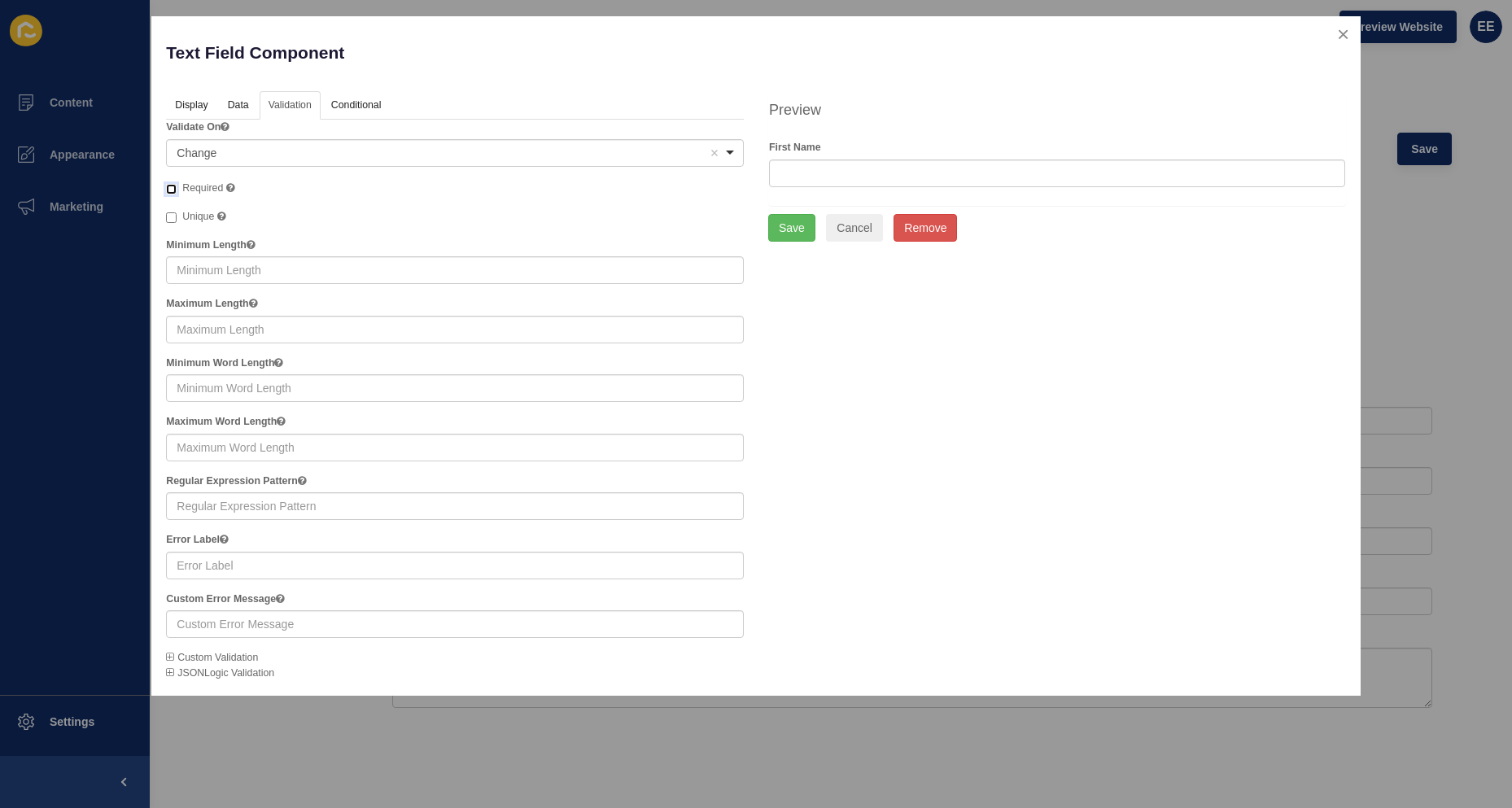
click at [169, 185] on input "Required" at bounding box center [171, 189] width 11 height 11
checkbox input "true"
drag, startPoint x: 797, startPoint y: 227, endPoint x: 957, endPoint y: 241, distance: 160.6
click at [799, 227] on button "Save" at bounding box center [791, 228] width 47 height 27
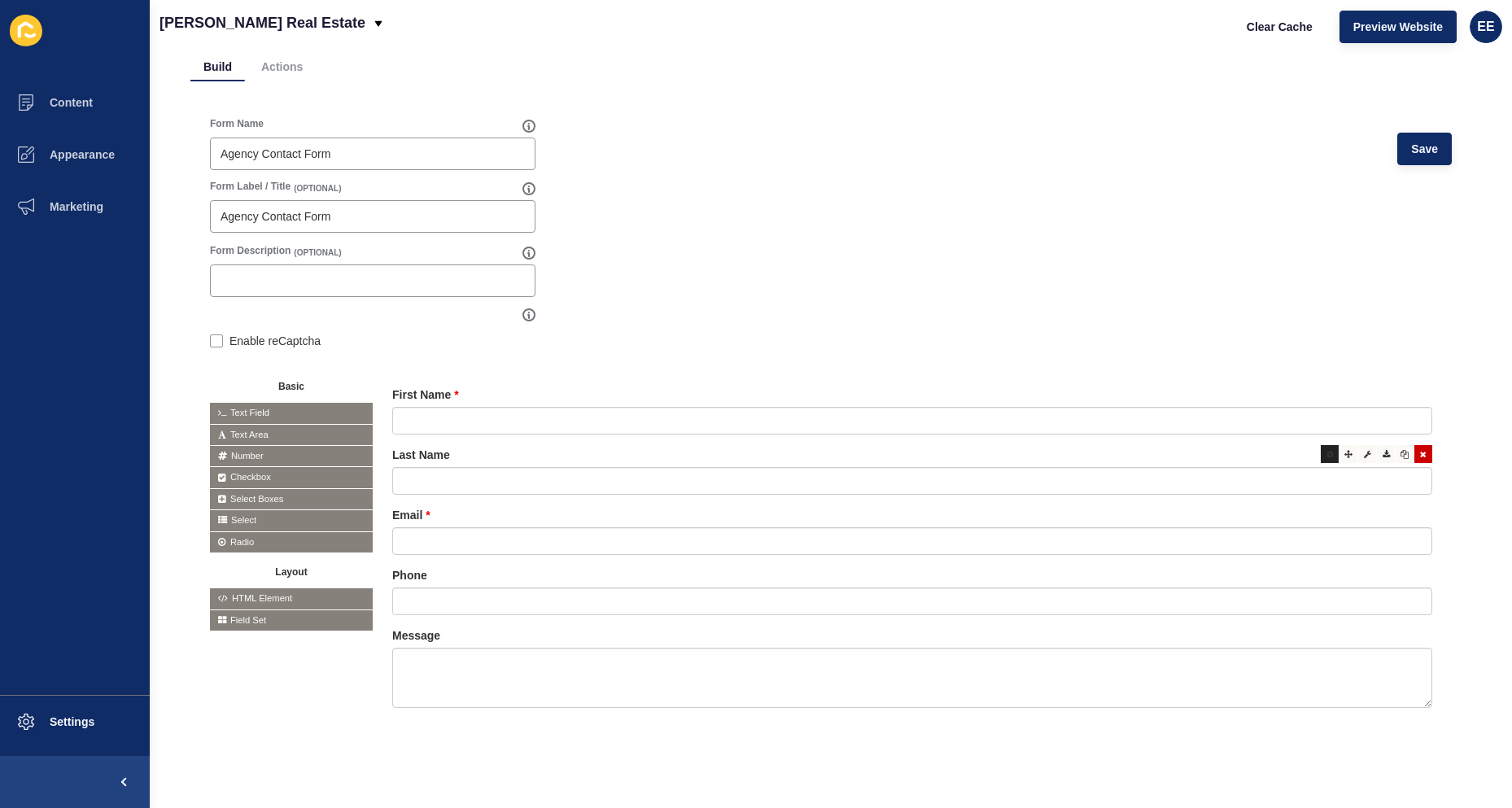
click at [1321, 445] on div at bounding box center [1330, 454] width 18 height 18
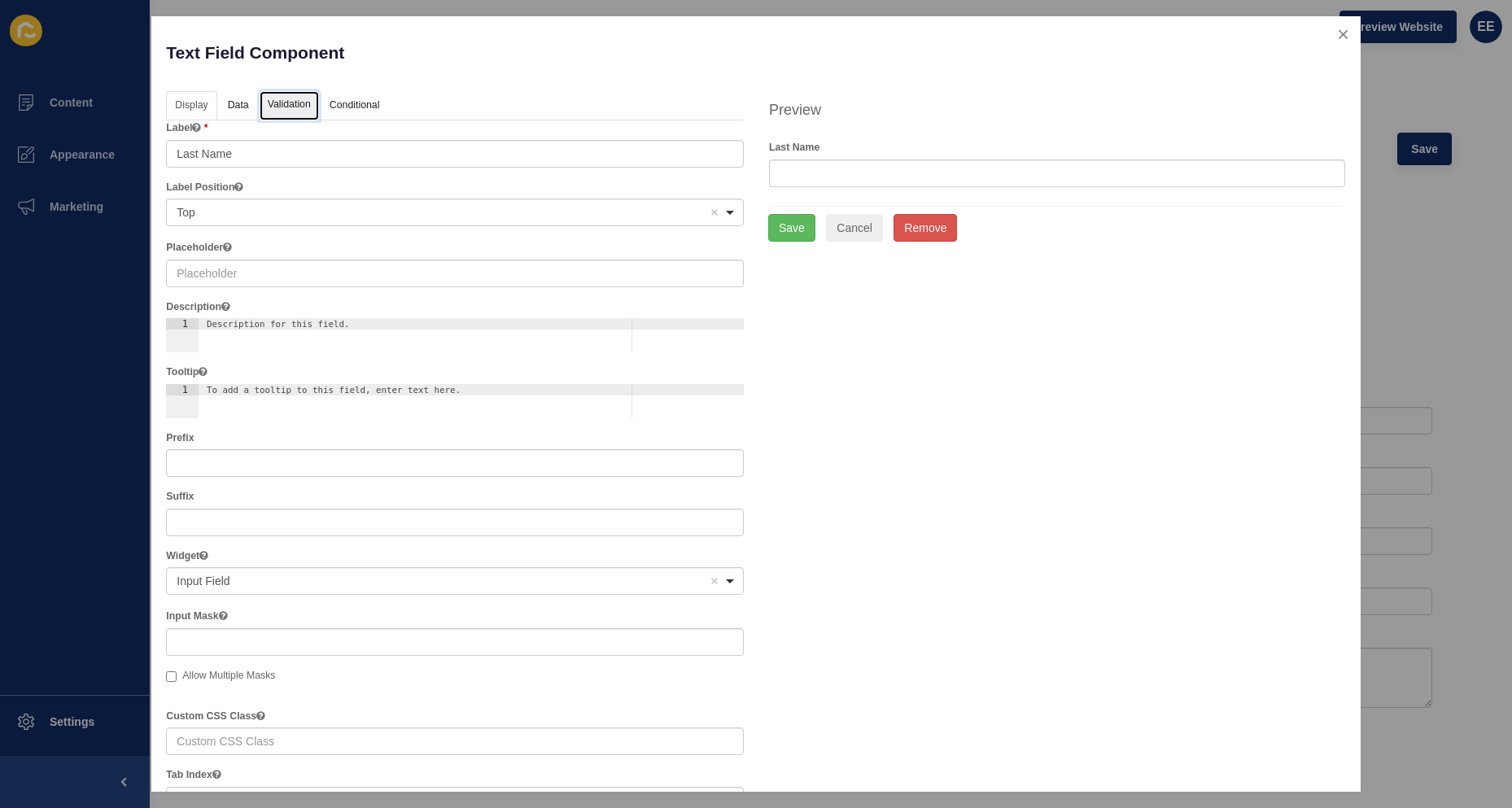
click at [296, 96] on link "Validation" at bounding box center [290, 106] width 60 height 30
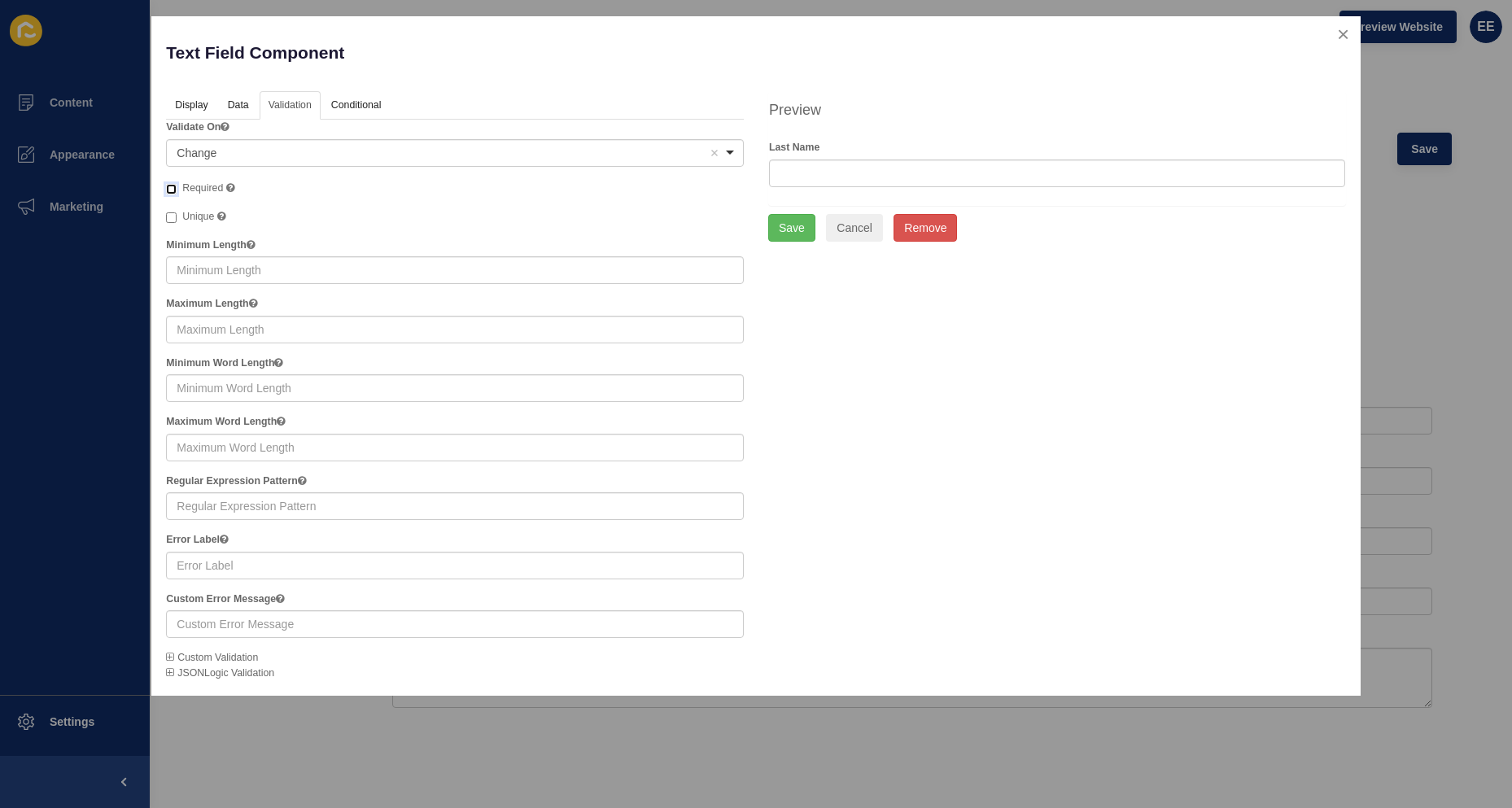
drag, startPoint x: 166, startPoint y: 191, endPoint x: 295, endPoint y: 198, distance: 129.2
click at [168, 190] on input "Required A required field must be filled in before the form can be submitted." at bounding box center [171, 189] width 11 height 11
checkbox input "true"
click at [805, 234] on button "Save" at bounding box center [791, 228] width 47 height 27
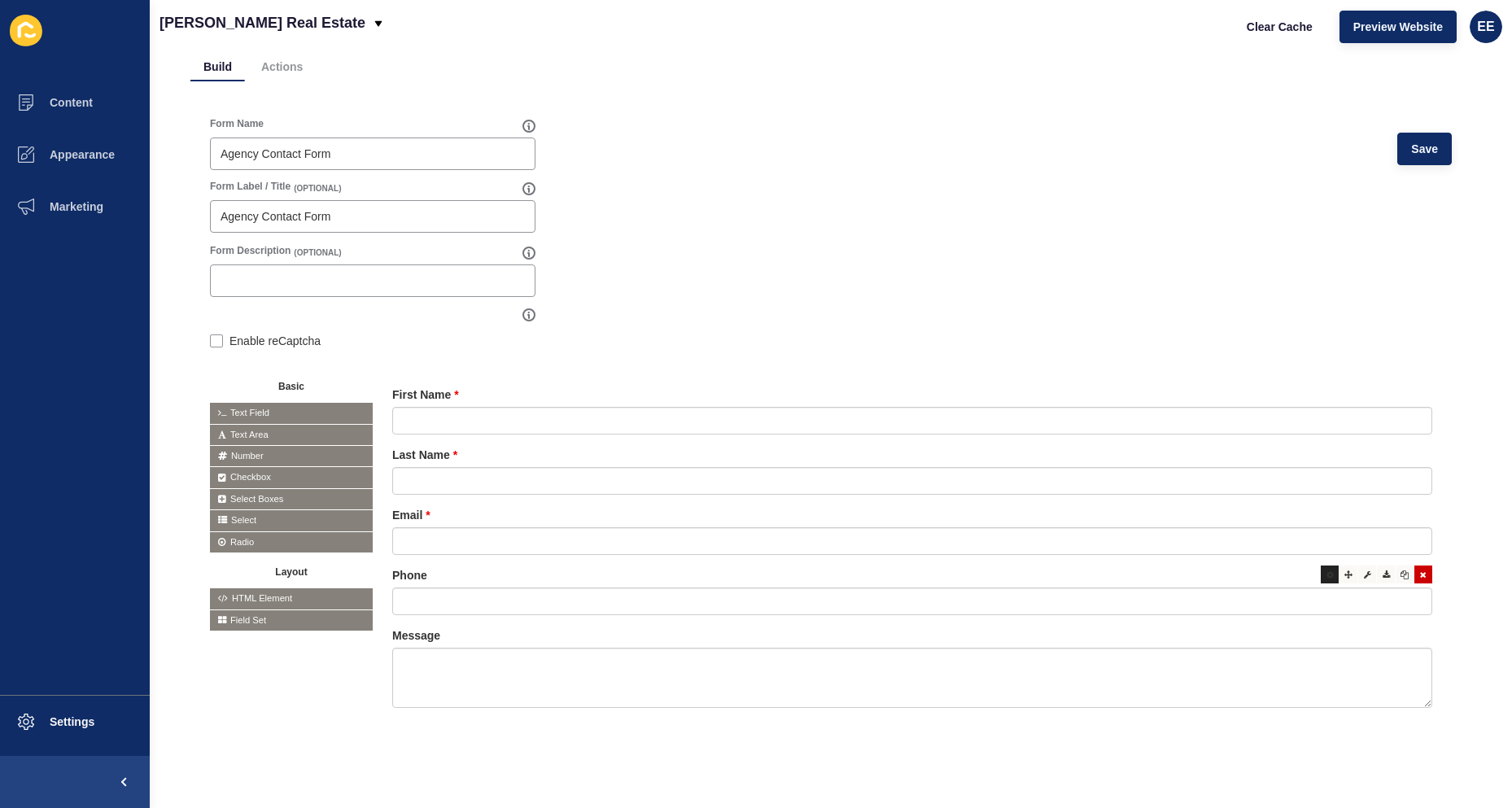
click at [1321, 566] on div at bounding box center [1330, 575] width 18 height 18
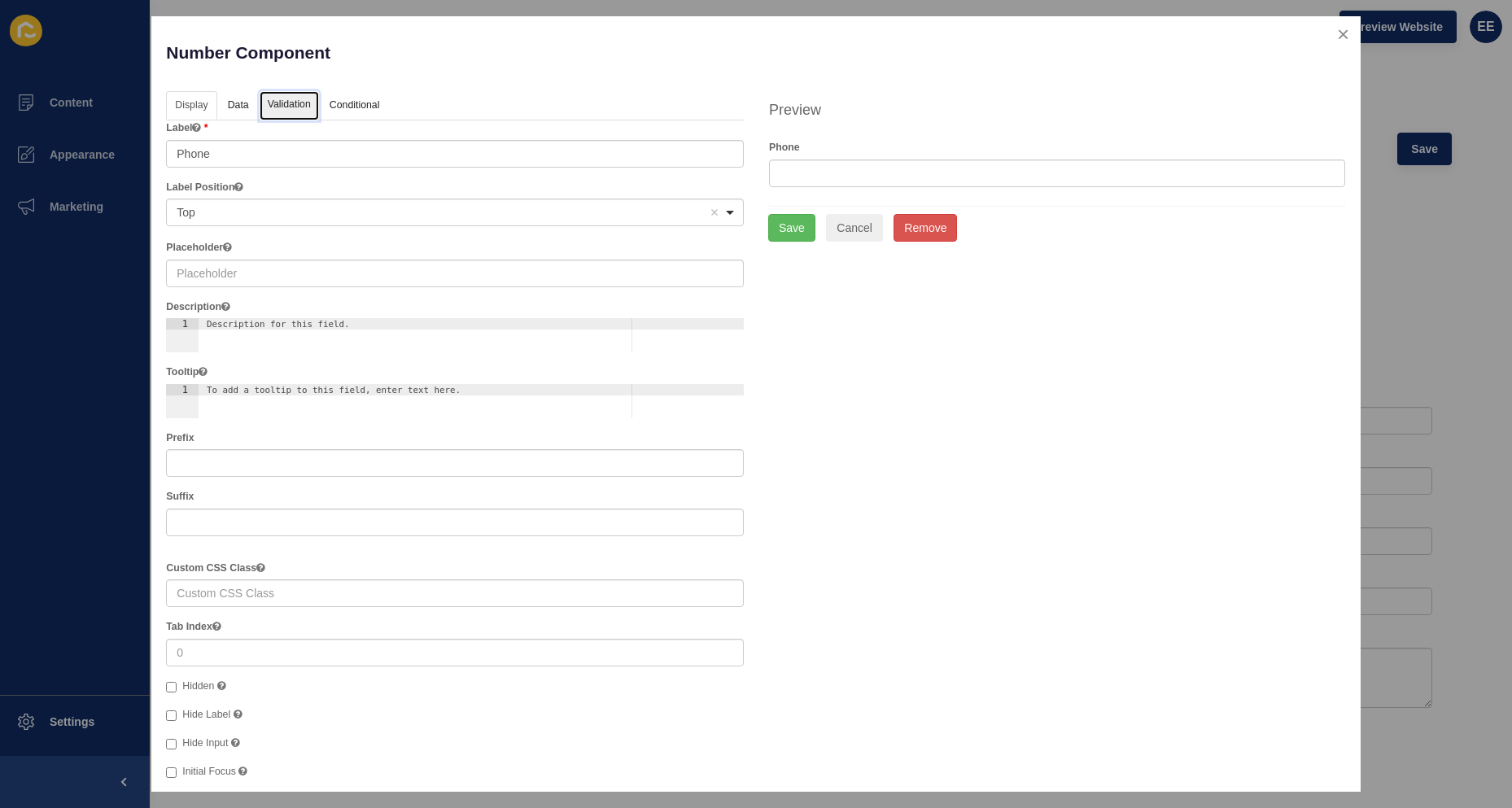
click at [271, 109] on link "Validation" at bounding box center [290, 106] width 60 height 30
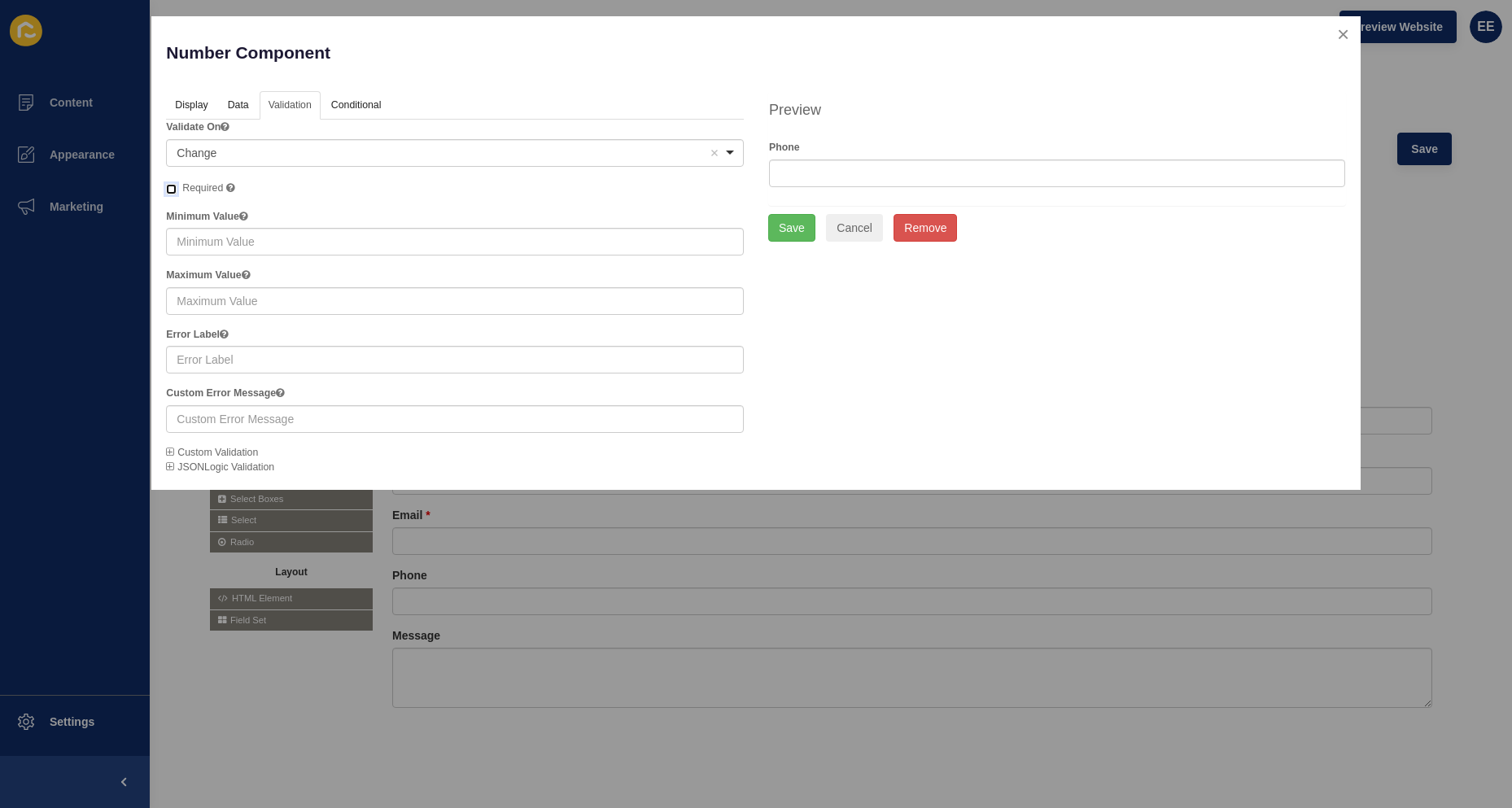
click at [173, 188] on input "Required" at bounding box center [171, 189] width 11 height 11
checkbox input "true"
click at [796, 229] on button "Save" at bounding box center [791, 228] width 47 height 27
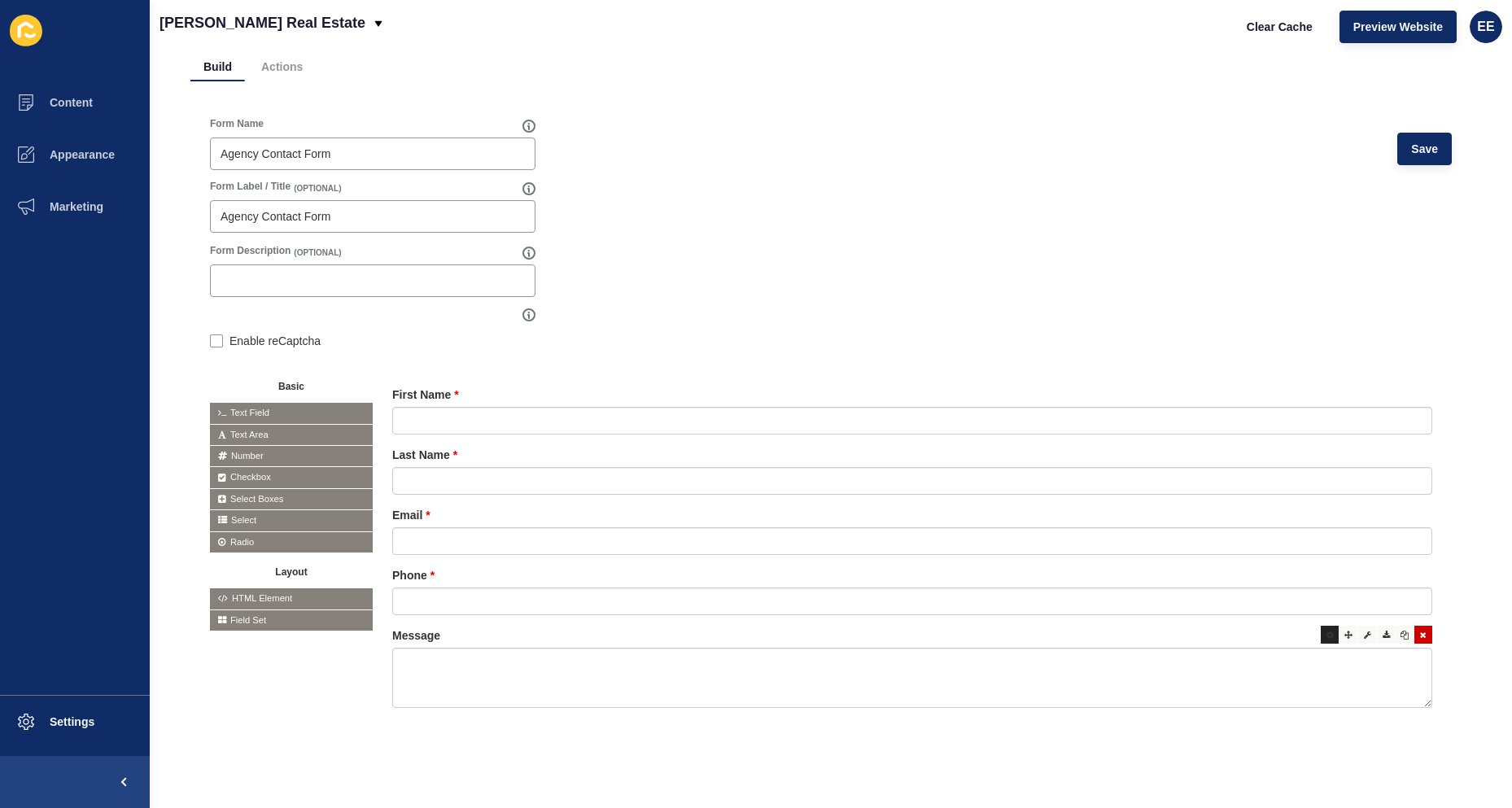
click at [1321, 628] on div at bounding box center [1330, 635] width 18 height 18
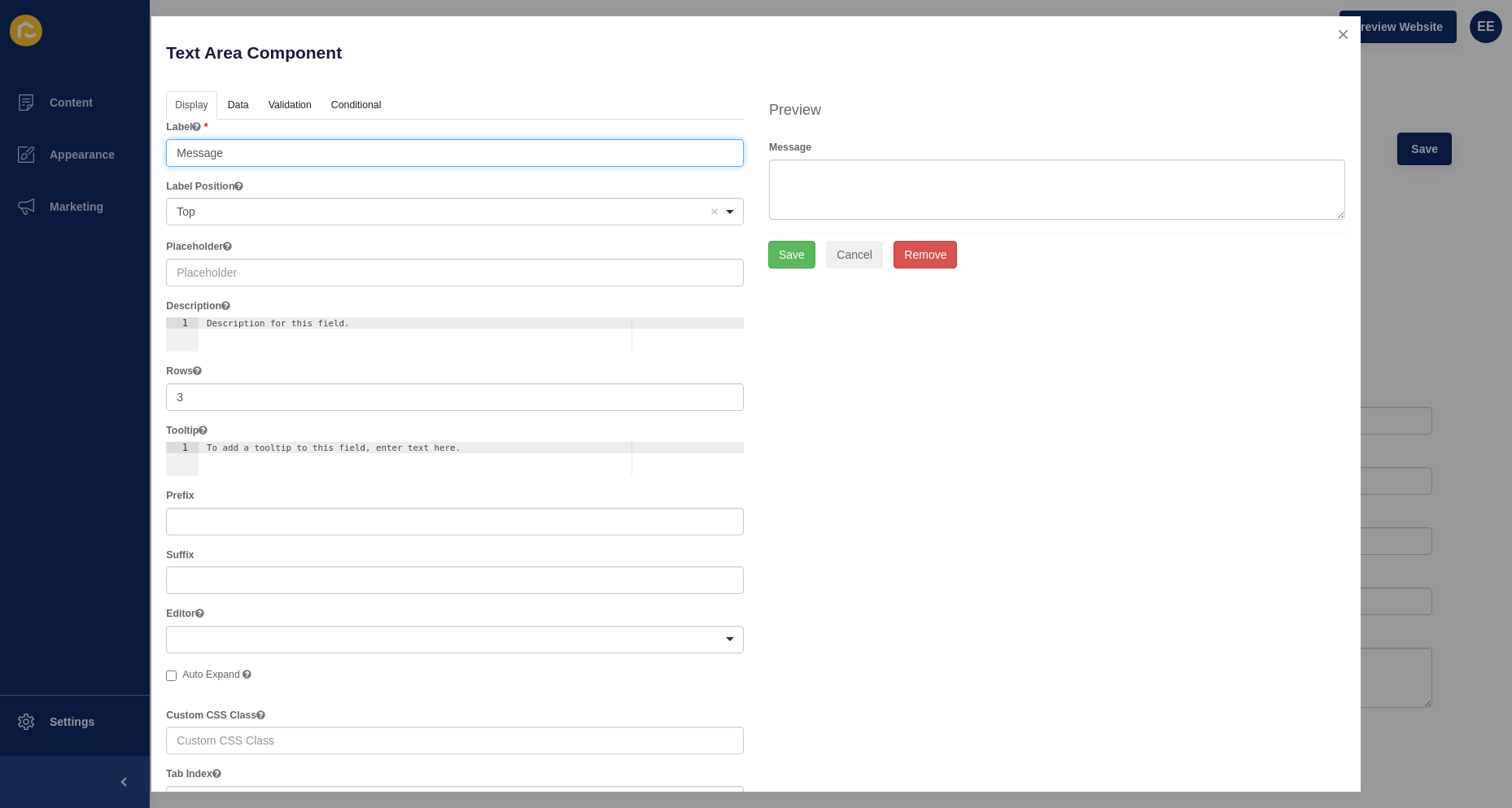
drag, startPoint x: 241, startPoint y: 149, endPoint x: 0, endPoint y: 154, distance: 241.1
click at [0, 154] on div "Text Area Component Help Display Data Validation API Conditional Logic Layout L…" at bounding box center [756, 404] width 1512 height 808
type input "How can we help?"
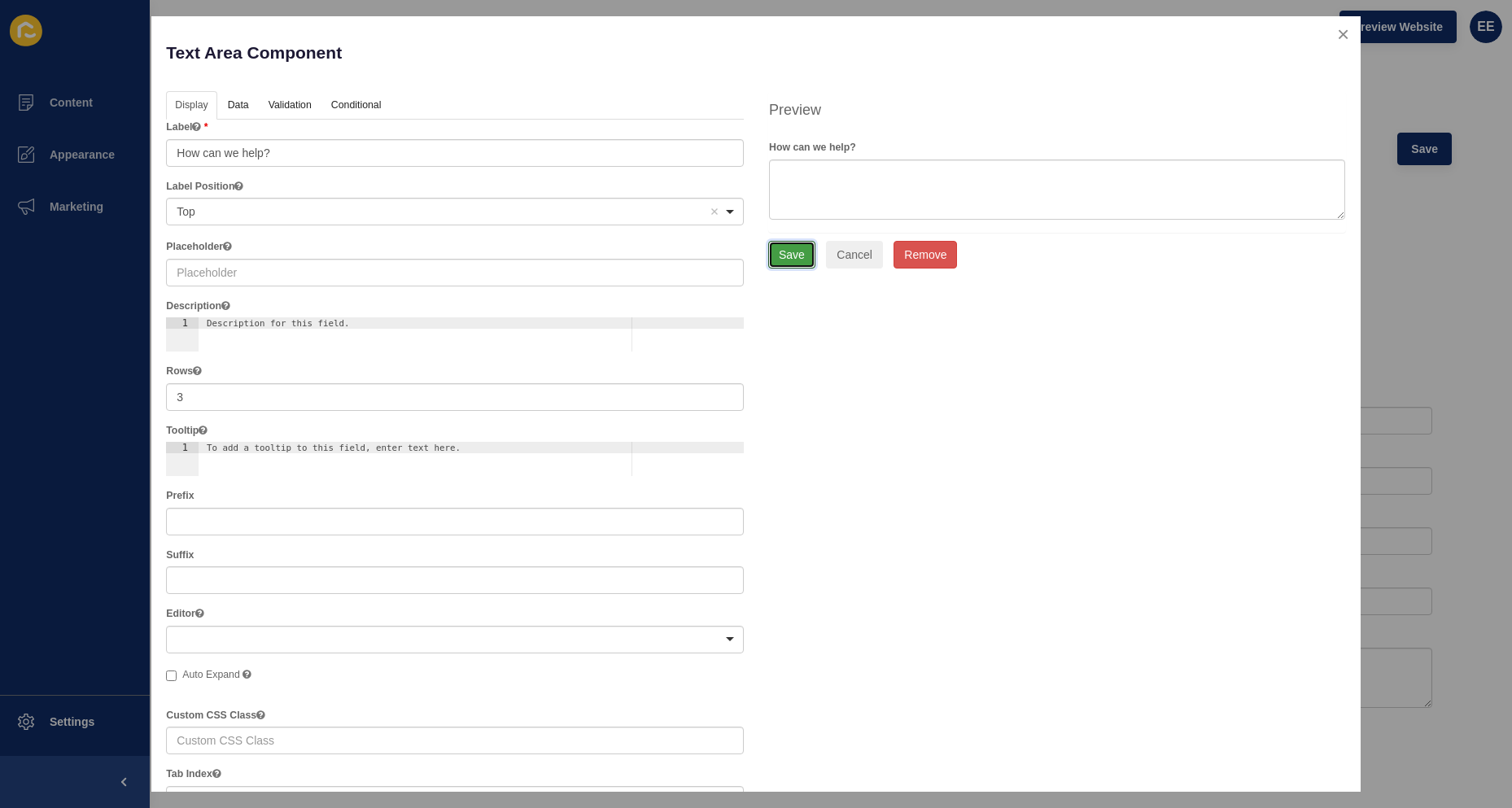
drag, startPoint x: 784, startPoint y: 256, endPoint x: 753, endPoint y: 286, distance: 43.1
click at [788, 256] on button "Save" at bounding box center [791, 254] width 47 height 27
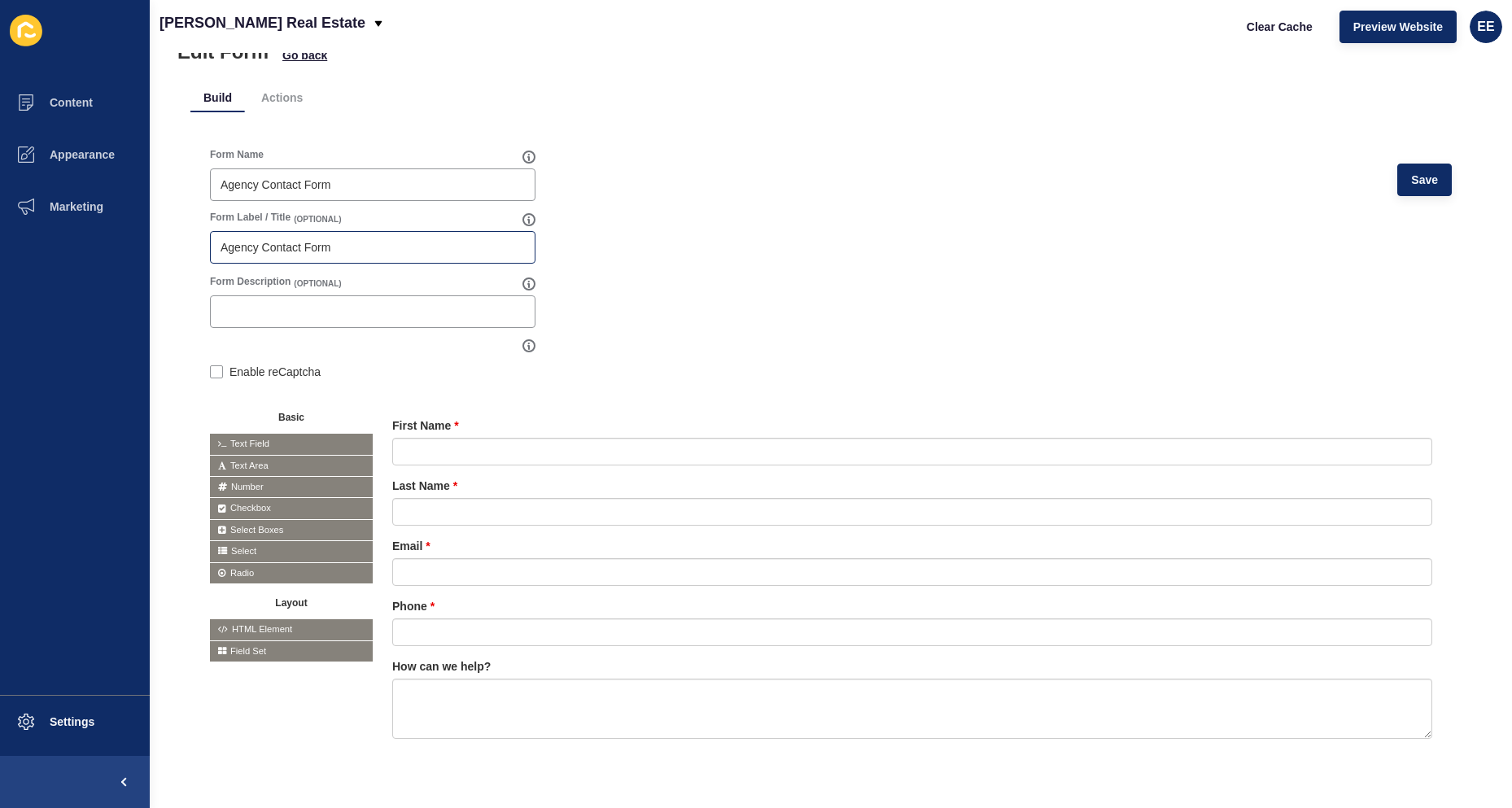
scroll to position [0, 0]
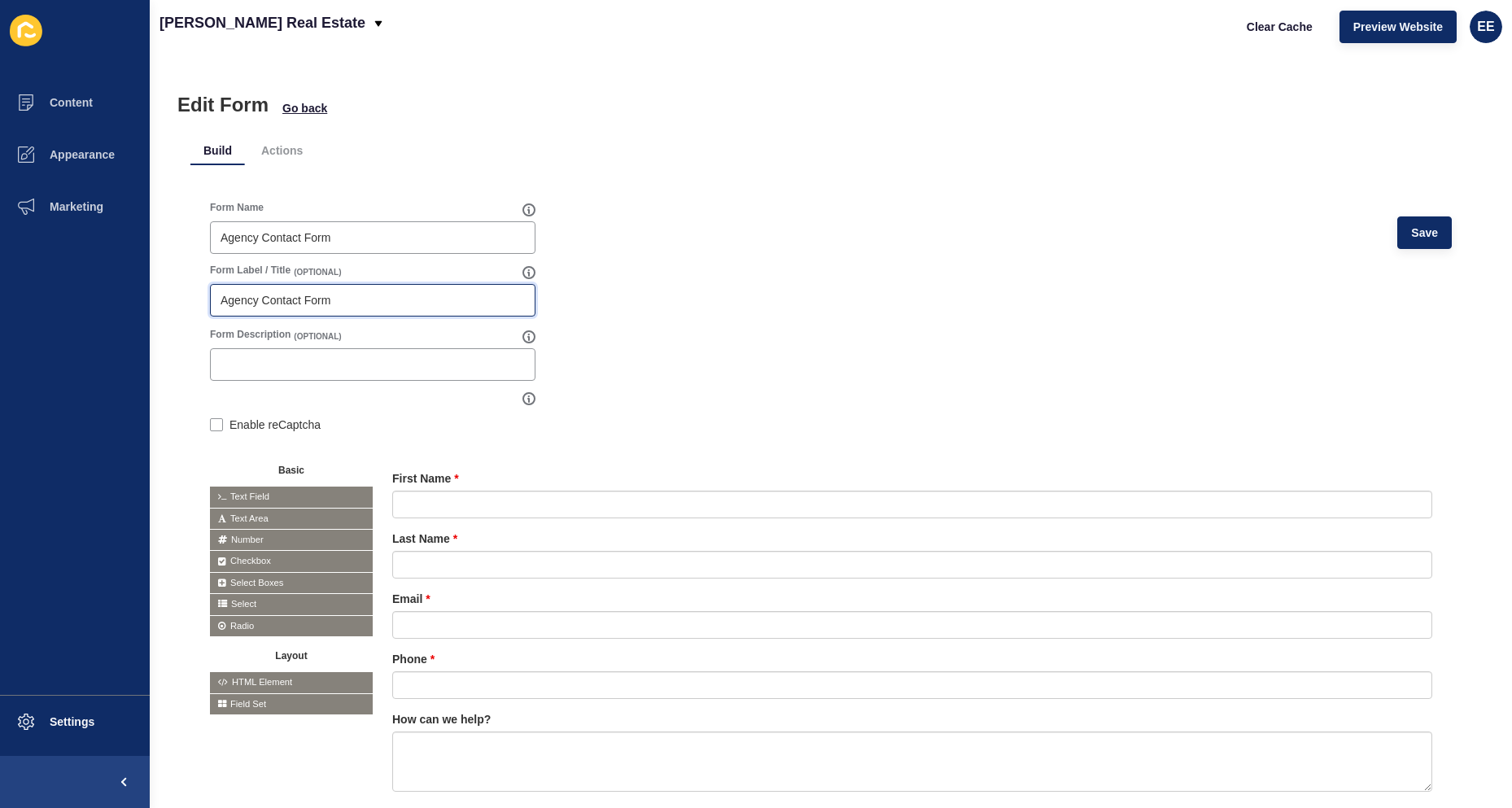
drag, startPoint x: 345, startPoint y: 298, endPoint x: 132, endPoint y: 302, distance: 213.0
click at [133, 302] on div "Content Appearance Marketing Settings [PERSON_NAME] Real Estate Clear Cache Pre…" at bounding box center [756, 404] width 1512 height 808
click at [1412, 229] on span "Save" at bounding box center [1425, 233] width 27 height 17
click at [273, 149] on li "Actions" at bounding box center [281, 150] width 67 height 29
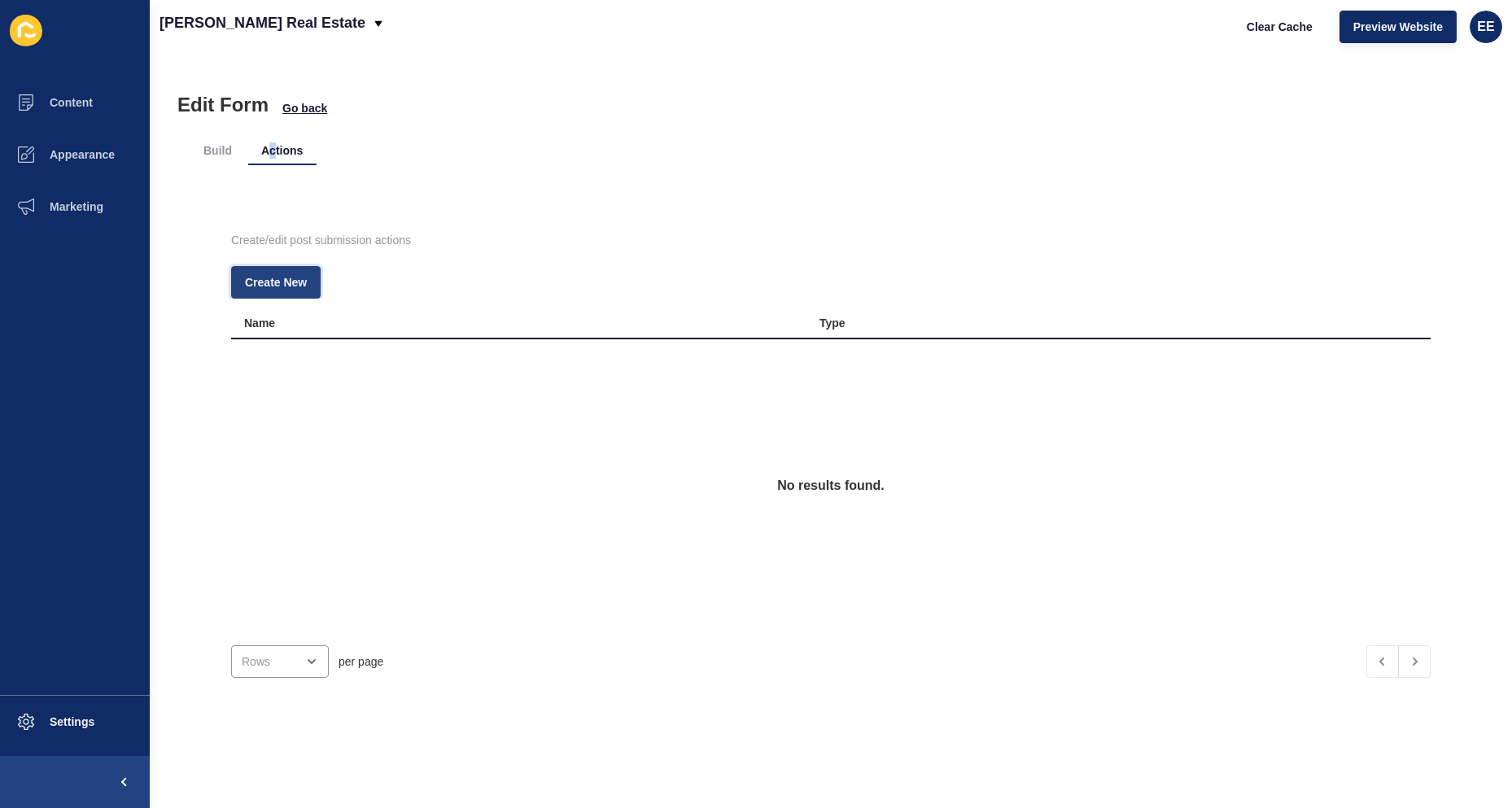
click at [254, 274] on span "Create New" at bounding box center [276, 282] width 61 height 17
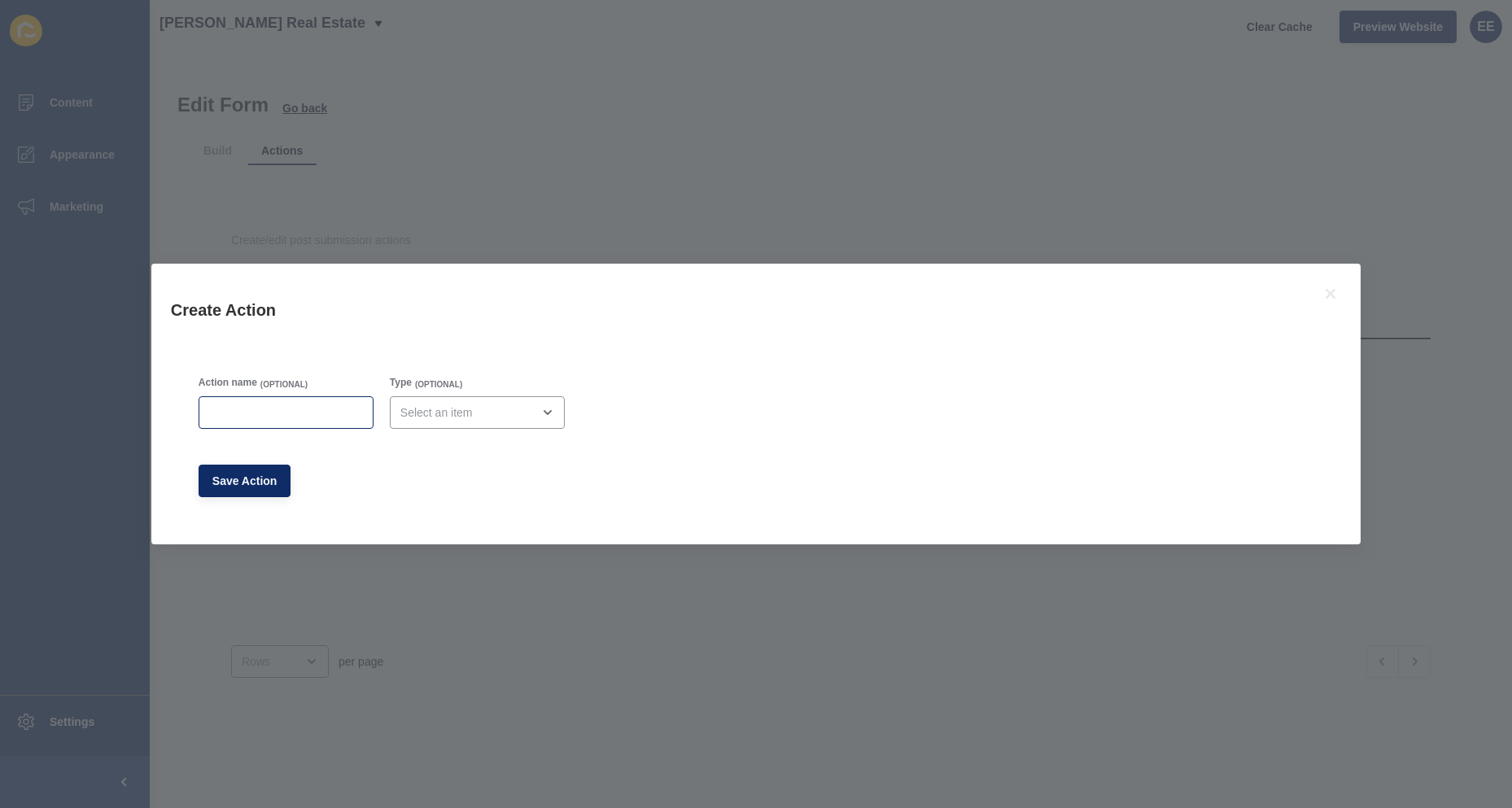
click at [318, 404] on div at bounding box center [286, 412] width 175 height 32
type input "Admin Email"
click at [466, 398] on div "close menu" at bounding box center [477, 412] width 175 height 32
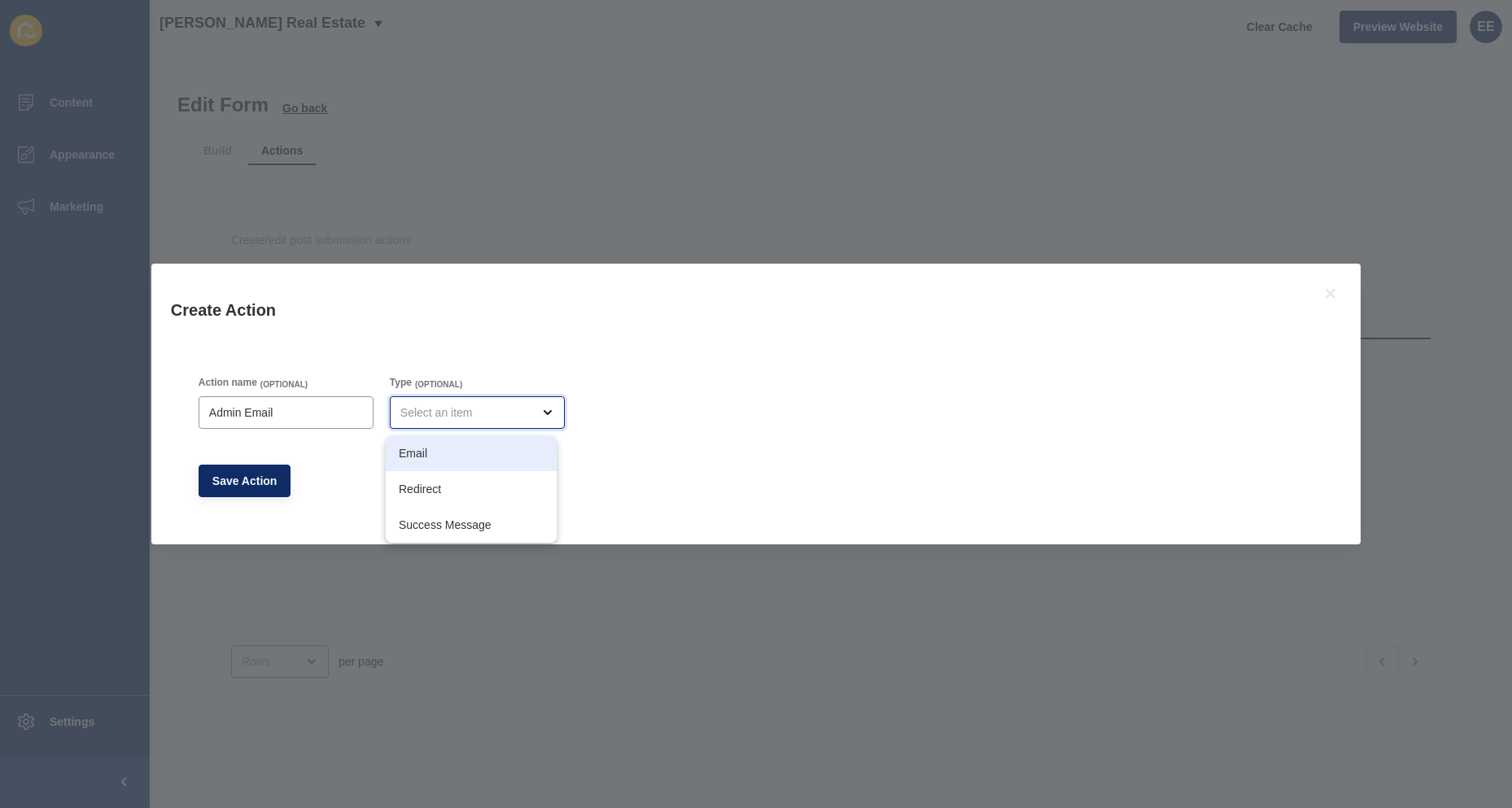
click at [449, 439] on div "Email" at bounding box center [472, 453] width 171 height 36
type input "Email"
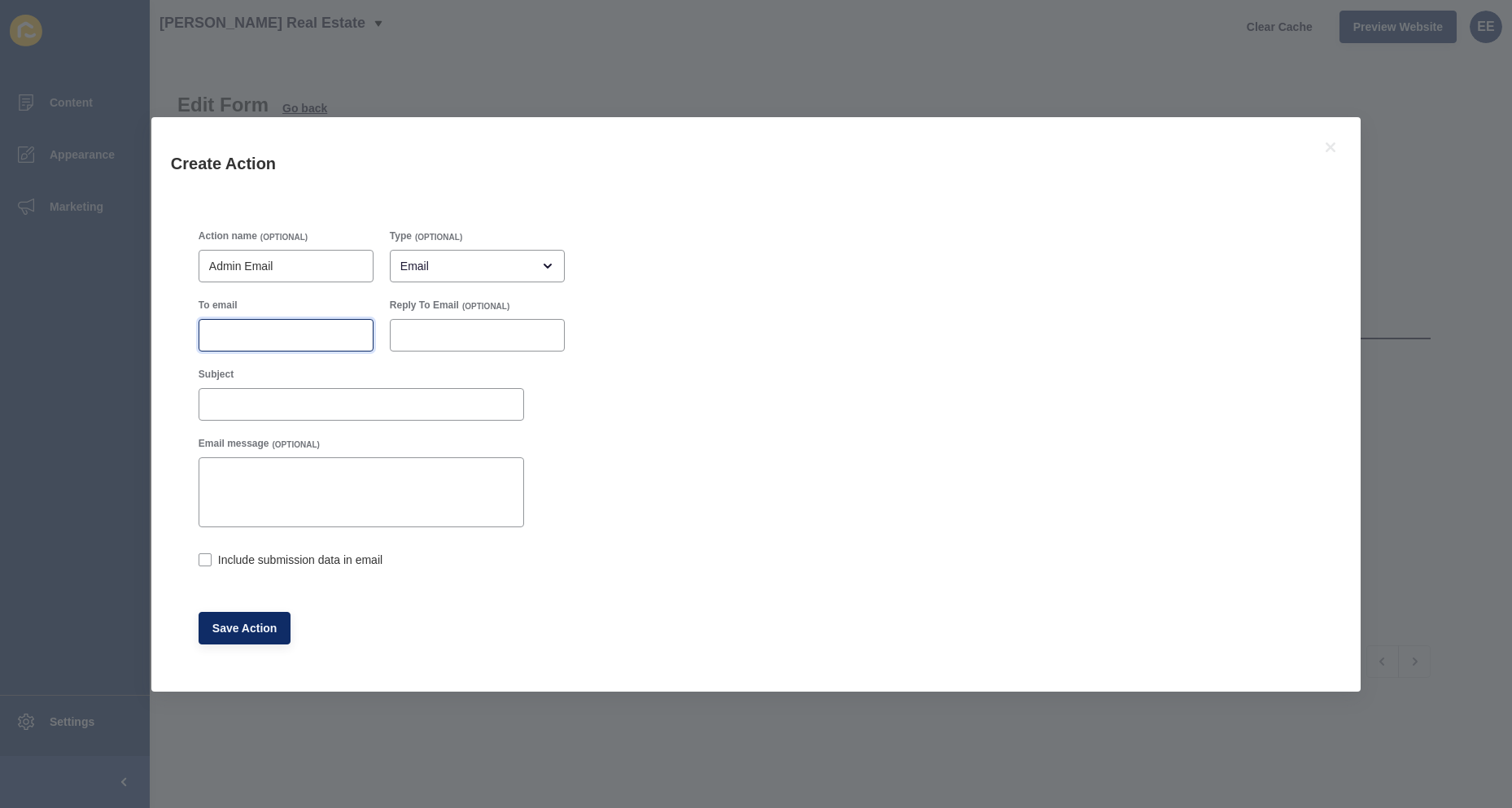
click at [270, 331] on input "To email" at bounding box center [286, 335] width 154 height 17
paste input "[PERSON_NAME][EMAIL_ADDRESS][DOMAIN_NAME]"
type input "[PERSON_NAME][EMAIL_ADDRESS][DOMAIN_NAME]"
click at [260, 401] on input "Subject" at bounding box center [361, 404] width 305 height 17
type input "Contact Form"
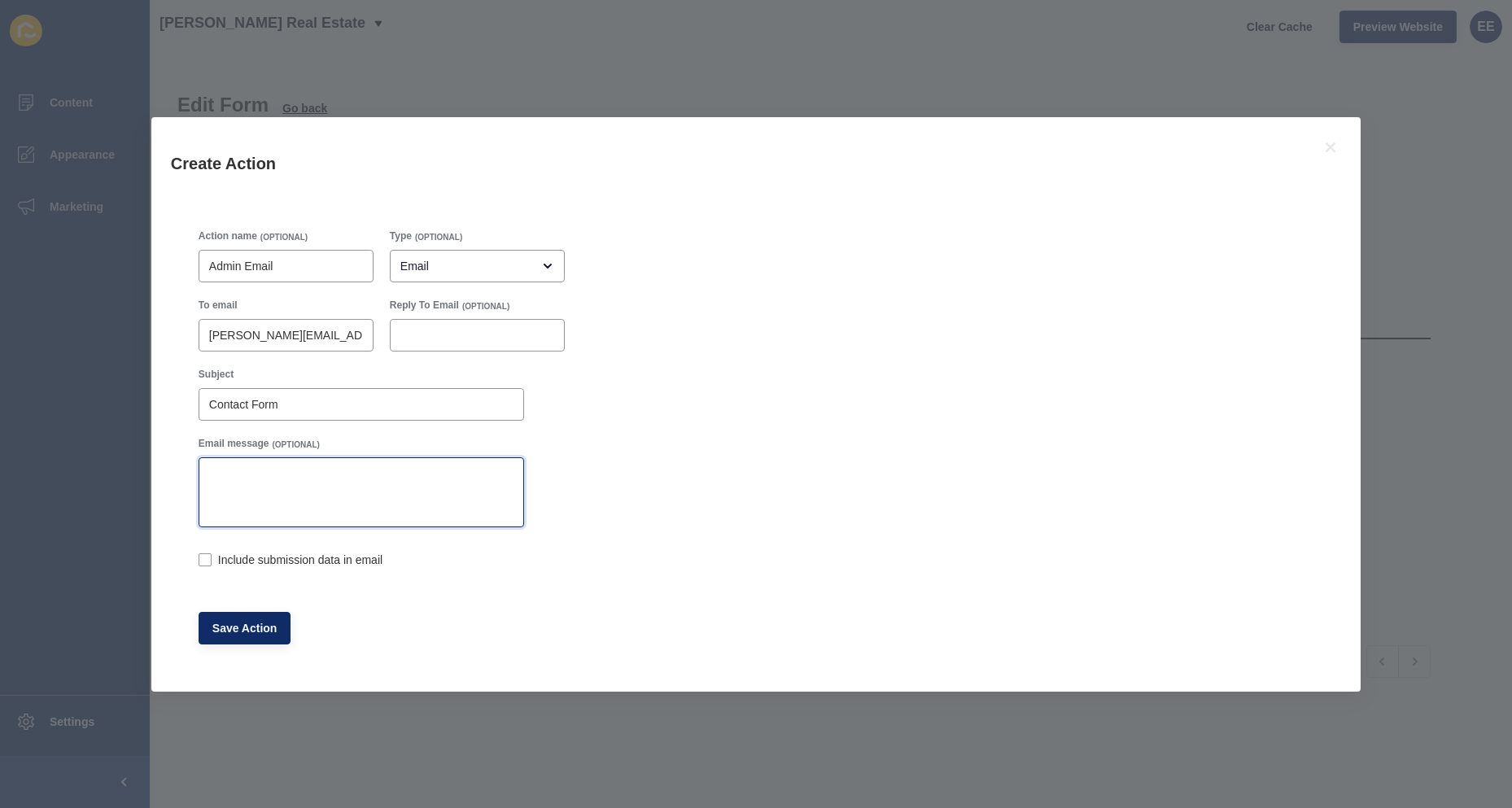
click at [262, 492] on textarea "Email message" at bounding box center [361, 492] width 321 height 65
click at [203, 558] on label at bounding box center [205, 561] width 13 height 13
click at [203, 558] on input "Include submission data in email" at bounding box center [203, 561] width 11 height 11
checkbox input "true"
drag, startPoint x: 265, startPoint y: 621, endPoint x: 332, endPoint y: 622, distance: 67.0
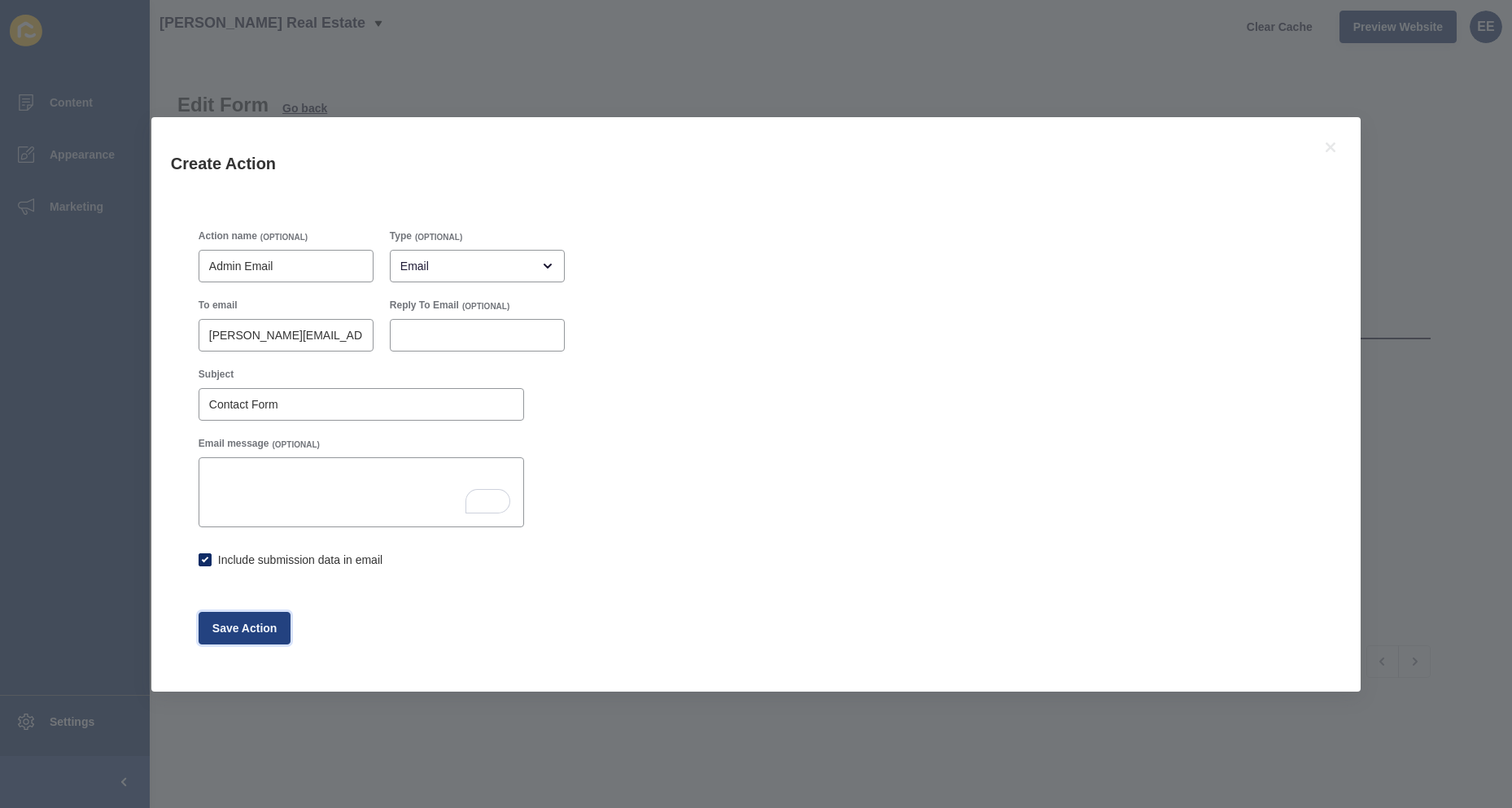
click at [266, 621] on span "Save Action" at bounding box center [245, 629] width 65 height 17
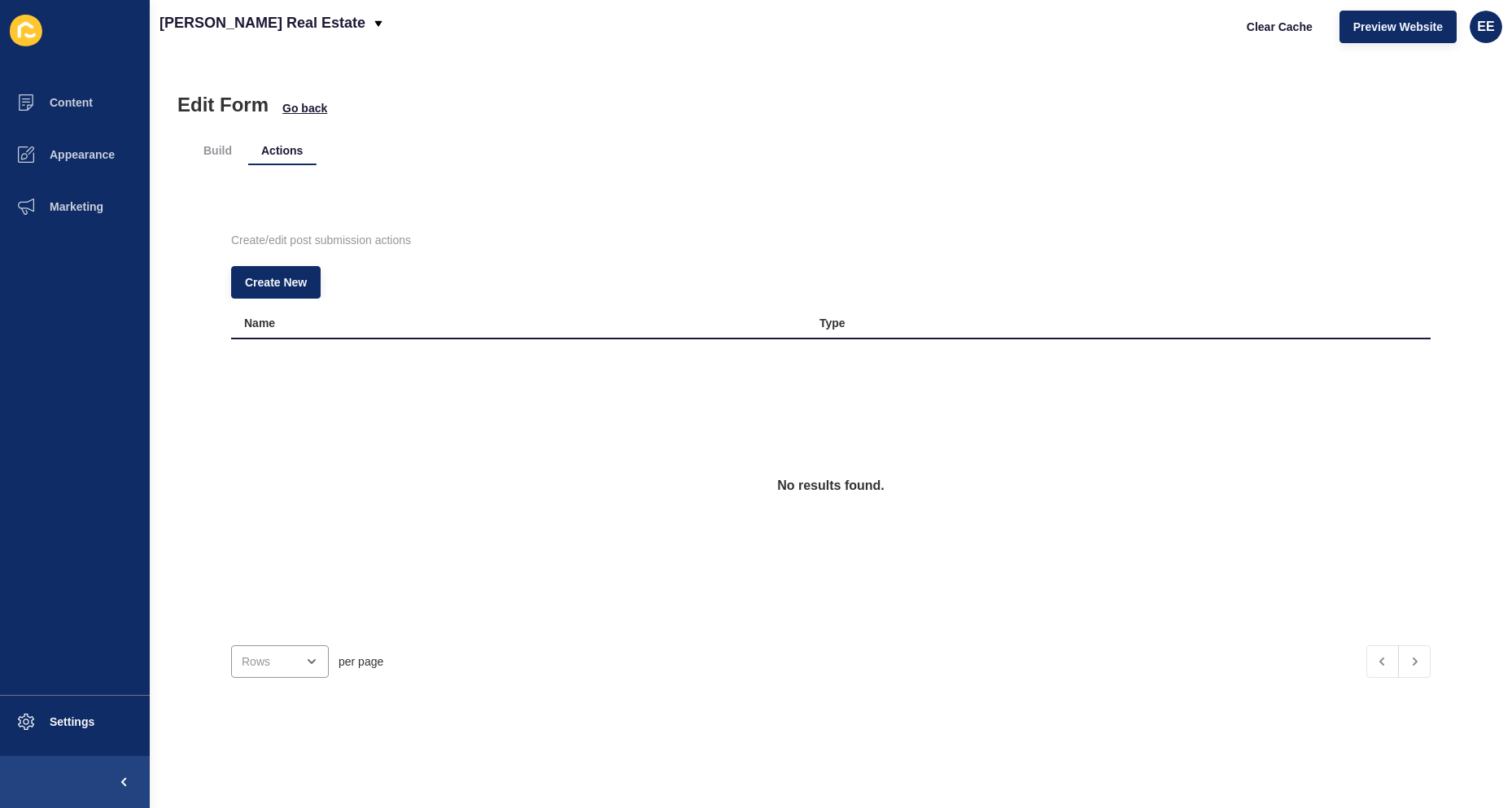
click at [794, 563] on div "No results found." at bounding box center [830, 486] width 1200 height 293
click at [289, 272] on button "Create New" at bounding box center [276, 282] width 90 height 32
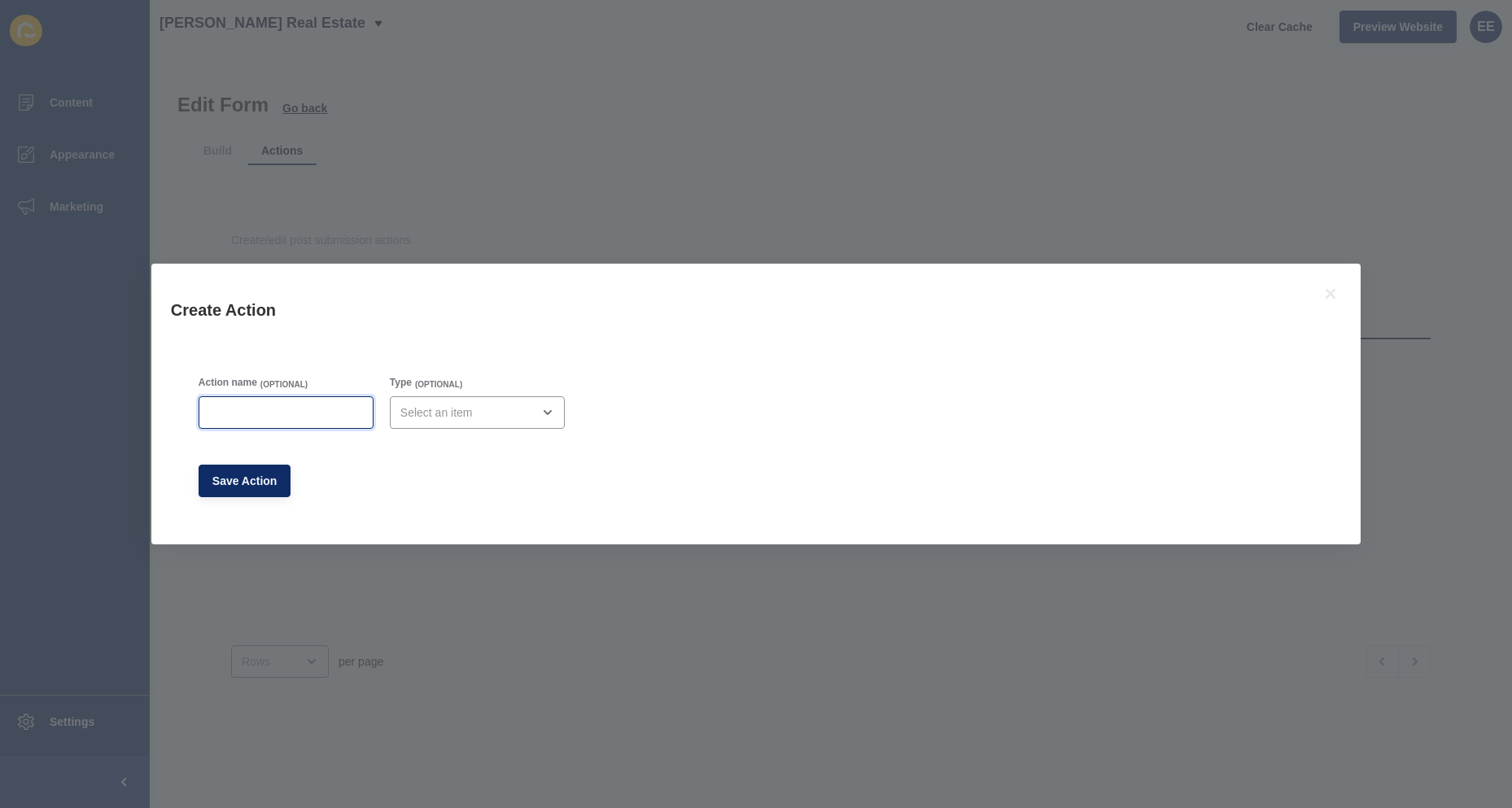
click at [308, 414] on input "Action name" at bounding box center [286, 413] width 154 height 17
type input "Success Message"
click at [486, 410] on div "close menu" at bounding box center [466, 413] width 131 height 17
click at [472, 522] on span "Success Message" at bounding box center [471, 525] width 144 height 17
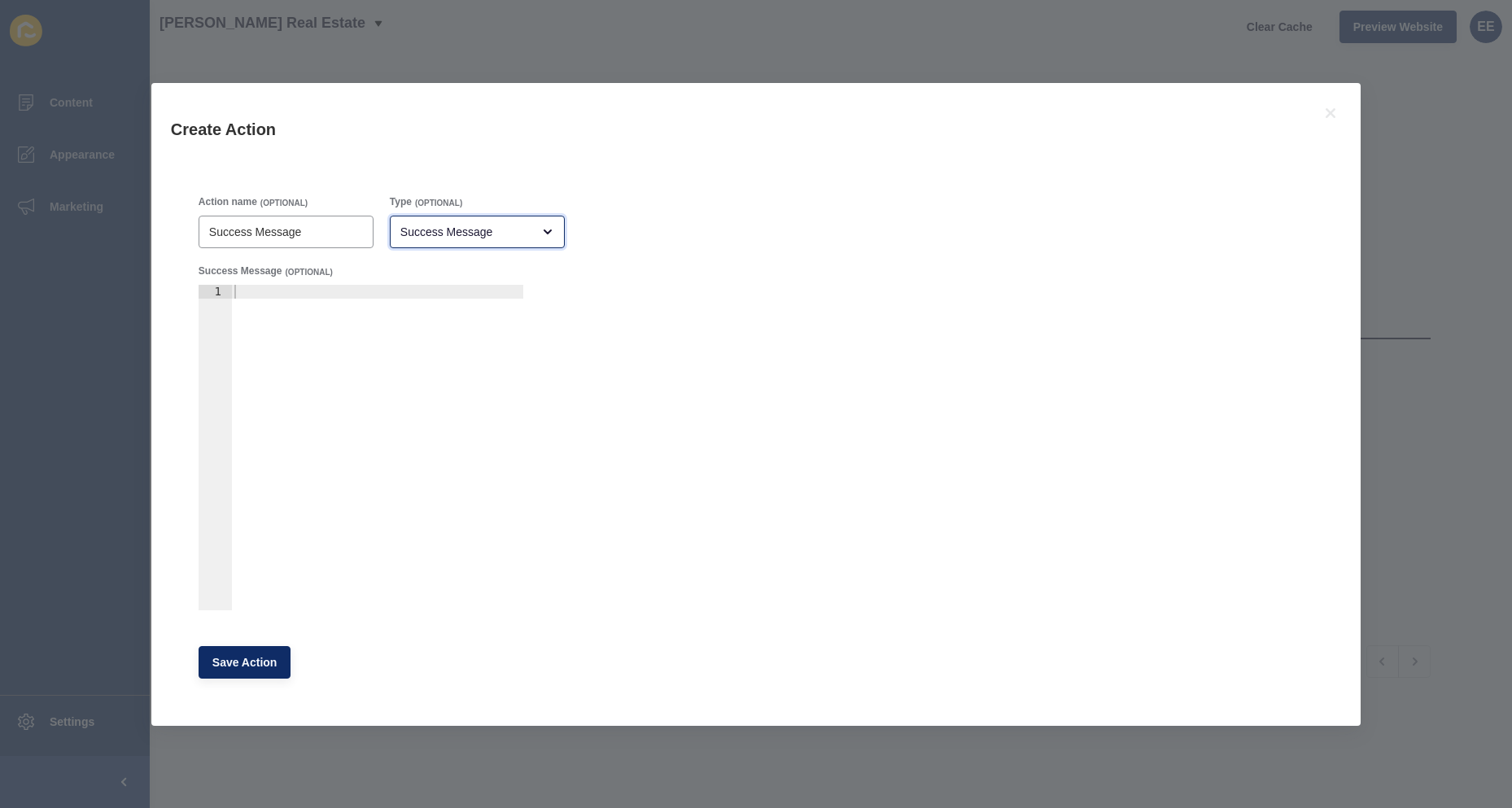
type input "Success Message"
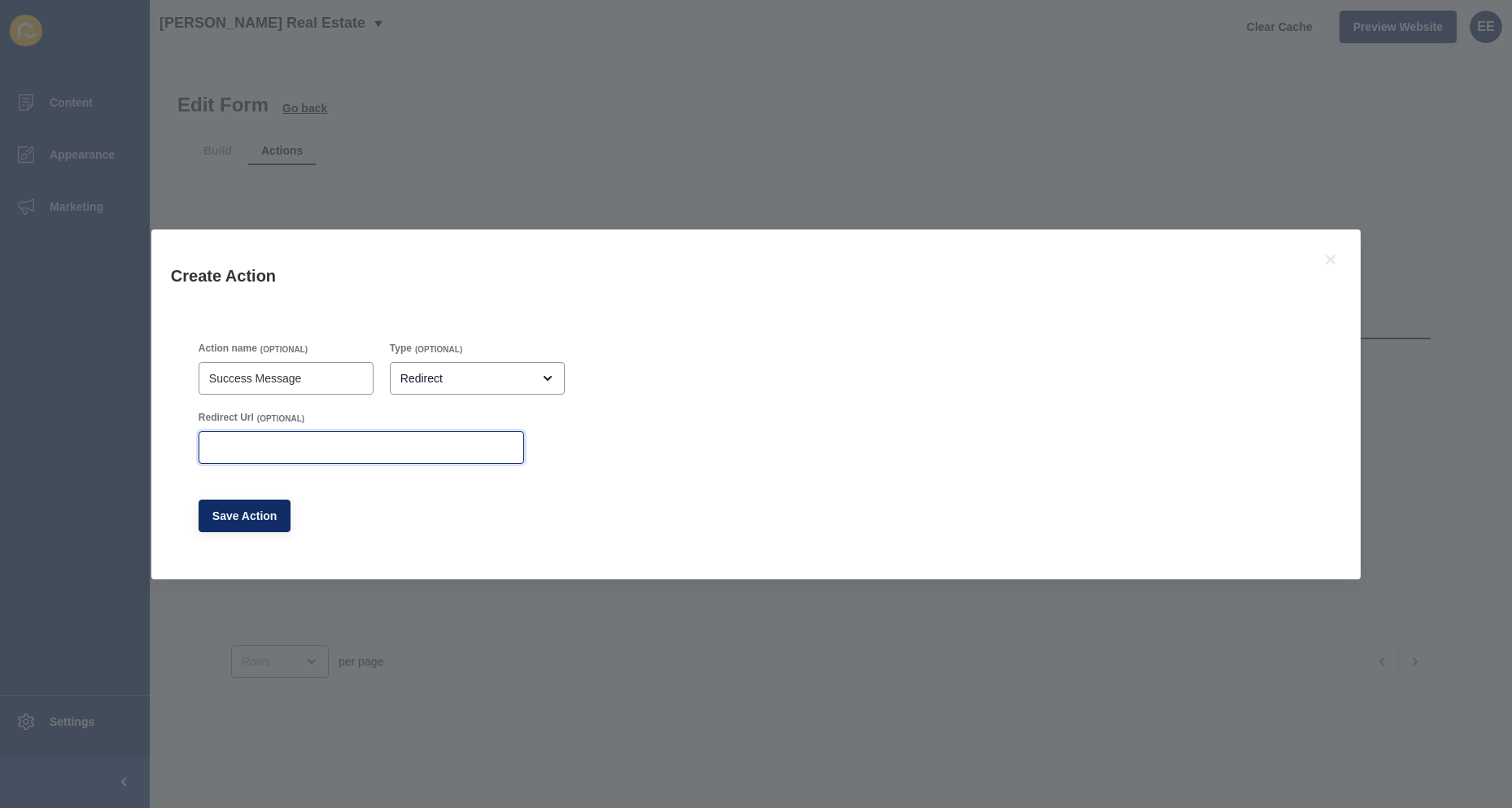
click at [302, 449] on input "Redirect Url" at bounding box center [361, 448] width 305 height 17
click at [477, 385] on div "Redirect" at bounding box center [466, 379] width 131 height 17
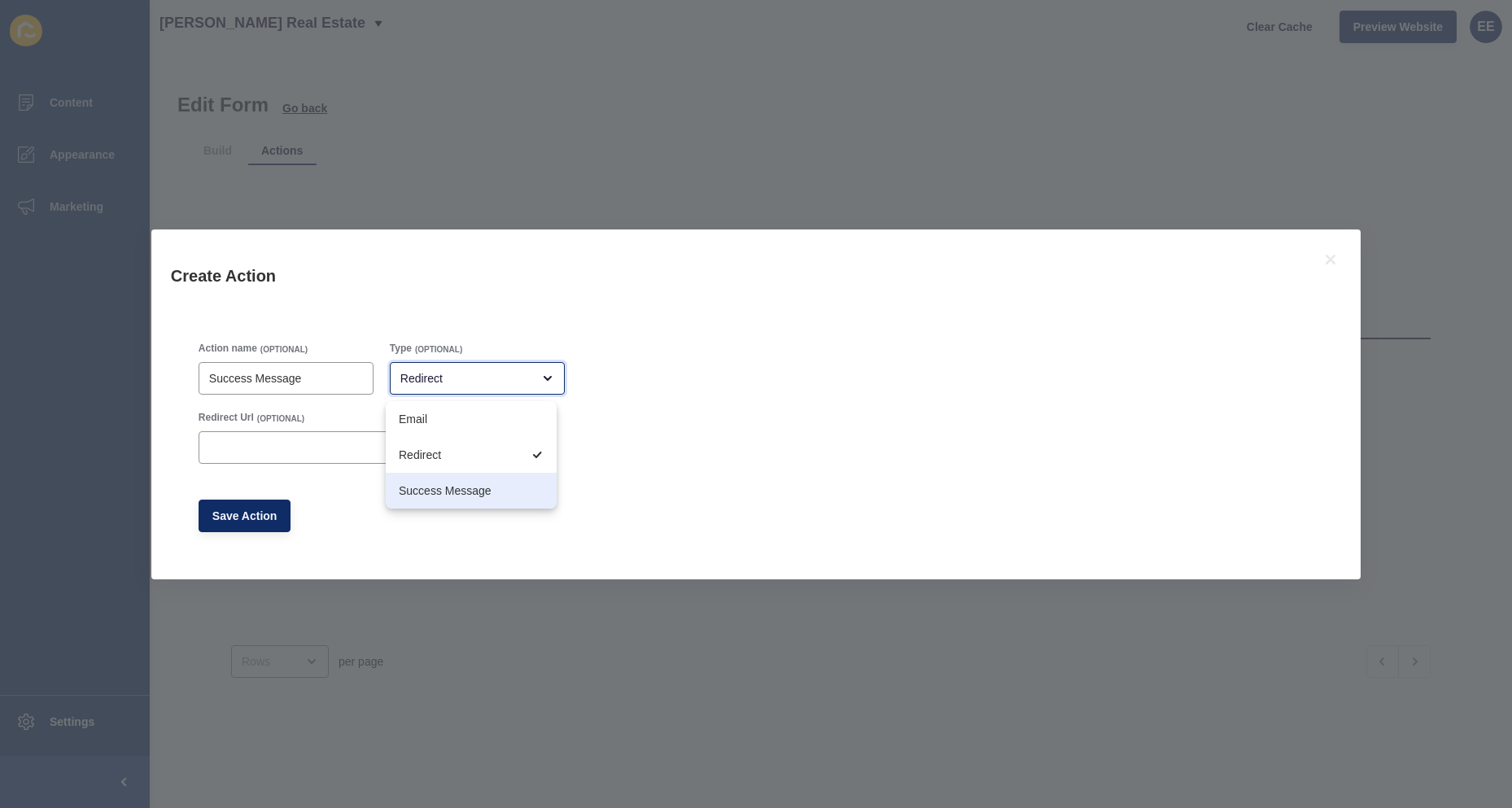
click at [447, 495] on span "Success Message" at bounding box center [471, 491] width 144 height 17
type input "Success Message"
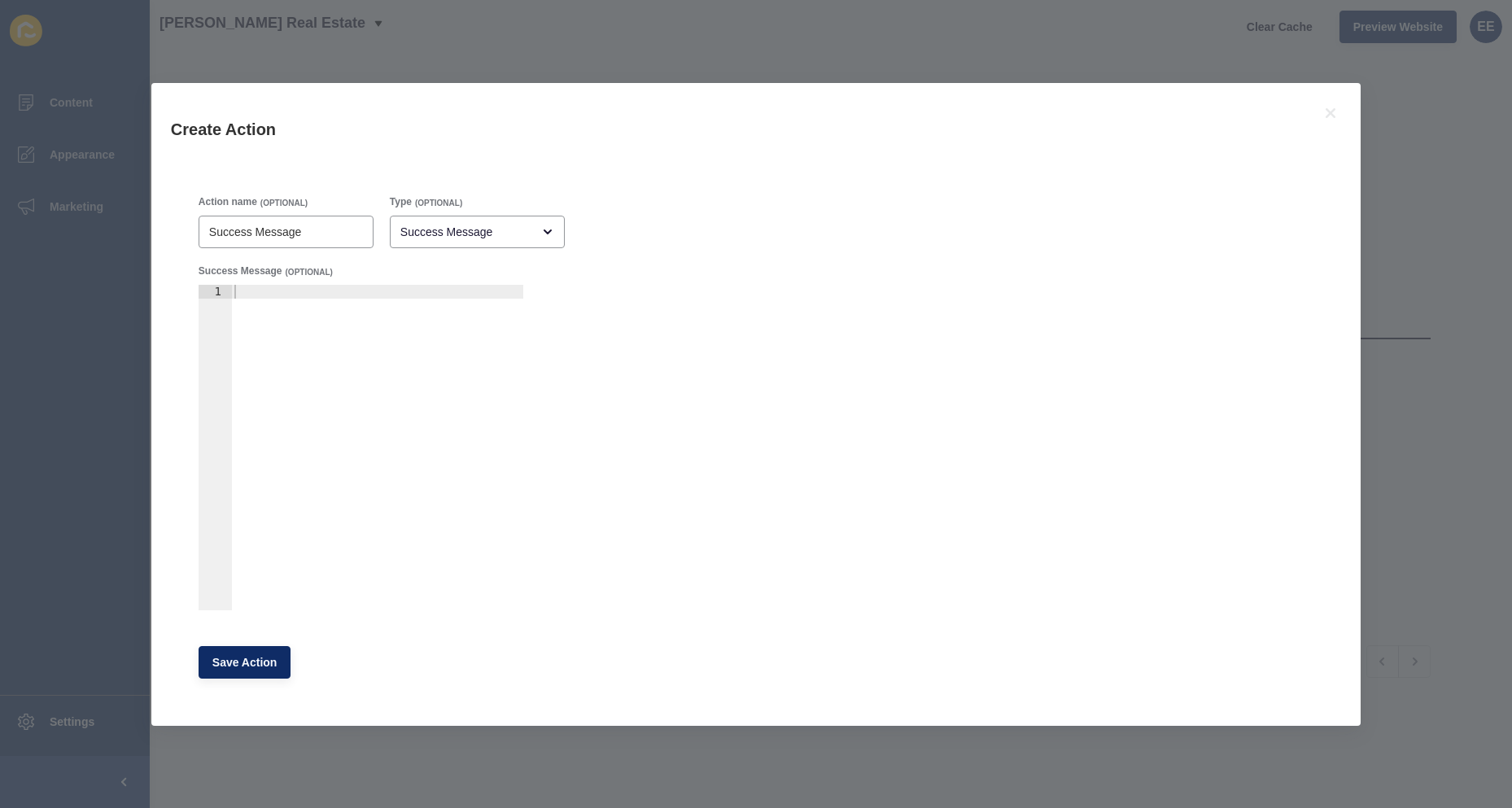
click at [337, 296] on div at bounding box center [377, 461] width 292 height 353
click at [514, 291] on div "Your information has been successfully submitted. We surely to get in touch!" at bounding box center [281, 455] width 482 height 341
click at [355, 301] on div "Your information has been successfully submitted. We surely to get in touch!" at bounding box center [281, 455] width 482 height 341
click at [355, 290] on div "Your information has been successfully submitted. We surely to get in touch!" at bounding box center [281, 455] width 482 height 341
click at [457, 292] on div "Your information has been successfully submitted. Thank you and we surely to ge…" at bounding box center [325, 455] width 570 height 341
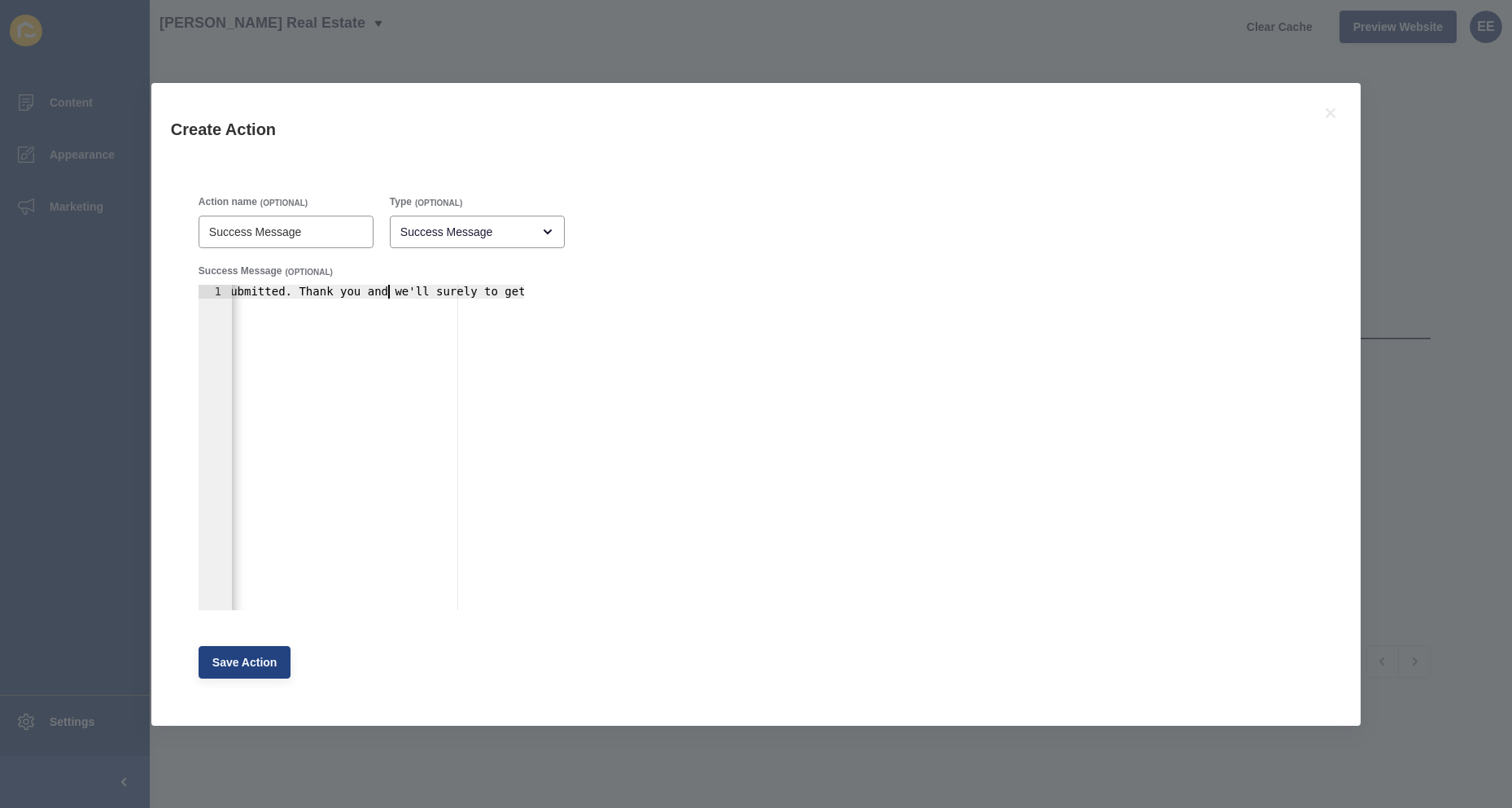
type textarea "Your information has been successfully submitted. Thank you and we'll surely to…"
click at [253, 662] on span "Save Action" at bounding box center [245, 663] width 65 height 17
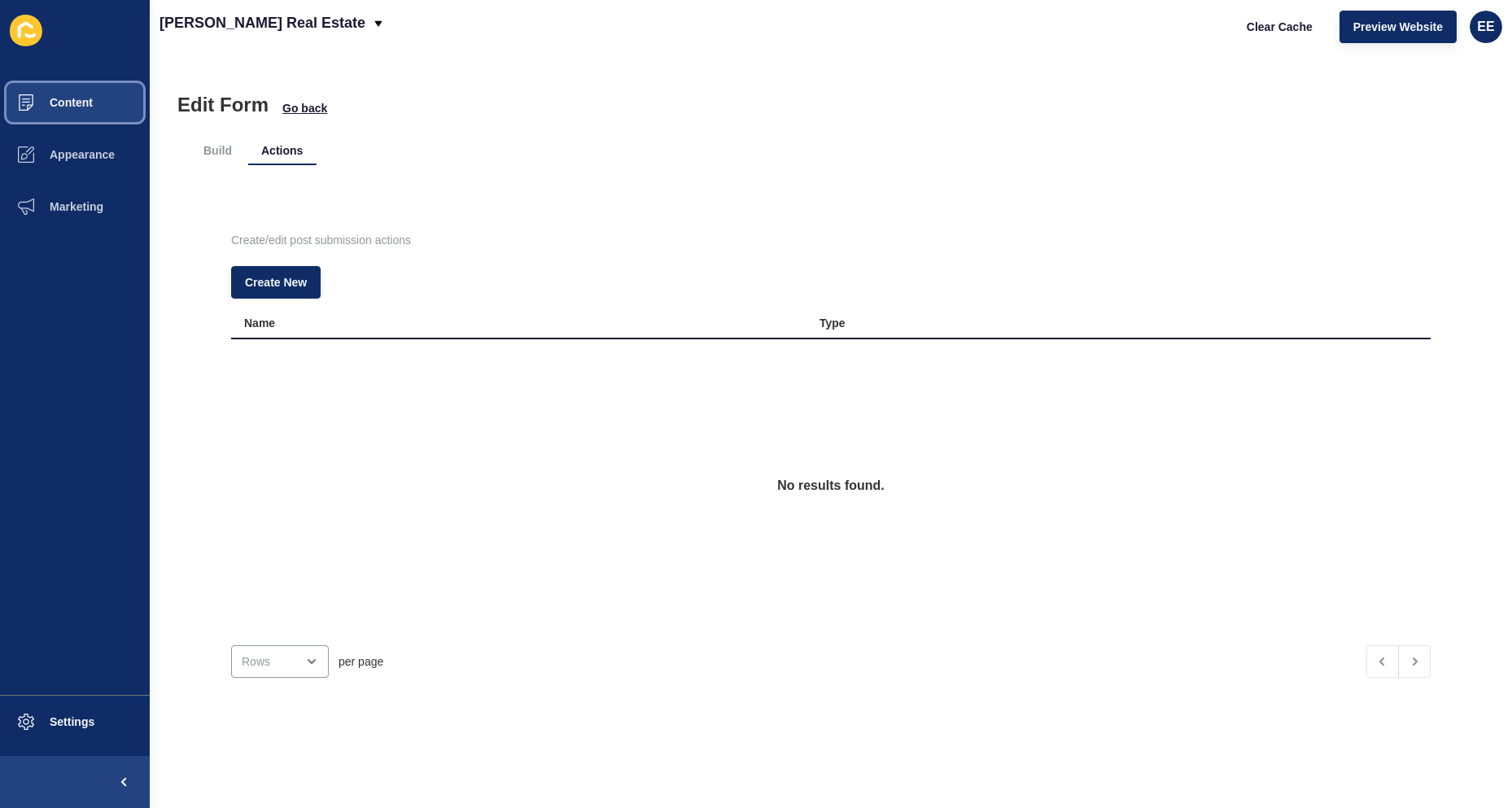
drag, startPoint x: 74, startPoint y: 99, endPoint x: 100, endPoint y: 93, distance: 26.7
click at [74, 100] on span "Content" at bounding box center [45, 103] width 95 height 13
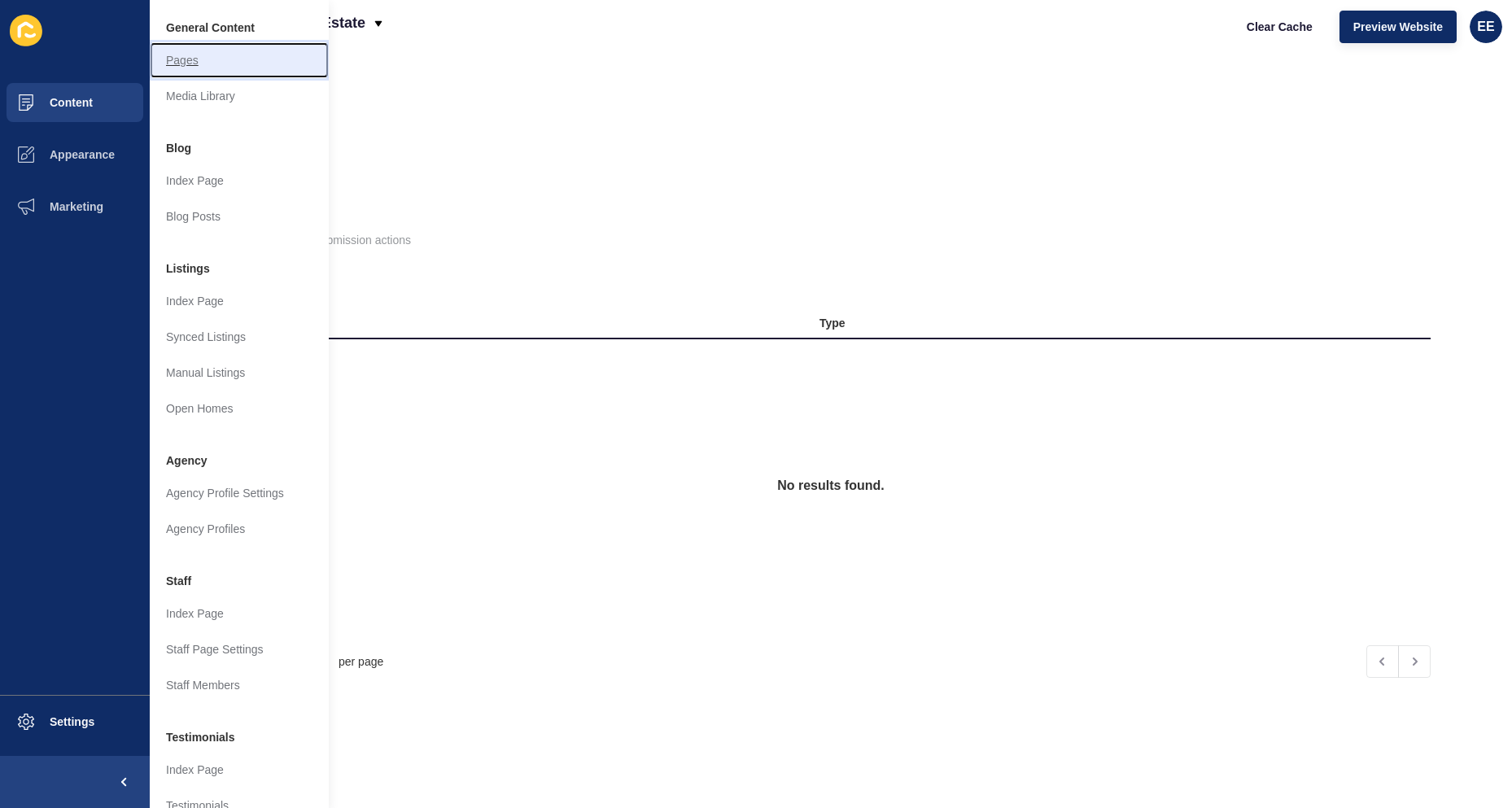
click at [218, 53] on link "Pages" at bounding box center [239, 60] width 179 height 36
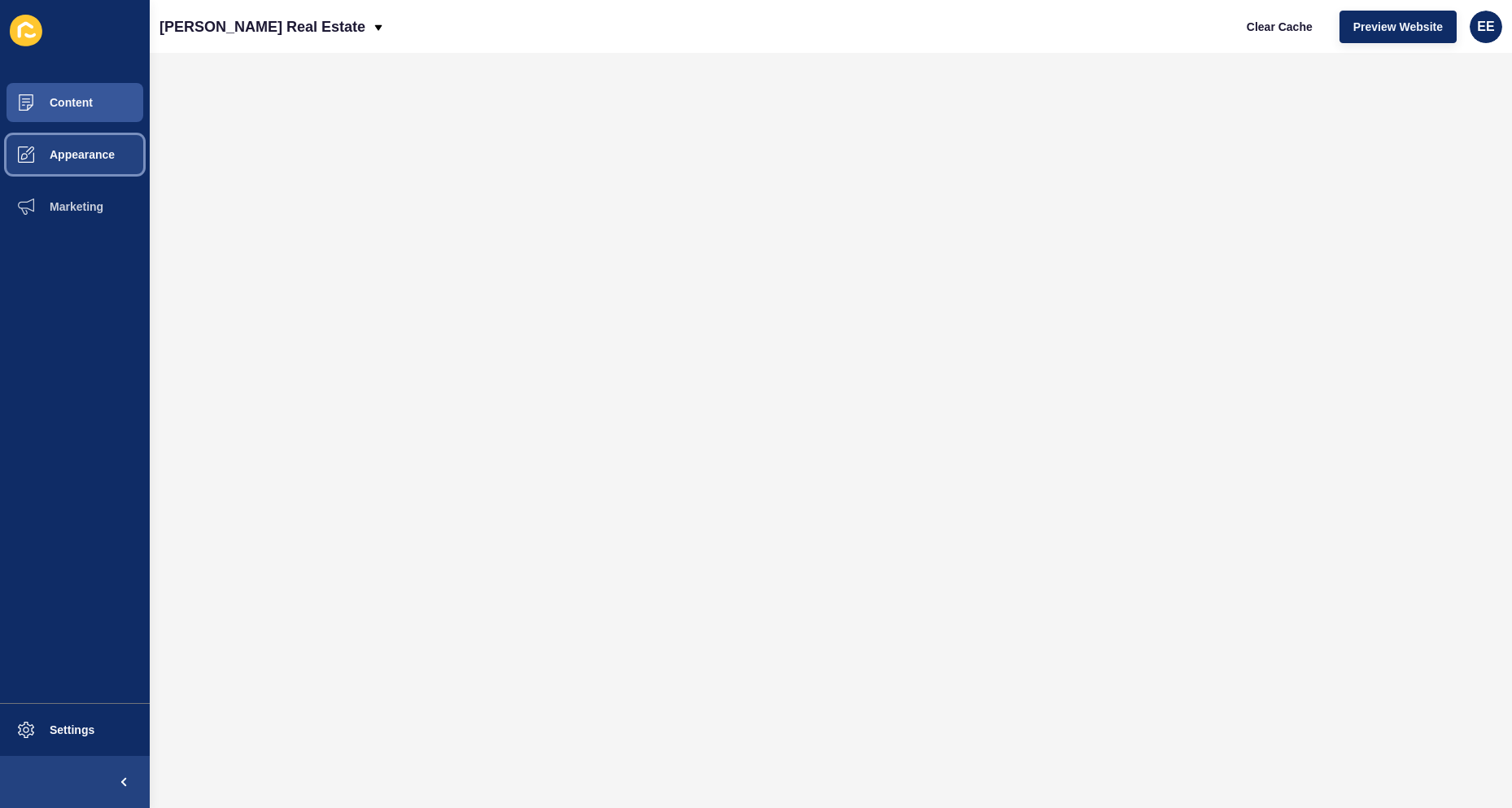
drag, startPoint x: 70, startPoint y: 159, endPoint x: 90, endPoint y: 157, distance: 20.1
click at [71, 159] on span "Appearance" at bounding box center [56, 154] width 117 height 13
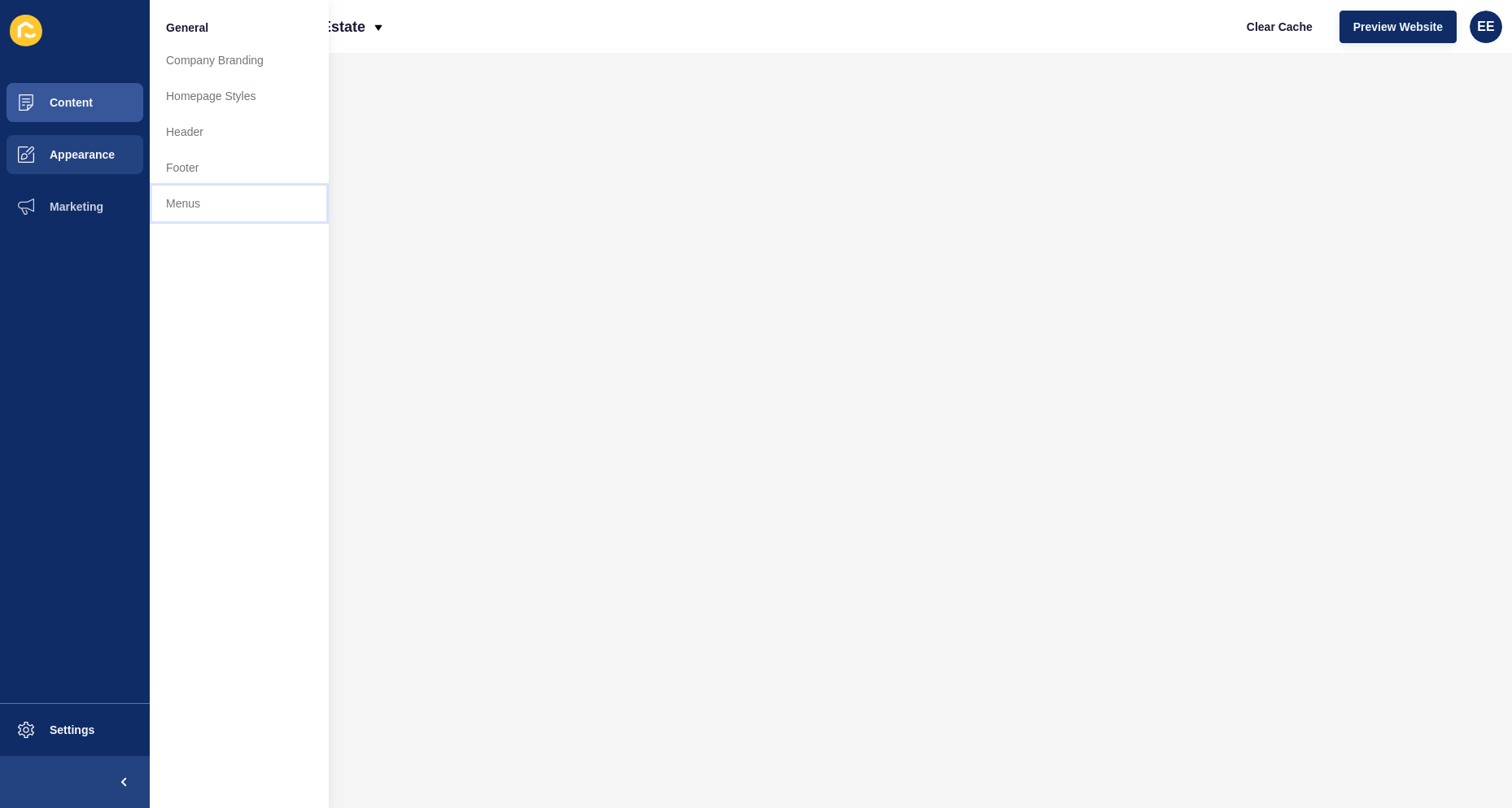
drag, startPoint x: 178, startPoint y: 211, endPoint x: 249, endPoint y: 224, distance: 72.2
click at [178, 212] on link "Menus" at bounding box center [239, 203] width 179 height 36
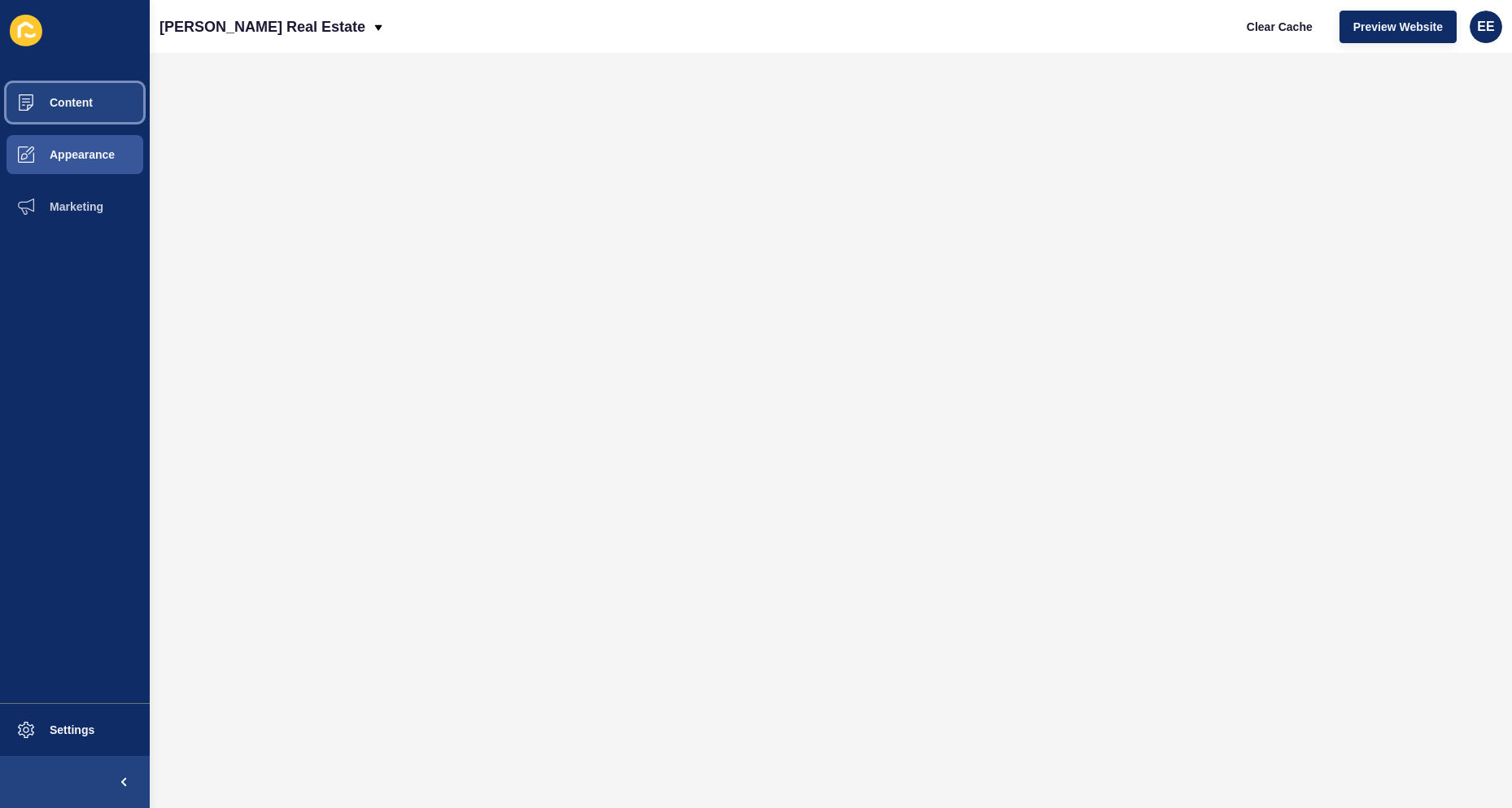
click at [86, 111] on button "Content" at bounding box center [75, 102] width 149 height 52
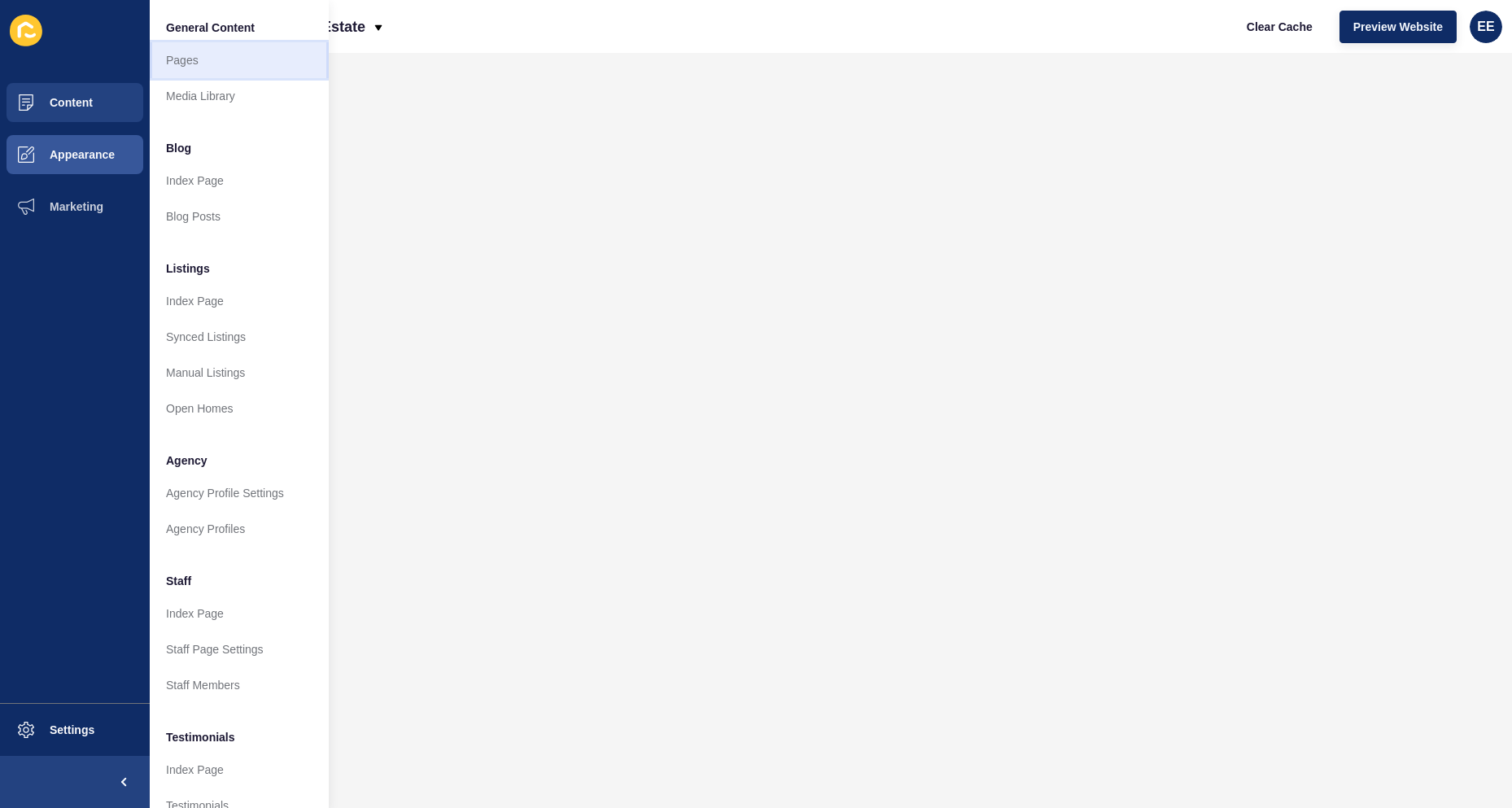
click at [185, 61] on link "Pages" at bounding box center [239, 60] width 179 height 36
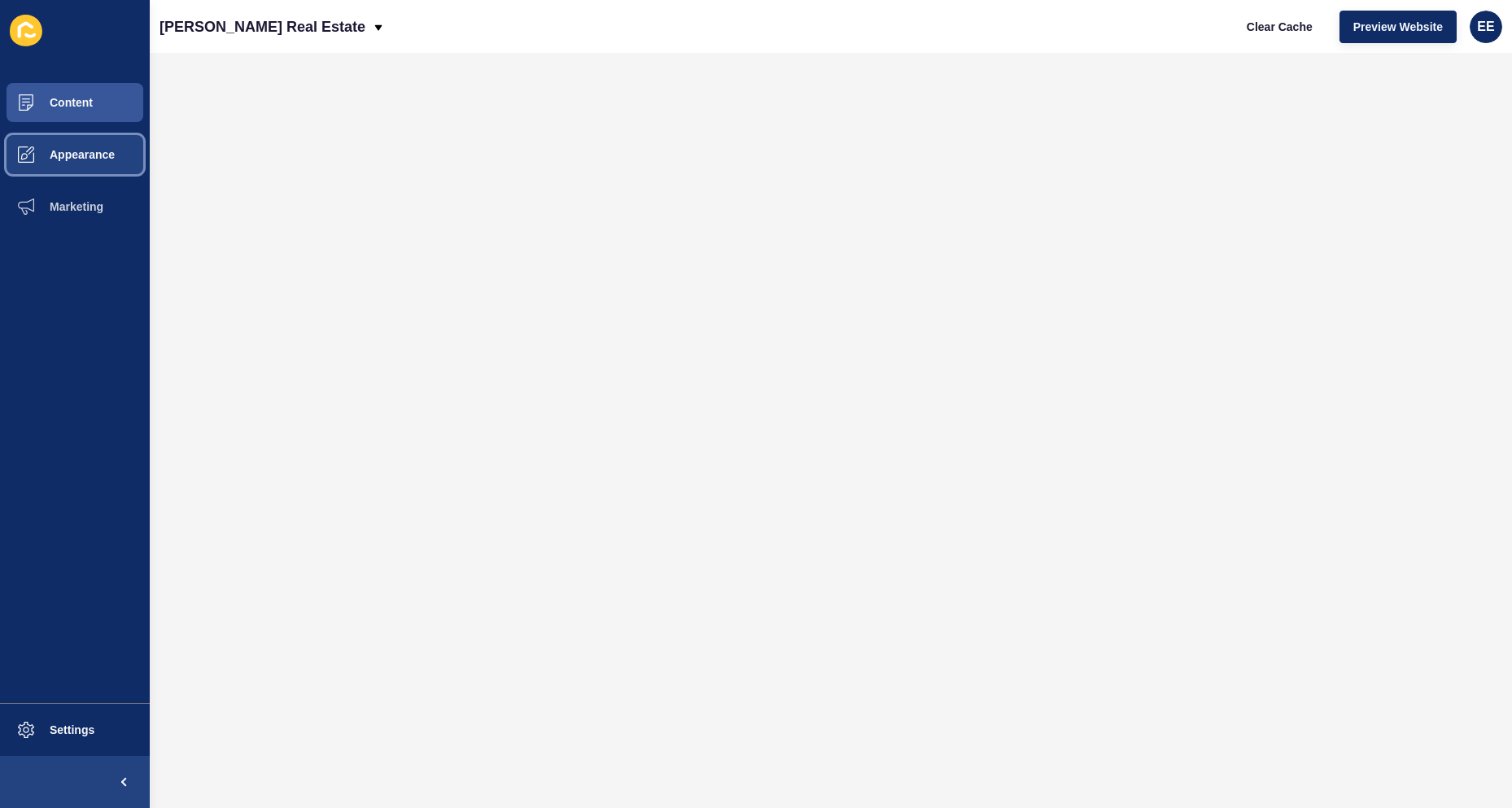
click at [91, 155] on span "Appearance" at bounding box center [56, 154] width 117 height 13
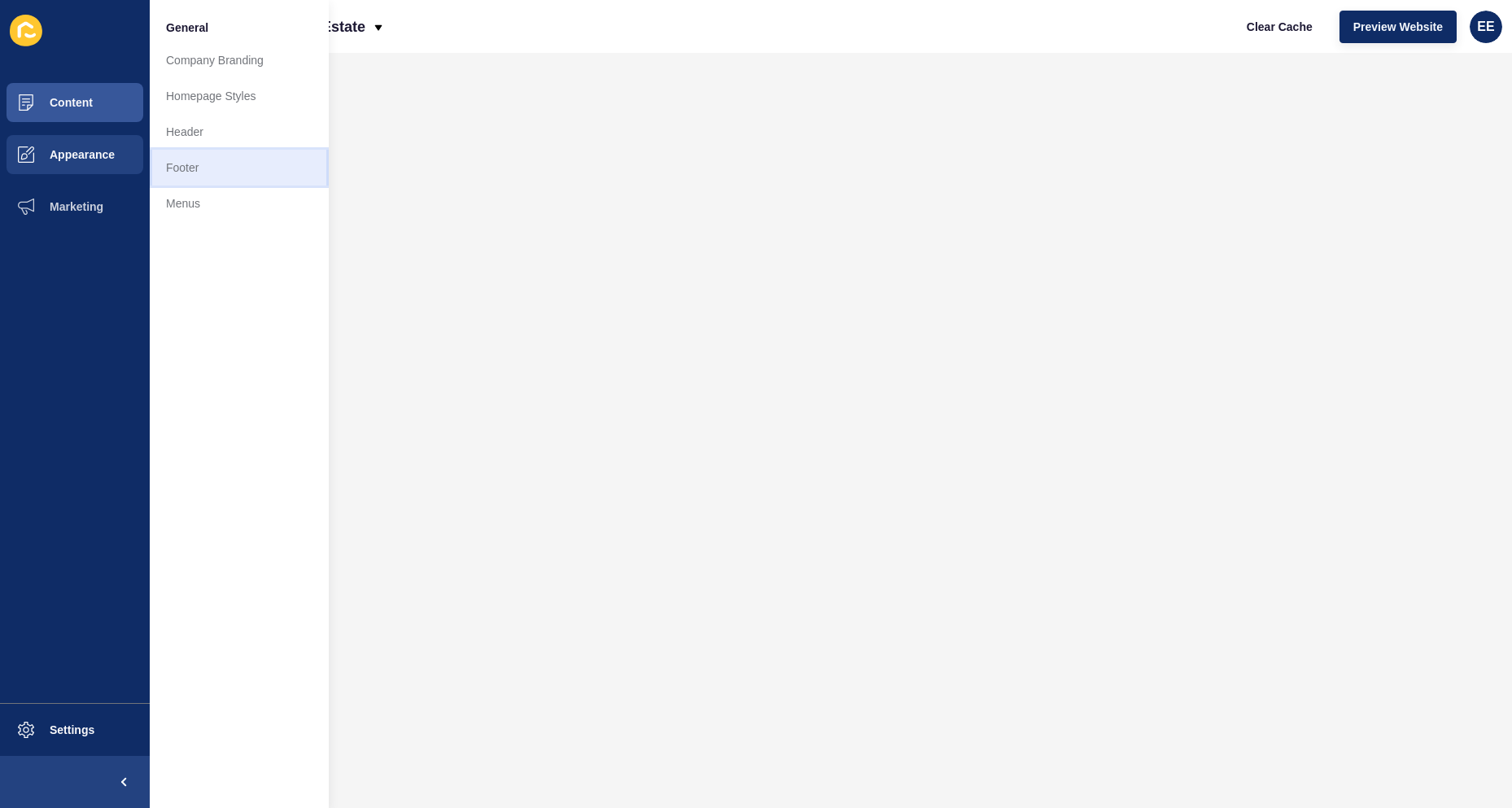
click at [185, 164] on link "Footer" at bounding box center [239, 167] width 179 height 36
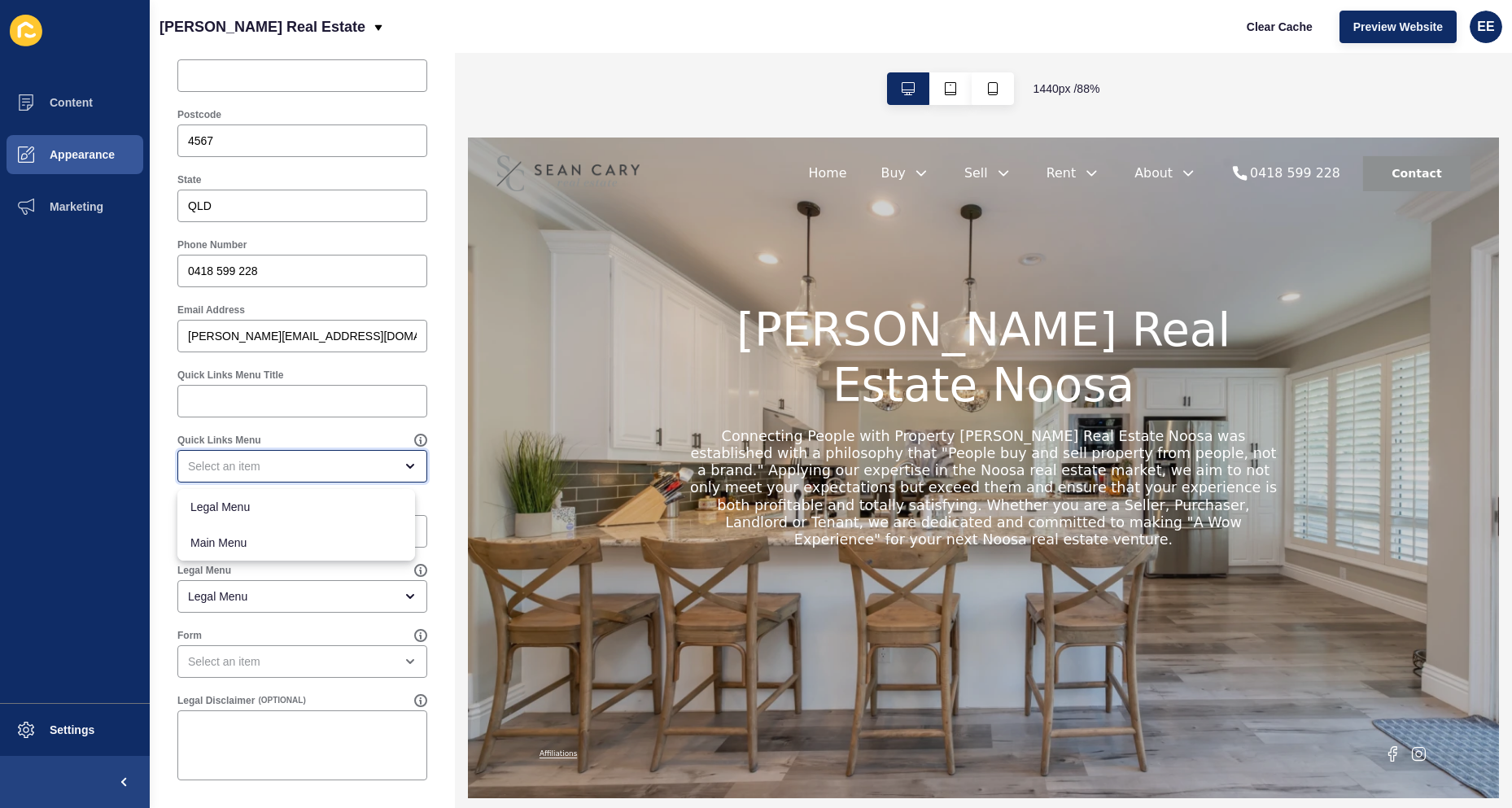
click at [379, 475] on div "close menu" at bounding box center [302, 466] width 250 height 32
click at [359, 433] on div "Quick Links Menu" at bounding box center [296, 440] width 237 height 13
drag, startPoint x: 304, startPoint y: 541, endPoint x: 313, endPoint y: 504, distance: 38.1
click at [306, 541] on div at bounding box center [302, 531] width 250 height 32
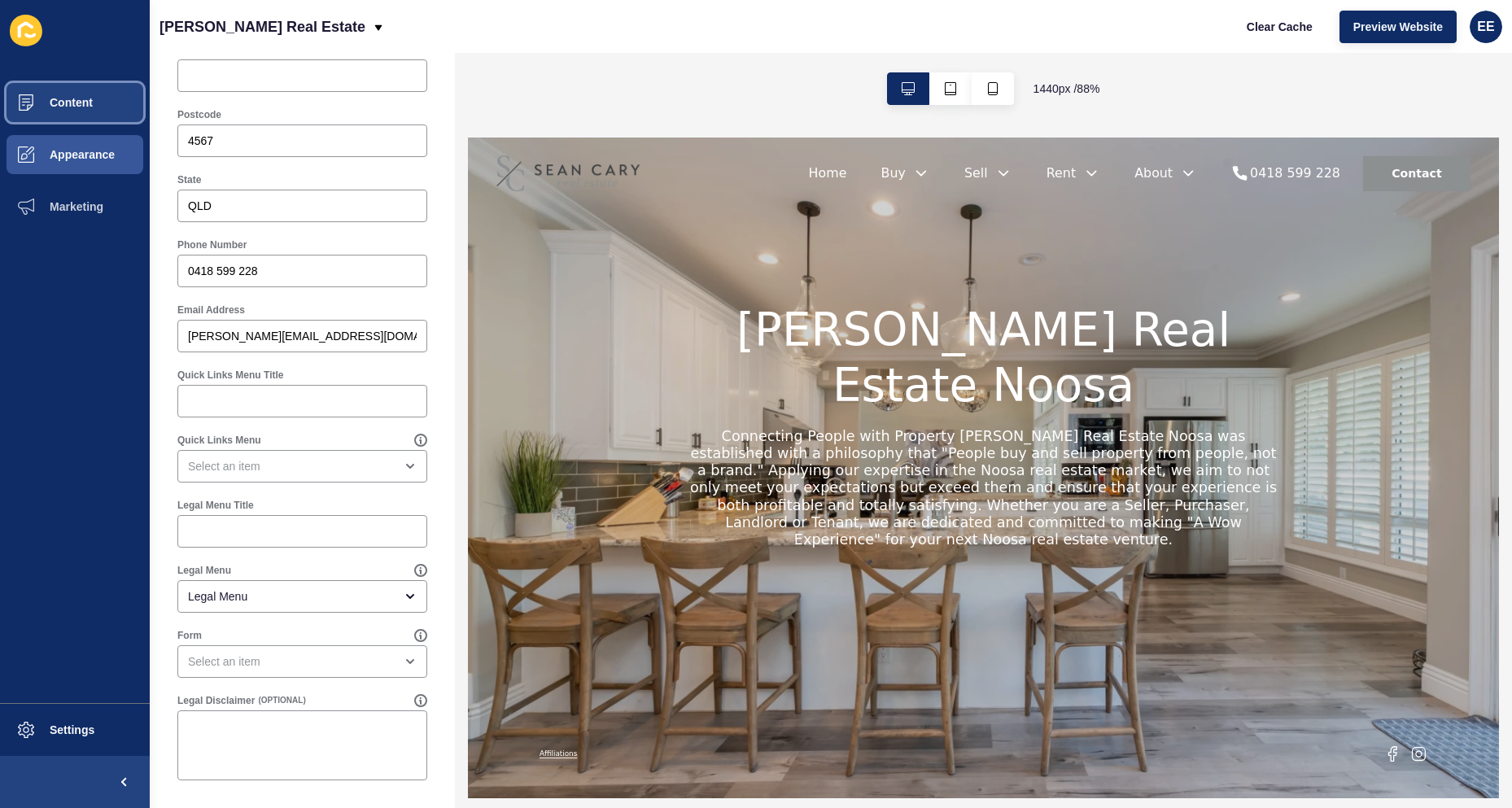
click at [67, 105] on span "Content" at bounding box center [45, 103] width 95 height 13
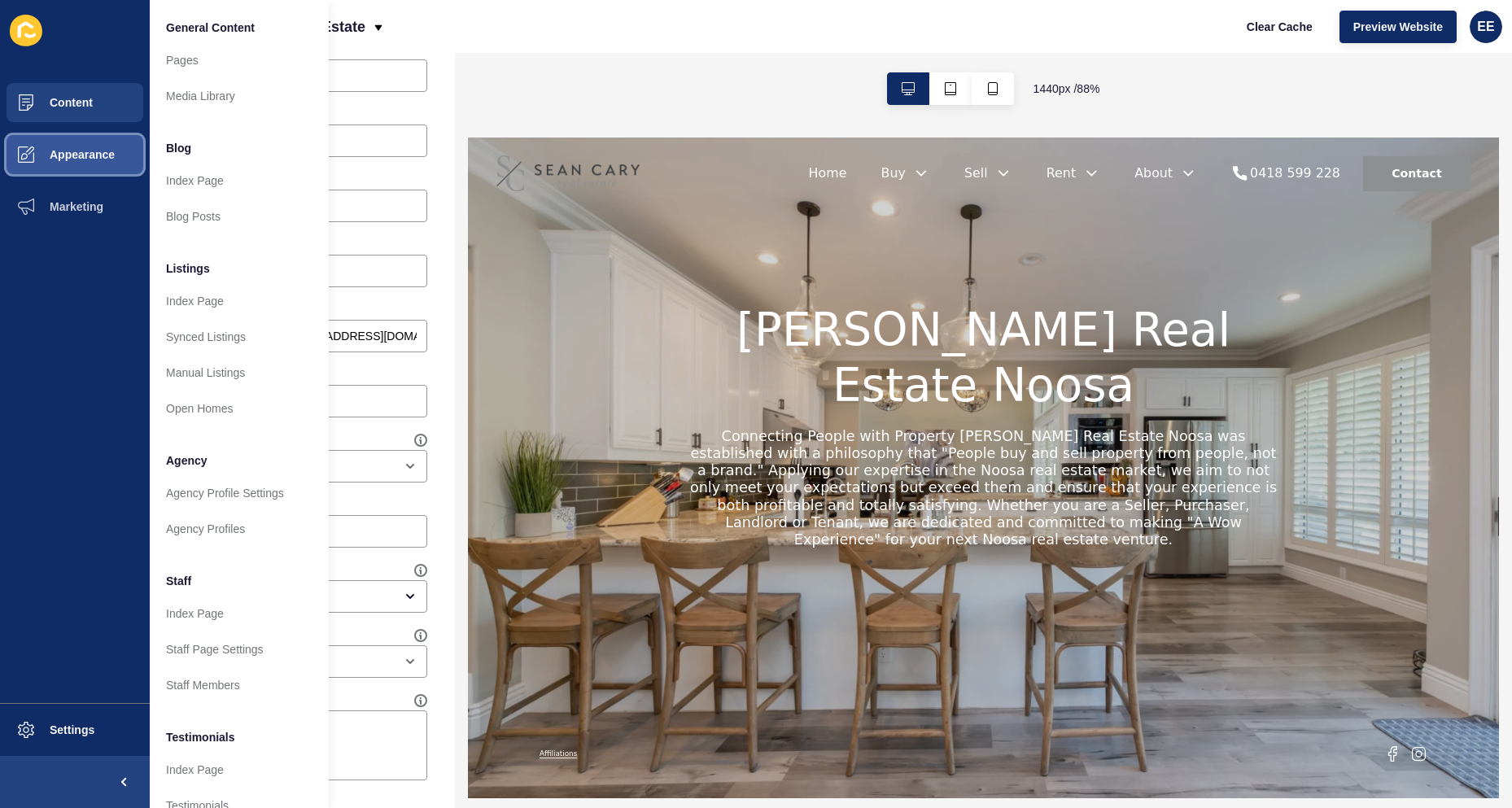
drag, startPoint x: 95, startPoint y: 149, endPoint x: 130, endPoint y: 124, distance: 43.0
click at [97, 148] on span "Appearance" at bounding box center [56, 154] width 117 height 13
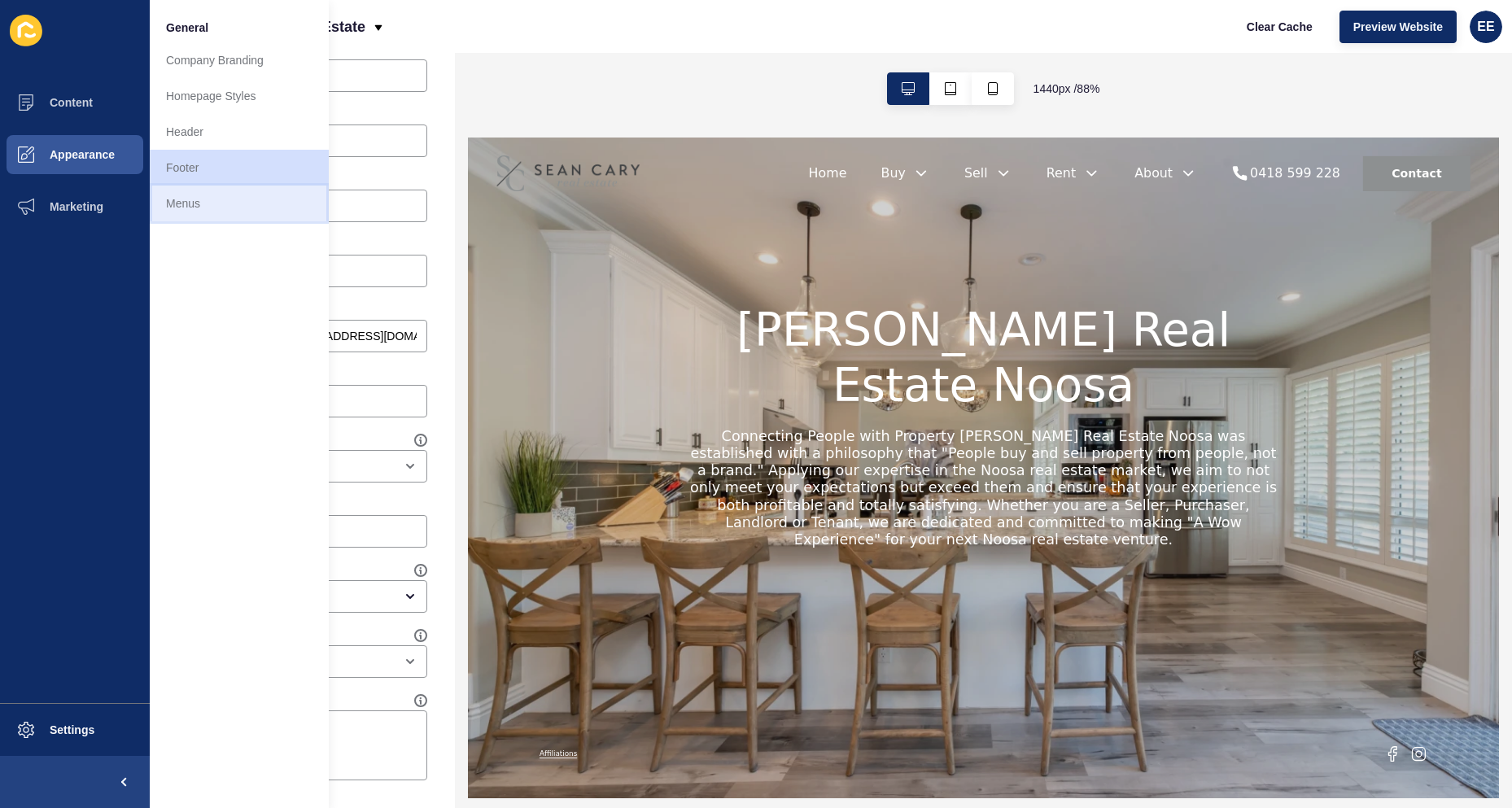
click at [183, 190] on link "Menus" at bounding box center [239, 203] width 179 height 36
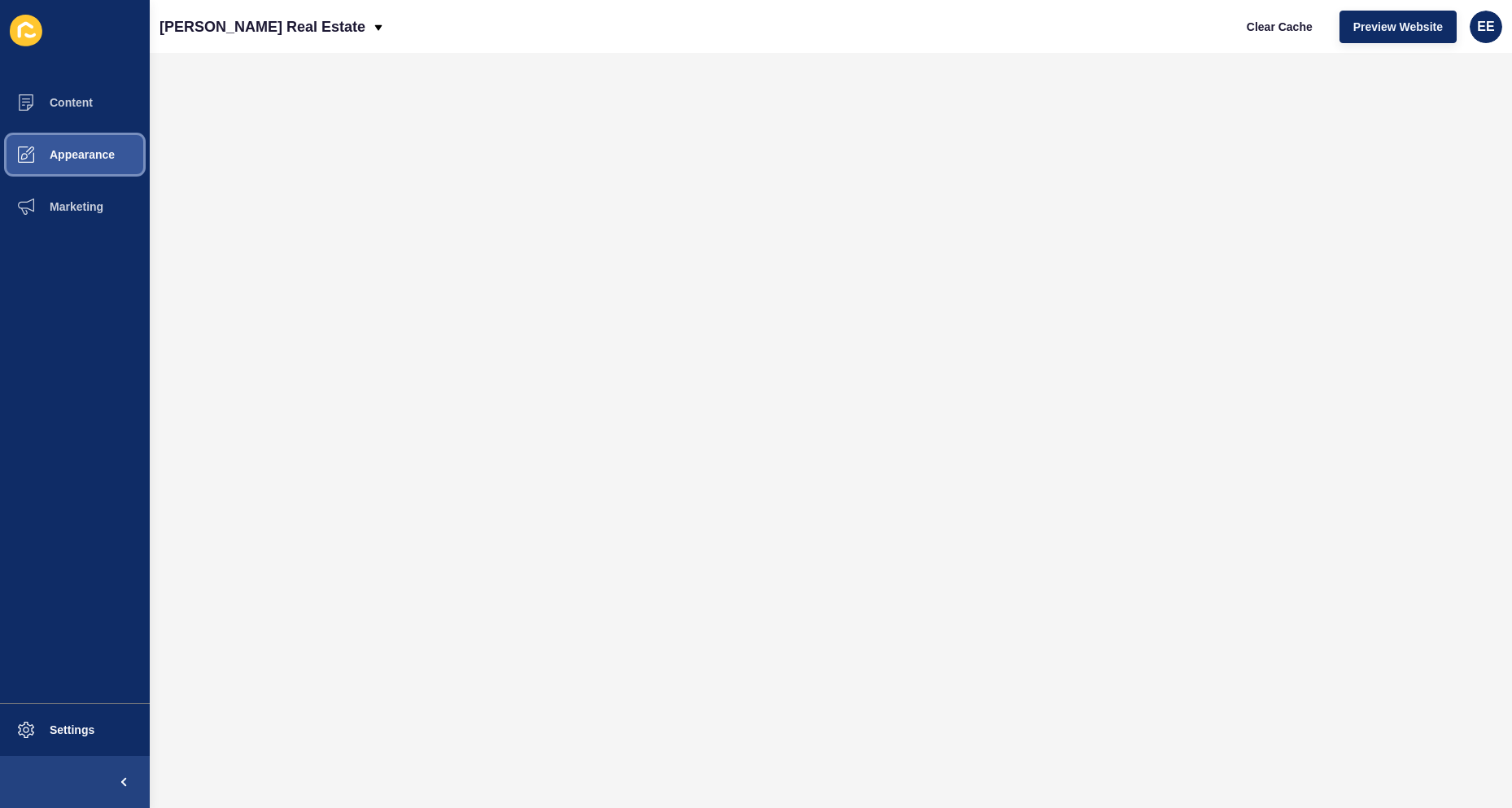
click at [72, 149] on span "Appearance" at bounding box center [56, 154] width 117 height 13
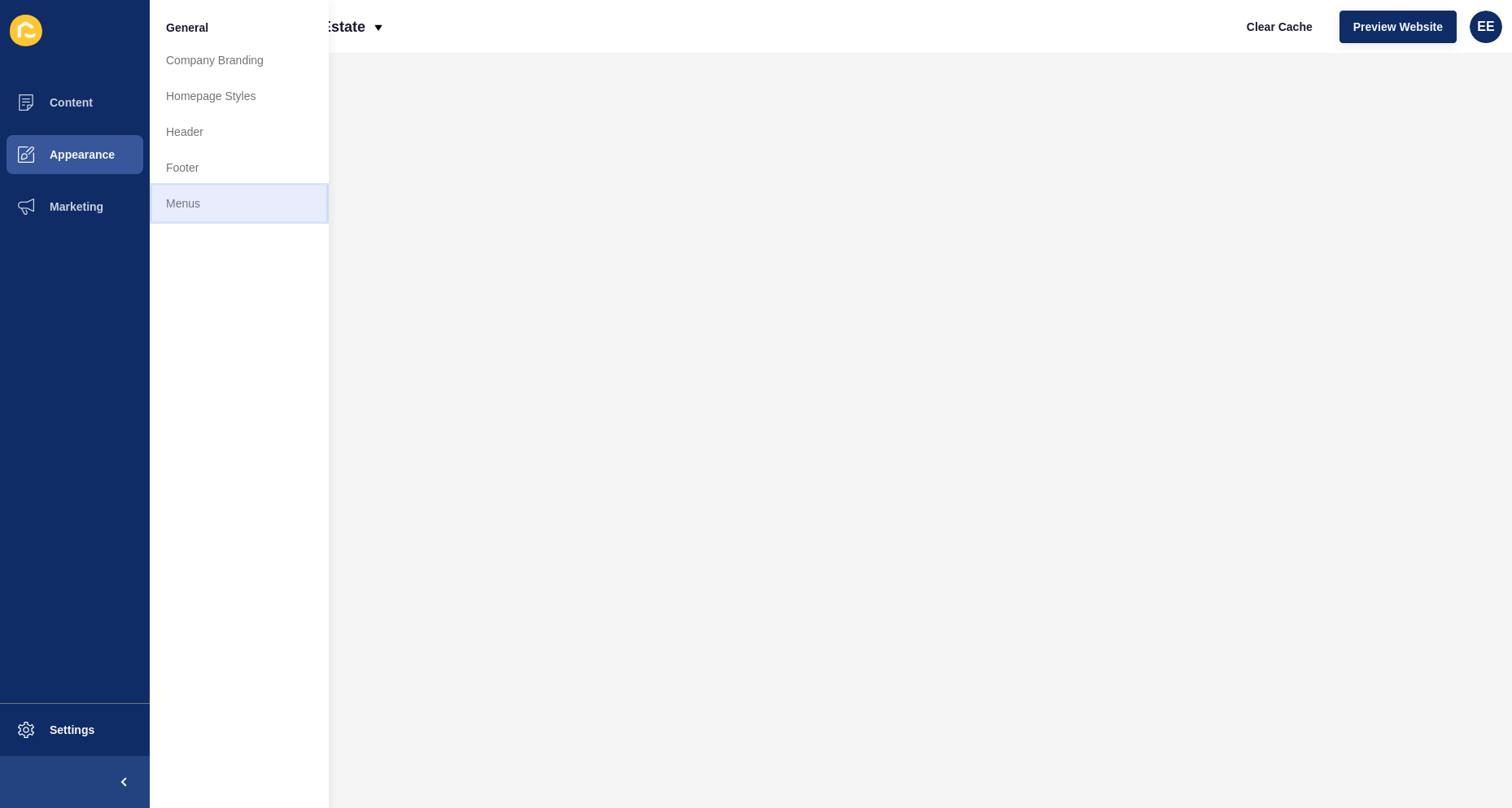
click at [201, 201] on link "Menus" at bounding box center [239, 203] width 179 height 36
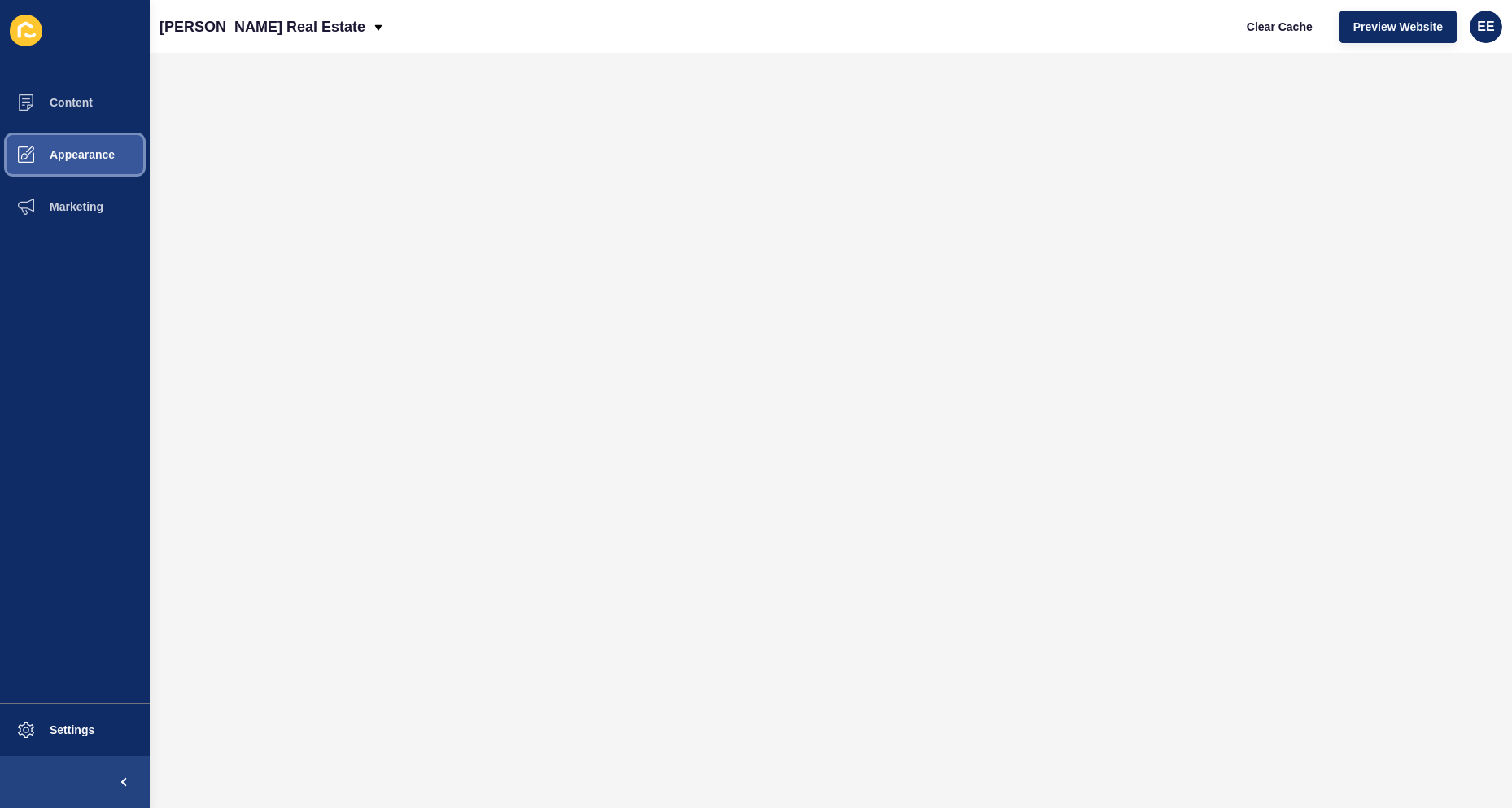
click at [78, 144] on button "Appearance" at bounding box center [75, 154] width 149 height 52
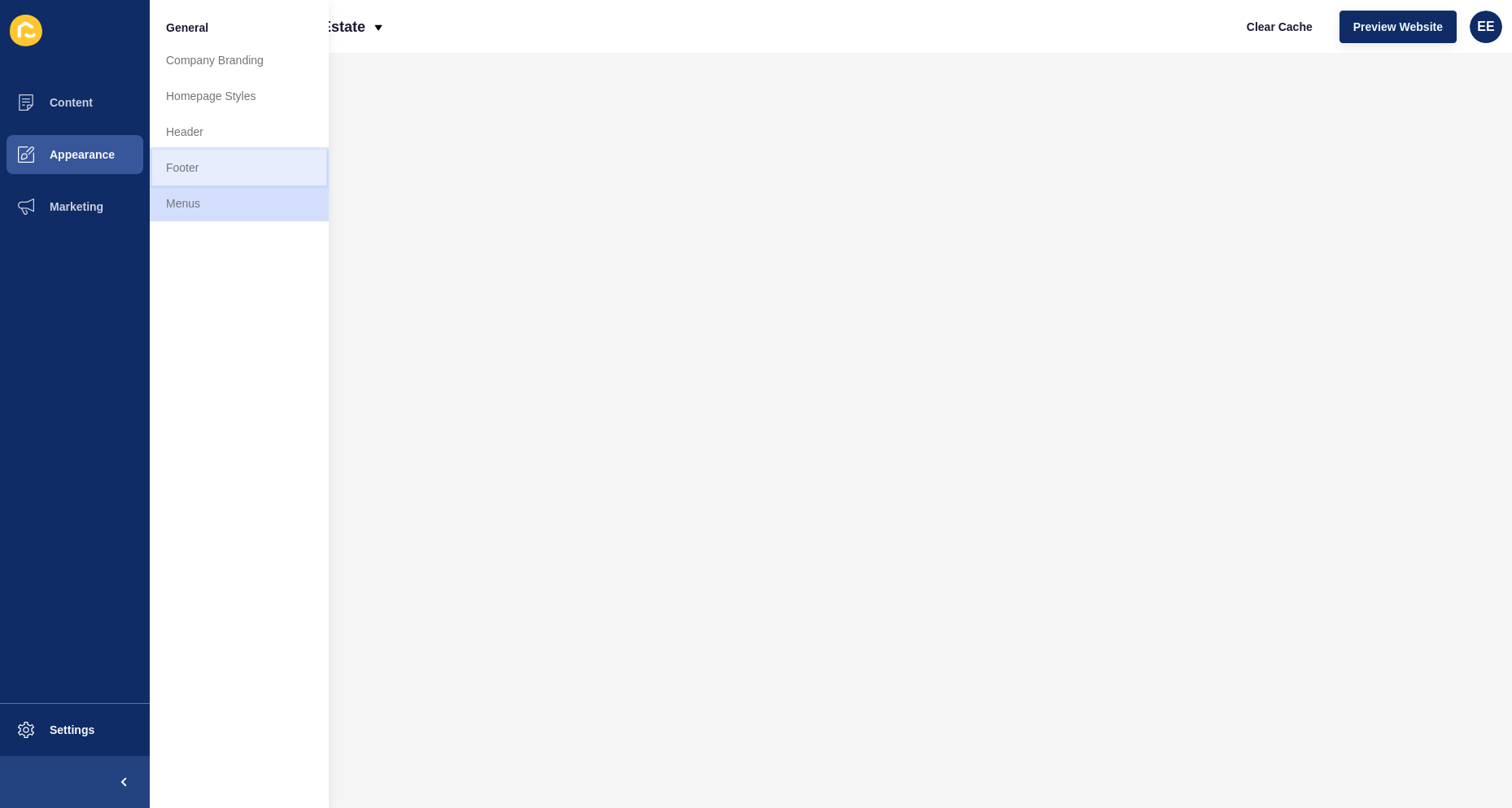
click at [185, 173] on link "Footer" at bounding box center [239, 167] width 179 height 36
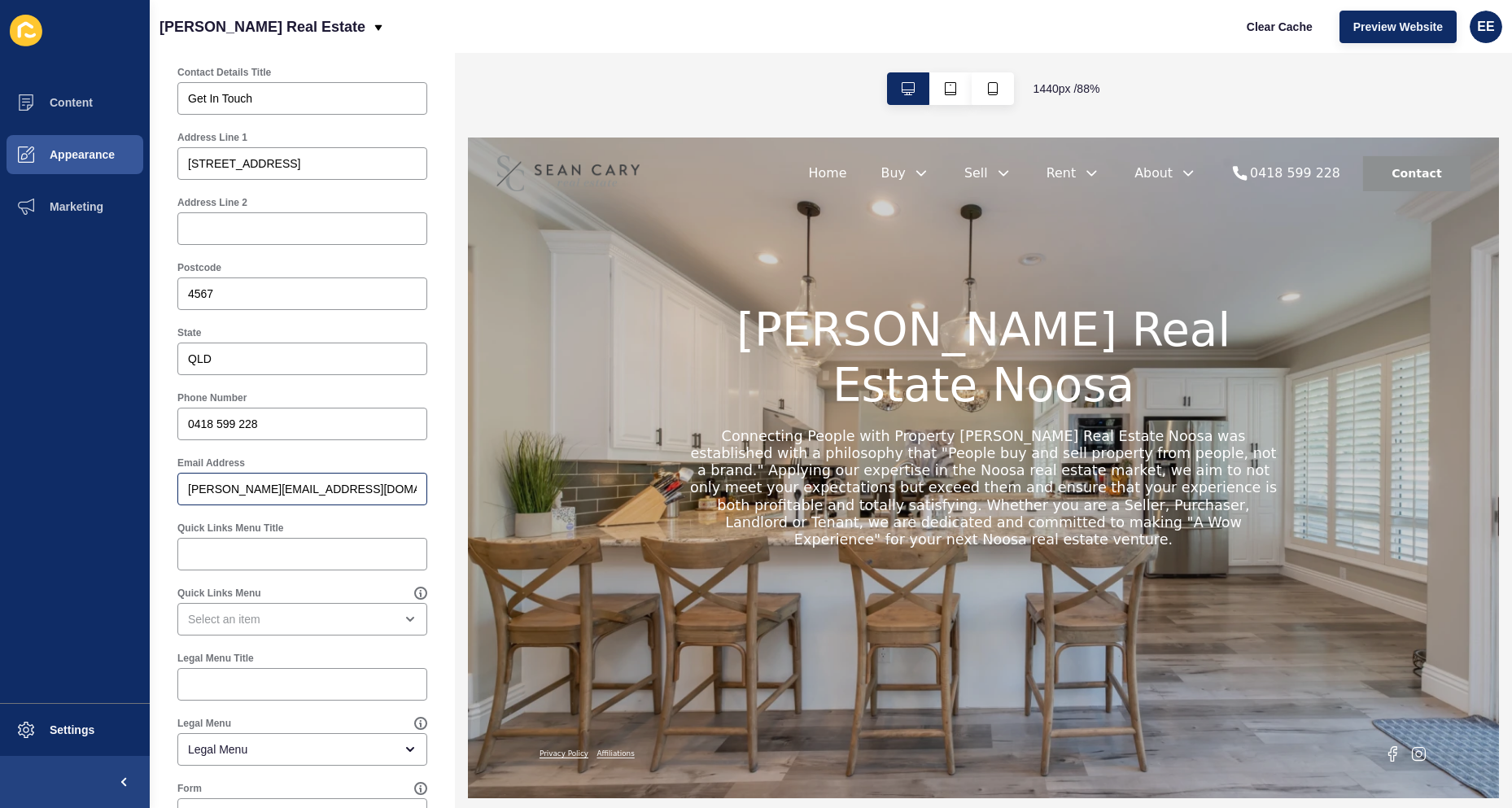
scroll to position [652, 0]
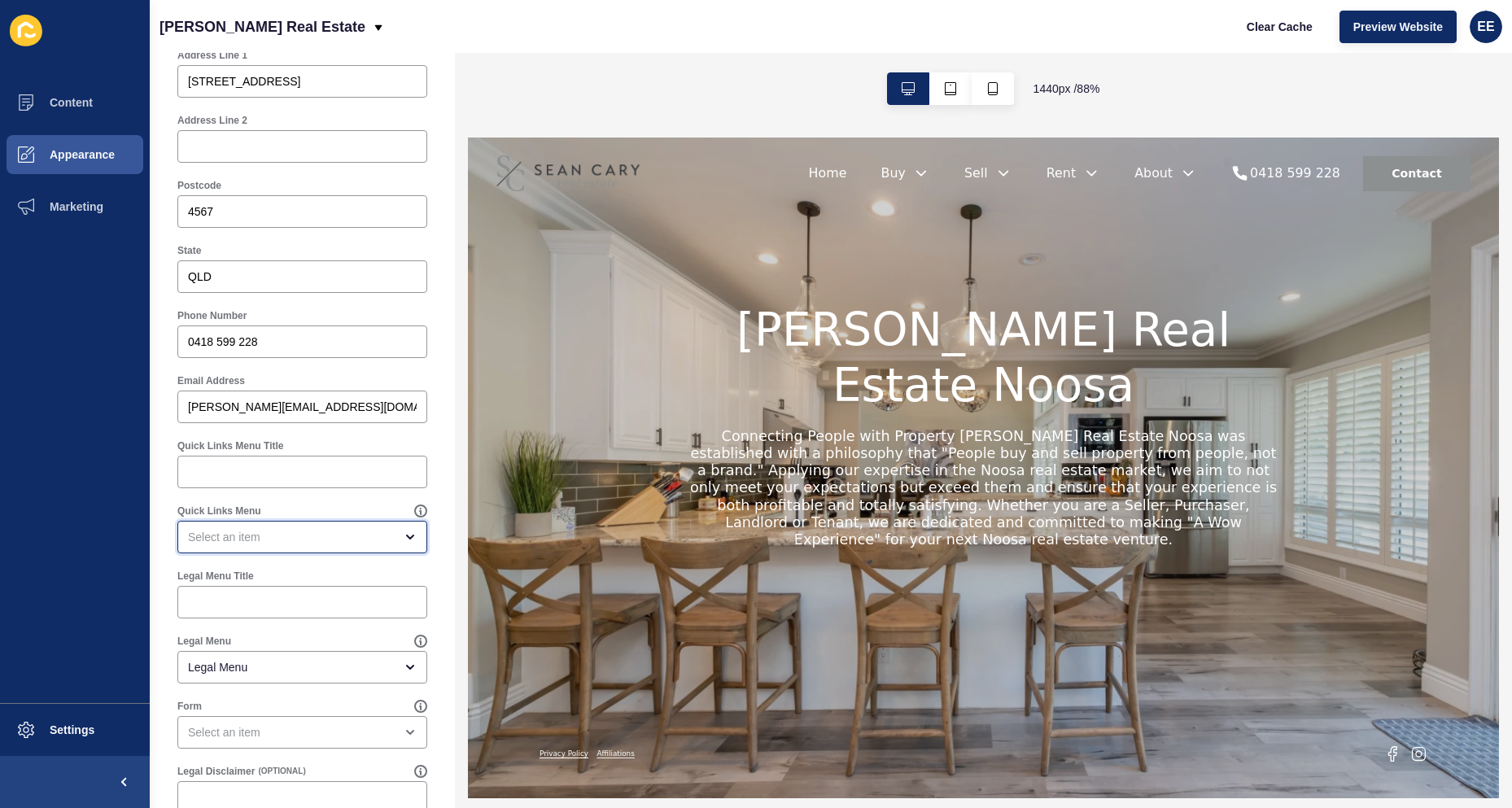
click at [321, 546] on div "open menu" at bounding box center [302, 536] width 250 height 32
drag, startPoint x: 287, startPoint y: 585, endPoint x: 359, endPoint y: 590, distance: 72.2
click at [288, 582] on span "Legal Menu" at bounding box center [296, 578] width 212 height 17
type input "Legal Menu"
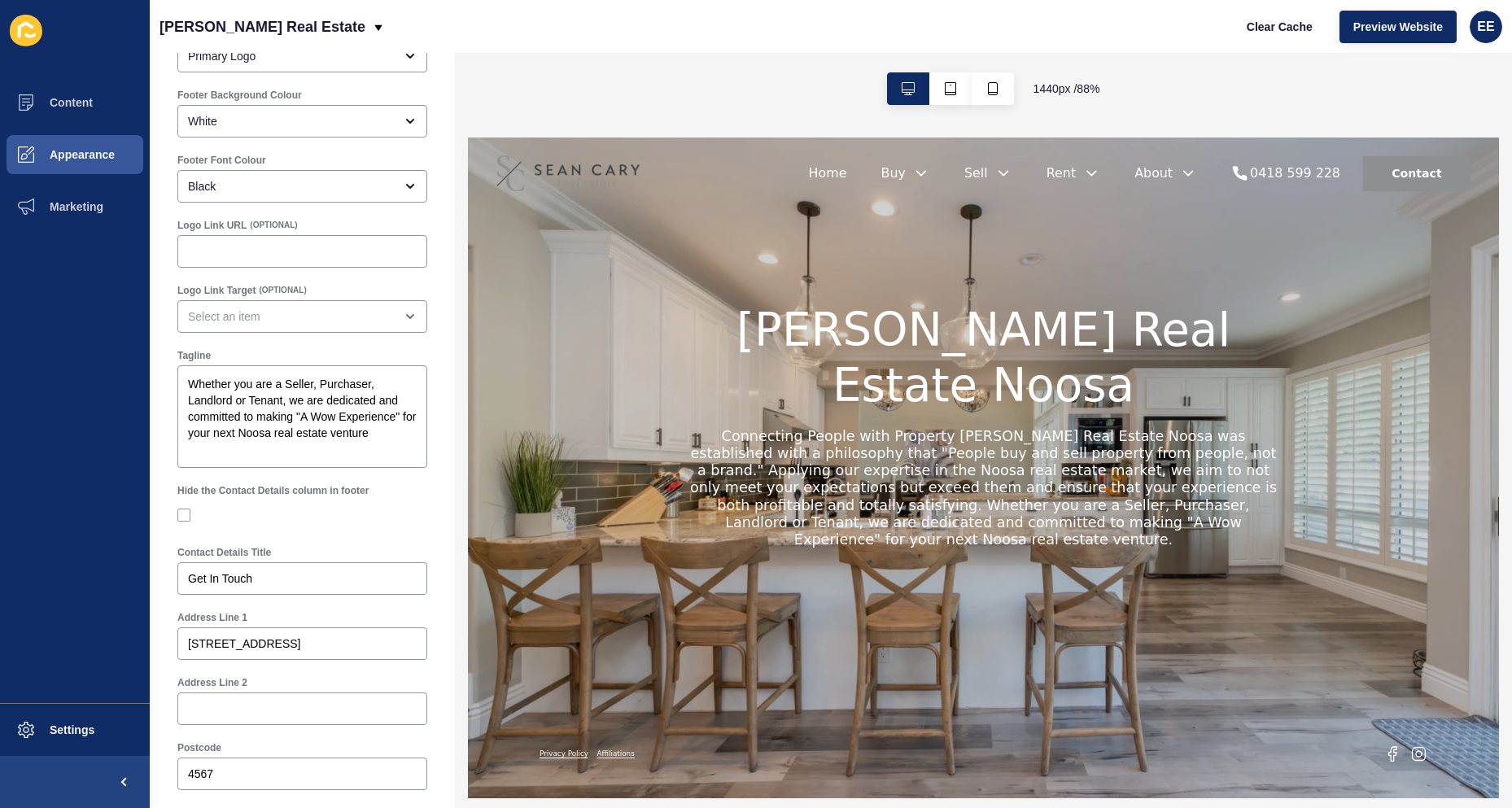
scroll to position [0, 0]
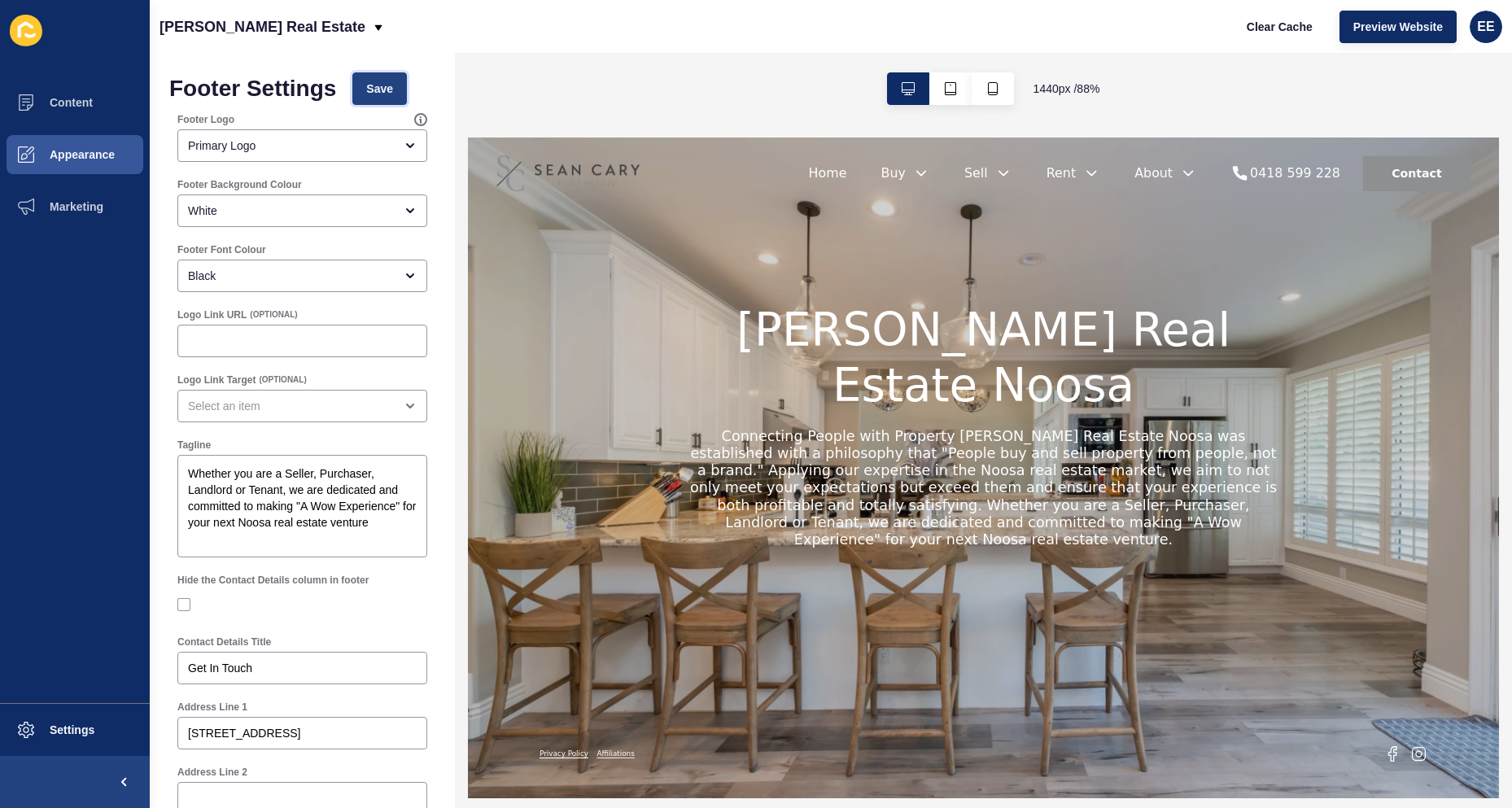
click at [377, 77] on button "Save" at bounding box center [379, 88] width 55 height 32
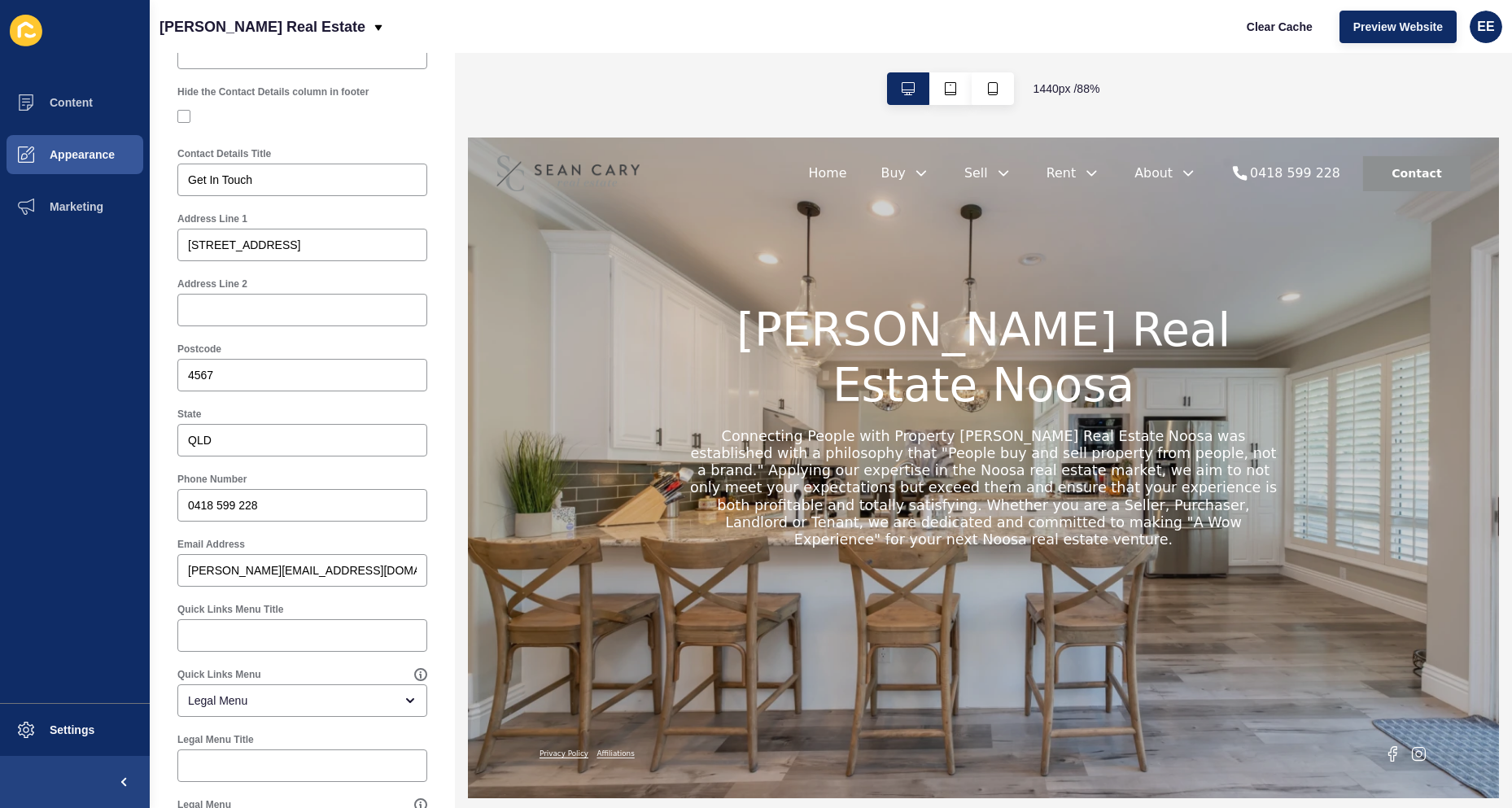
scroll to position [722, 0]
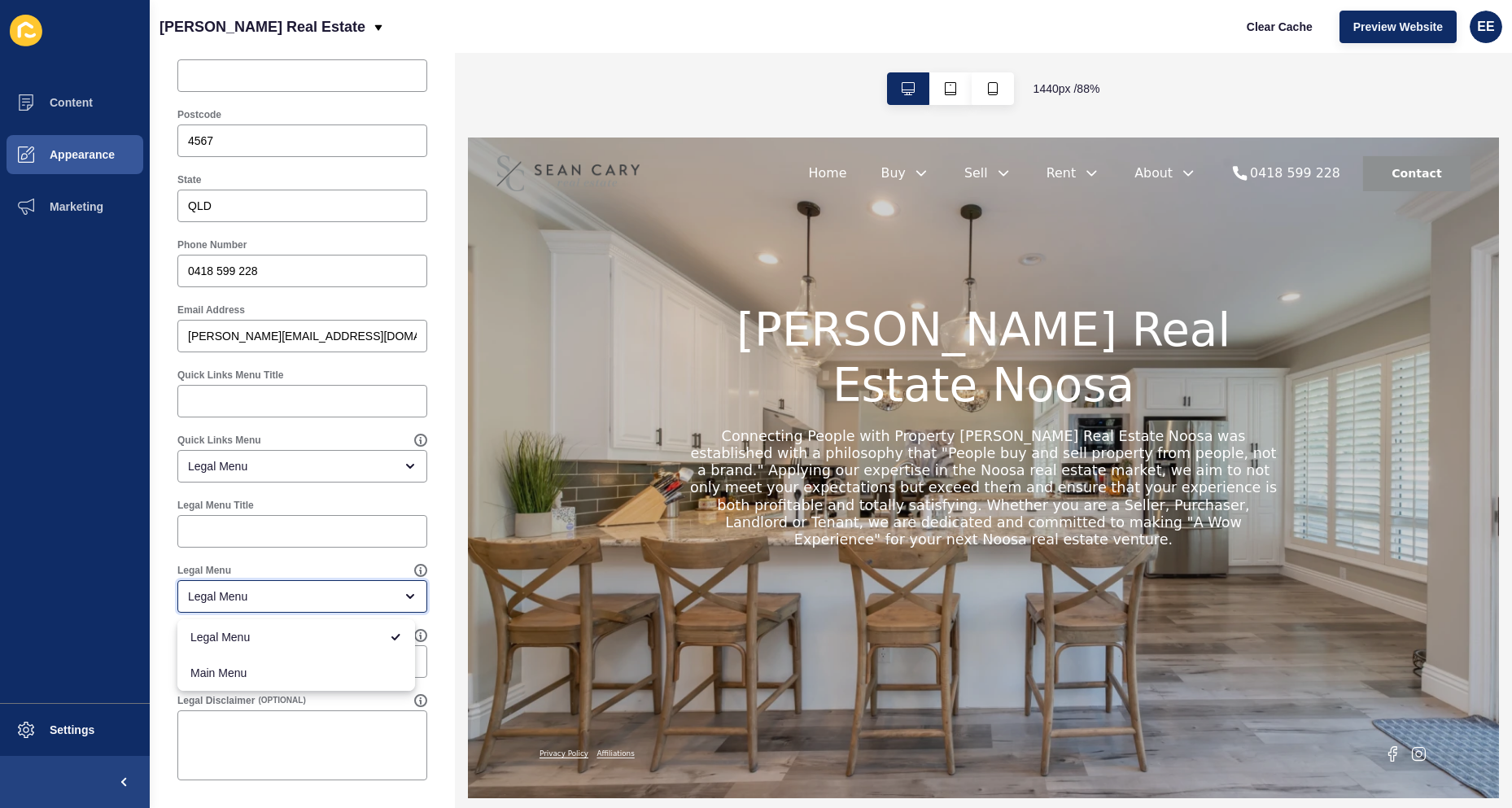
click at [345, 605] on div "Legal Menu" at bounding box center [302, 596] width 250 height 32
drag, startPoint x: 304, startPoint y: 639, endPoint x: 351, endPoint y: 605, distance: 58.0
click at [305, 639] on span "Legal Menu" at bounding box center [284, 638] width 188 height 17
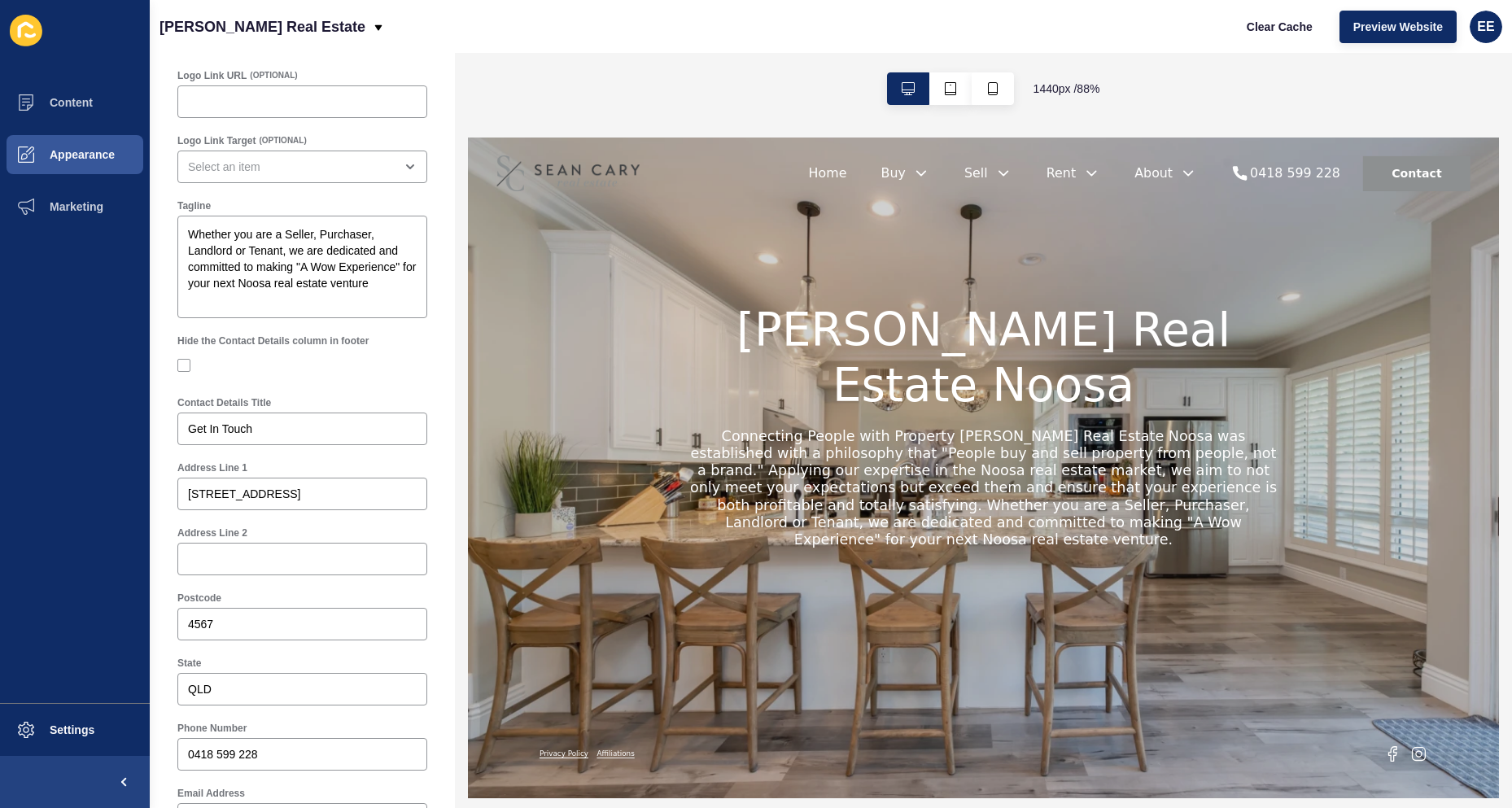
scroll to position [0, 0]
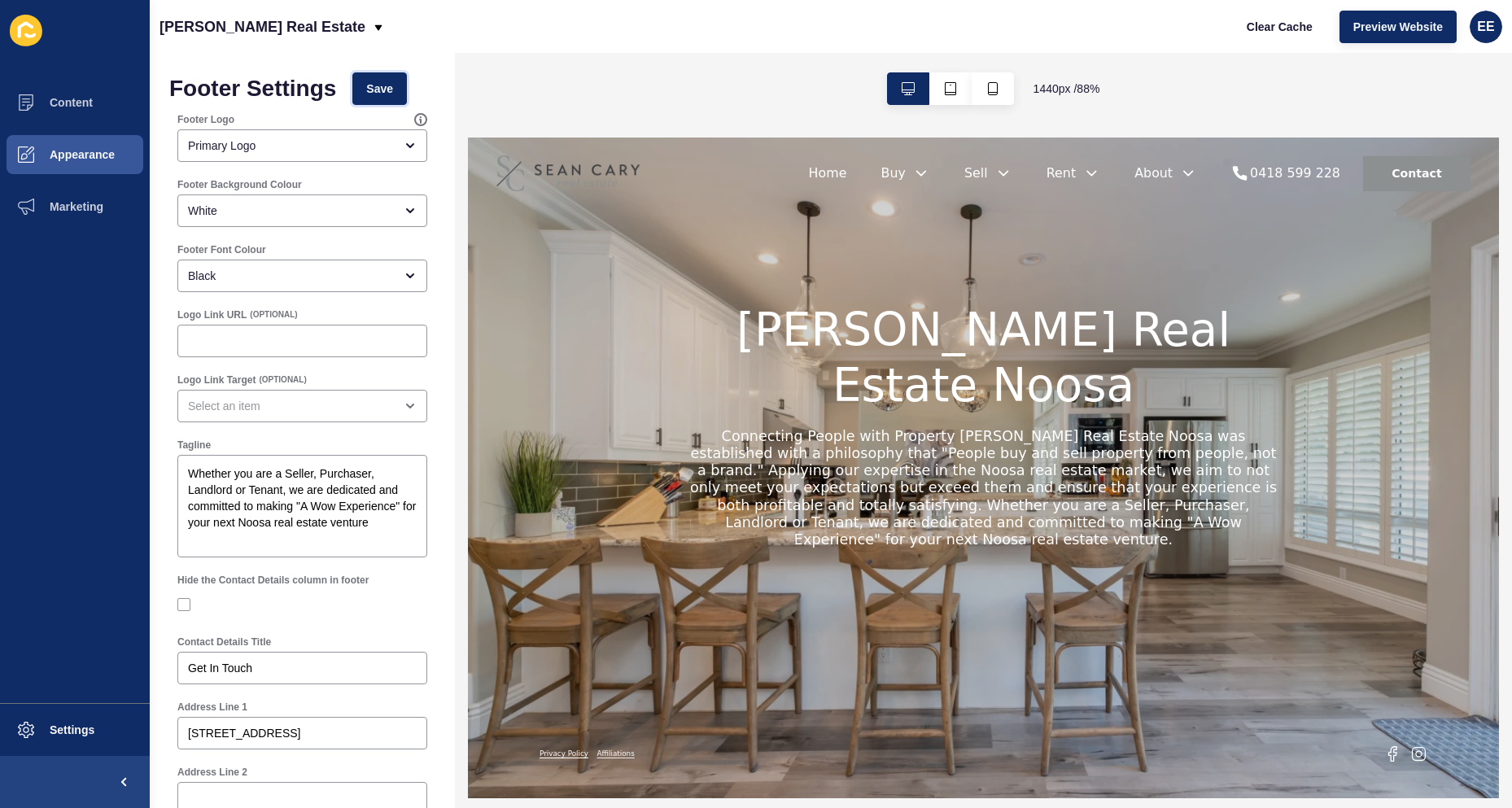
drag, startPoint x: 386, startPoint y: 94, endPoint x: 695, endPoint y: 0, distance: 323.0
click at [391, 93] on span "Save" at bounding box center [379, 89] width 27 height 17
drag, startPoint x: 66, startPoint y: 103, endPoint x: 91, endPoint y: 111, distance: 26.2
click at [68, 103] on span "Content" at bounding box center [45, 103] width 95 height 13
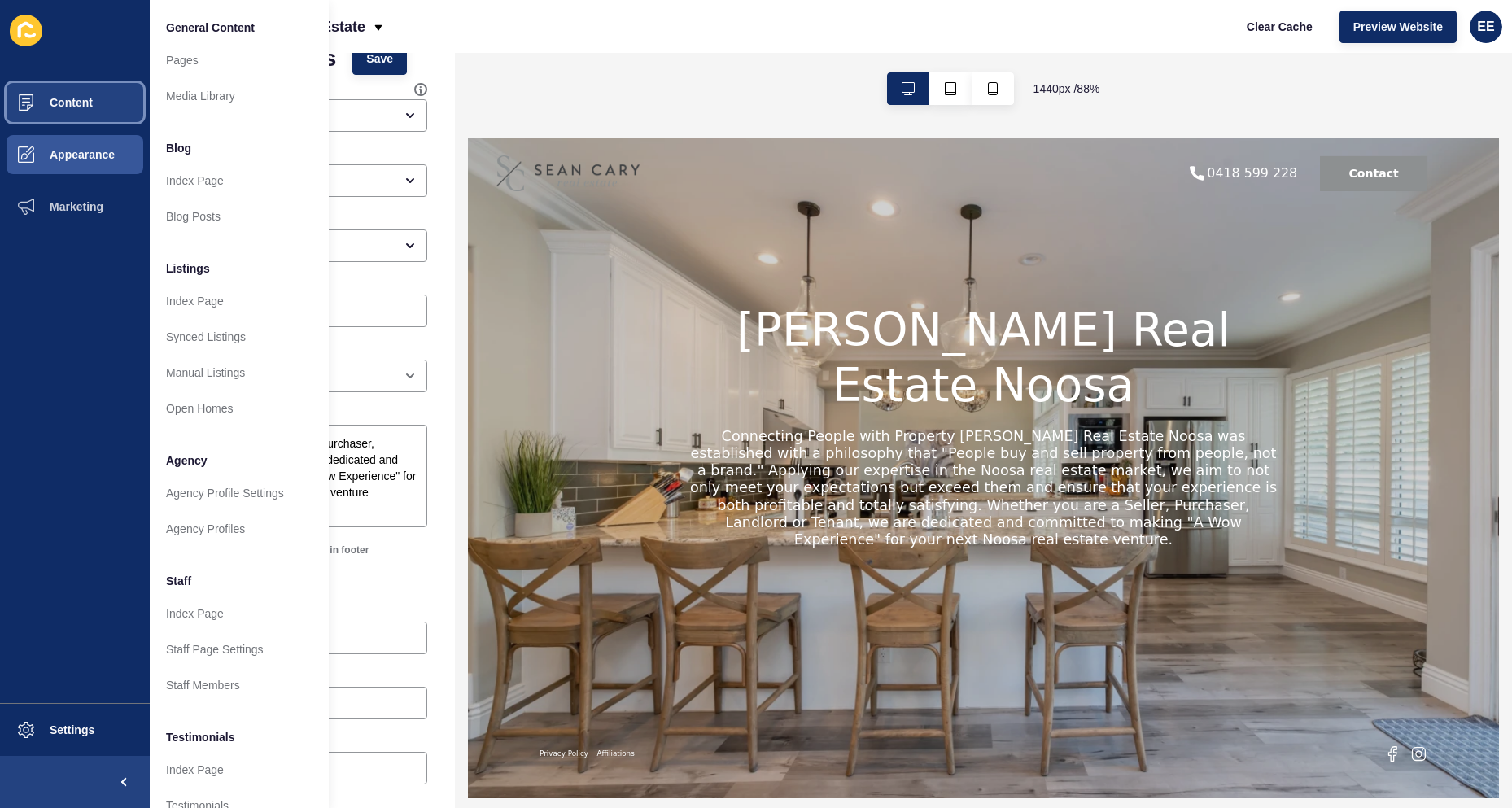
scroll to position [81, 0]
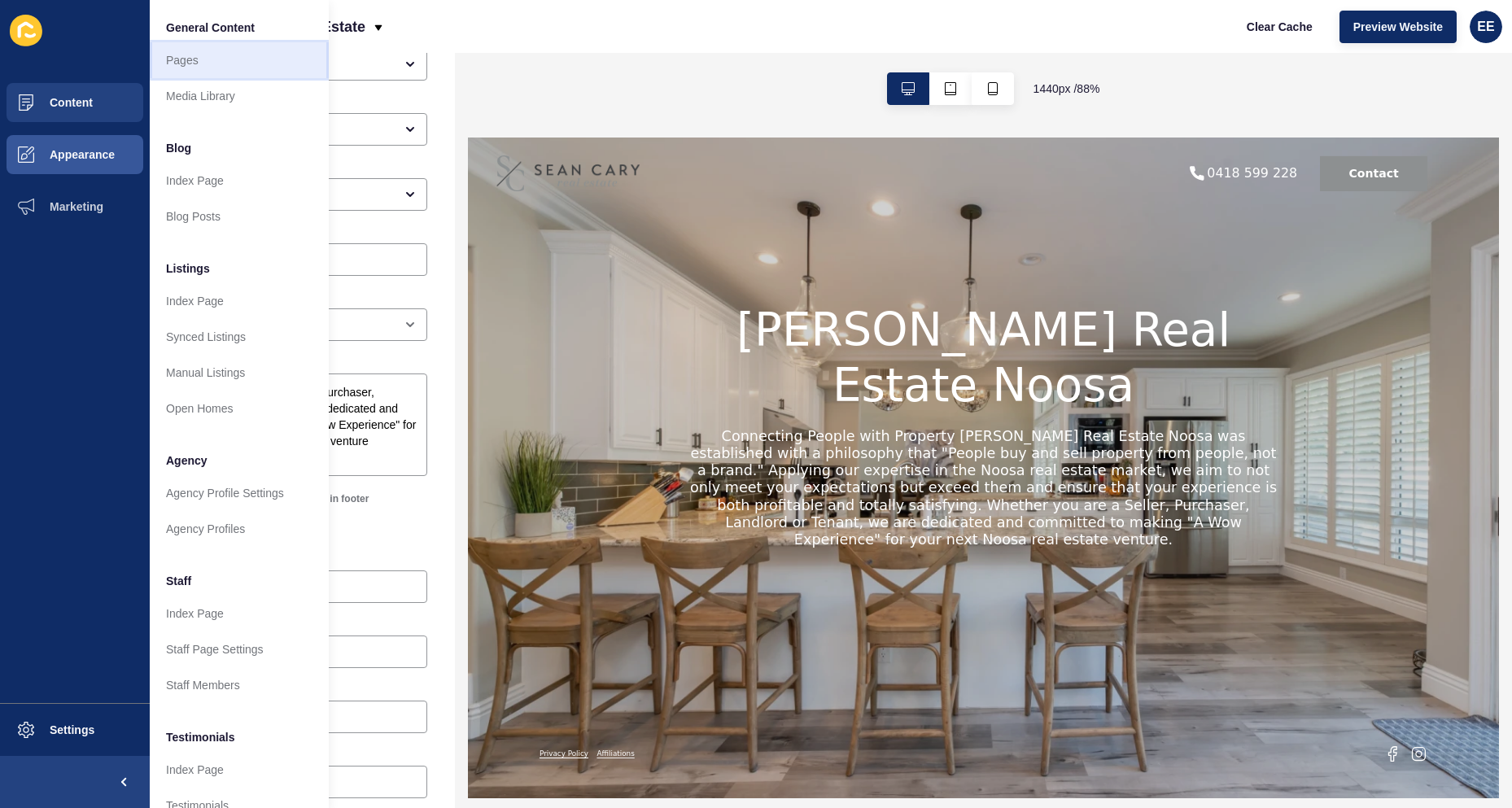
click at [188, 55] on link "Pages" at bounding box center [239, 60] width 179 height 36
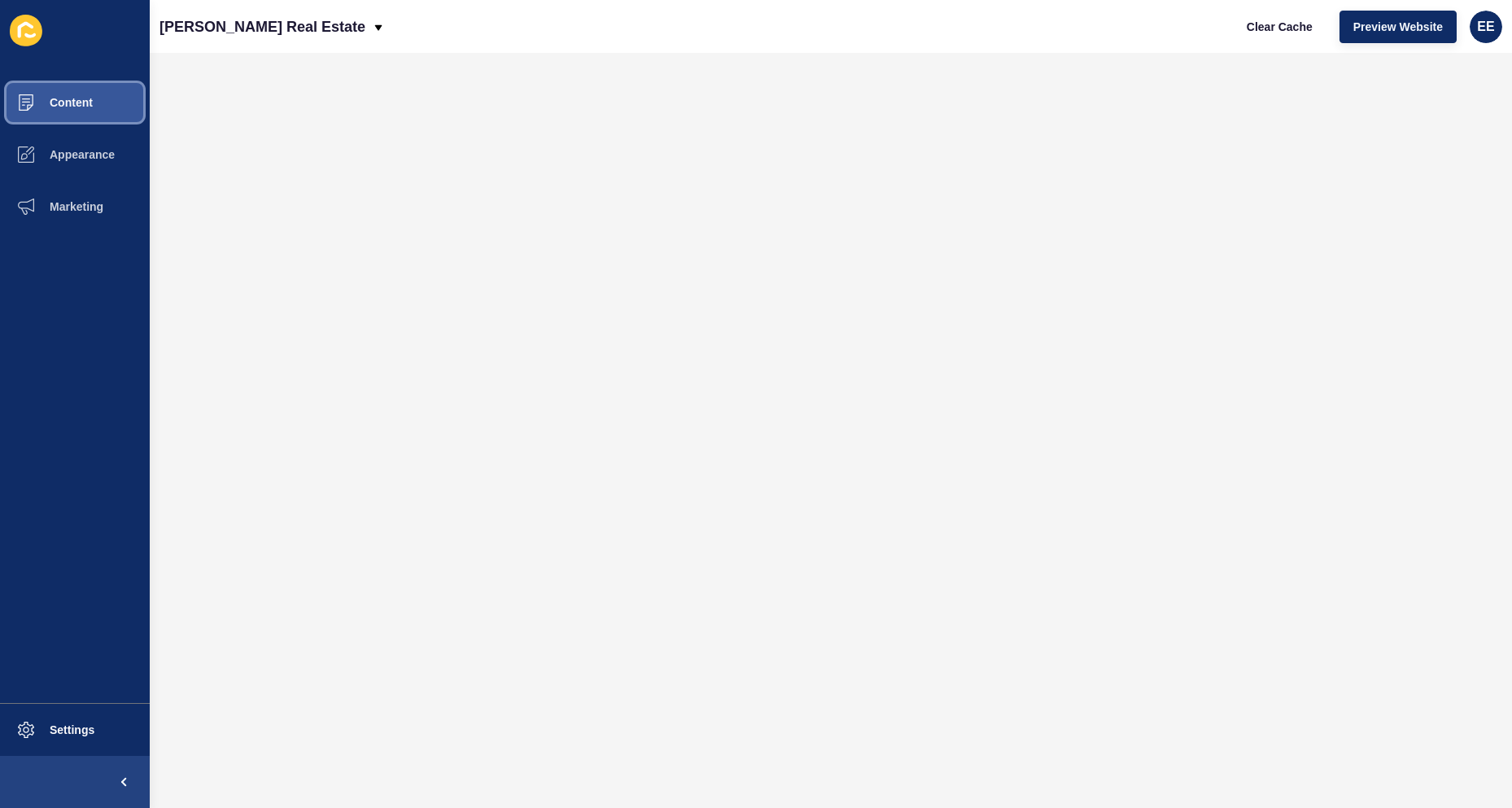
click at [86, 107] on span "Content" at bounding box center [45, 103] width 95 height 13
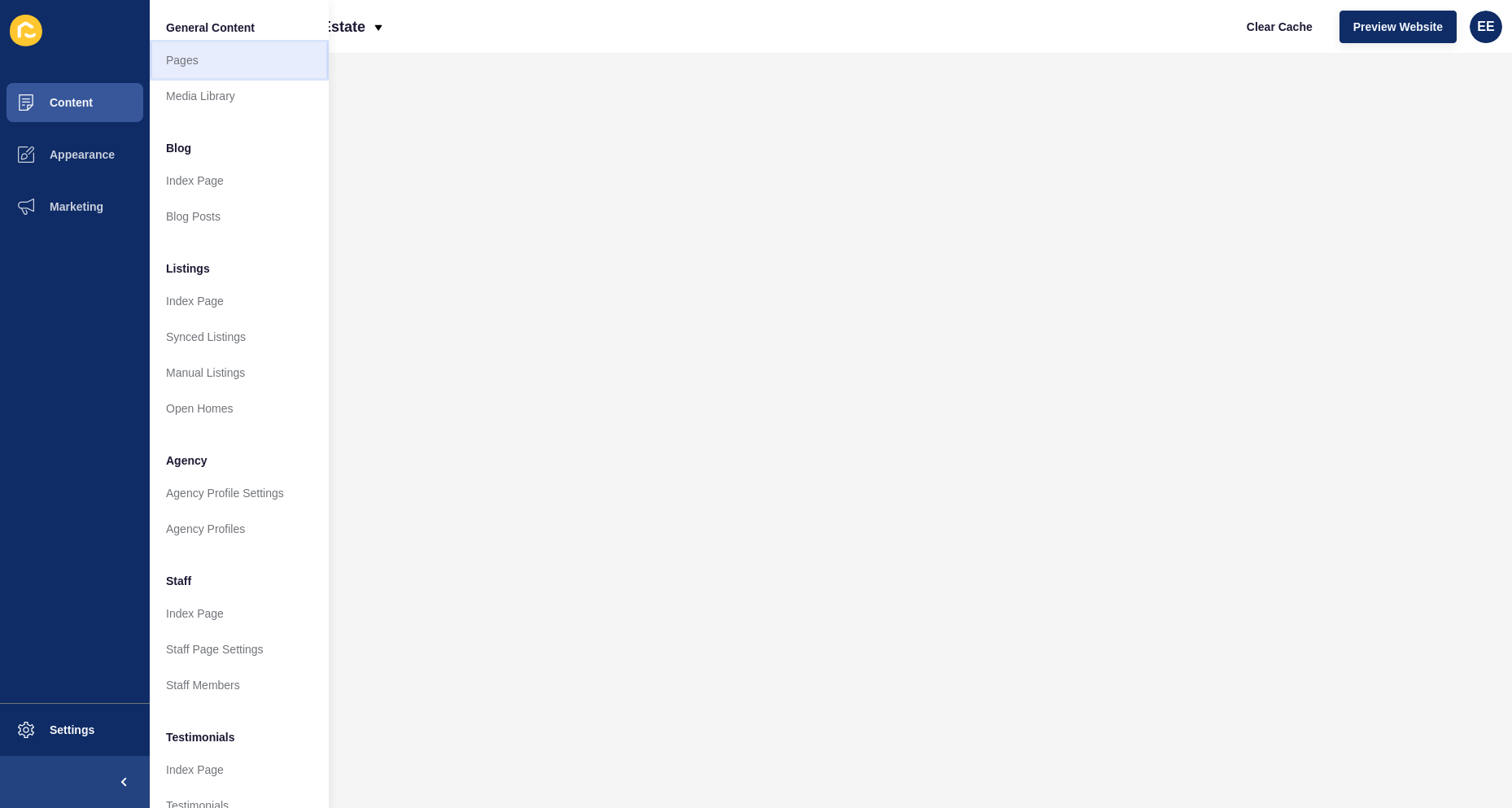
click at [176, 56] on link "Pages" at bounding box center [239, 60] width 179 height 36
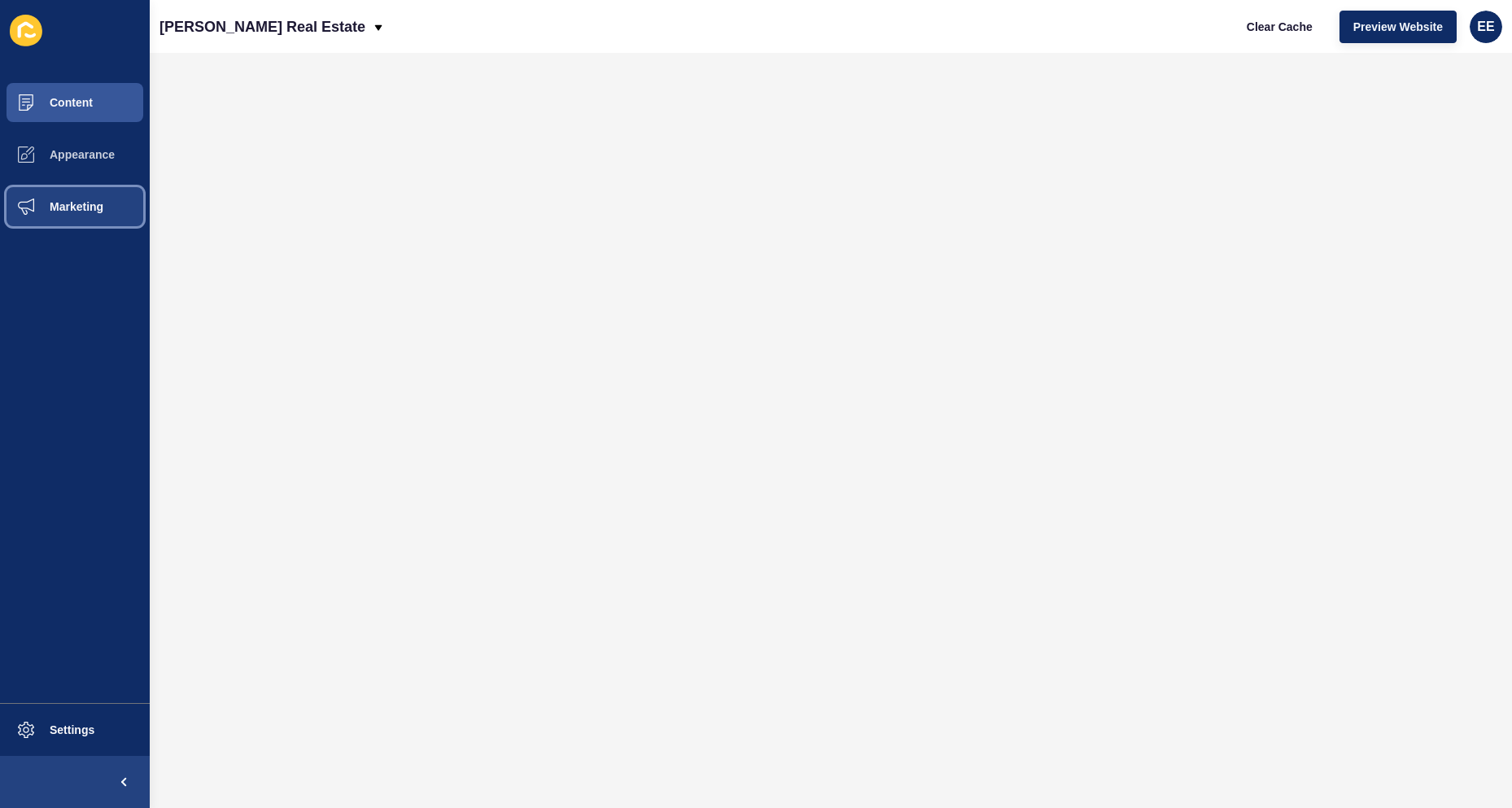
drag, startPoint x: 55, startPoint y: 211, endPoint x: 134, endPoint y: 211, distance: 79.0
click at [58, 211] on span "Marketing" at bounding box center [50, 207] width 105 height 13
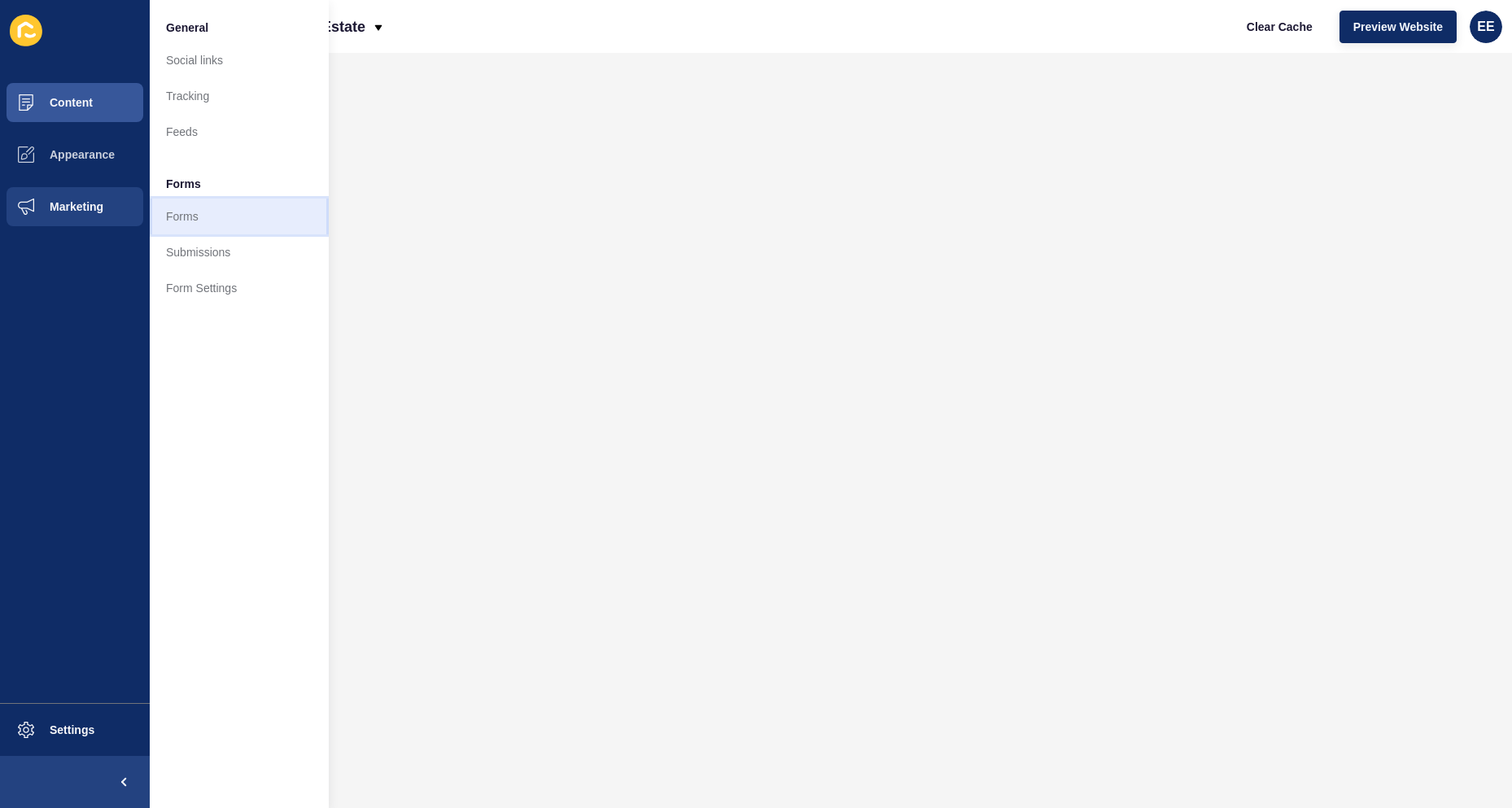
click at [201, 215] on link "Forms" at bounding box center [239, 216] width 179 height 36
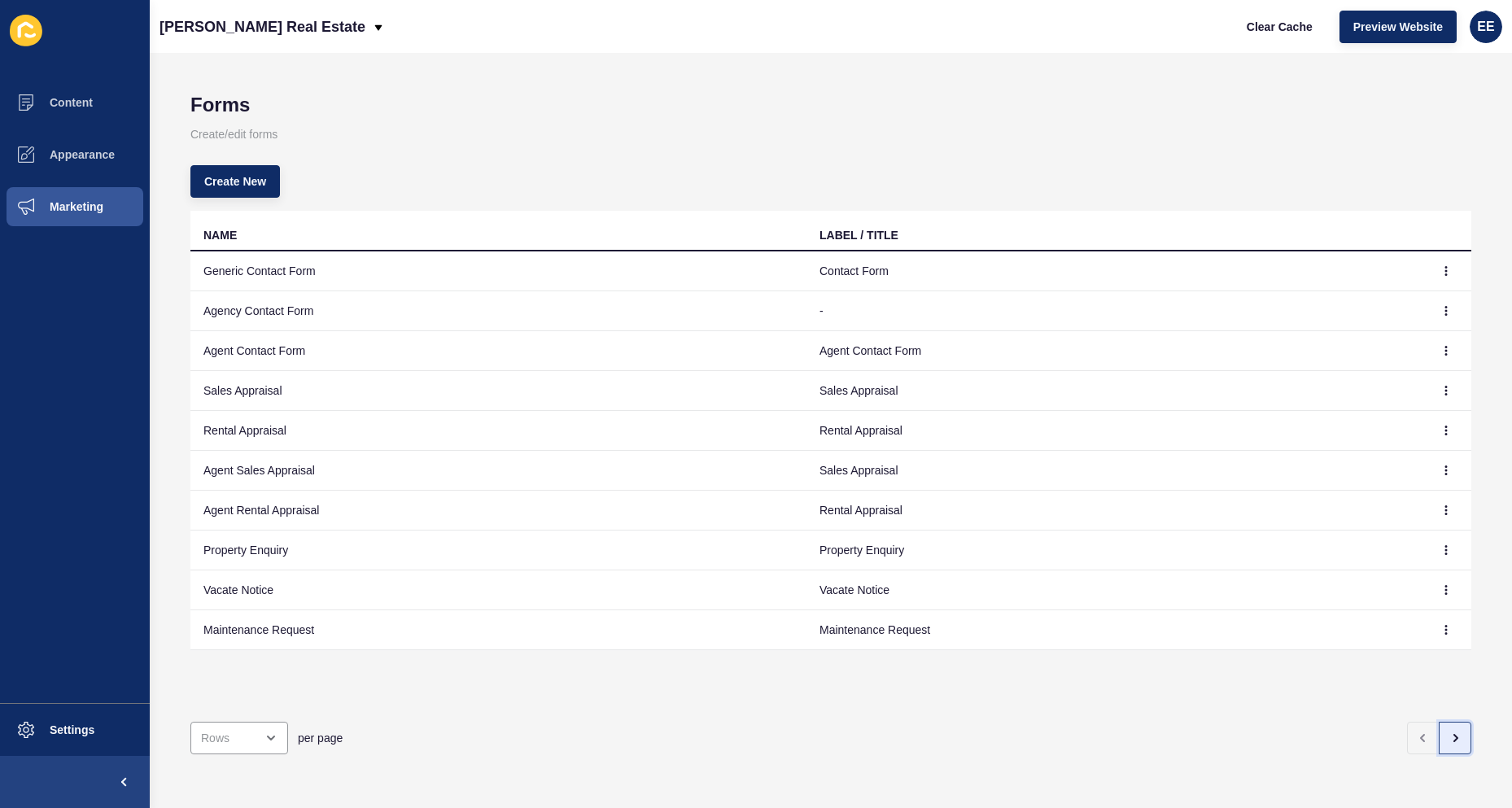
click at [1439, 730] on button "button" at bounding box center [1455, 737] width 32 height 32
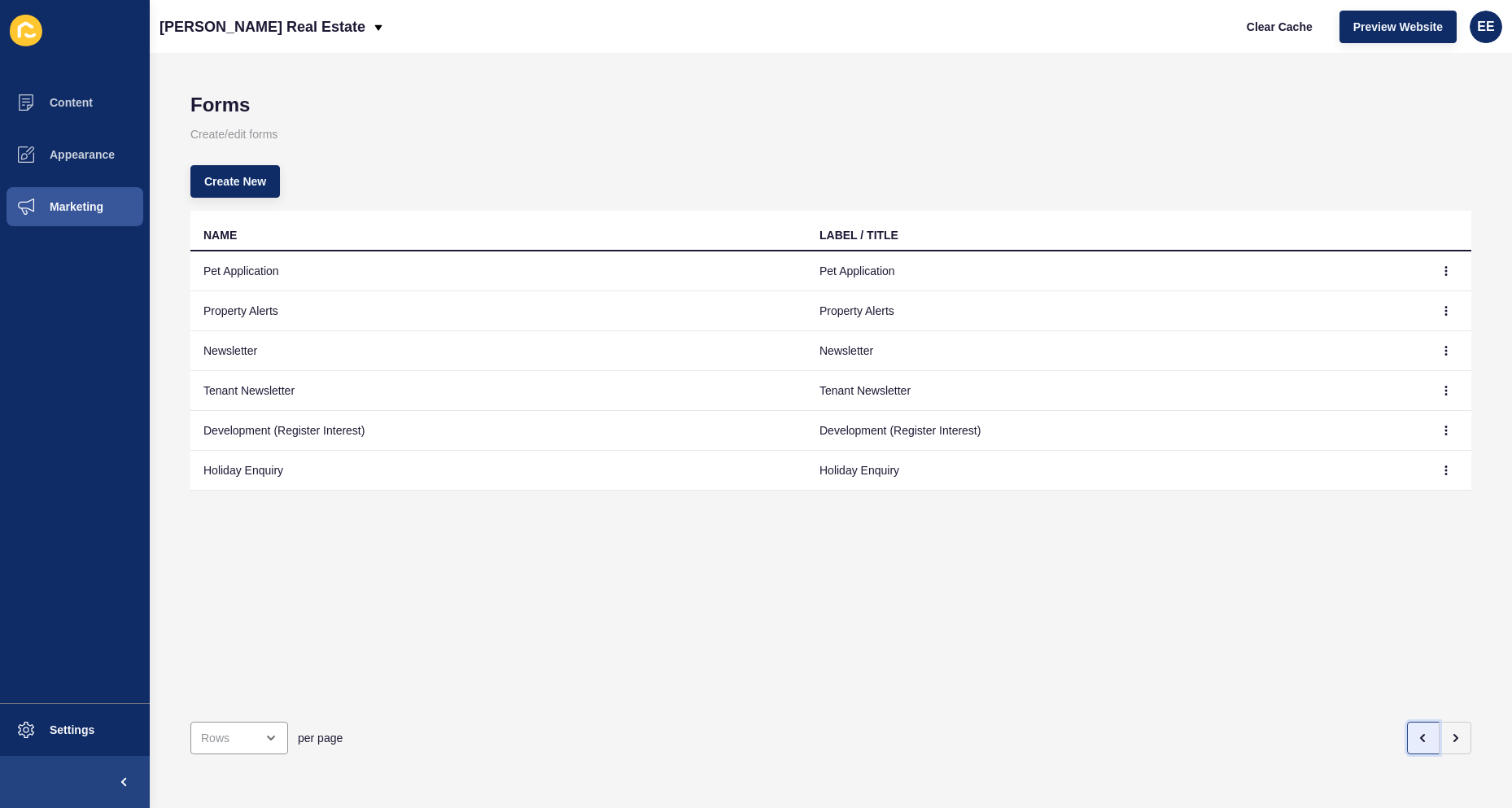
click at [1421, 727] on button "button" at bounding box center [1423, 737] width 32 height 32
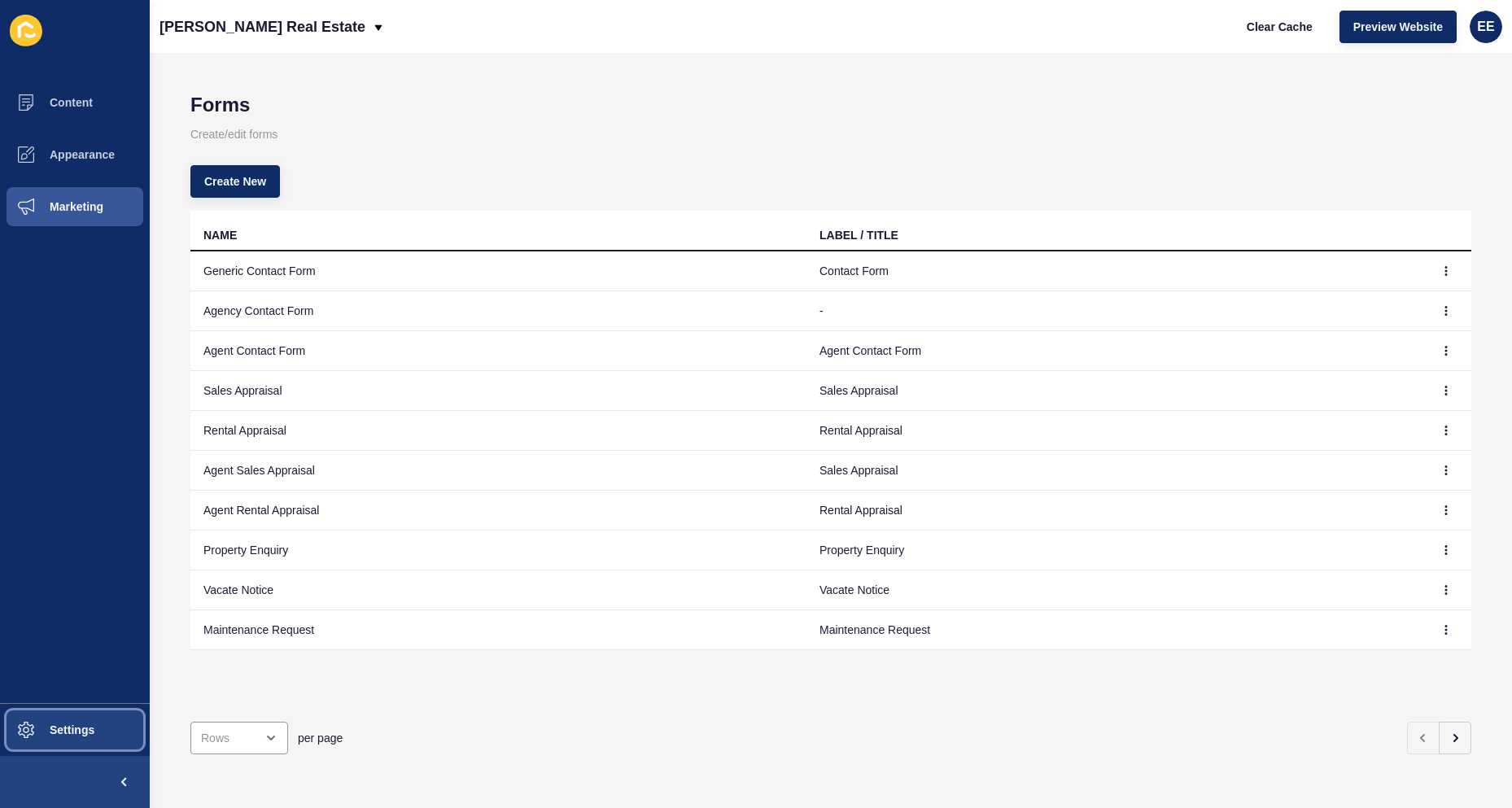
click at [61, 734] on span "Settings" at bounding box center [46, 730] width 97 height 13
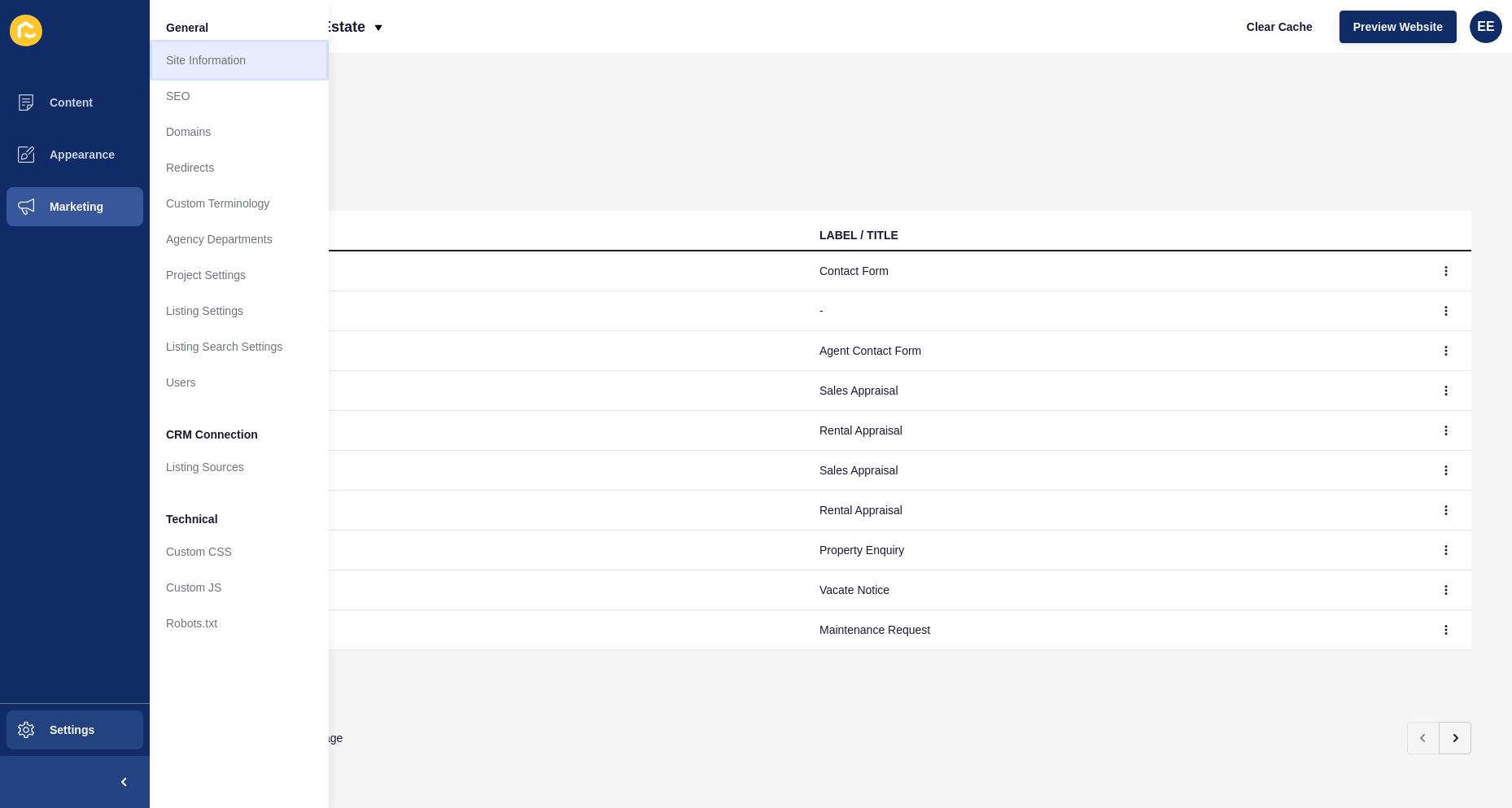
click at [280, 62] on link "Site Information" at bounding box center [239, 60] width 179 height 36
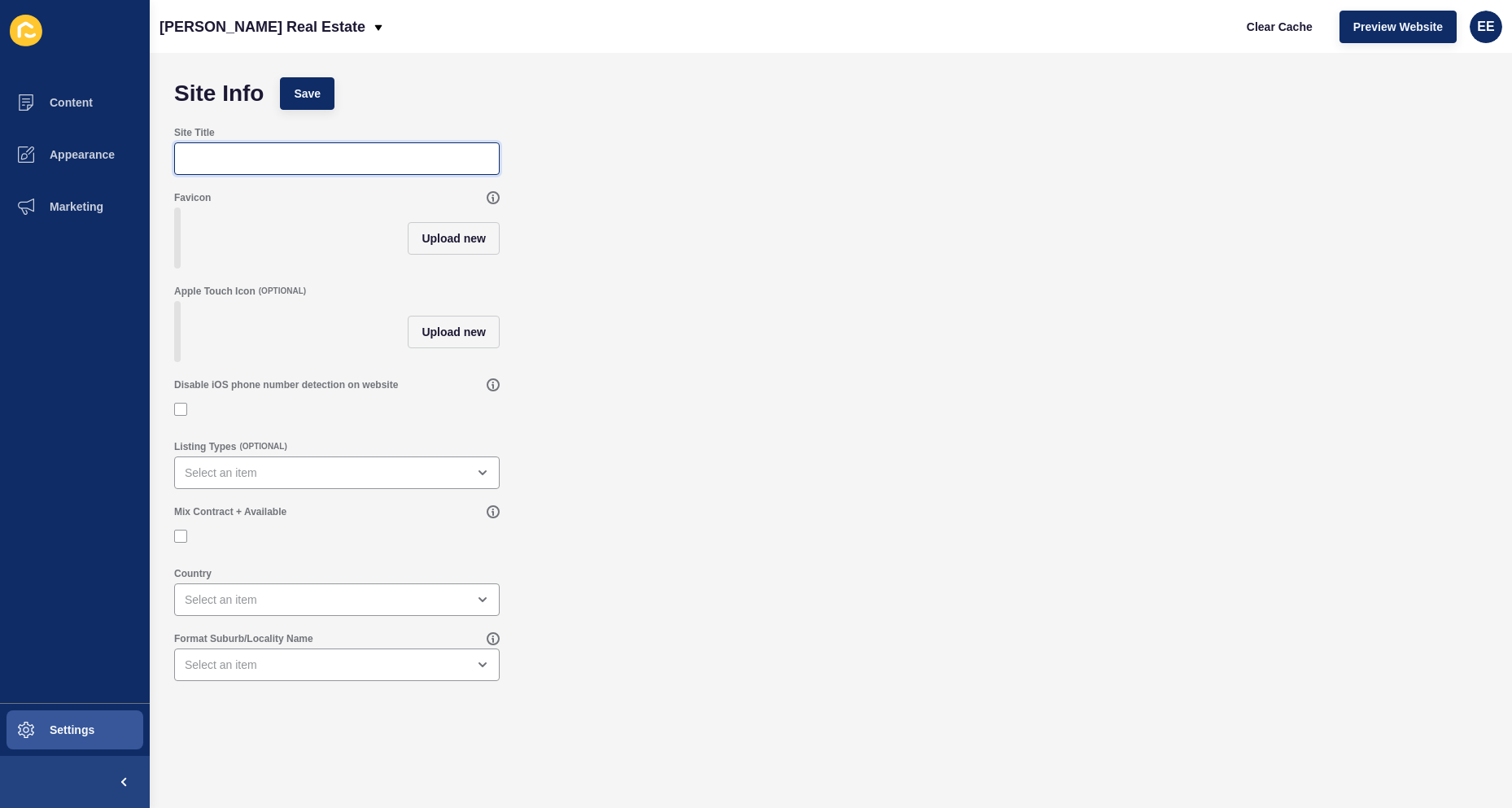
click at [282, 154] on input "Site Title" at bounding box center [337, 159] width 305 height 17
type input "[PERSON_NAME] Real Estate"
click at [448, 246] on span "Upload new" at bounding box center [453, 238] width 64 height 17
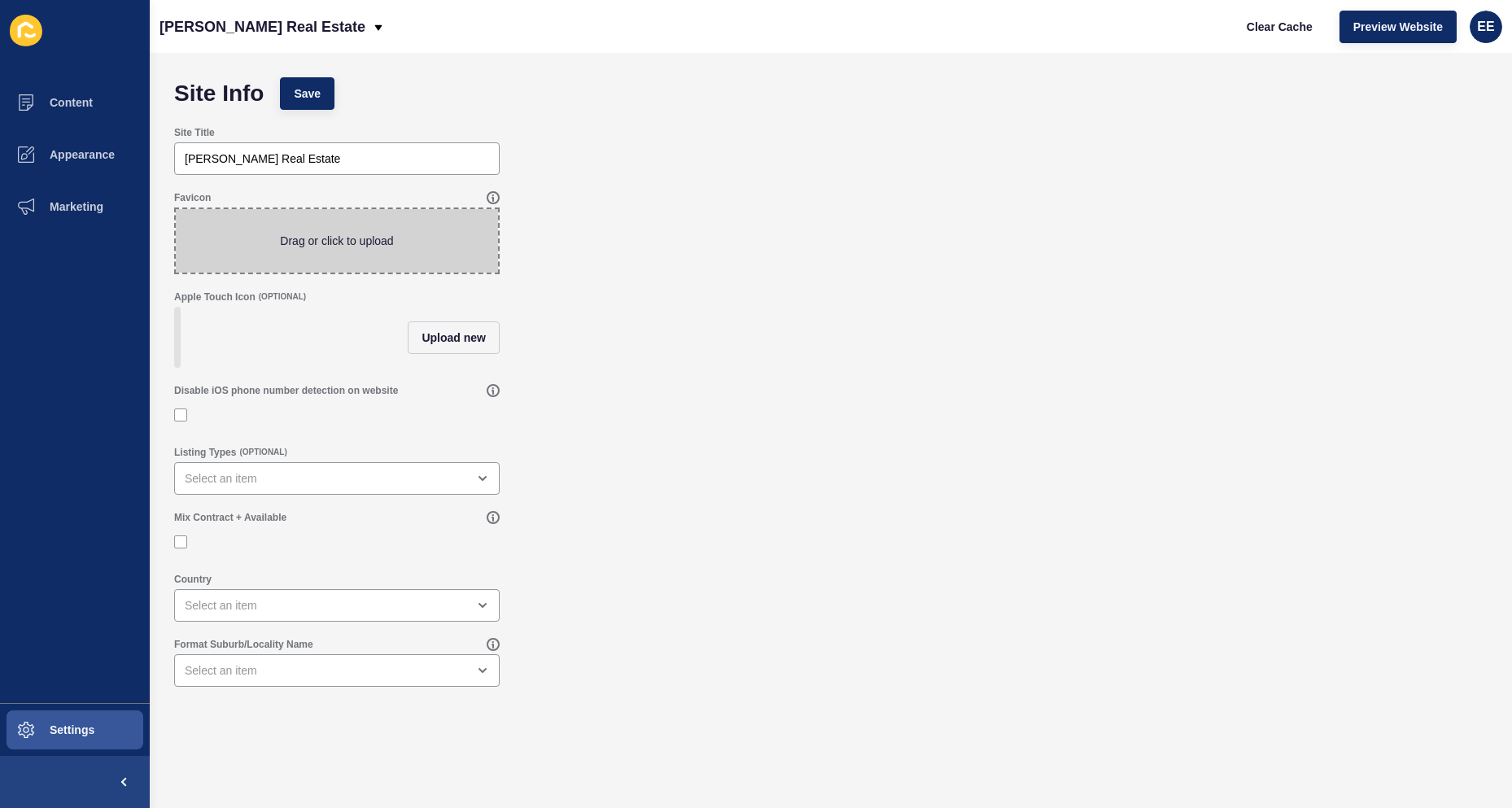
click at [330, 234] on span at bounding box center [337, 241] width 322 height 63
click at [176, 209] on input "Drag or click to upload" at bounding box center [176, 209] width 0 height 0
type input "C:\fakepath\SC_Logo_blk.png"
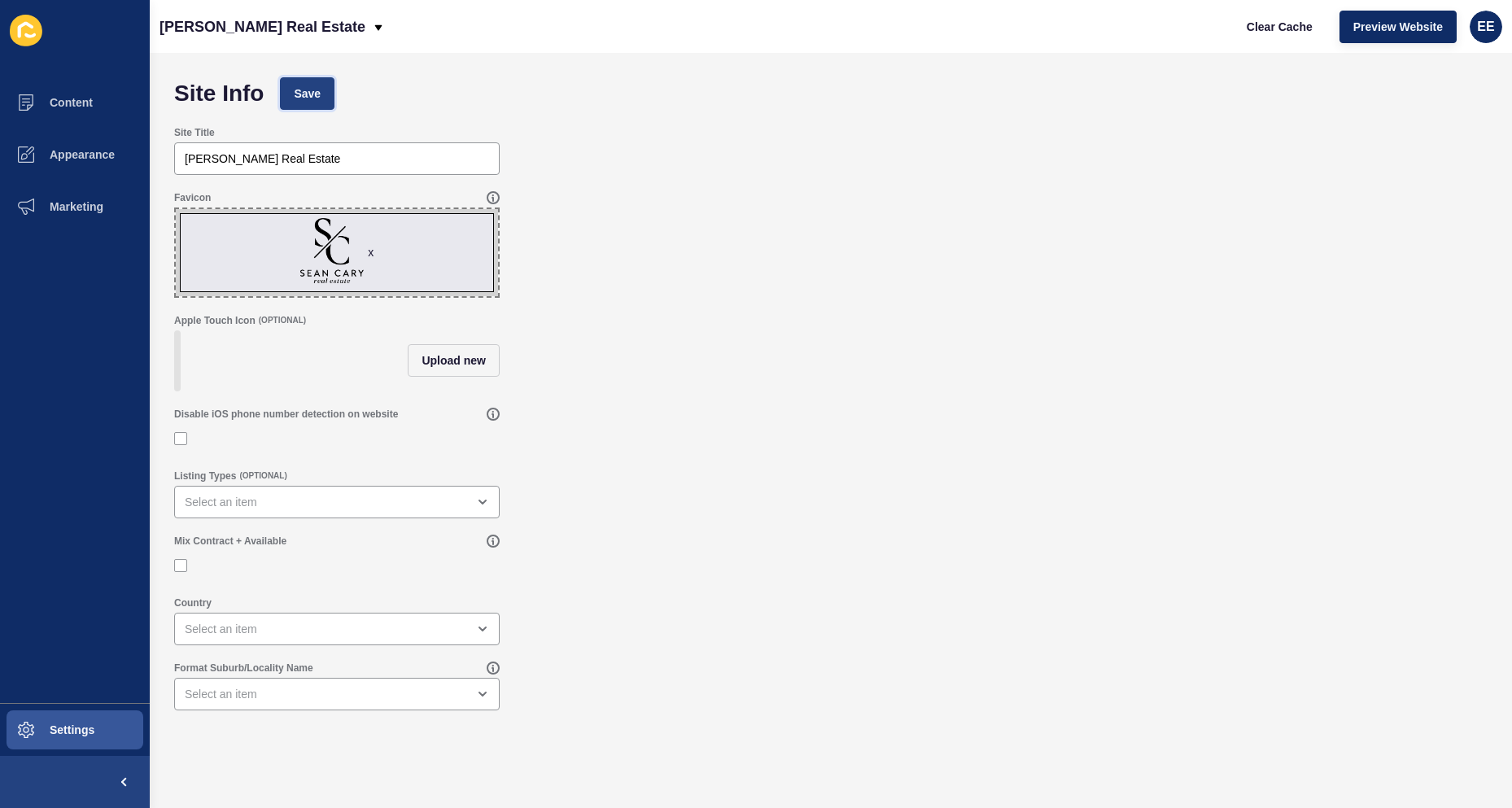
click at [308, 97] on span "Save" at bounding box center [307, 94] width 27 height 17
drag, startPoint x: 245, startPoint y: 511, endPoint x: 255, endPoint y: 511, distance: 10.0
click at [251, 511] on div "open menu" at bounding box center [325, 502] width 281 height 17
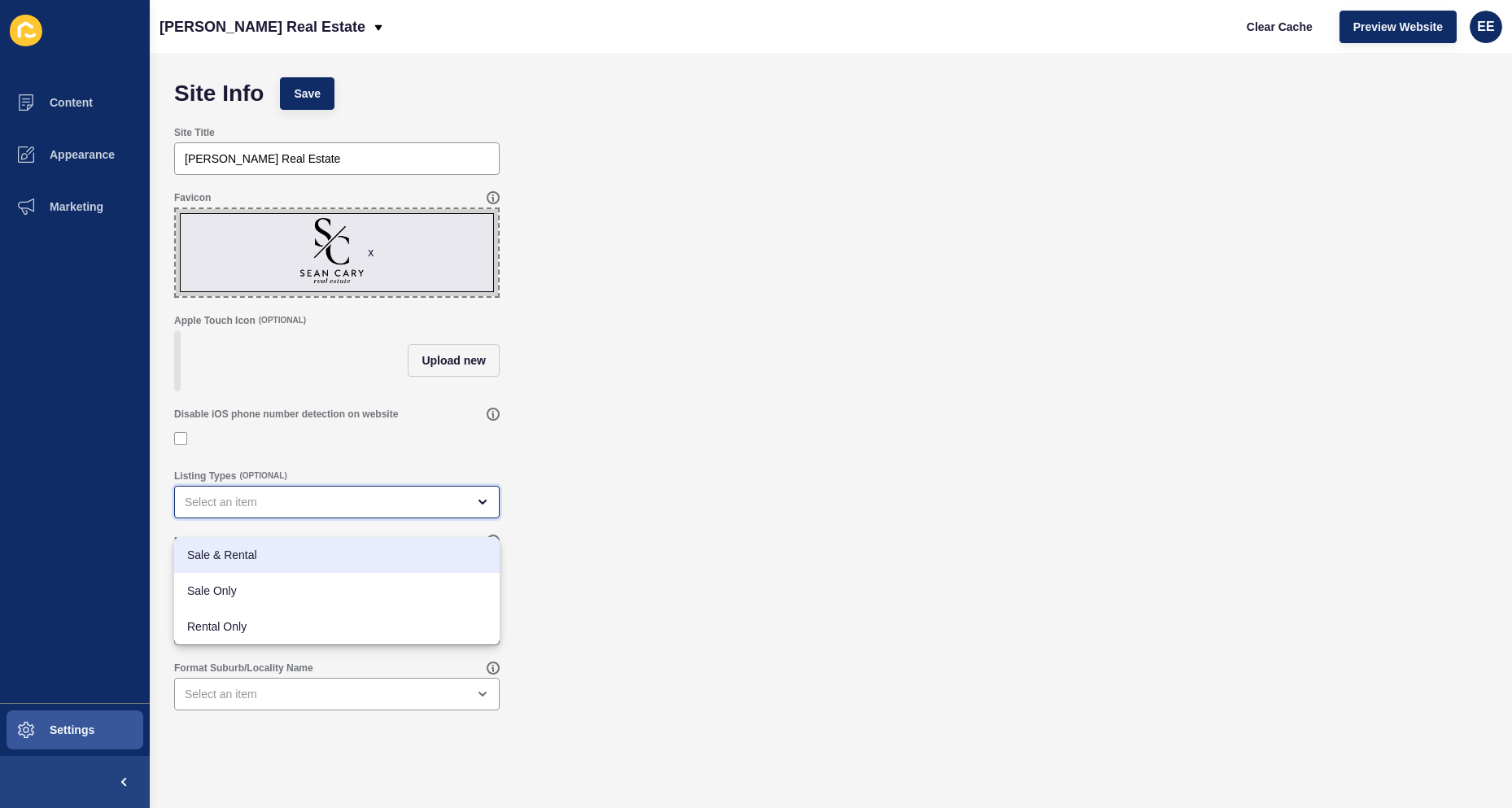
click at [252, 558] on span "Sale & Rental" at bounding box center [336, 556] width 300 height 17
type input "Sale & Rental"
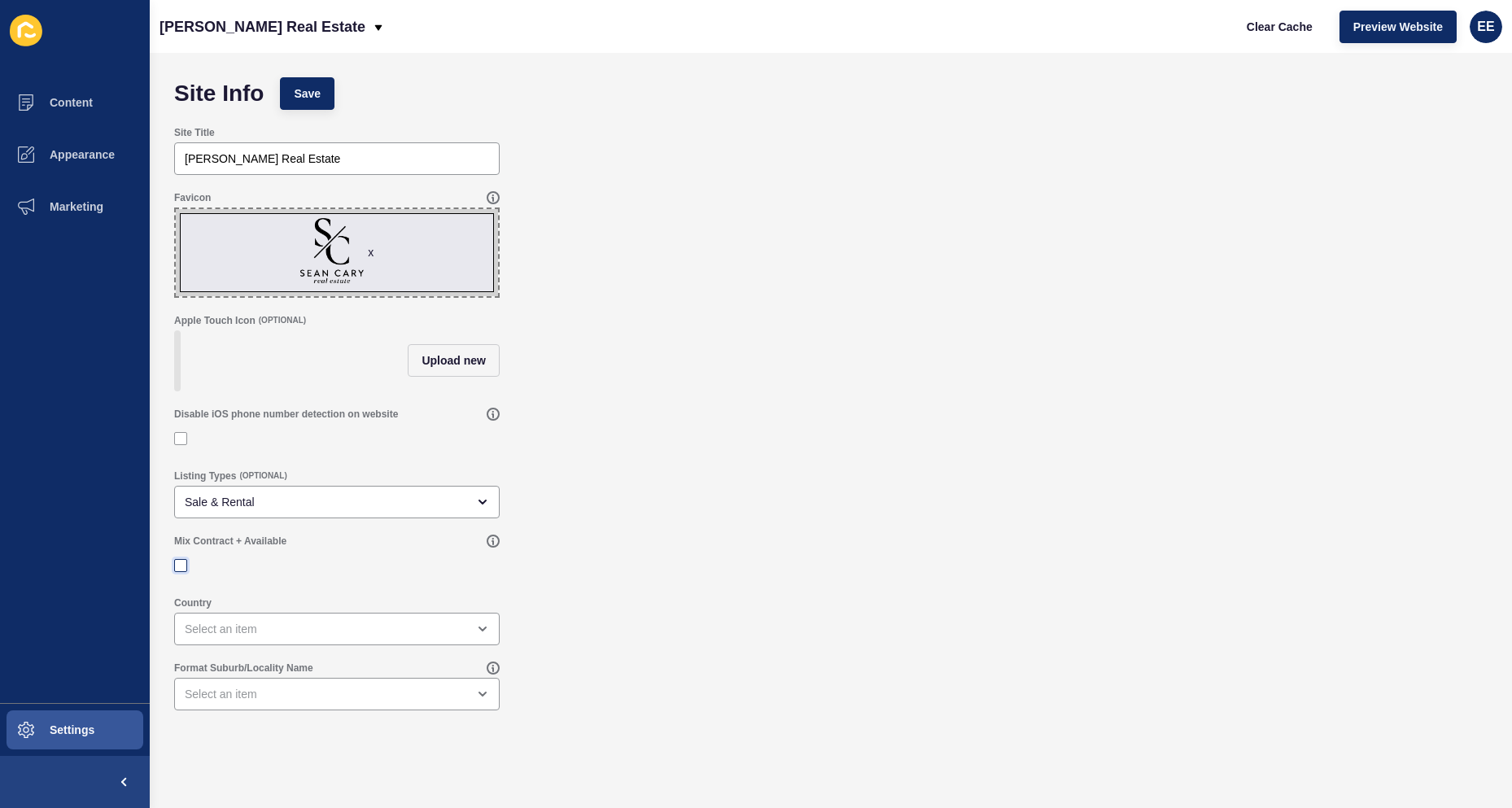
click at [184, 572] on label at bounding box center [181, 566] width 13 height 13
click at [184, 570] on input "Mix Contract + Available" at bounding box center [183, 565] width 11 height 11
checkbox input "true"
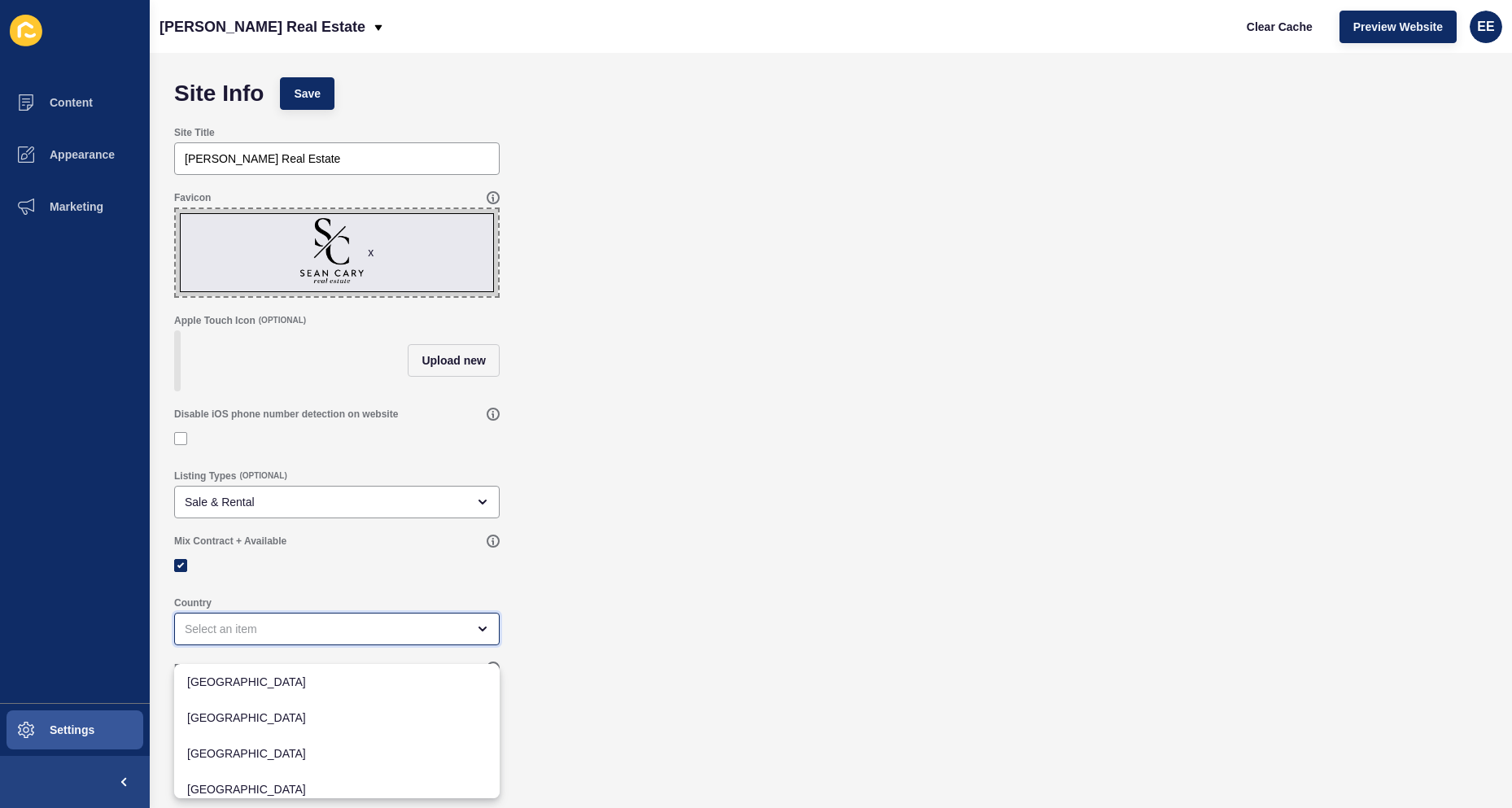
click at [306, 630] on div "close menu" at bounding box center [337, 629] width 325 height 32
click at [293, 681] on span "Australia" at bounding box center [336, 683] width 300 height 17
type input "Australia"
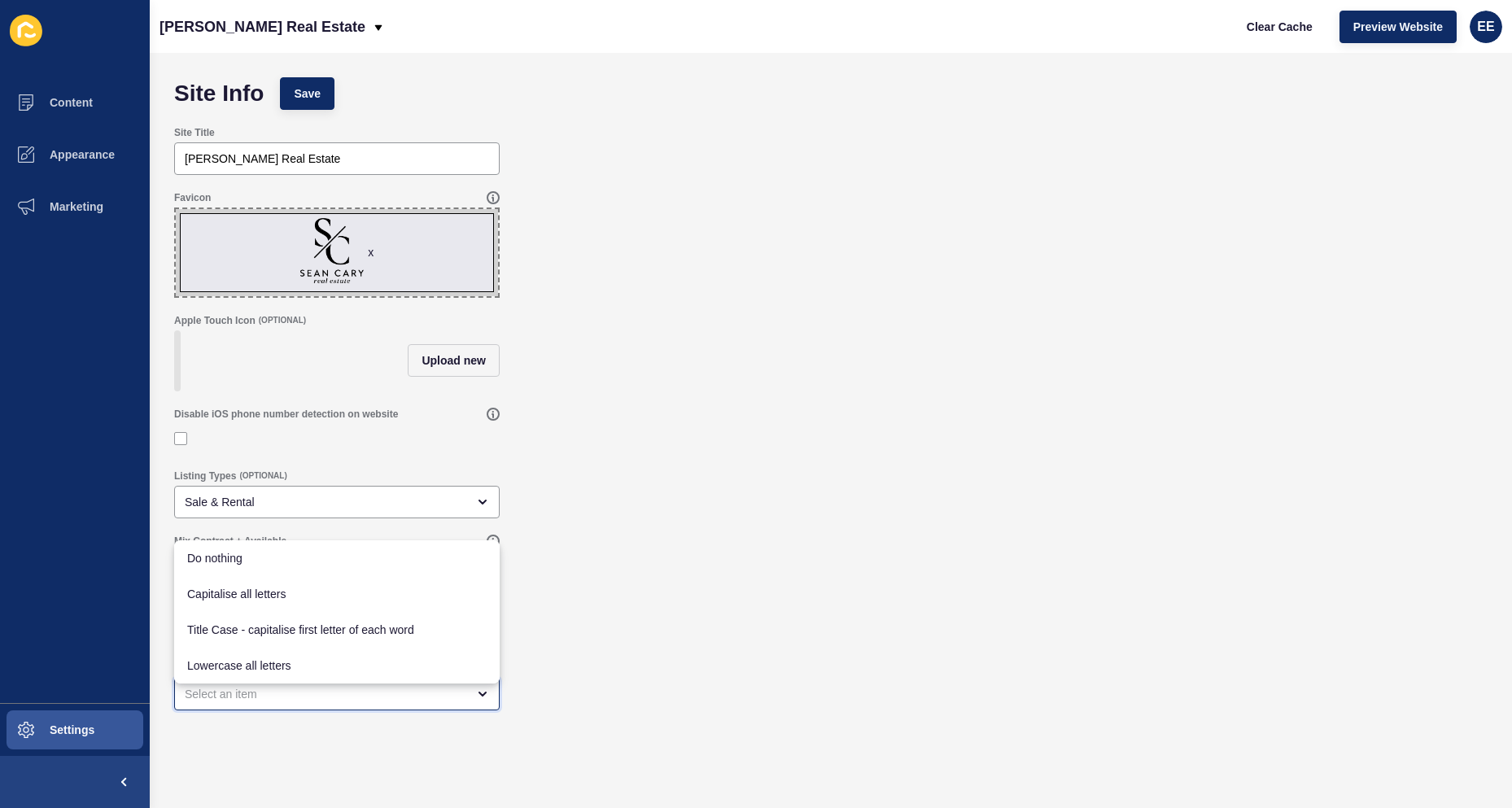
click at [283, 703] on div "close menu" at bounding box center [325, 694] width 281 height 17
click at [291, 591] on span "Capitalise all letters" at bounding box center [336, 595] width 300 height 17
type input "Capitalise all letters"
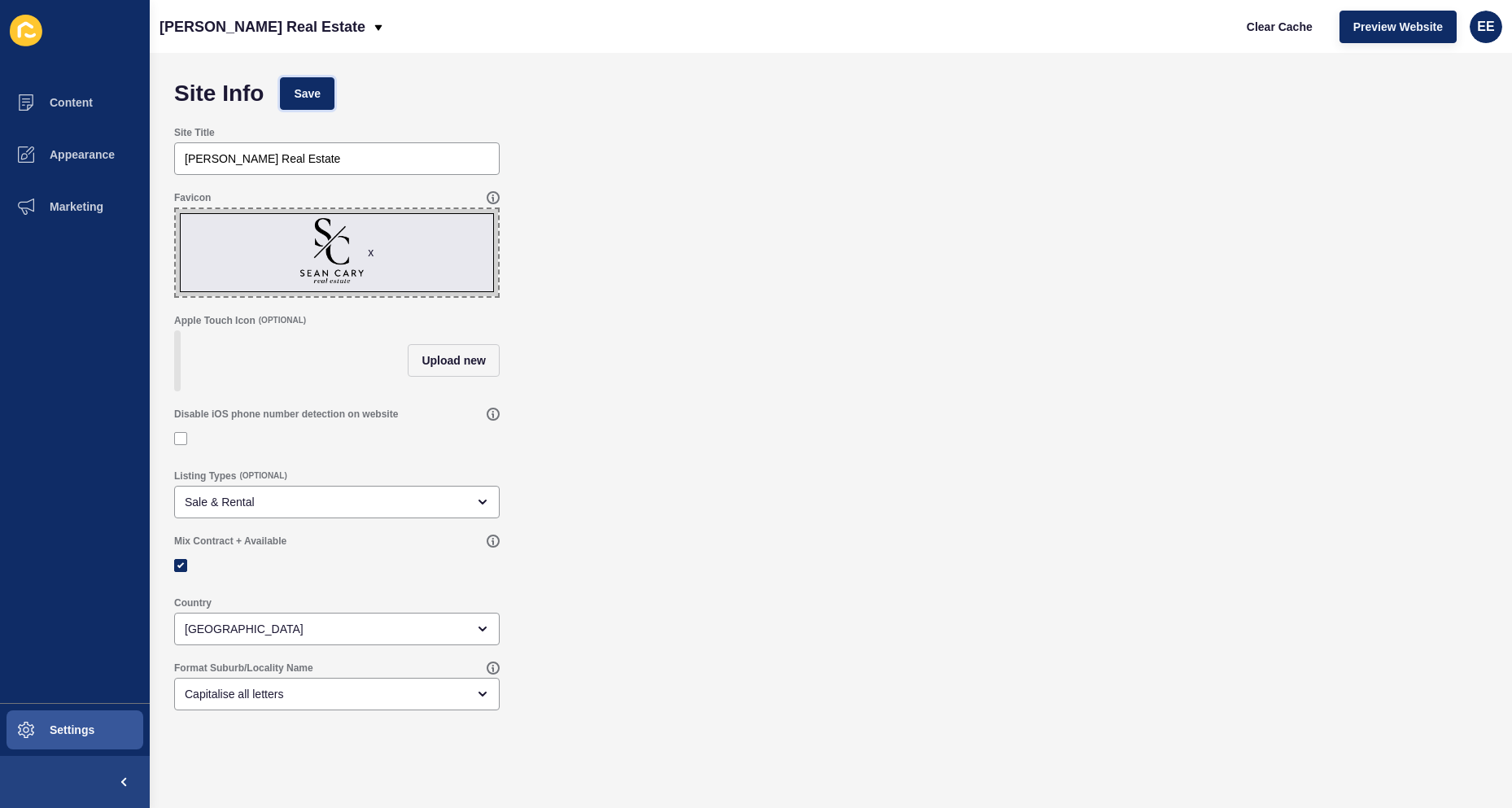
drag, startPoint x: 314, startPoint y: 95, endPoint x: 514, endPoint y: 72, distance: 201.3
click at [314, 95] on span "Save" at bounding box center [307, 94] width 27 height 17
click at [318, 28] on div "[PERSON_NAME] Real Estate" at bounding box center [272, 27] width 226 height 41
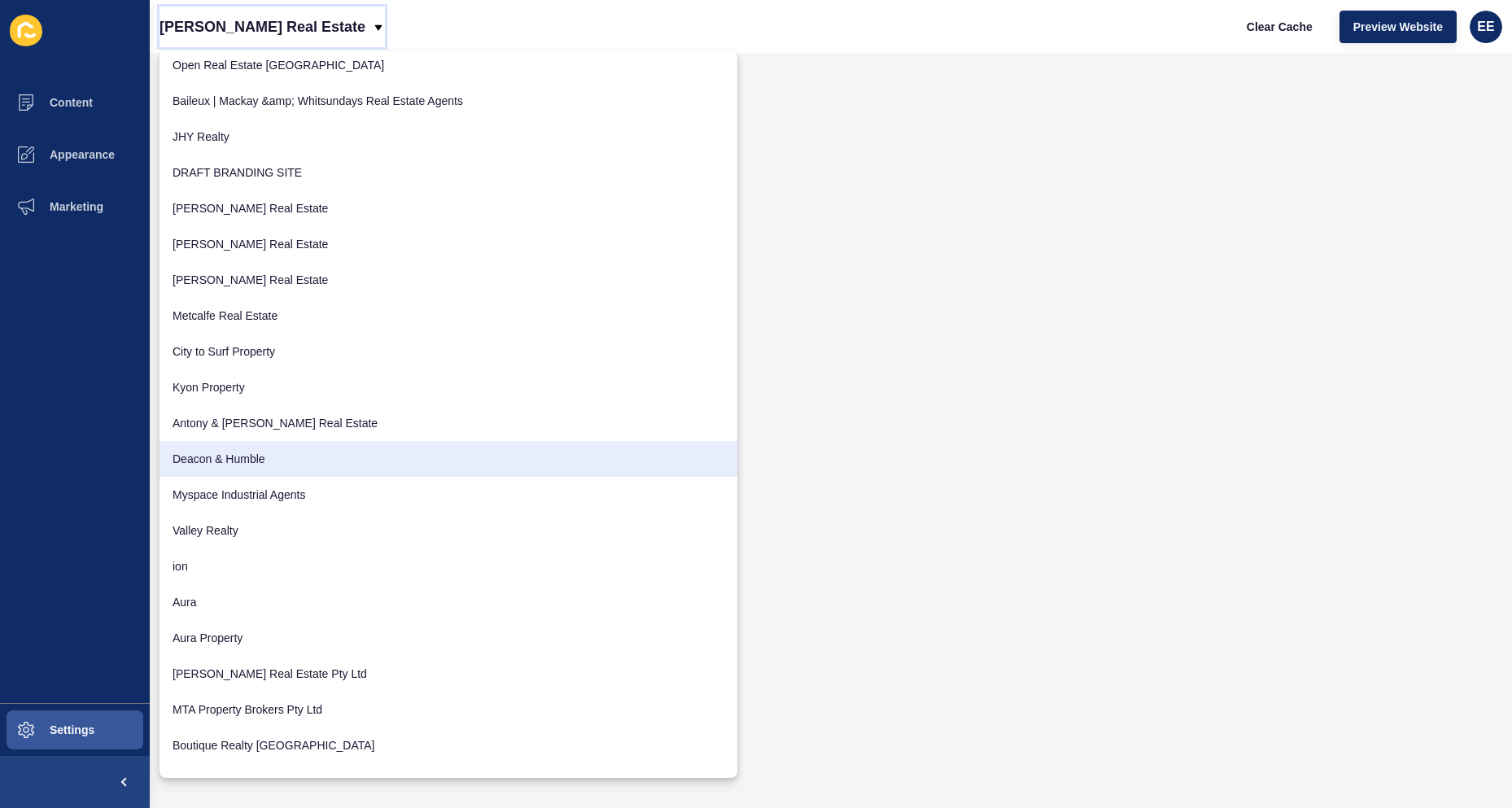
scroll to position [360, 0]
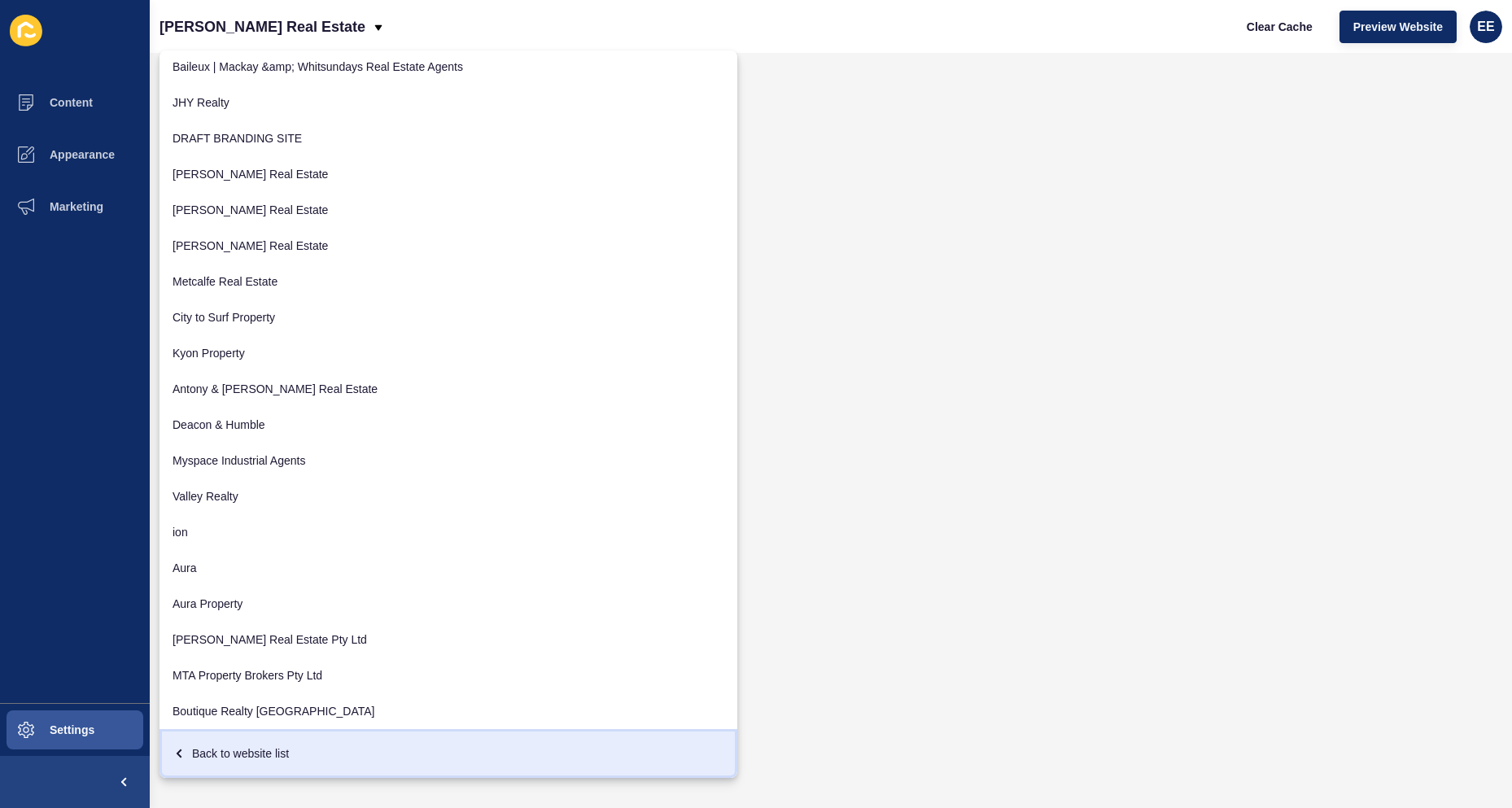
click at [265, 746] on div "Back to website list" at bounding box center [448, 753] width 552 height 29
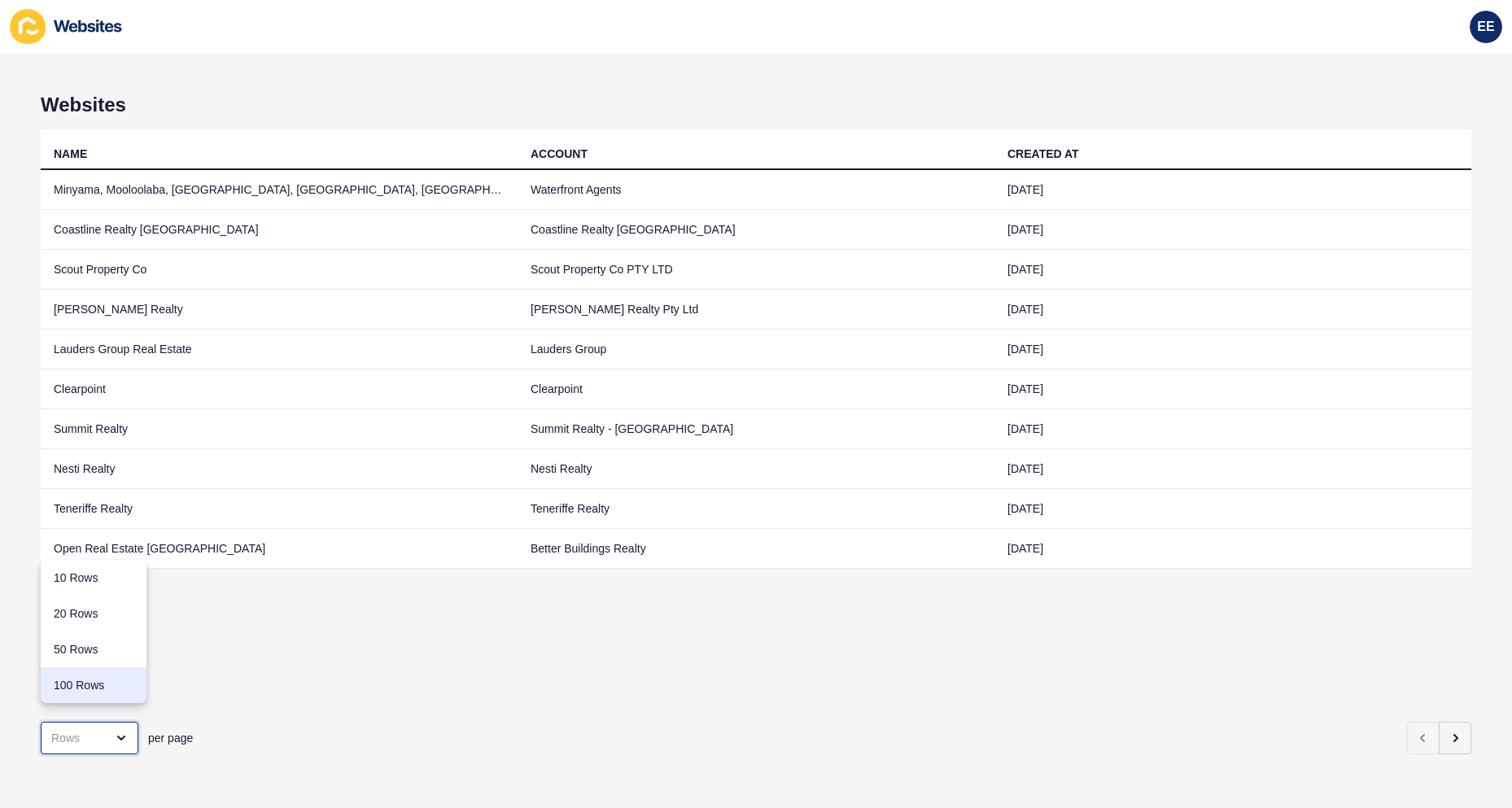
drag, startPoint x: 104, startPoint y: 684, endPoint x: 204, endPoint y: 683, distance: 100.0
click at [104, 683] on div "100 Rows" at bounding box center [94, 686] width 80 height 17
type input "100 Rows"
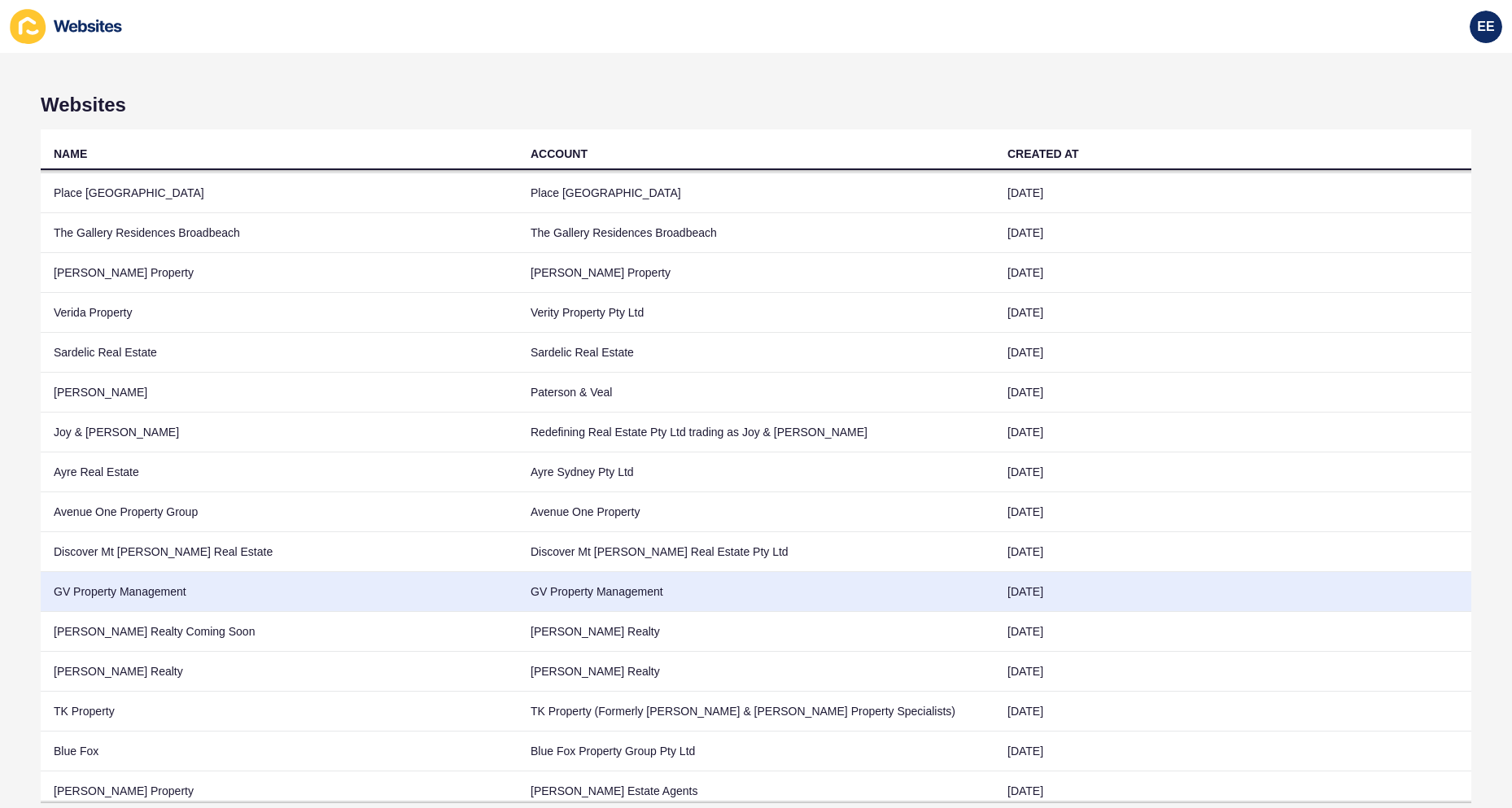
scroll to position [1872, 0]
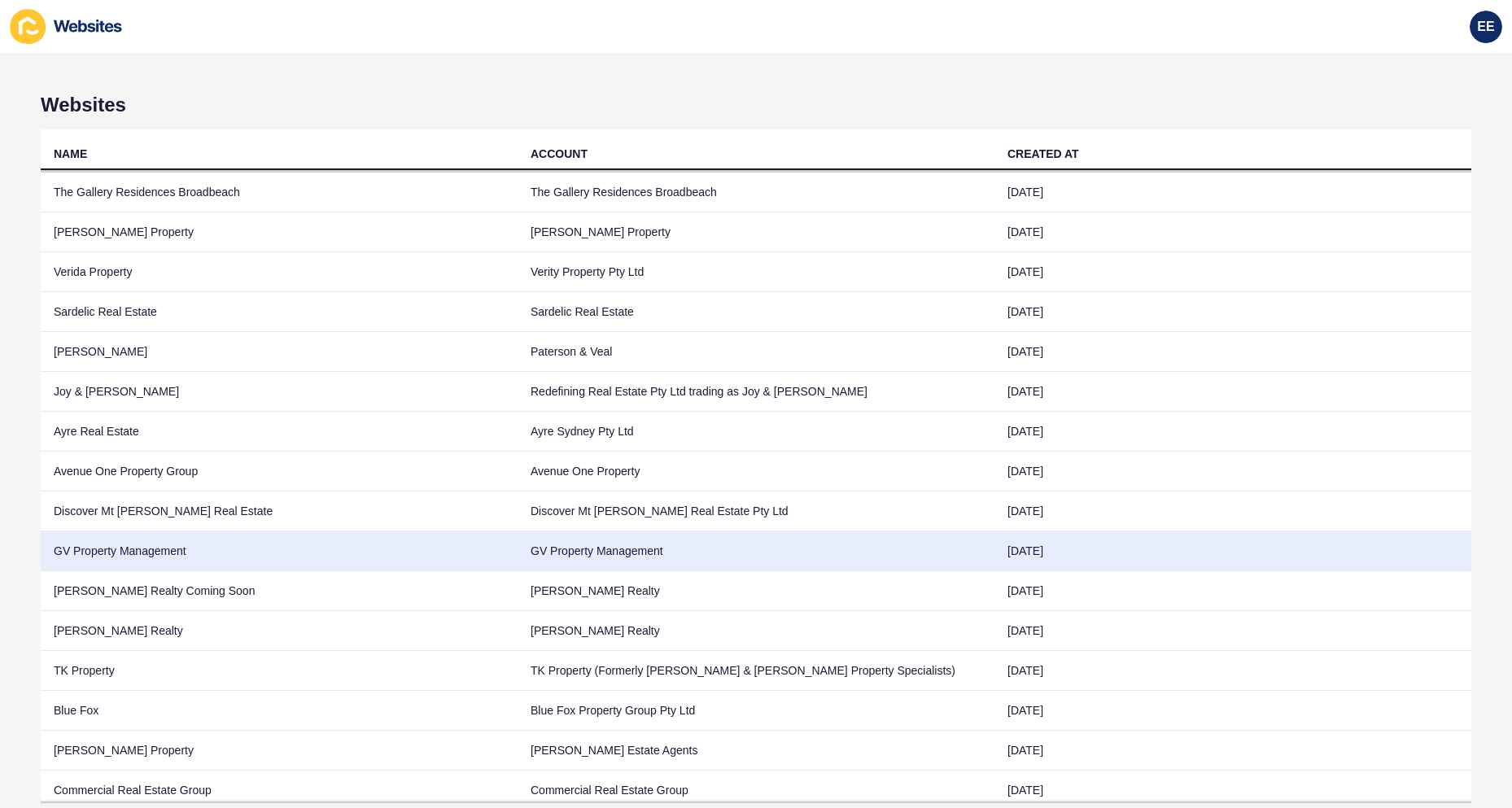
click at [105, 545] on td "GV Property Management" at bounding box center [279, 551] width 477 height 40
